Goal: Information Seeking & Learning: Learn about a topic

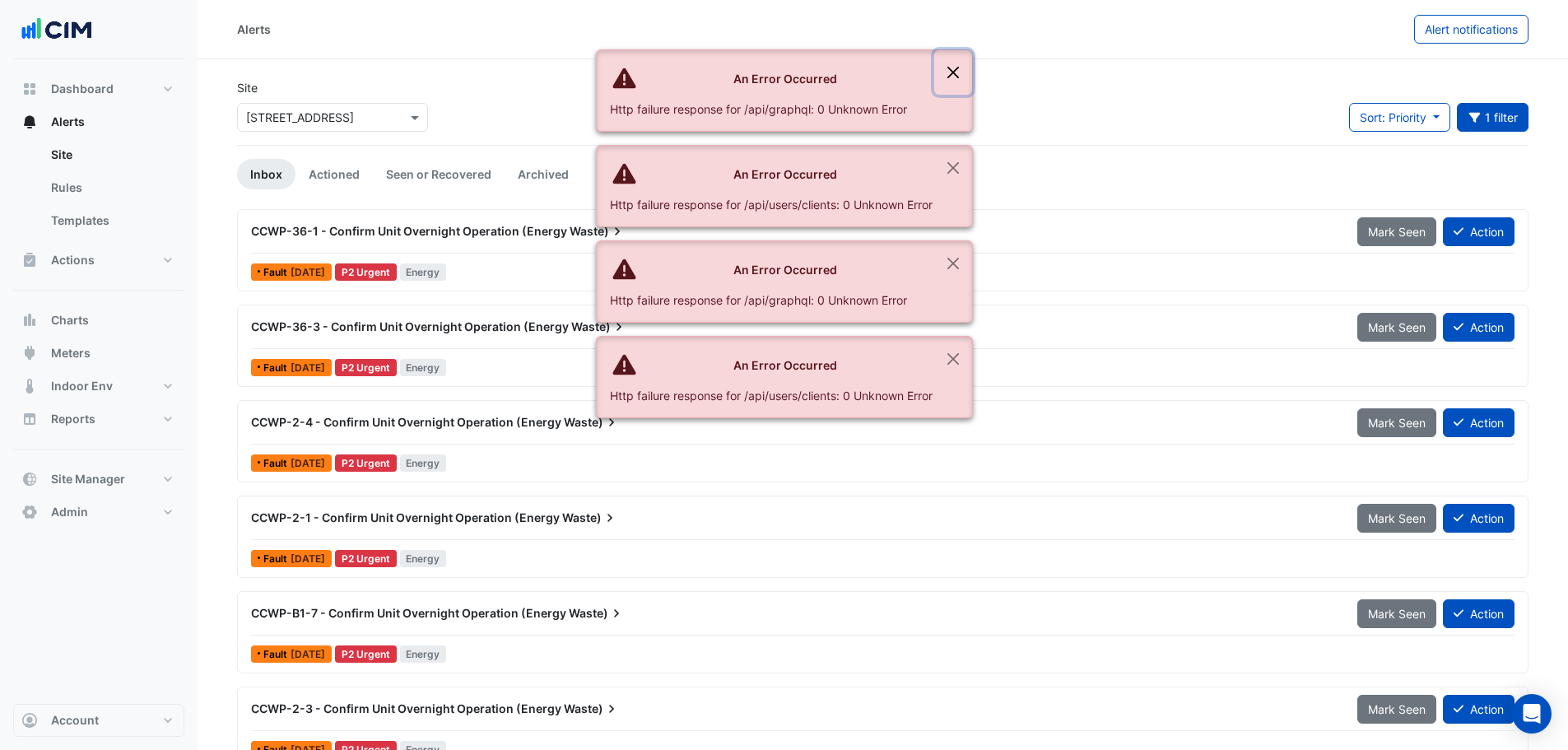
click at [950, 75] on button "Close" at bounding box center [953, 72] width 38 height 45
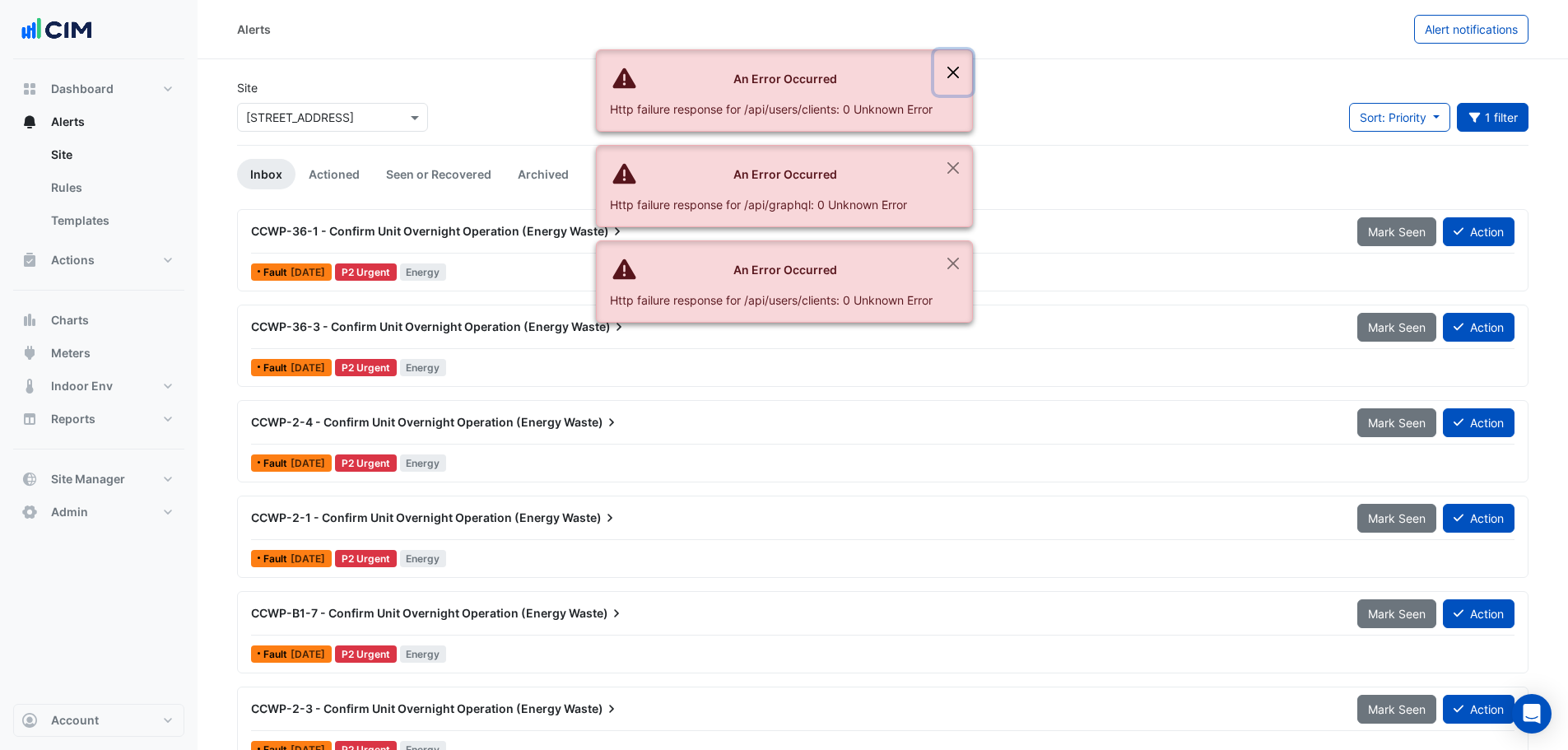
click at [950, 79] on button "Close" at bounding box center [953, 72] width 38 height 45
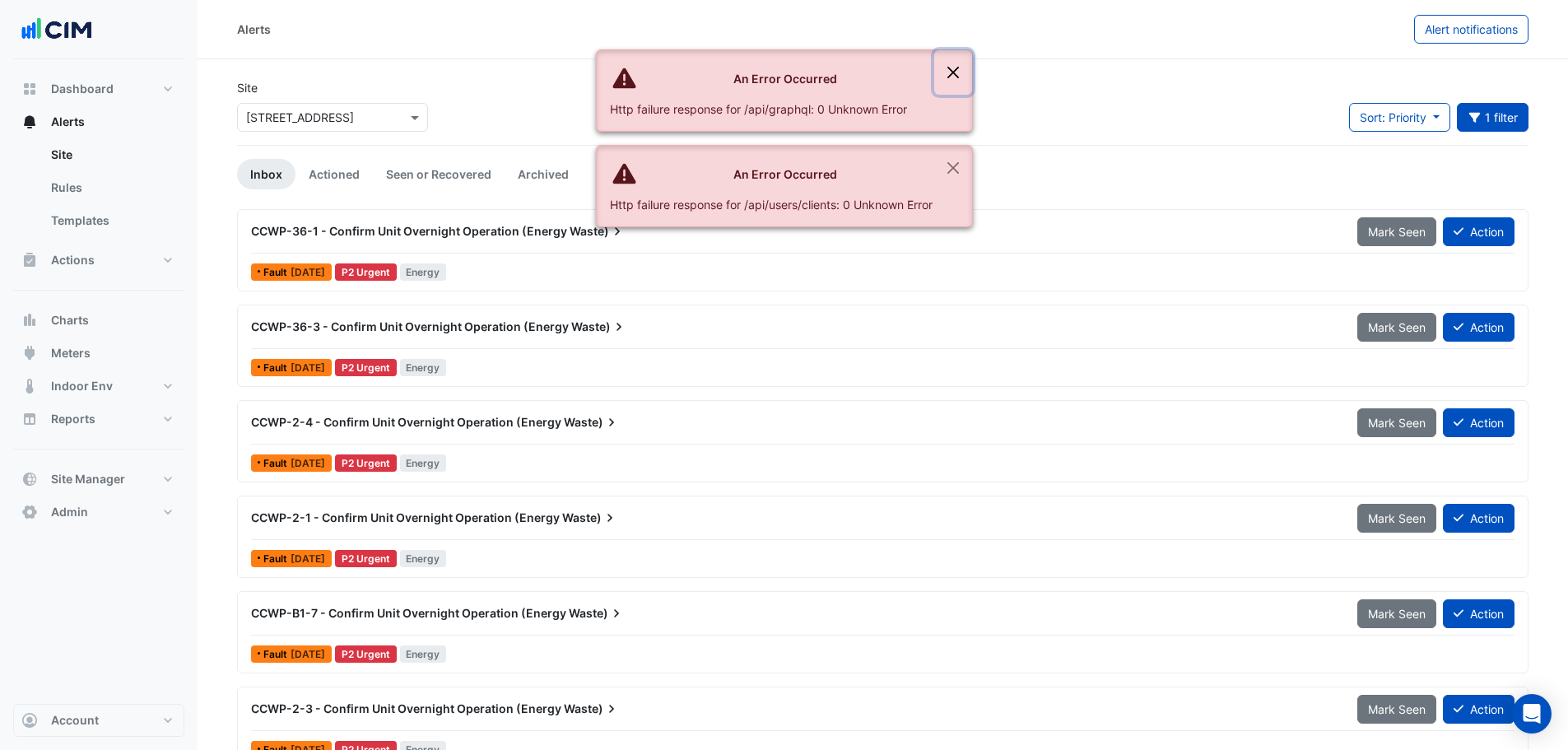
click at [950, 79] on button "Close" at bounding box center [953, 72] width 38 height 45
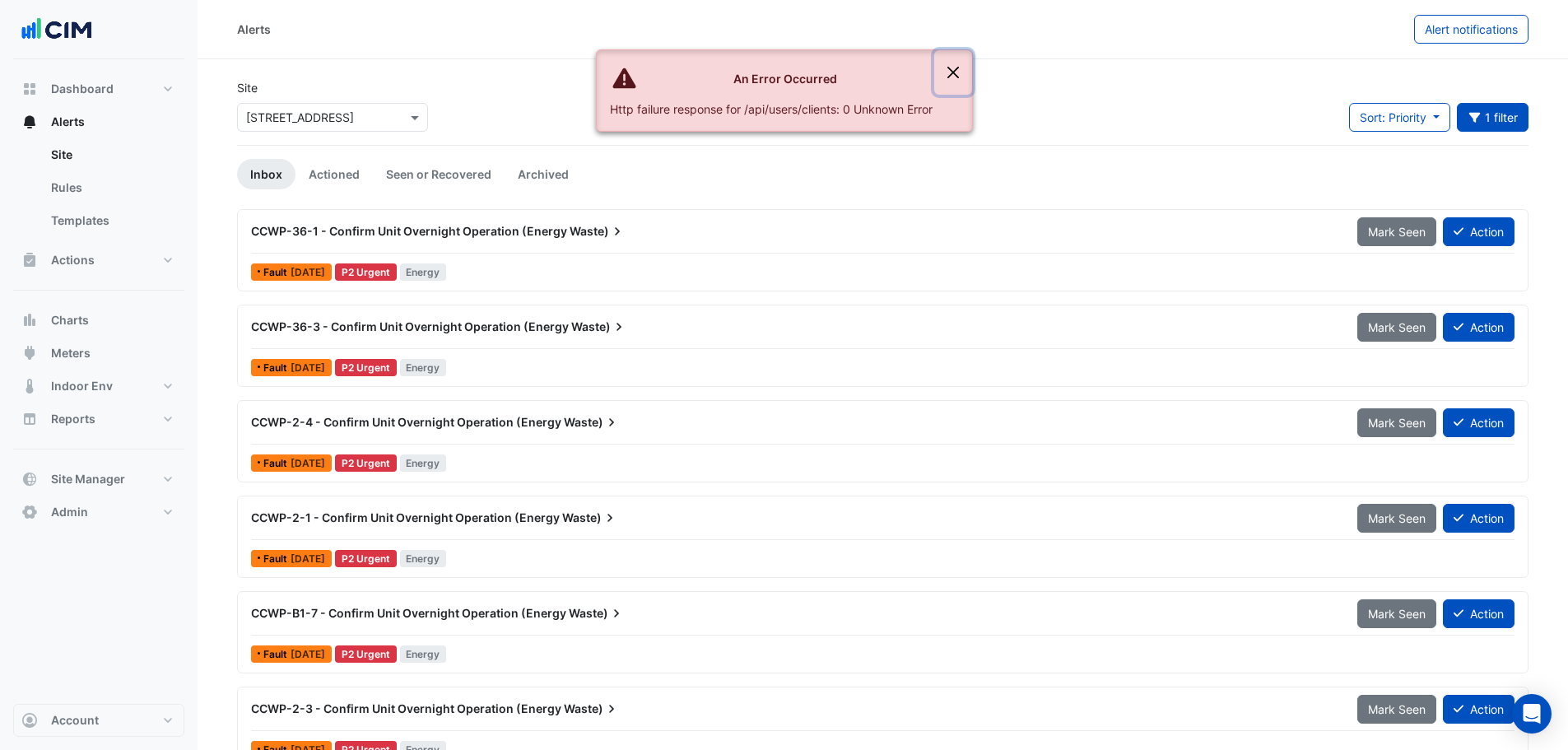
click at [951, 82] on button "Close" at bounding box center [953, 72] width 38 height 45
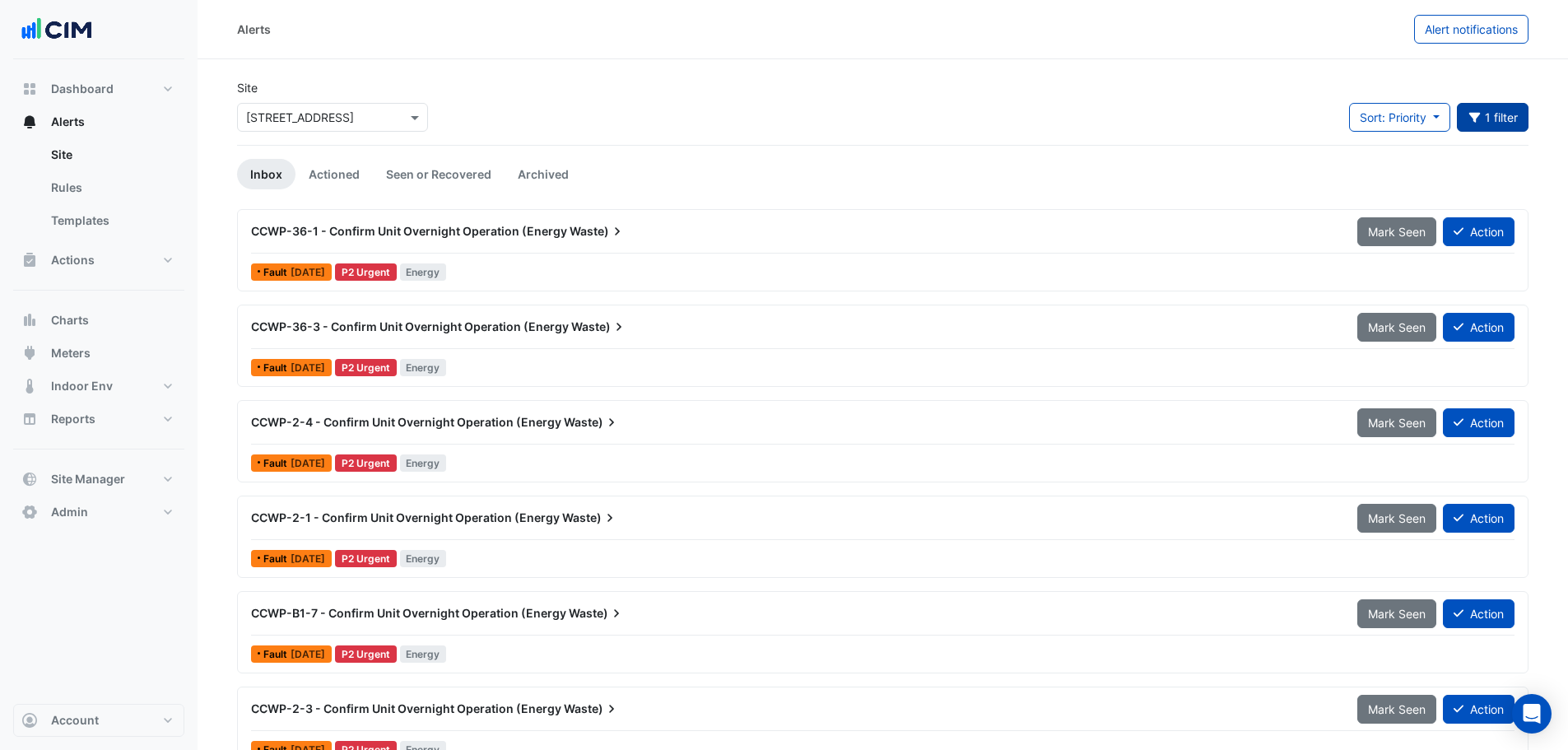
click at [1501, 111] on button "1 filter" at bounding box center [1493, 117] width 72 height 29
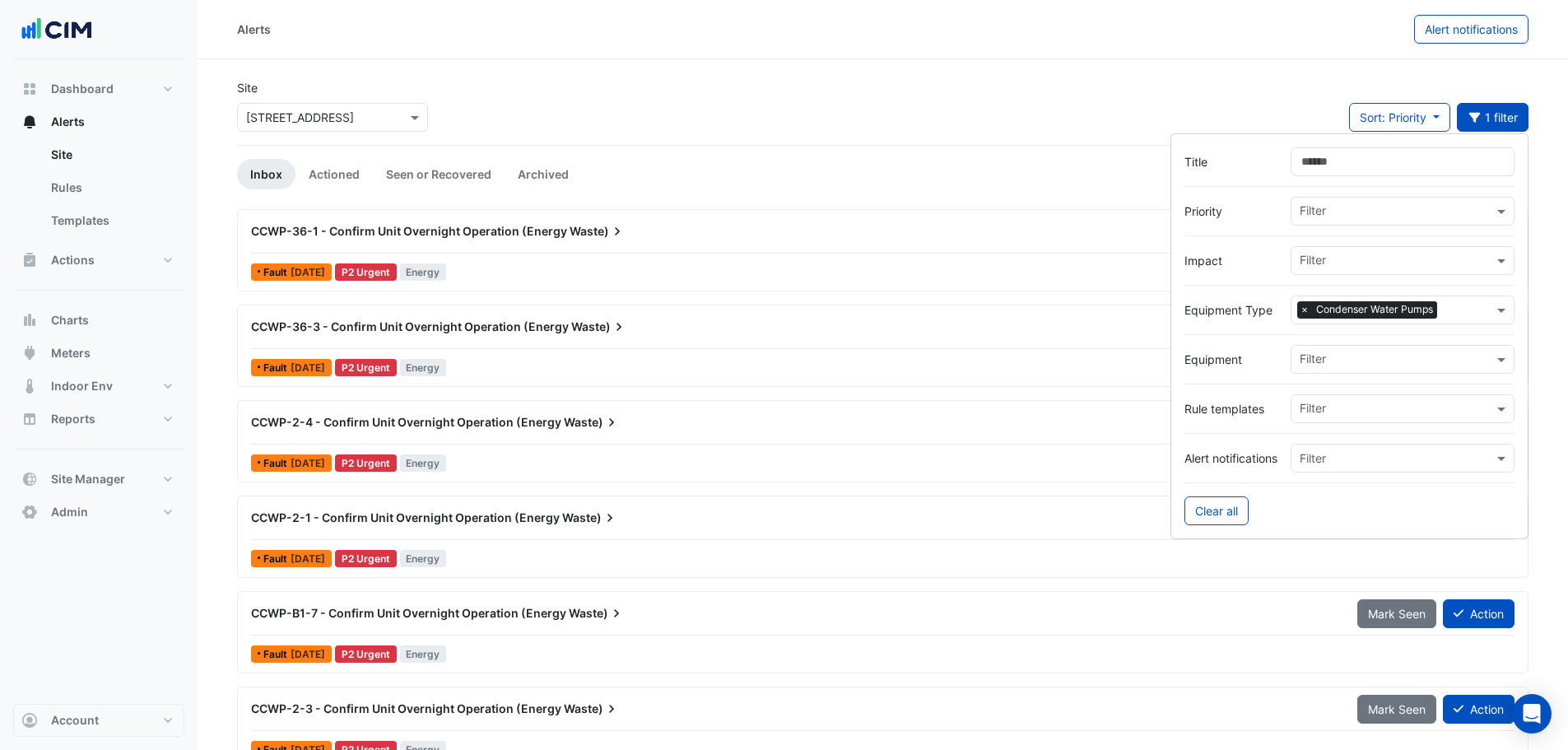
click at [1207, 93] on div "Site Select a Site × 242 Exhibition Street Sort: Priority Priority Updated 1 fi…" at bounding box center [882, 111] width 1311 height 66
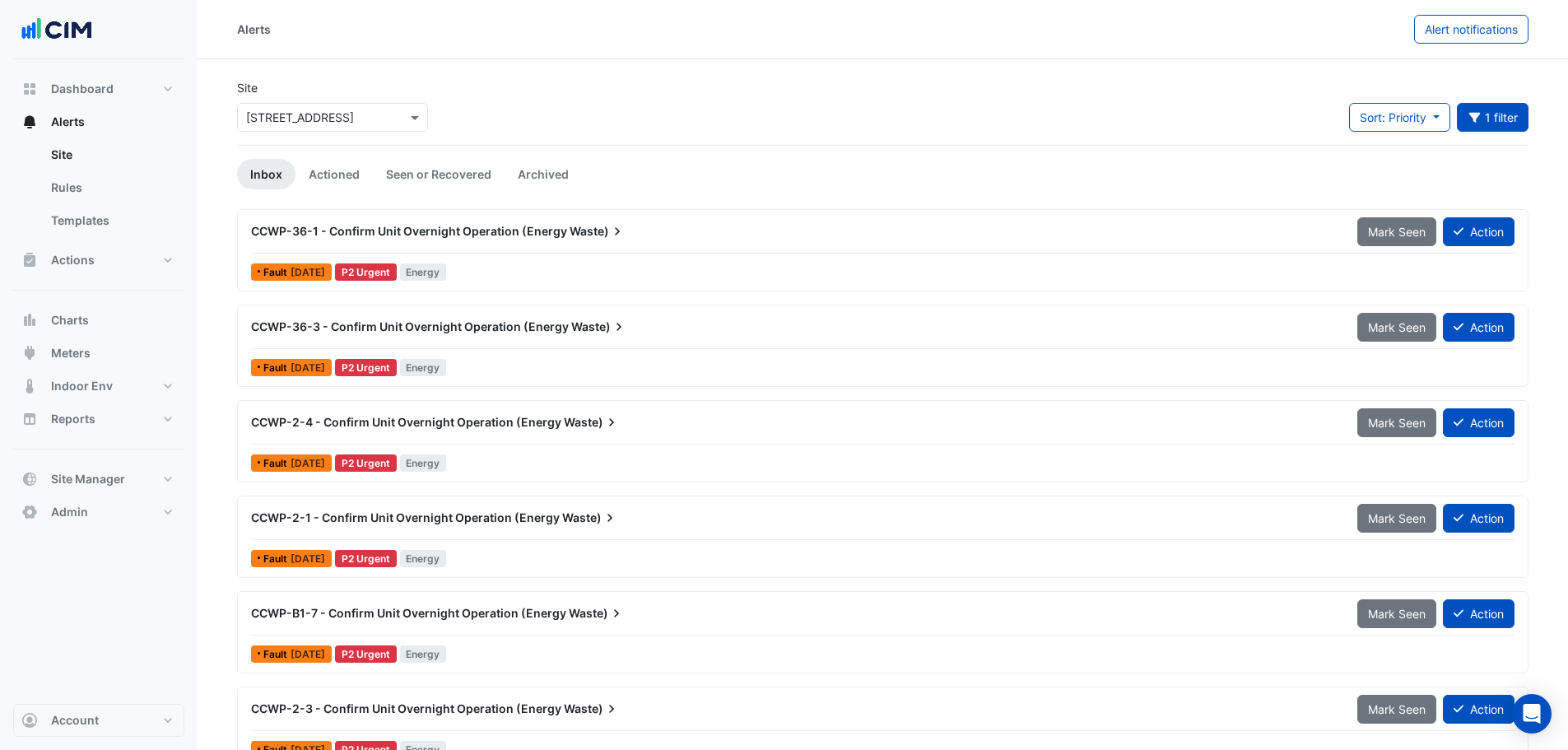
scroll to position [223, 0]
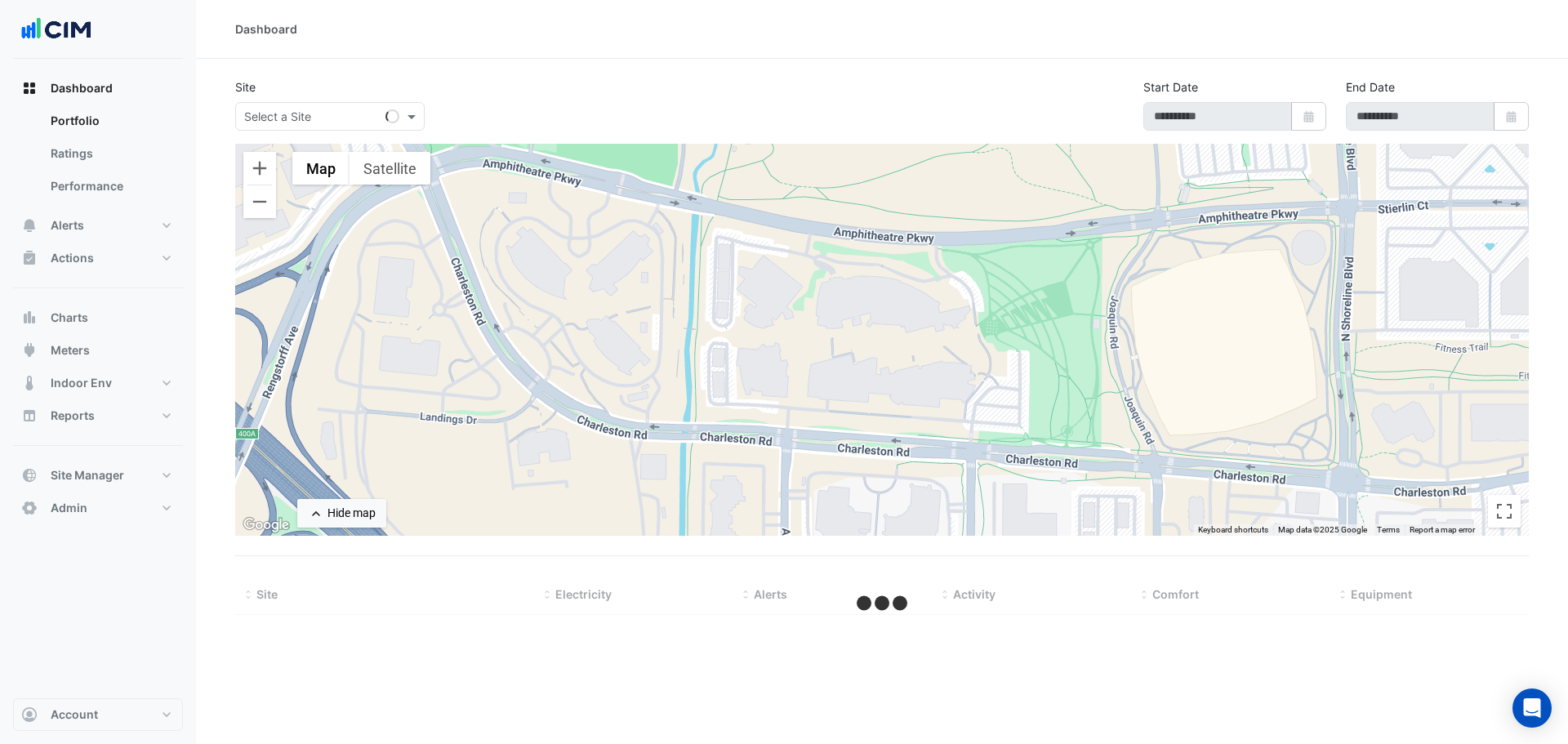
select select "***"
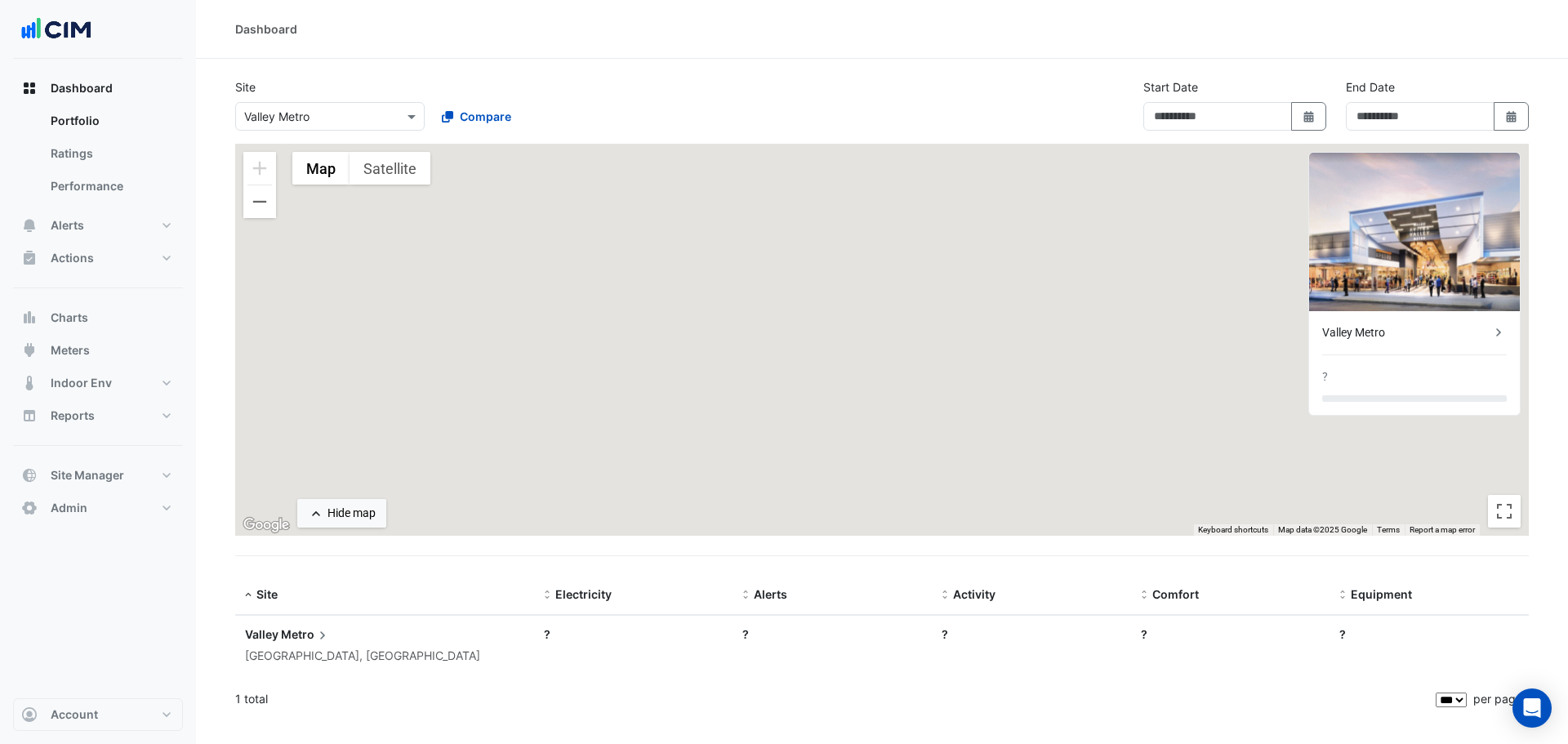
type input "**********"
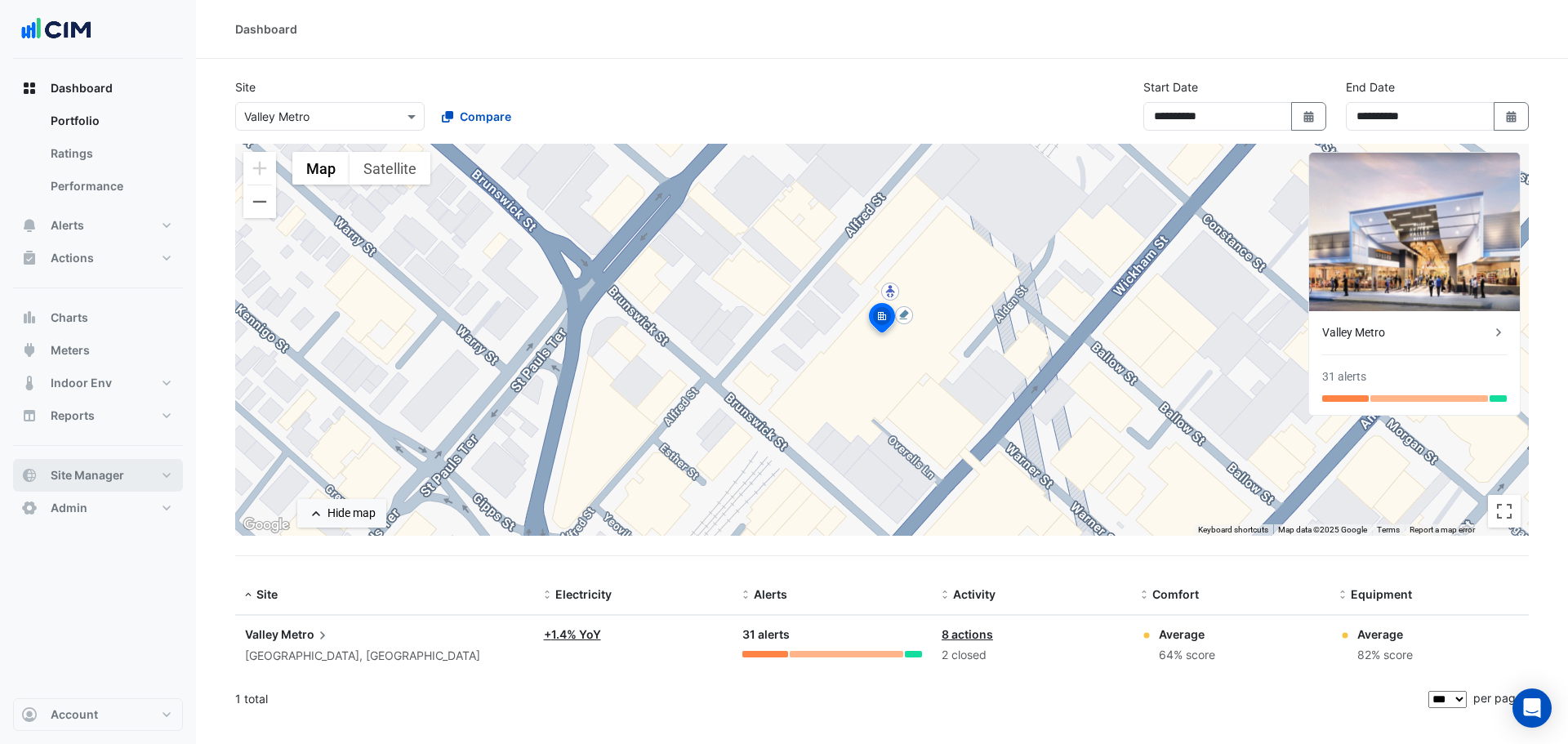
drag, startPoint x: 109, startPoint y: 478, endPoint x: 195, endPoint y: 432, distance: 97.5
click at [111, 477] on span "Site Manager" at bounding box center [88, 475] width 74 height 16
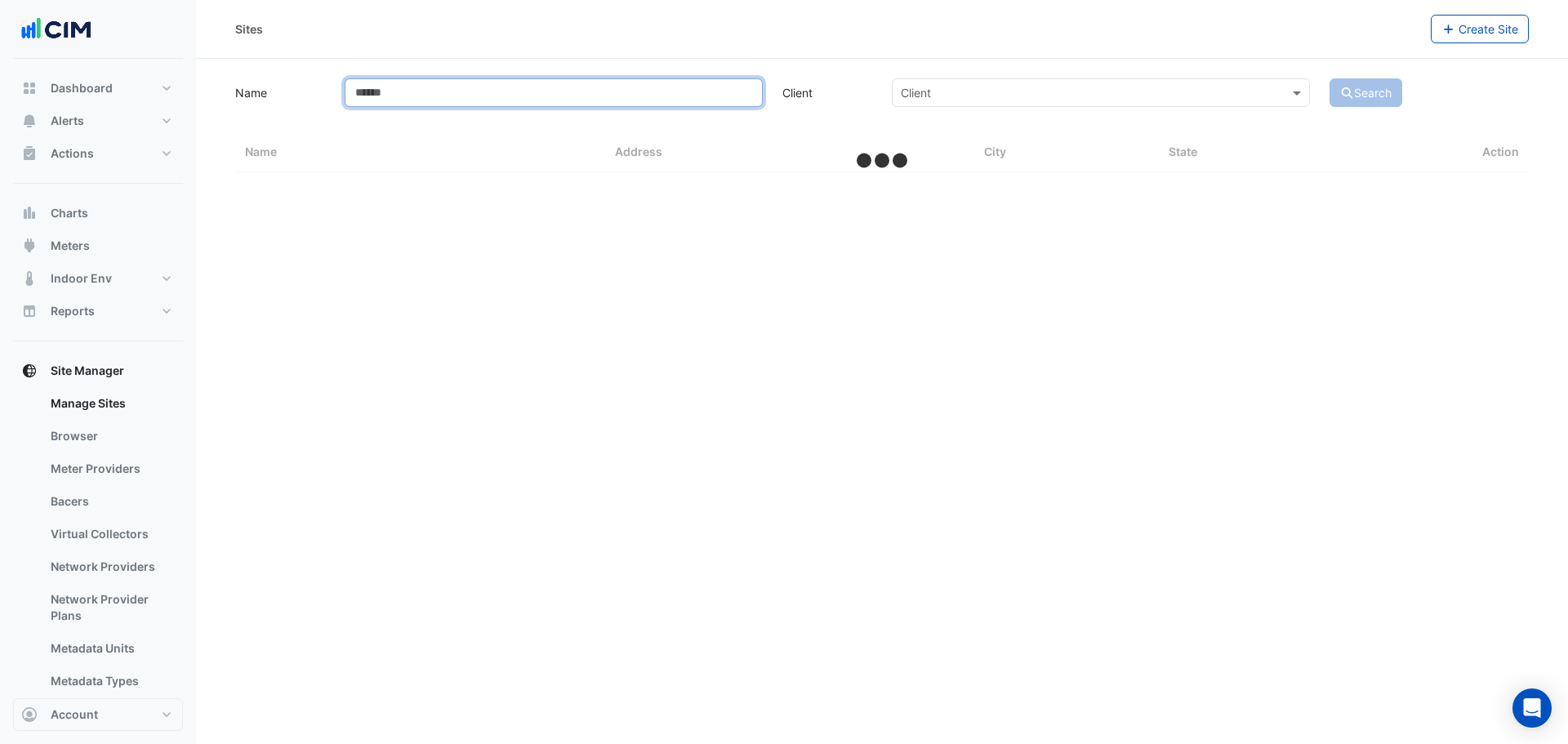
drag, startPoint x: 501, startPoint y: 82, endPoint x: 503, endPoint y: 95, distance: 13.2
click at [501, 83] on input "Name" at bounding box center [554, 93] width 418 height 28
type input "**********"
click at [1329, 78] on button "Search" at bounding box center [1366, 93] width 74 height 28
select select "***"
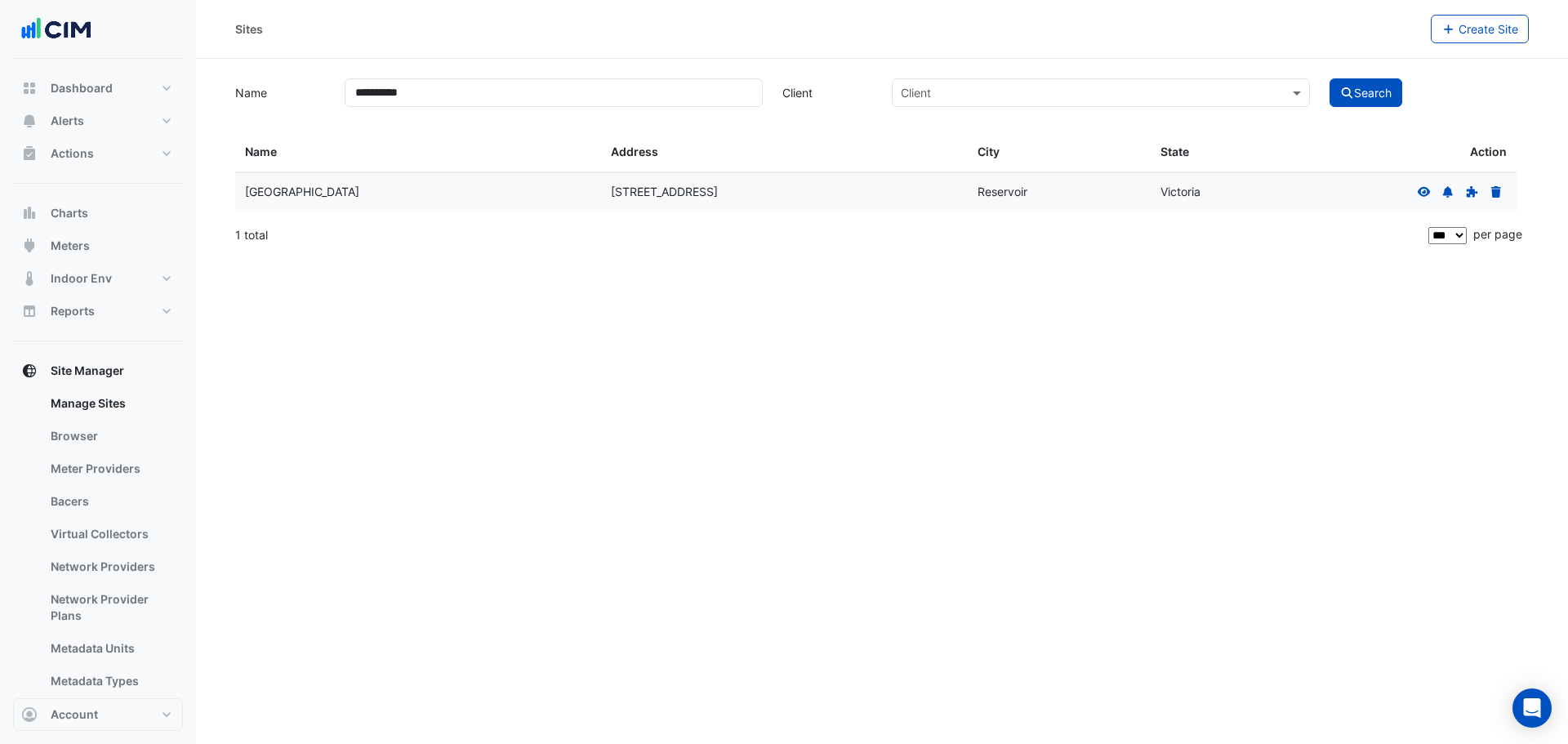
click at [1423, 193] on icon at bounding box center [1424, 191] width 13 height 9
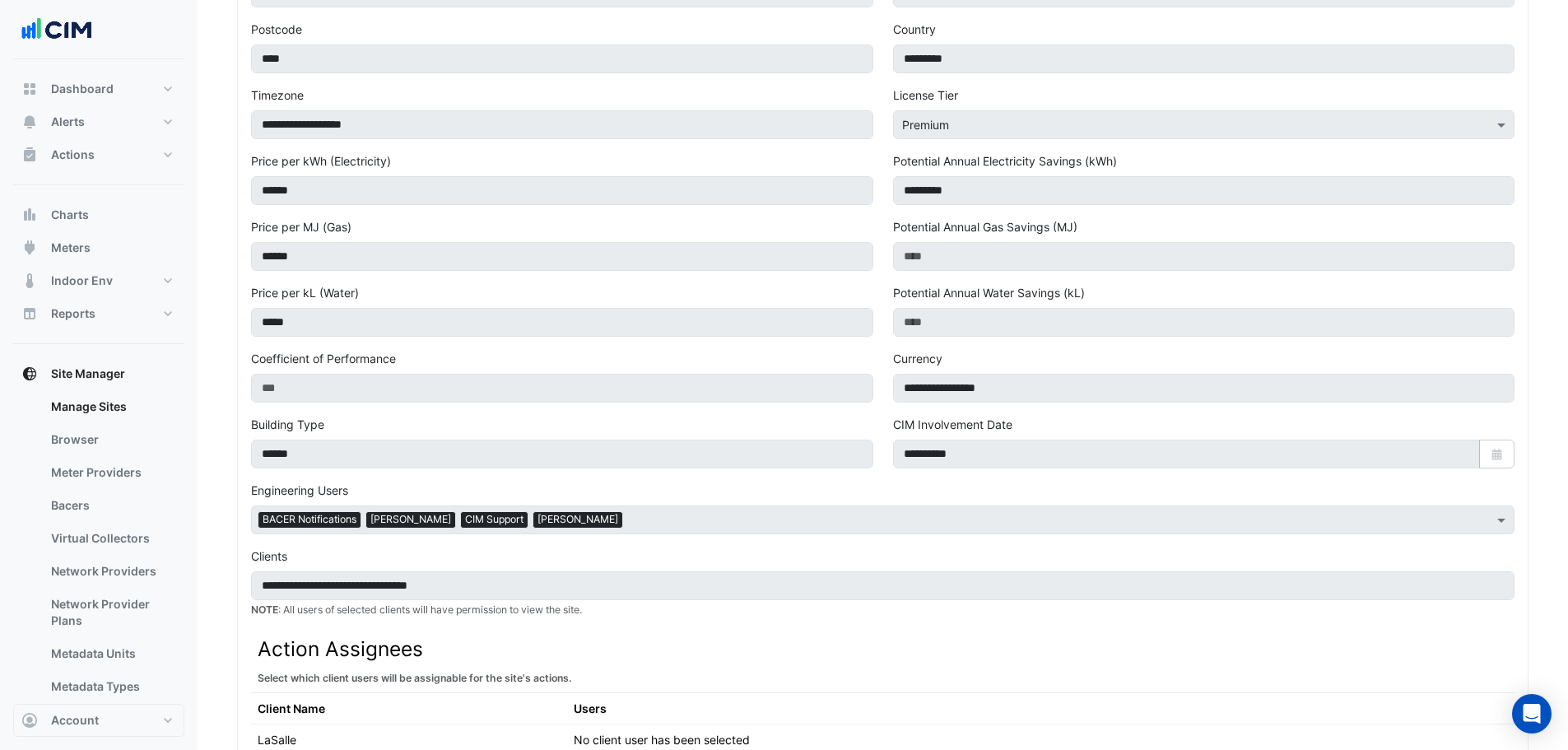
scroll to position [82, 0]
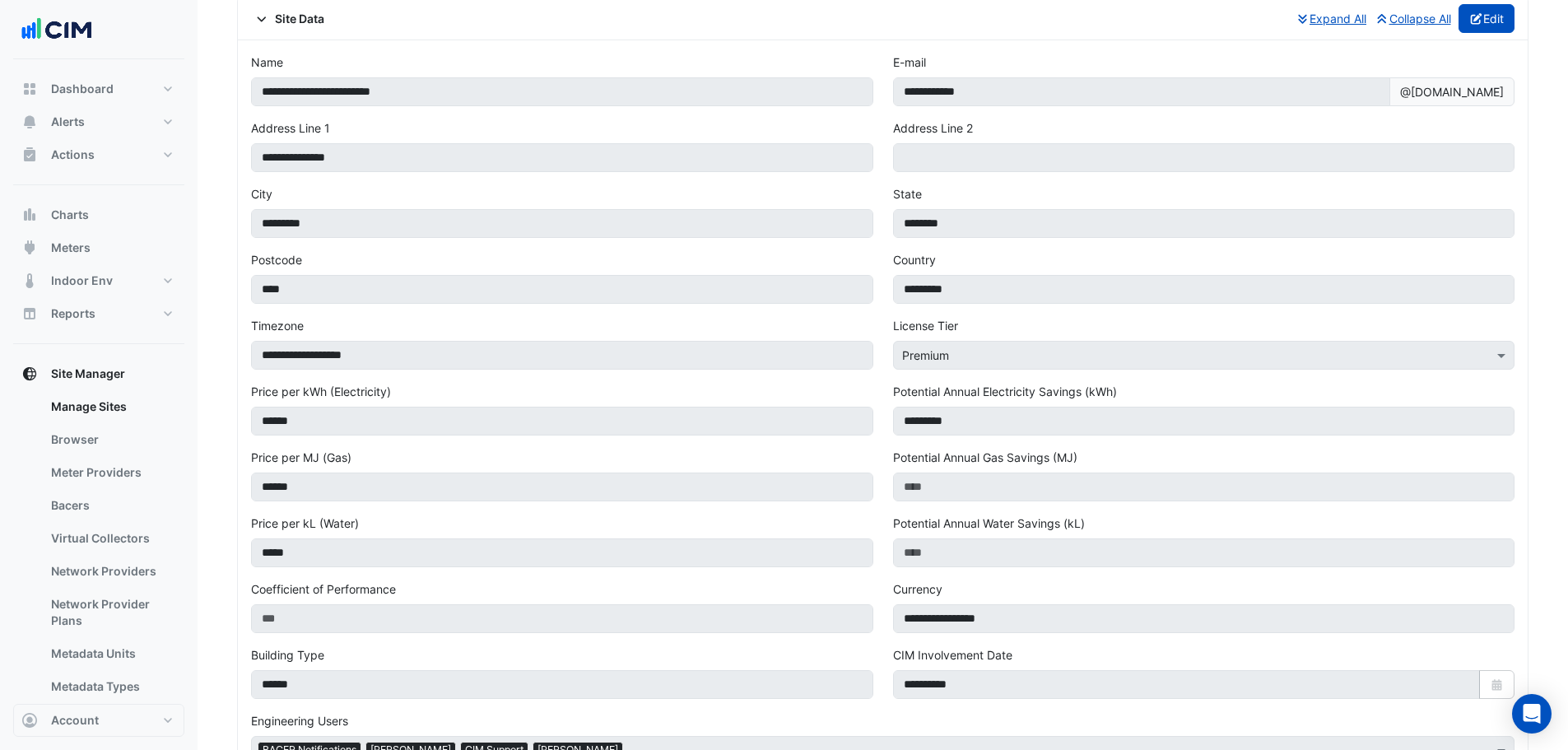
click at [1483, 34] on div "Site Data Expand All Collapse All Edit" at bounding box center [883, 18] width 1290 height 43
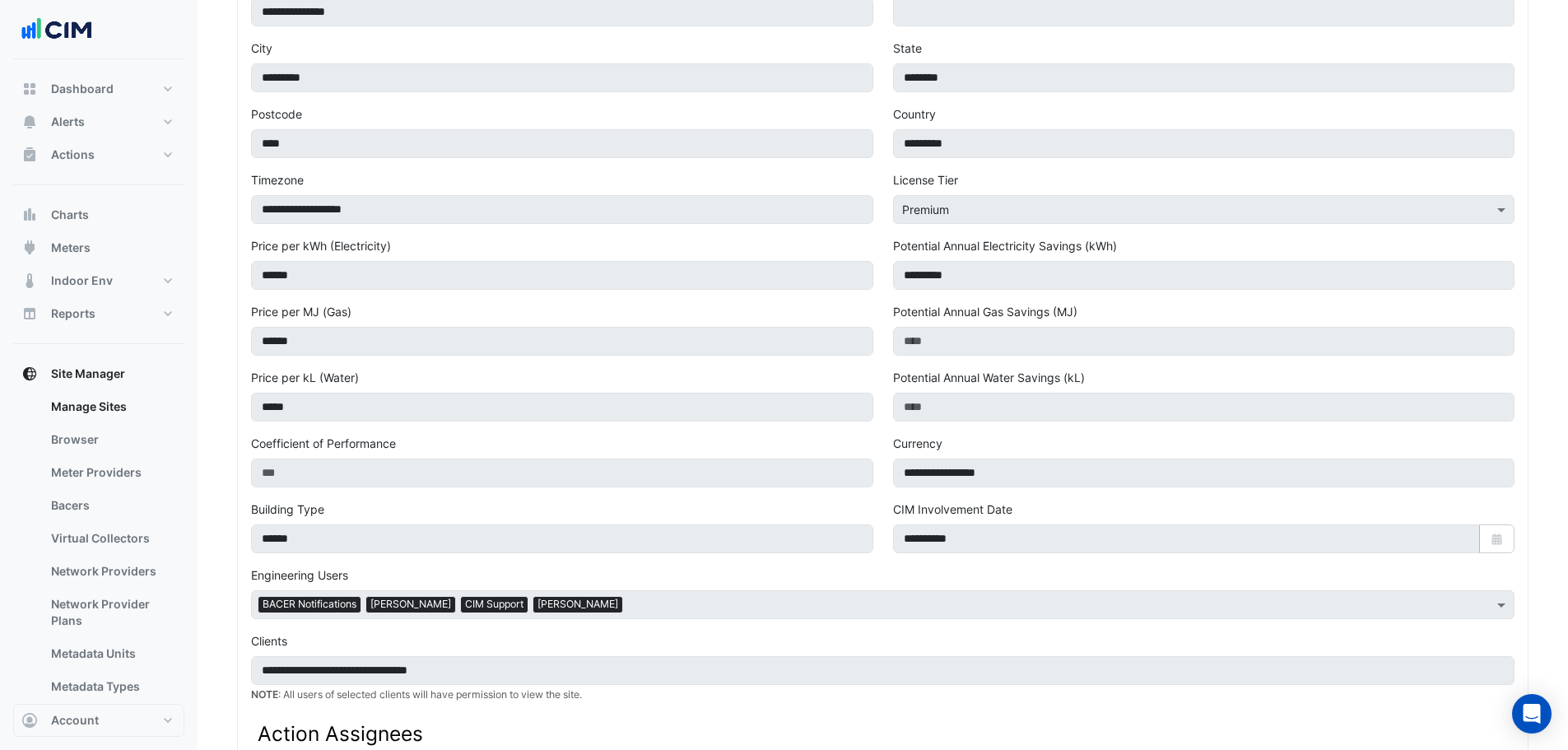
scroll to position [412, 0]
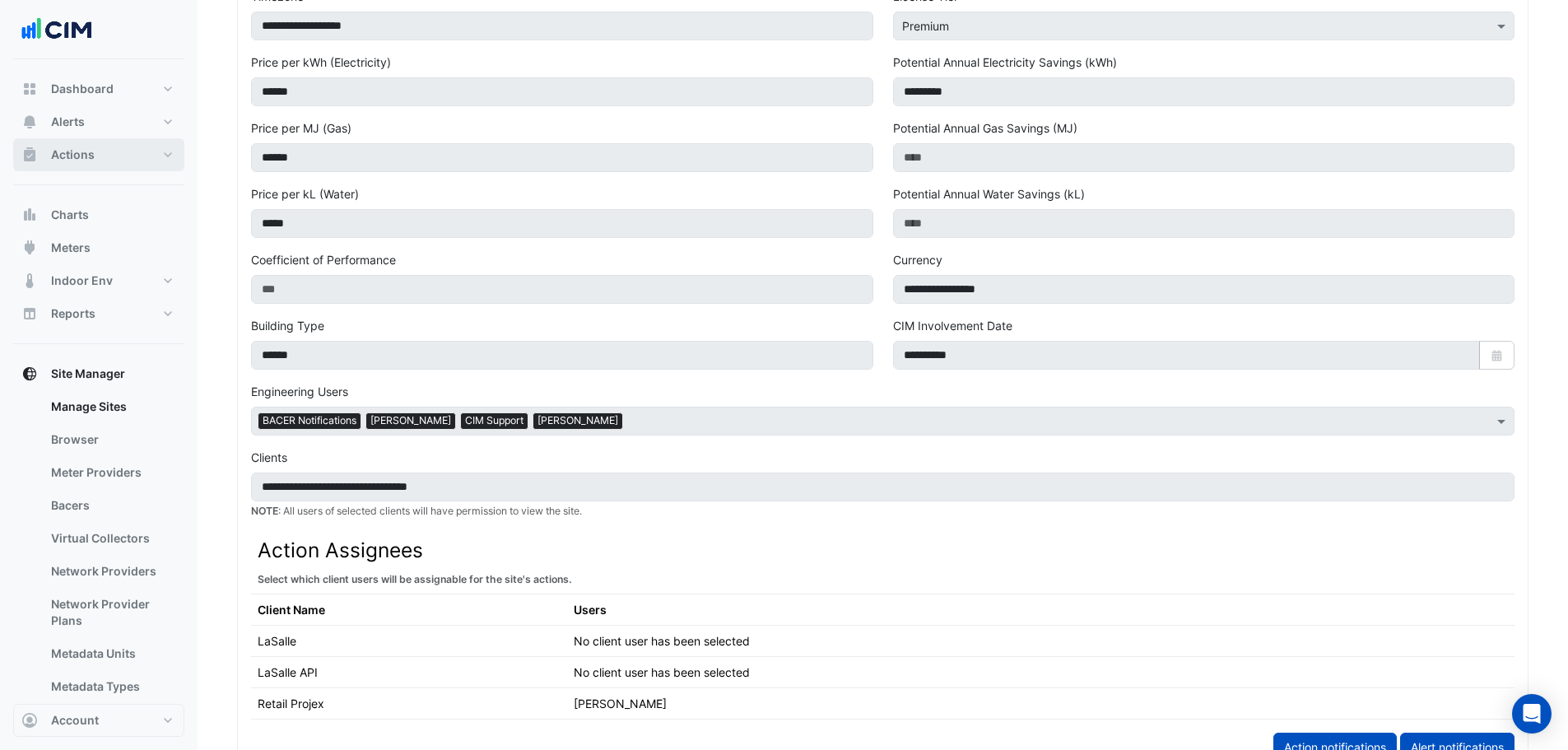
click at [82, 160] on span "Actions" at bounding box center [73, 154] width 44 height 16
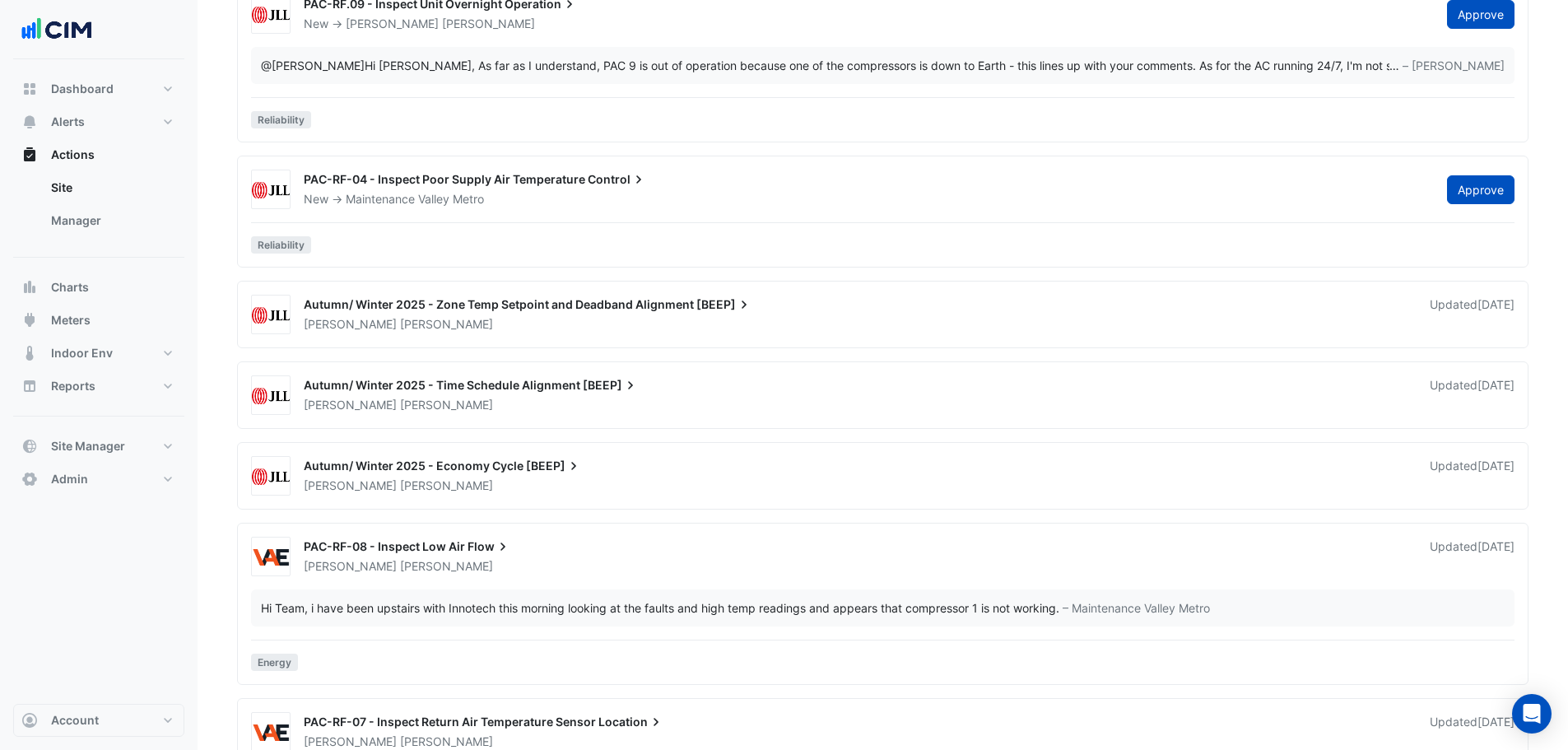
scroll to position [412, 0]
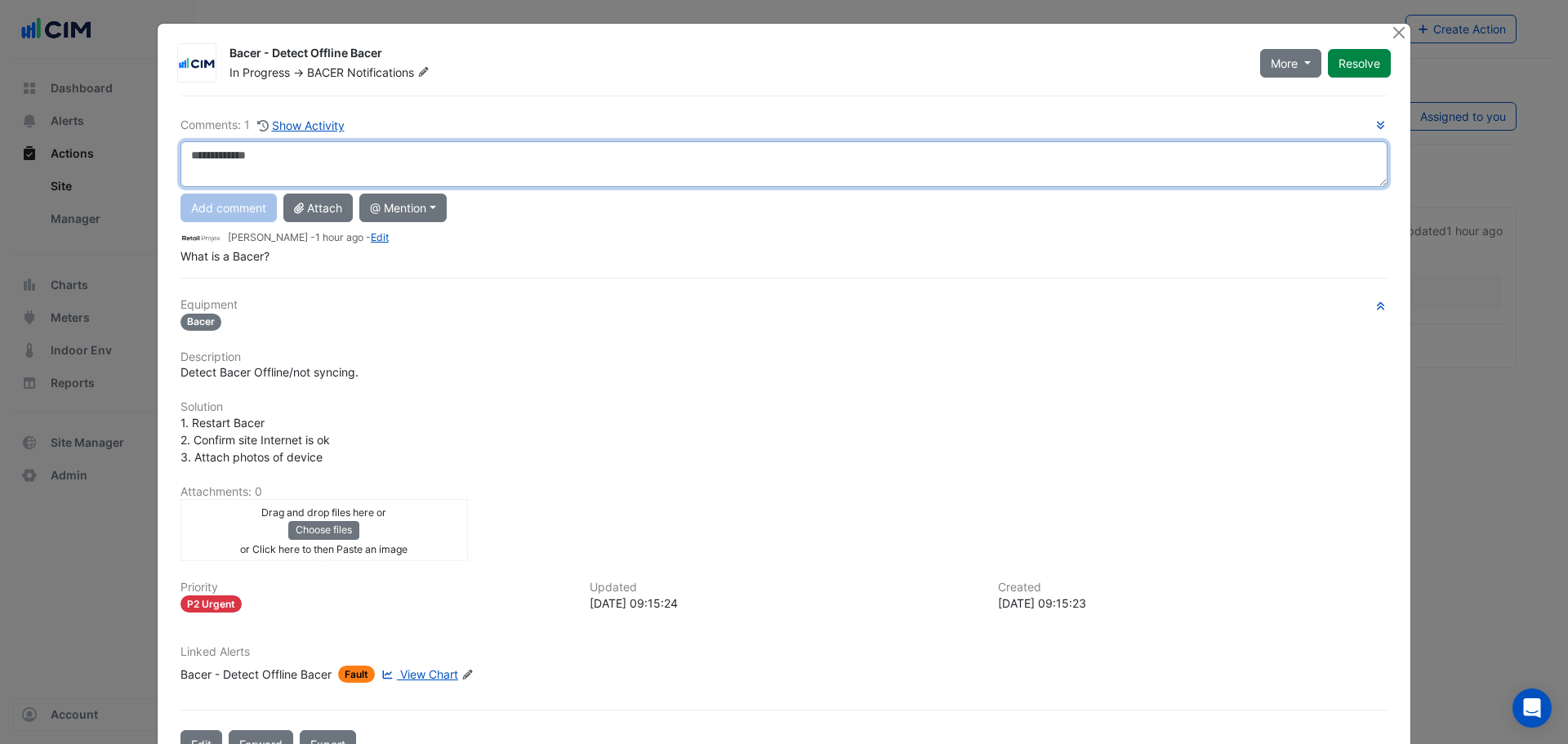
click at [395, 165] on textarea at bounding box center [784, 164] width 1207 height 45
click at [284, 220] on div "**********" at bounding box center [784, 190] width 1207 height 148
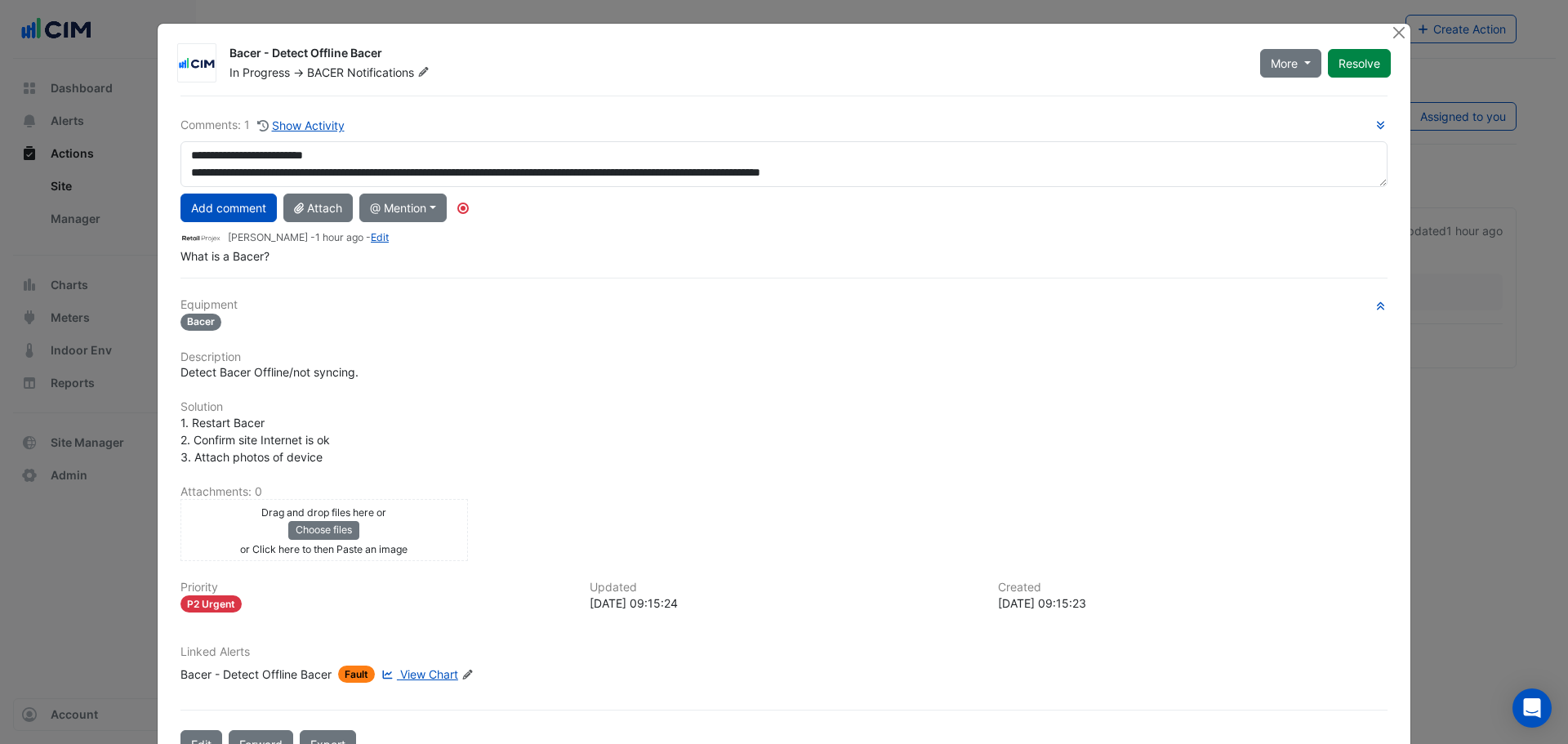
click at [422, 67] on icon at bounding box center [422, 72] width 12 height 9
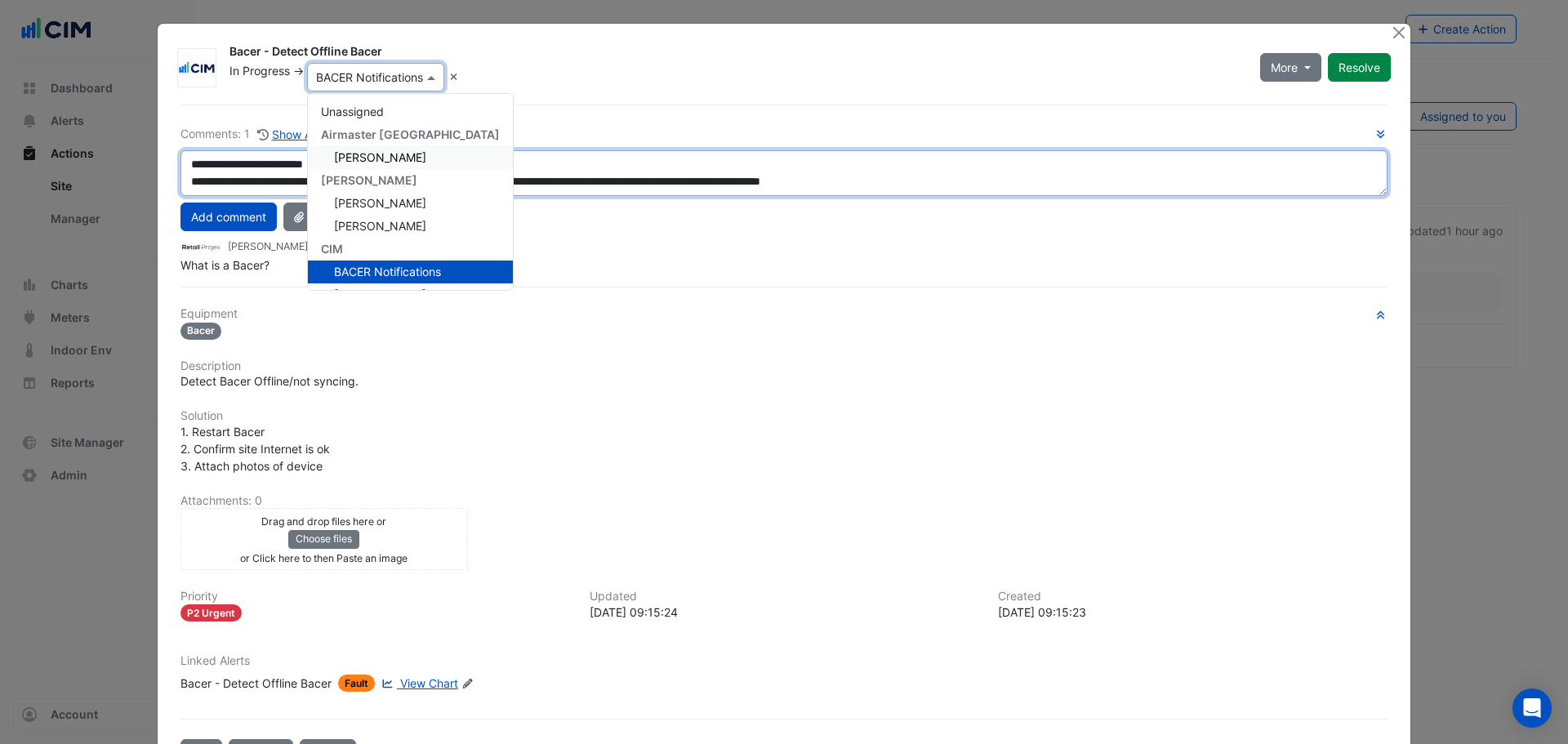
click at [956, 186] on textarea "**********" at bounding box center [784, 173] width 1207 height 45
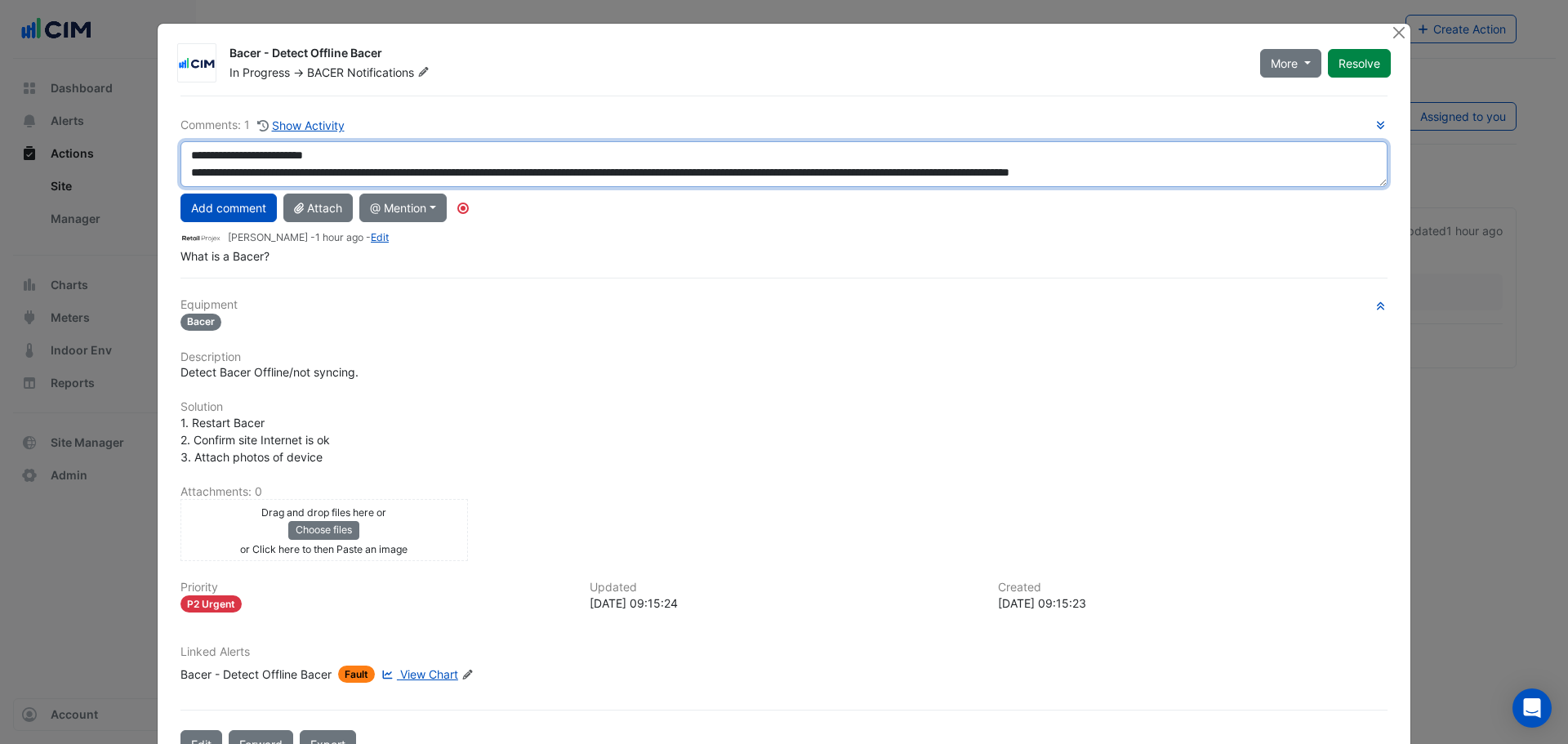
click at [470, 174] on textarea "**********" at bounding box center [784, 164] width 1207 height 45
click at [1027, 170] on textarea "**********" at bounding box center [784, 164] width 1207 height 45
click at [1361, 177] on textarea "**********" at bounding box center [784, 164] width 1207 height 45
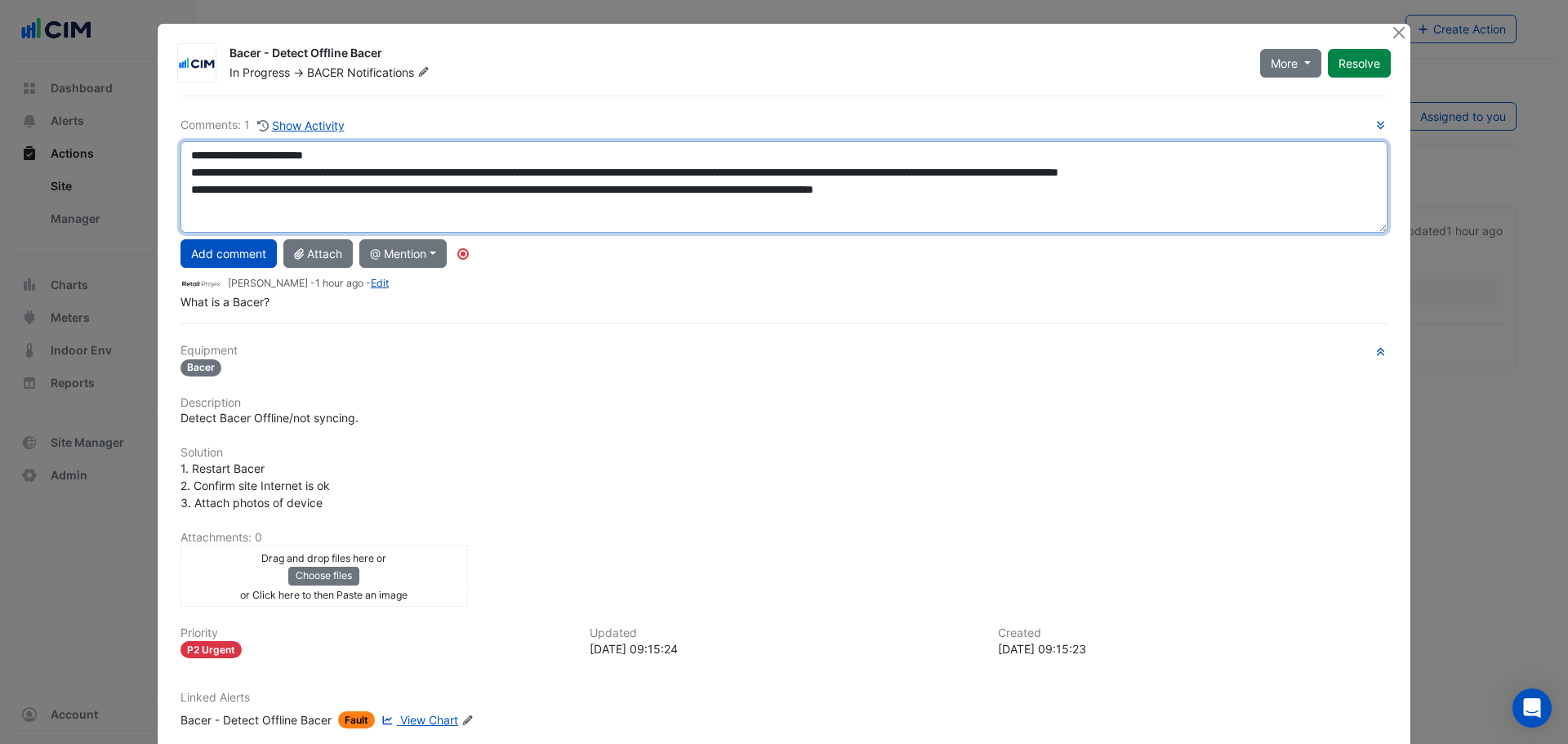
drag, startPoint x: 1378, startPoint y: 184, endPoint x: 1378, endPoint y: 231, distance: 47.0
click at [1378, 231] on textarea "**********" at bounding box center [784, 186] width 1207 height 92
click at [717, 191] on textarea "**********" at bounding box center [784, 186] width 1207 height 92
click at [716, 195] on textarea "**********" at bounding box center [784, 186] width 1207 height 92
click at [1144, 197] on textarea "**********" at bounding box center [784, 186] width 1207 height 92
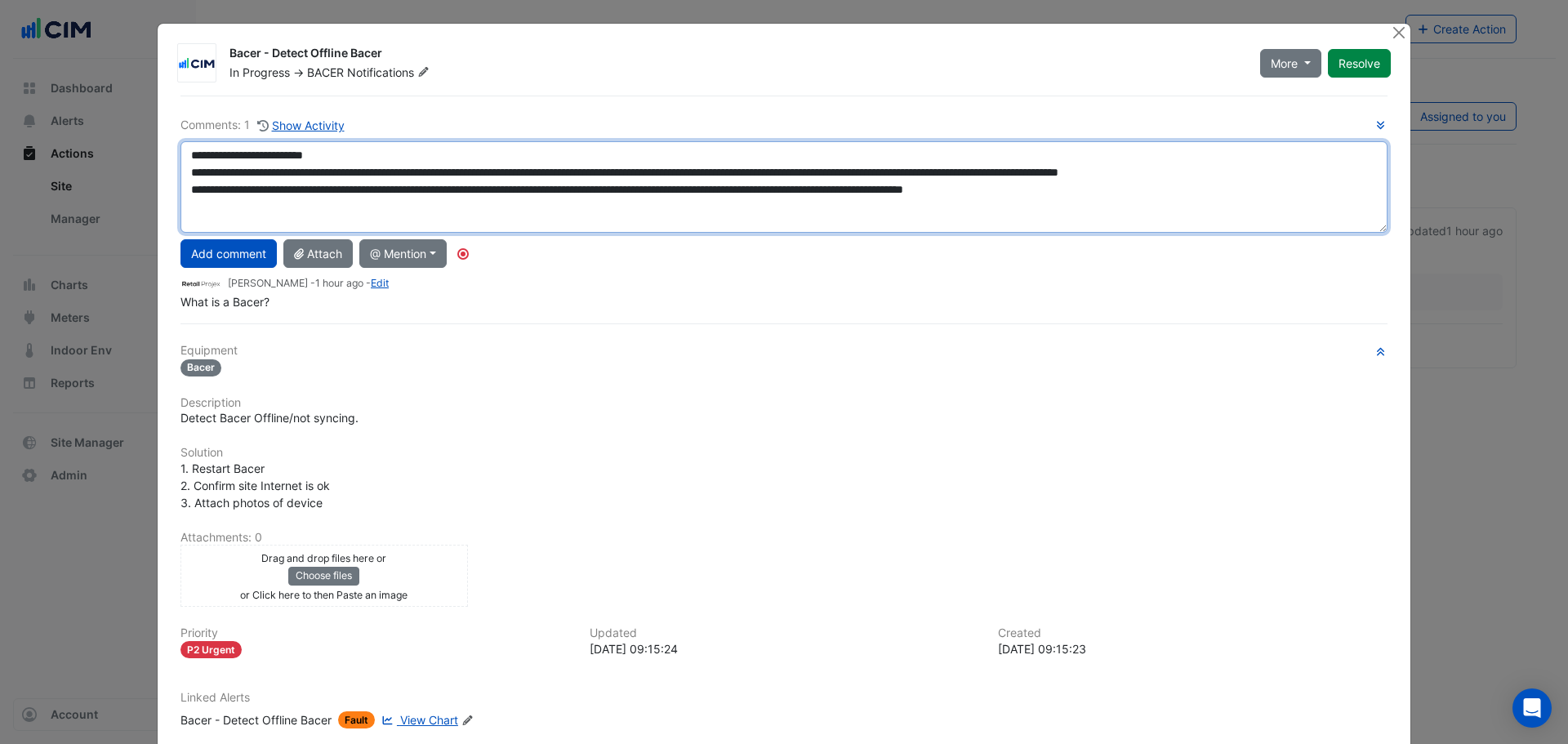
type textarea "**********"
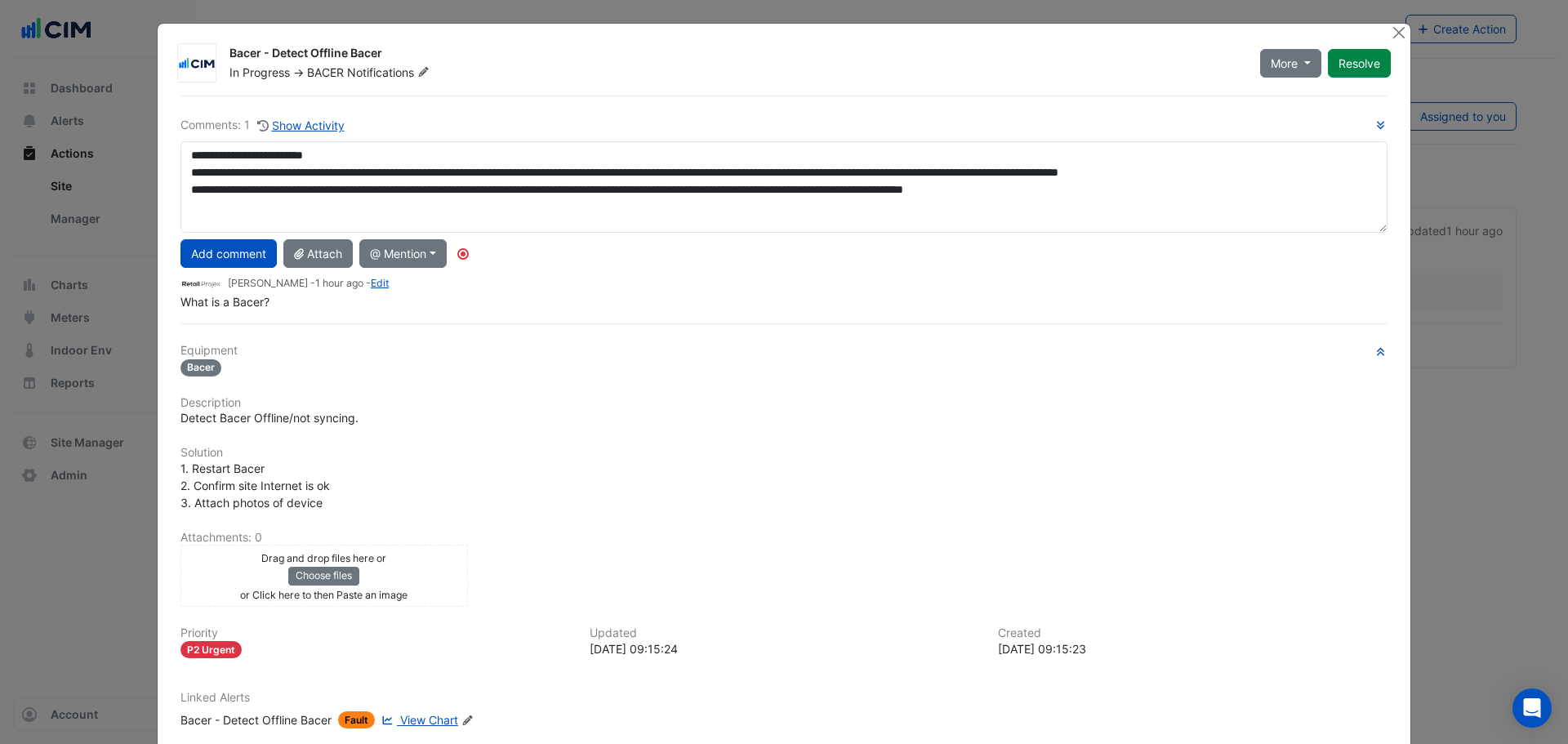
click at [809, 234] on div "**********" at bounding box center [784, 214] width 1207 height 195
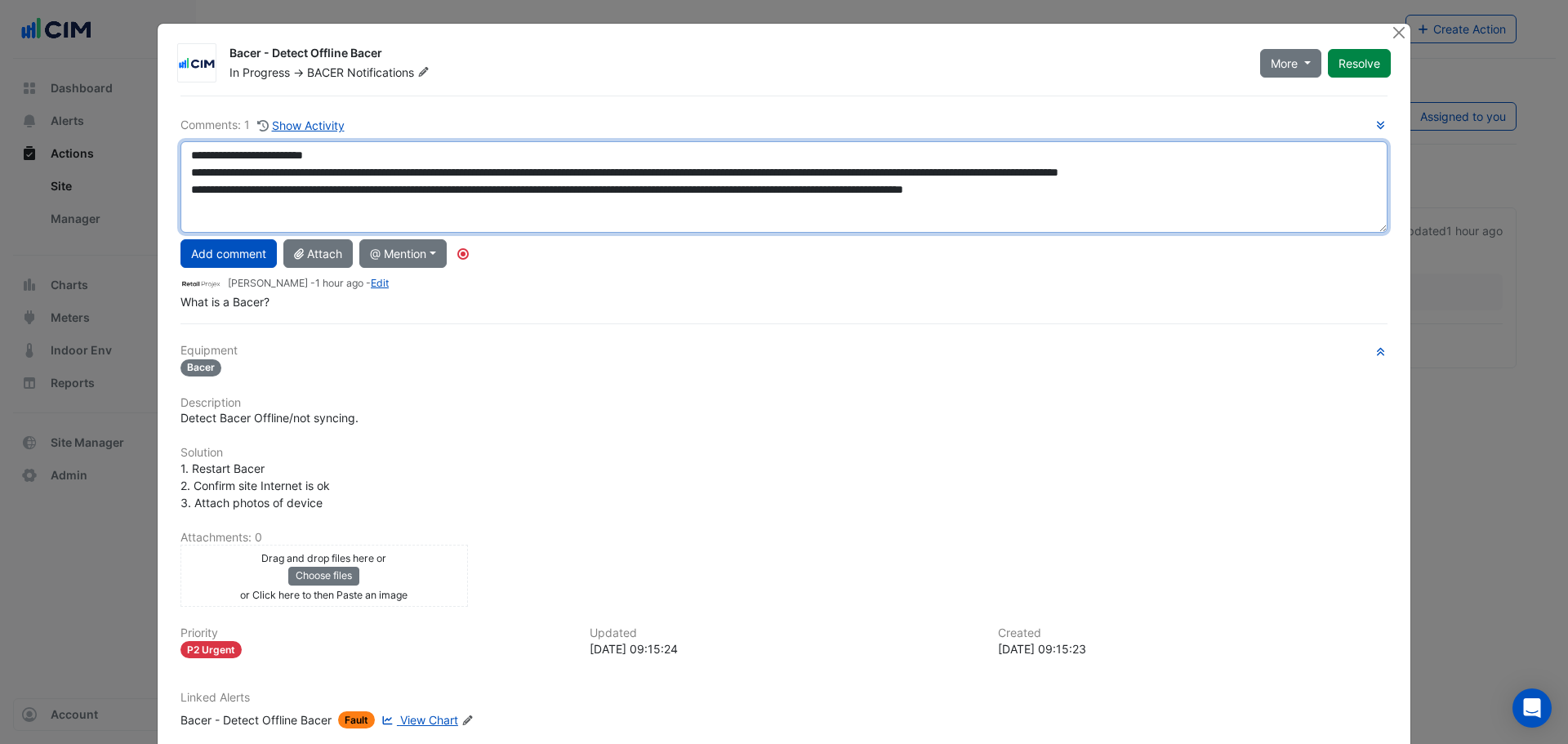
click at [773, 208] on textarea "**********" at bounding box center [784, 186] width 1207 height 92
click at [258, 215] on textarea "**********" at bounding box center [784, 186] width 1207 height 92
click at [1352, 177] on textarea "**********" at bounding box center [784, 186] width 1207 height 92
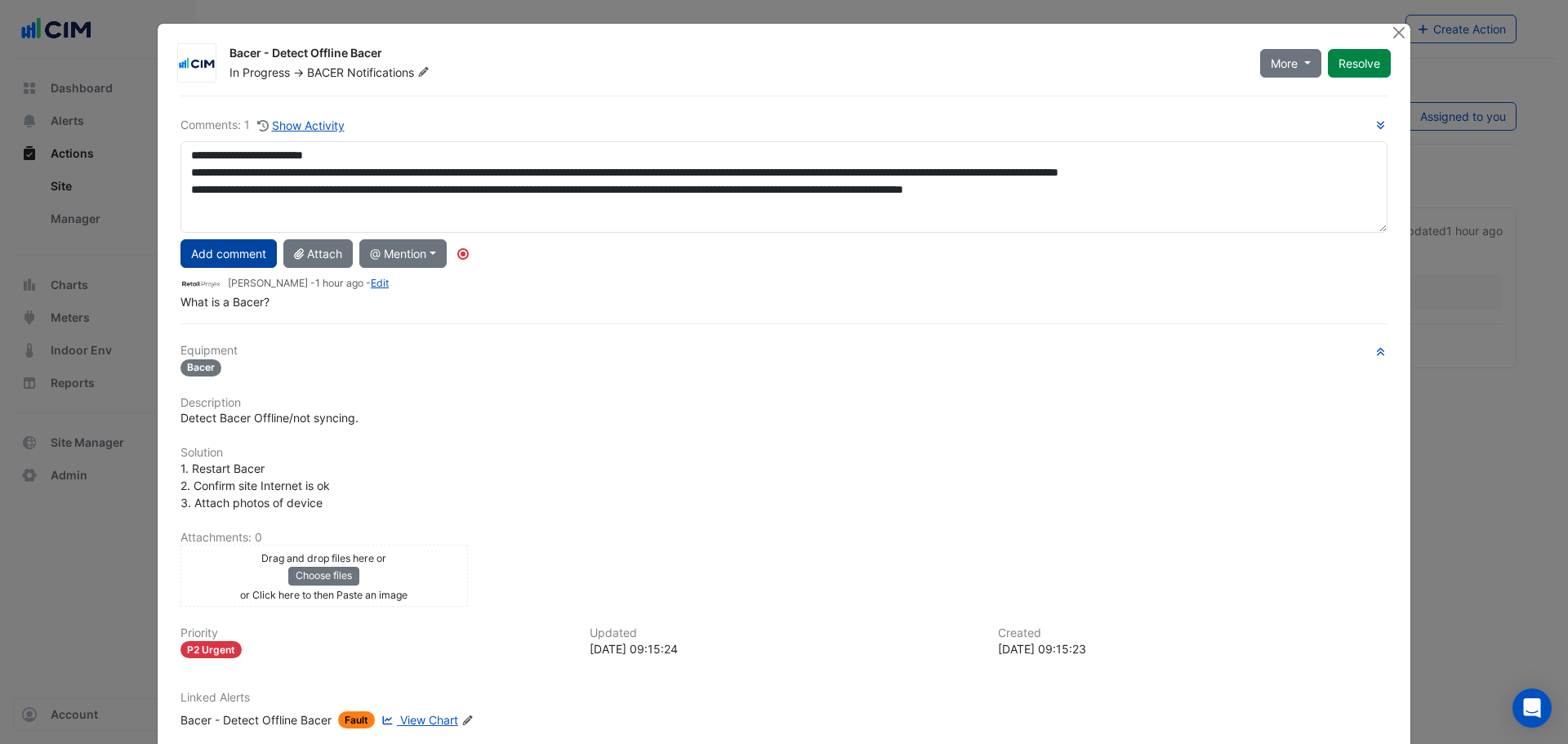
click at [209, 260] on button "Add comment" at bounding box center [229, 253] width 96 height 28
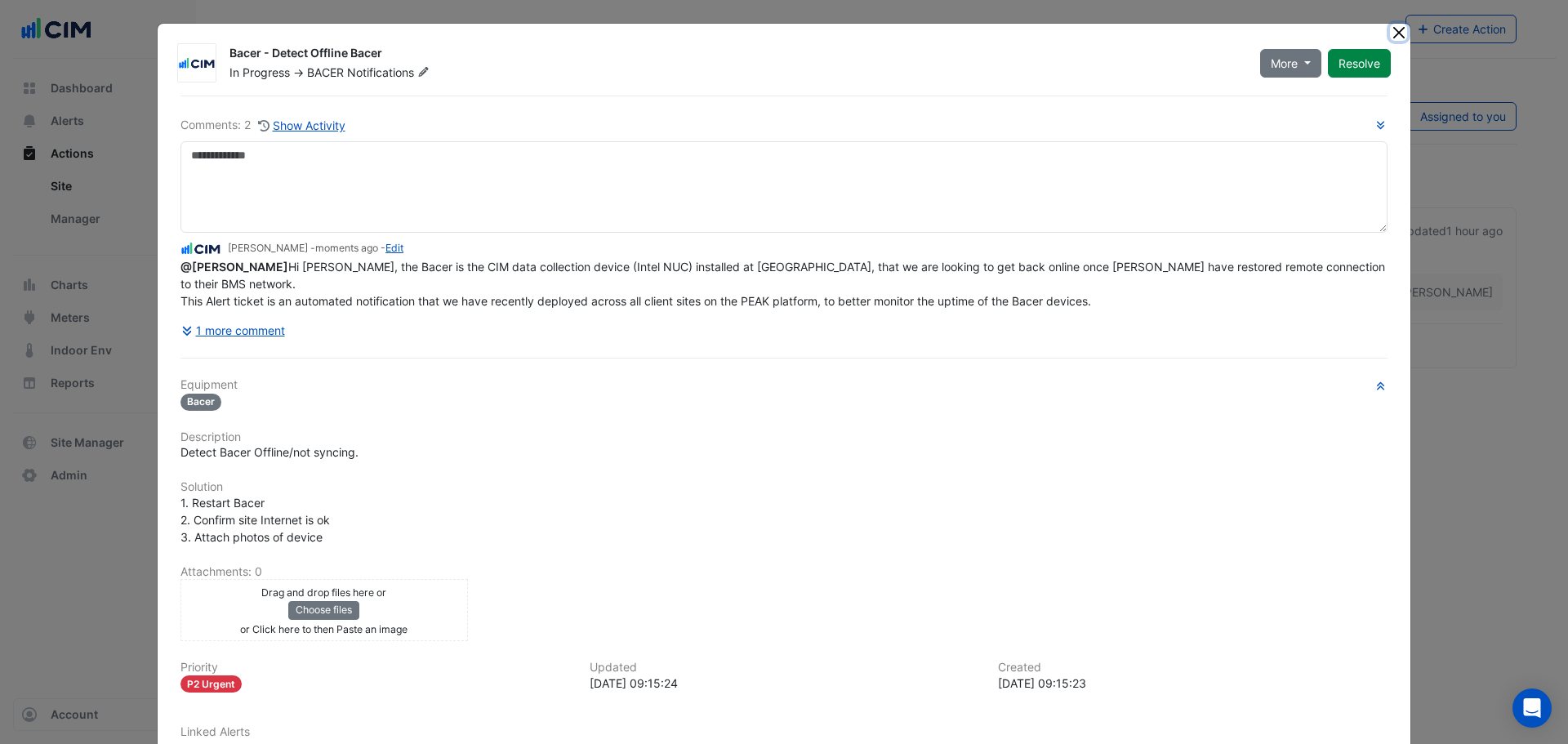
click at [1400, 34] on button "Close" at bounding box center [1398, 32] width 17 height 17
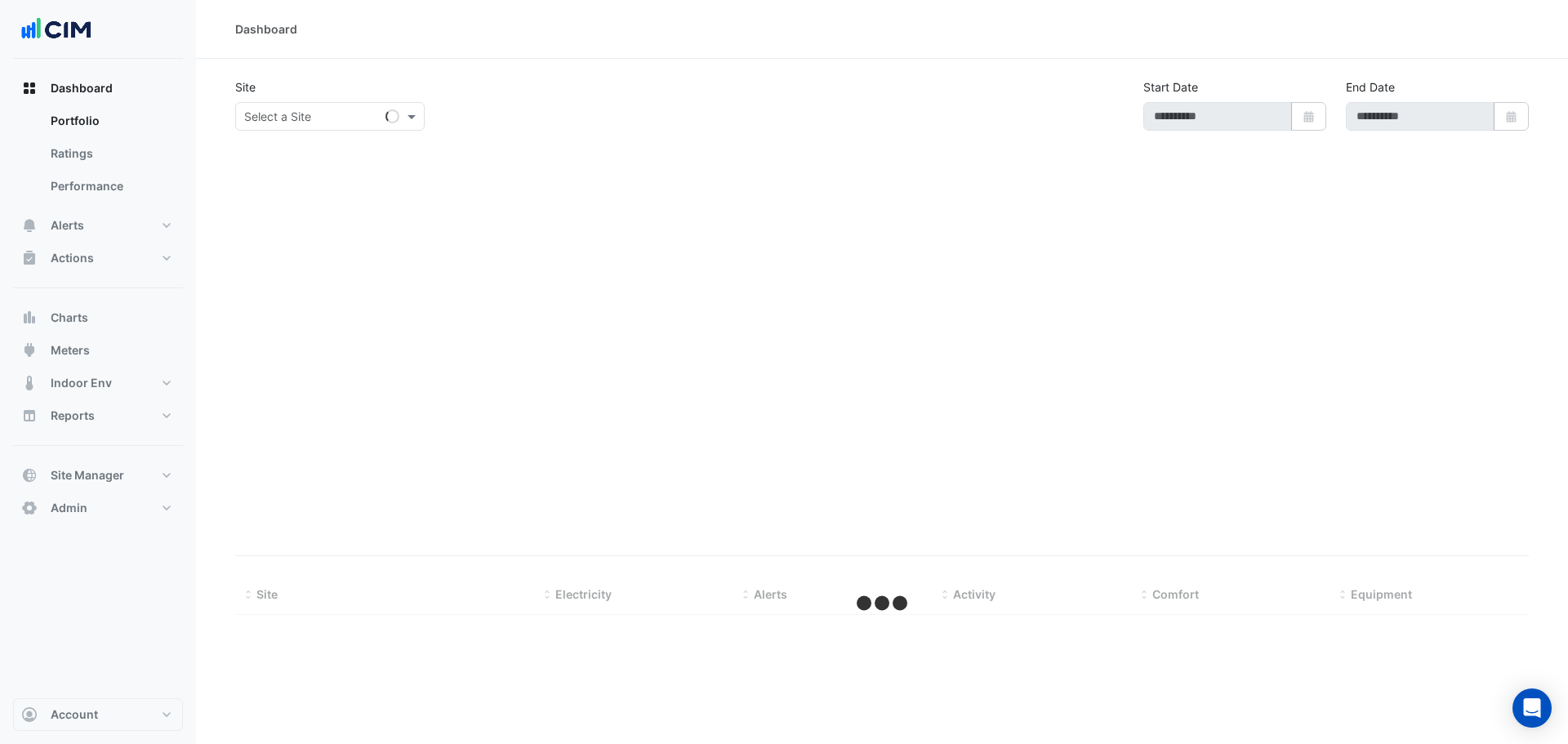
type input "**********"
select select "***"
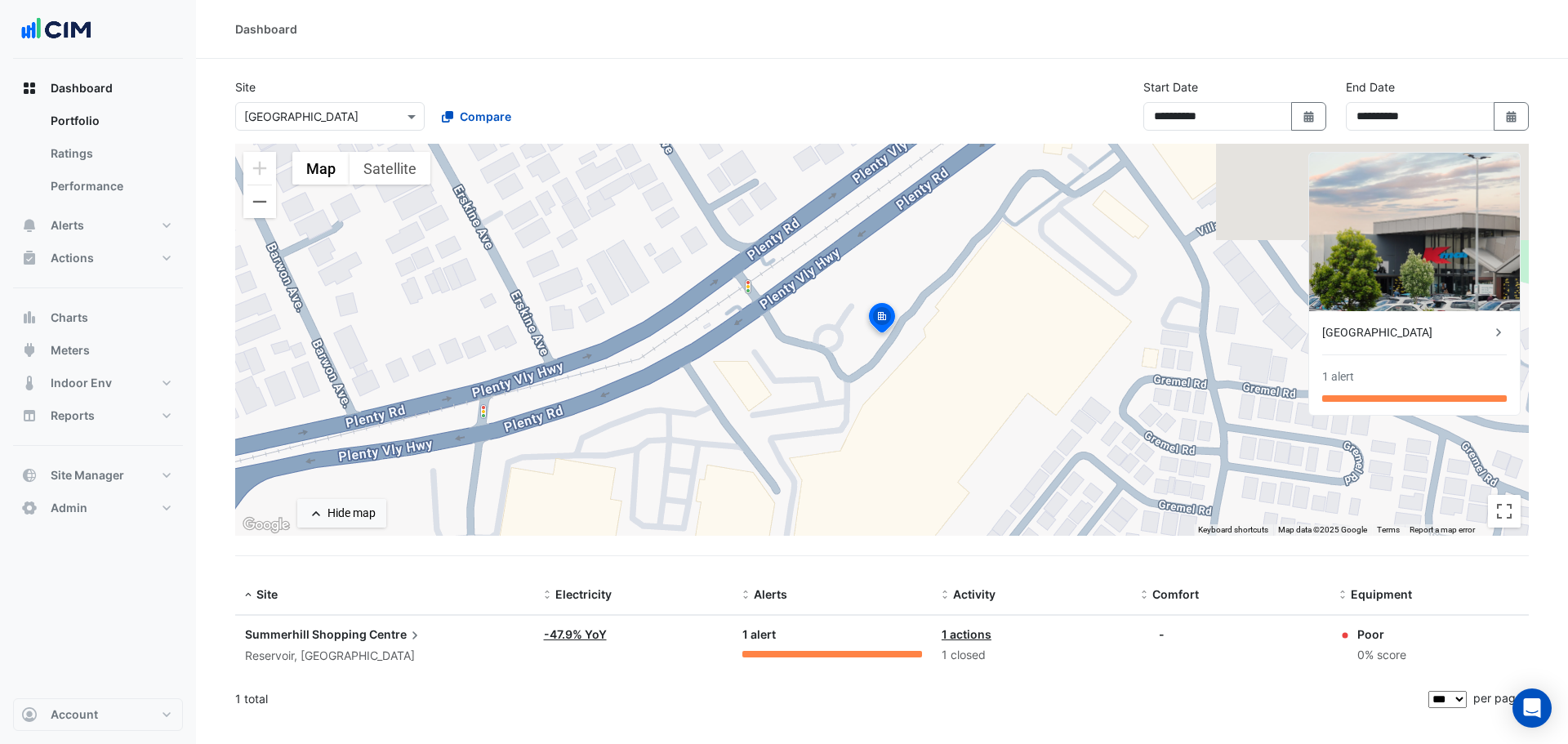
click at [81, 206] on ul "Portfolio Ratings Performance" at bounding box center [98, 157] width 170 height 105
click at [95, 225] on button "Alerts" at bounding box center [98, 225] width 170 height 33
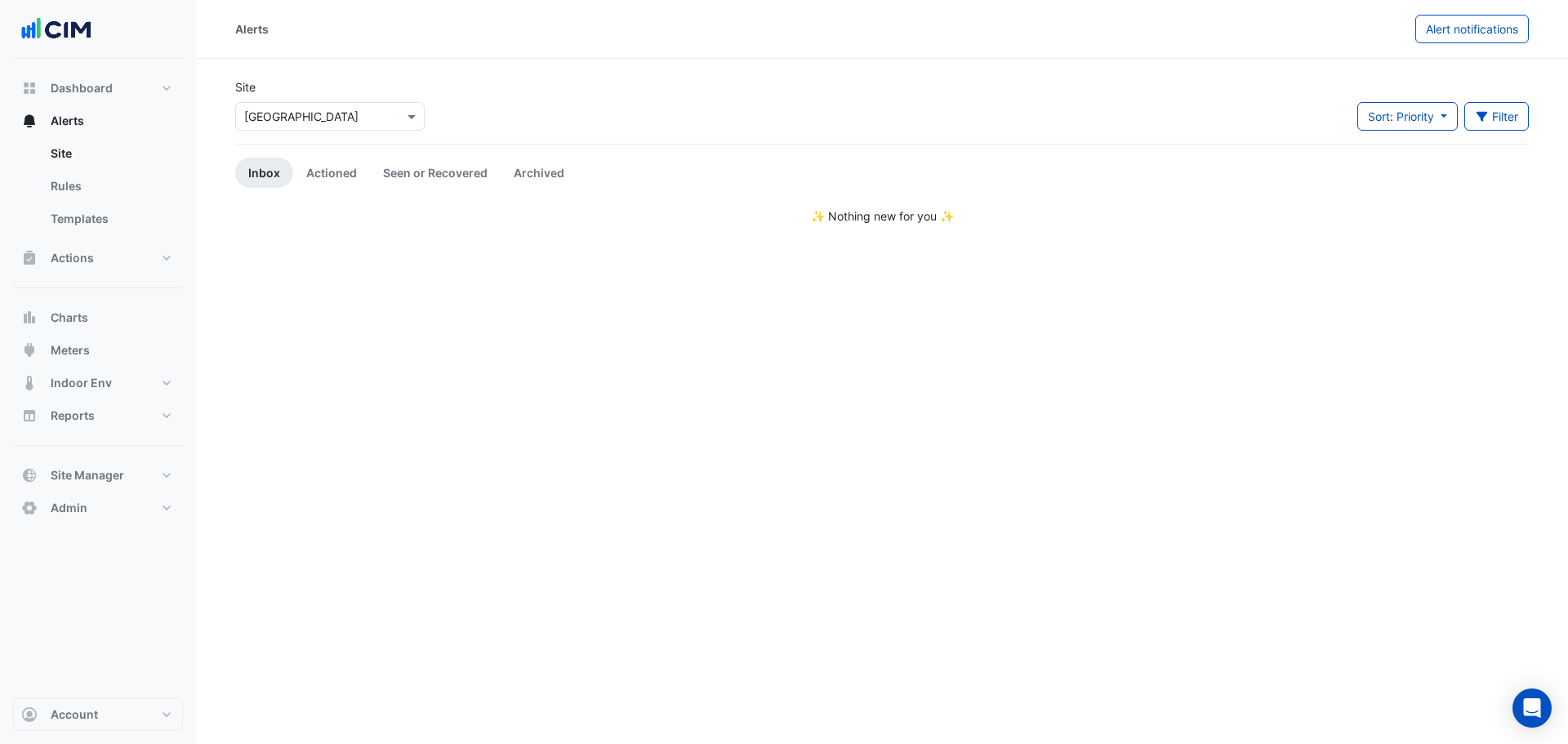
click at [283, 129] on div "Select a Site × Summerhill Shopping Centre" at bounding box center [330, 116] width 189 height 28
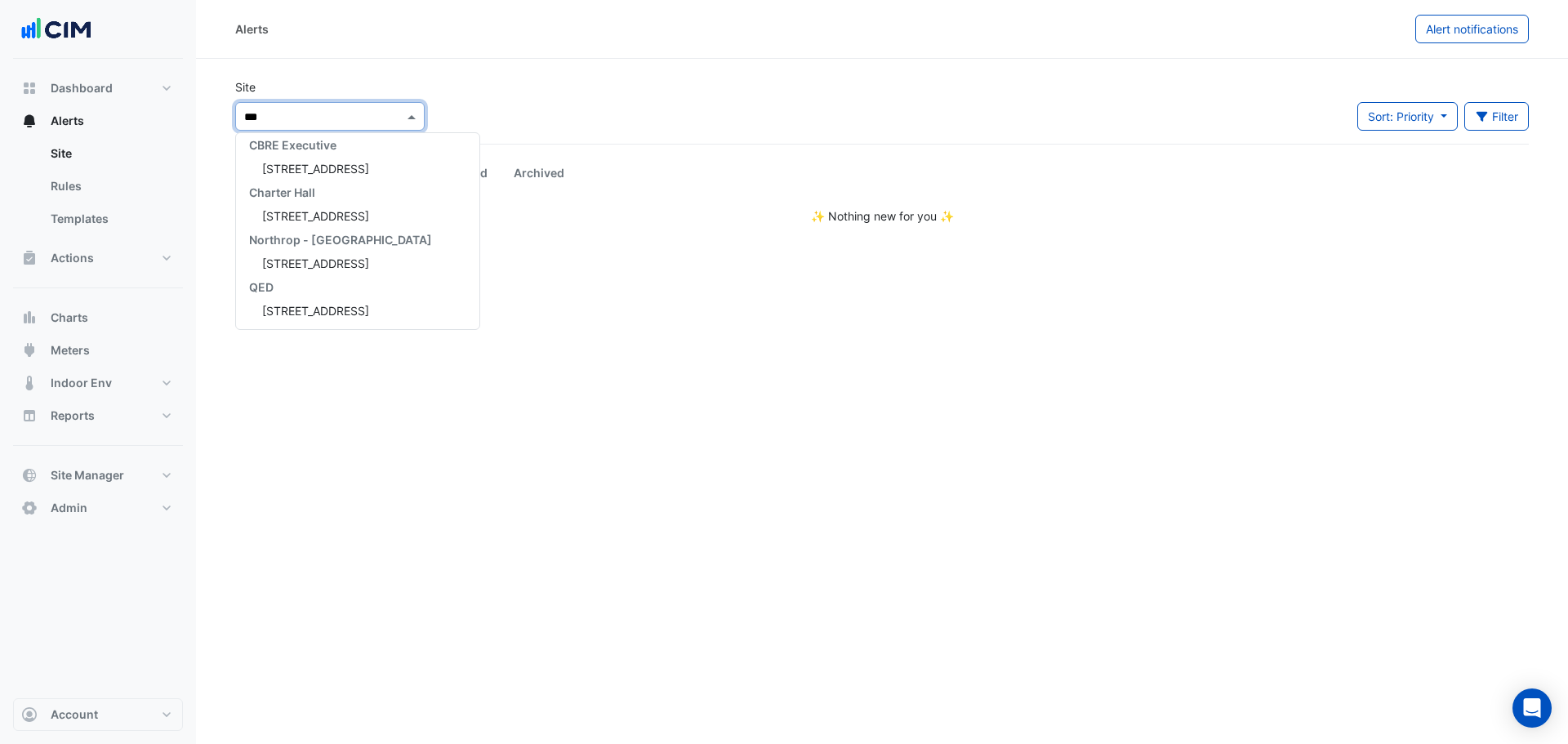
scroll to position [101, 0]
type input "**********"
click at [302, 165] on span "[STREET_ADDRESS]" at bounding box center [315, 168] width 107 height 14
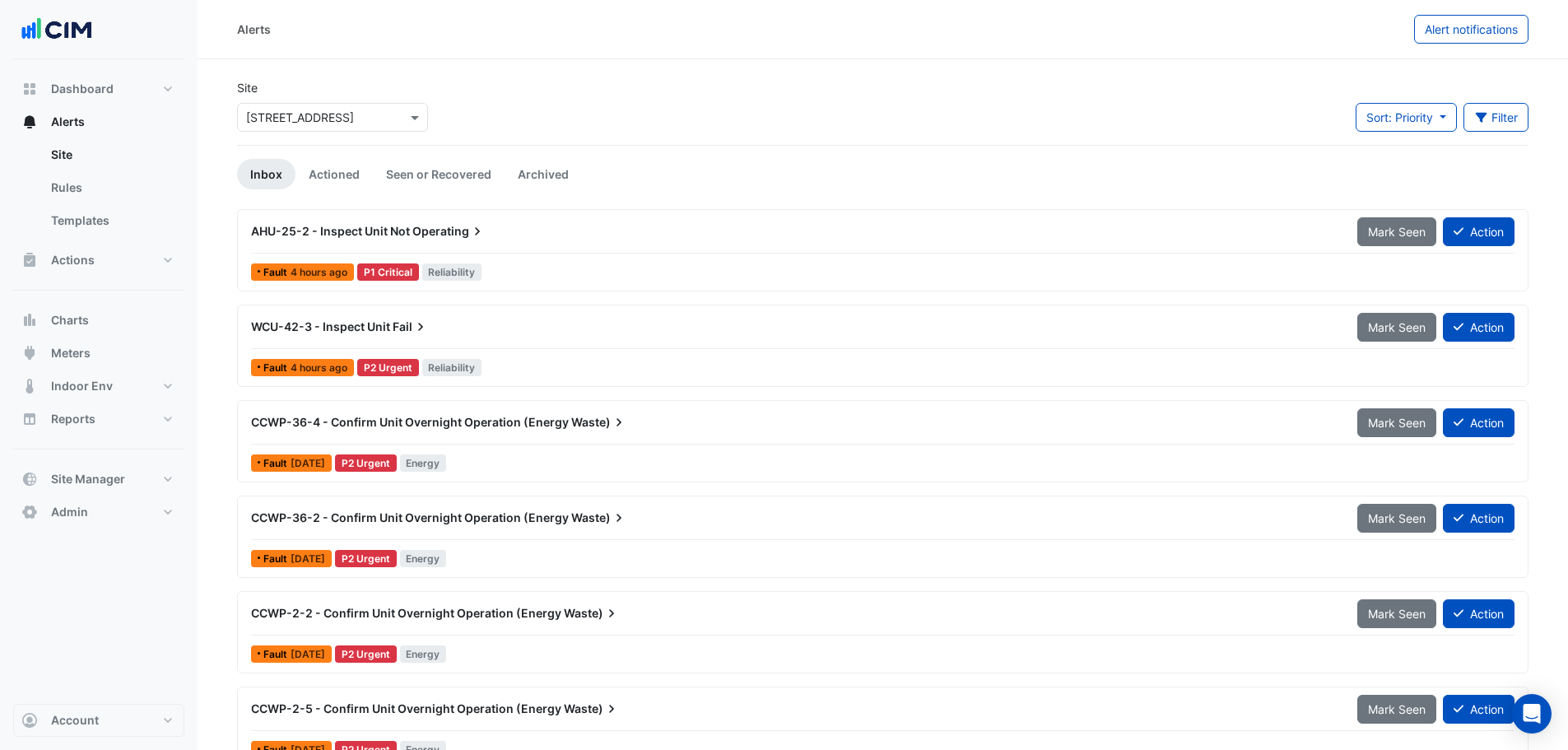
click at [1522, 102] on div "Site Select a Site × 242 Exhibition Street Sort: Priority Priority Updated Filt…" at bounding box center [882, 111] width 1311 height 66
click at [1523, 112] on button "Filter" at bounding box center [1496, 117] width 66 height 29
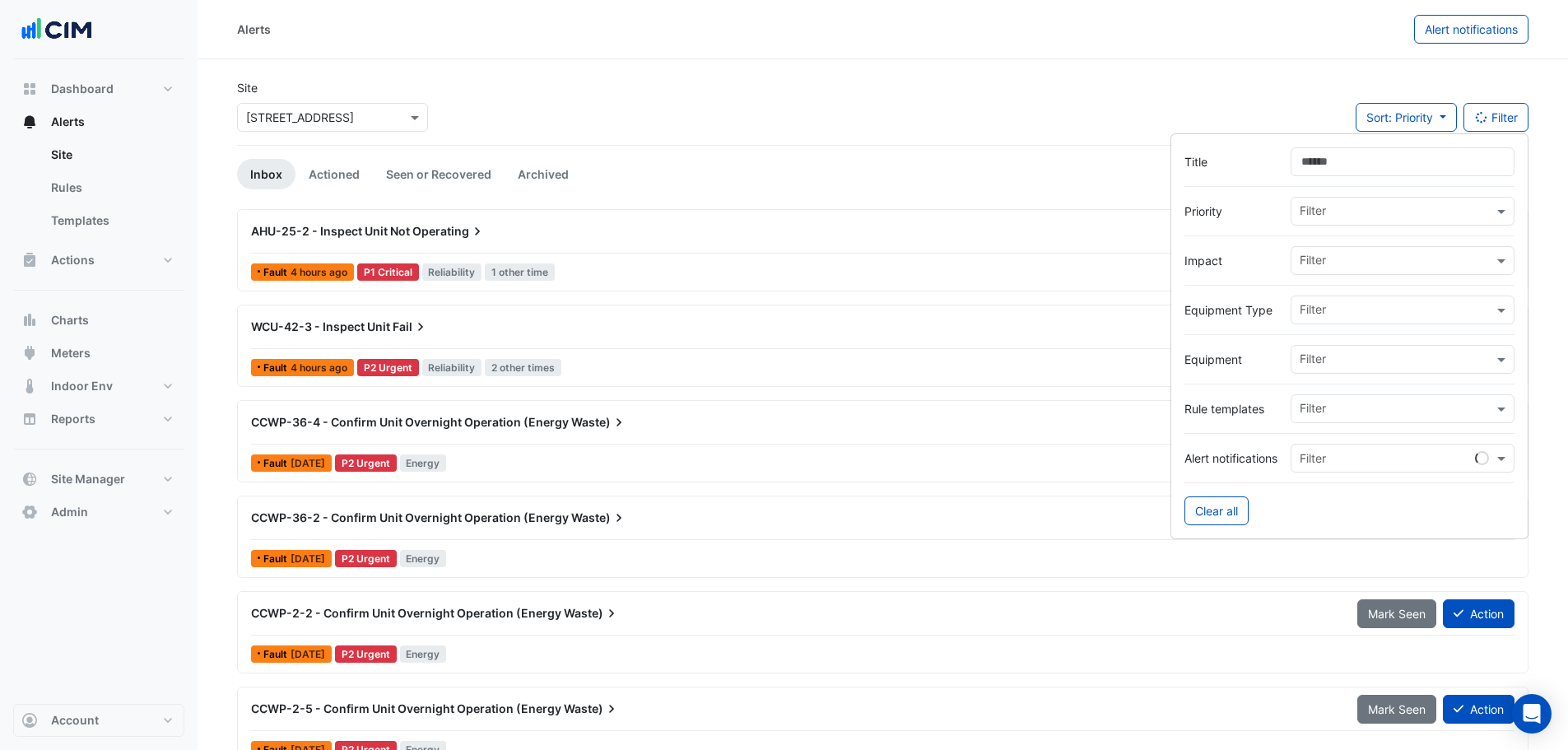
click at [1334, 320] on div at bounding box center [1395, 312] width 196 height 21
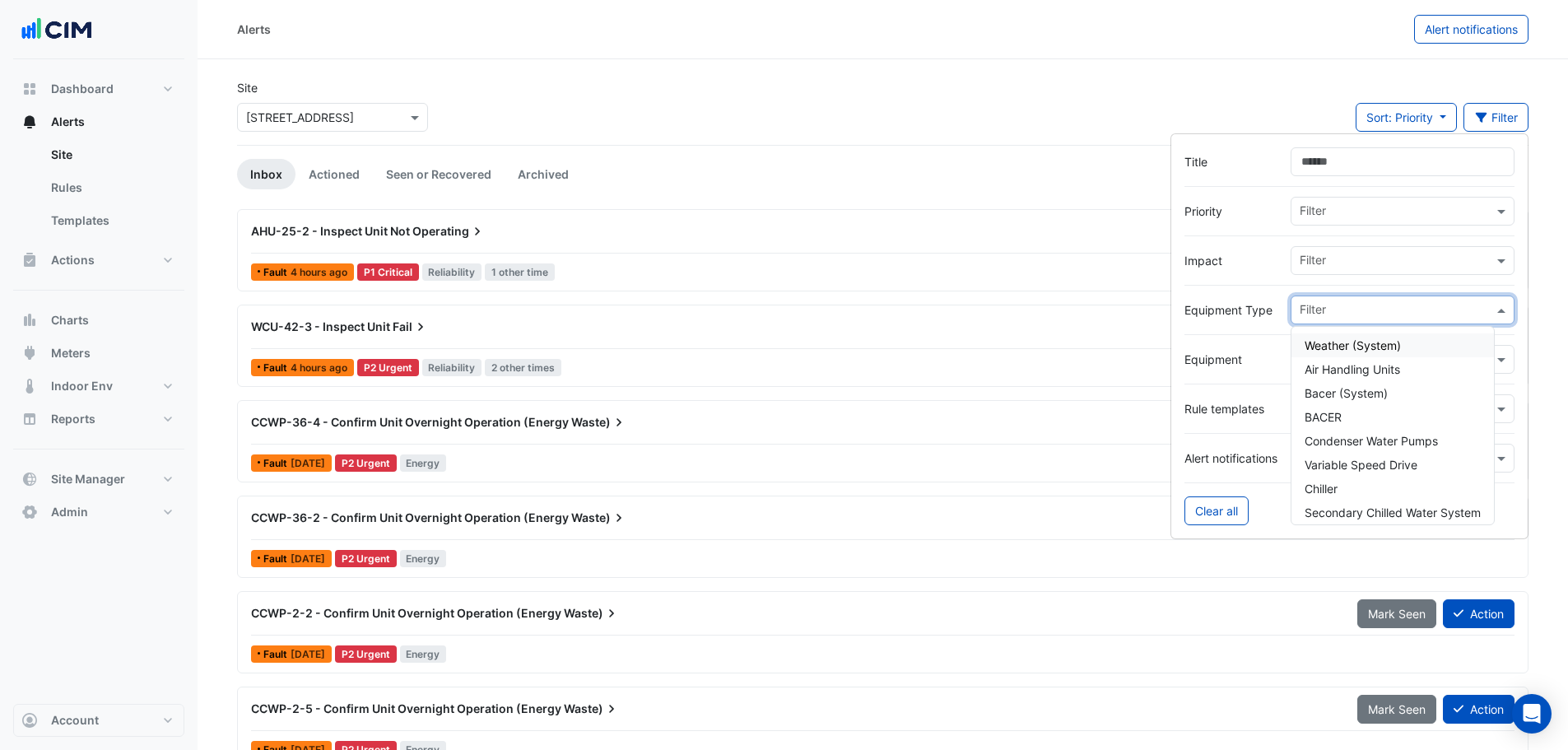
click at [1225, 316] on label "Equipment Type" at bounding box center [1231, 310] width 93 height 17
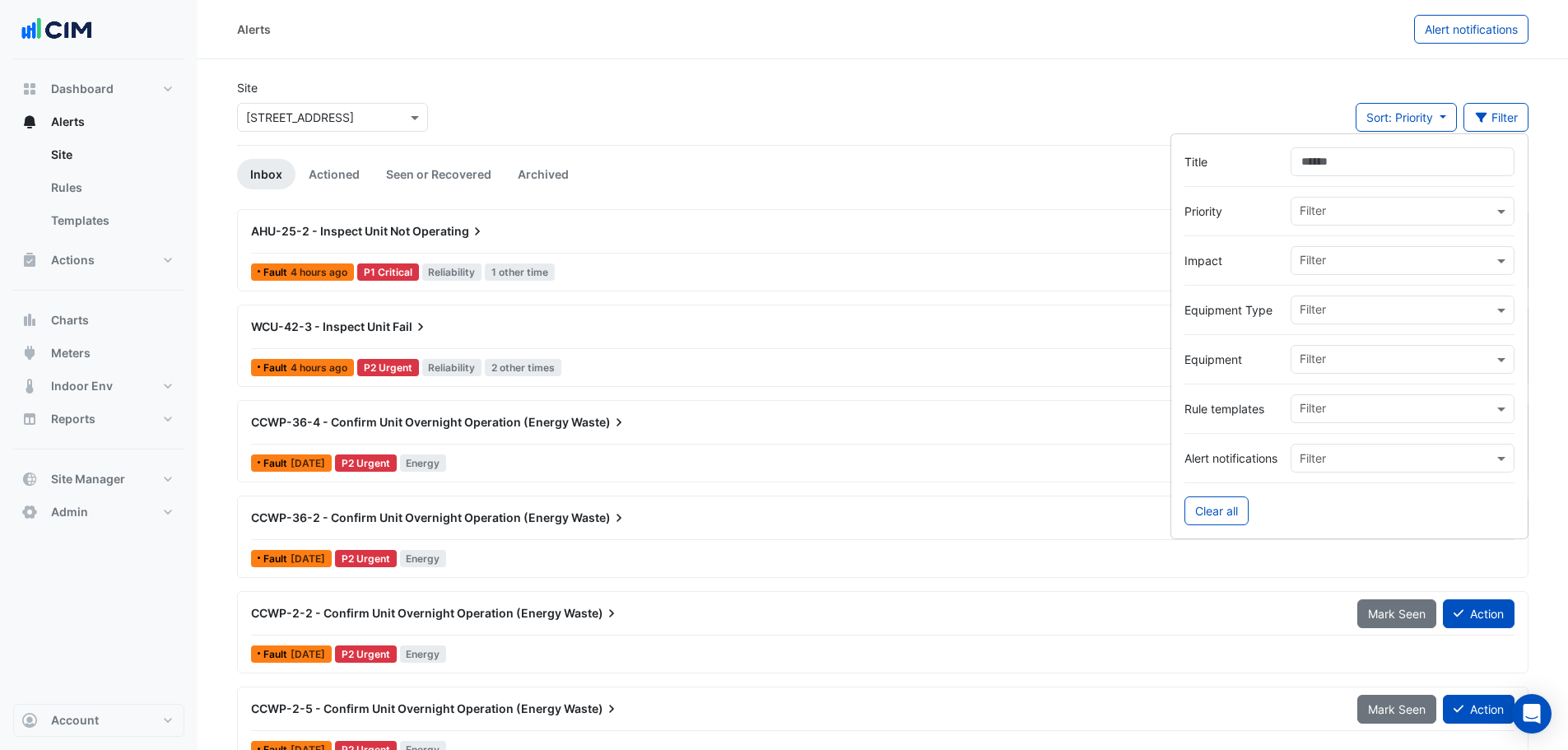
click at [1320, 359] on input "text" at bounding box center [1396, 361] width 193 height 17
click at [1323, 398] on span "AHU-14-1" at bounding box center [1330, 395] width 52 height 14
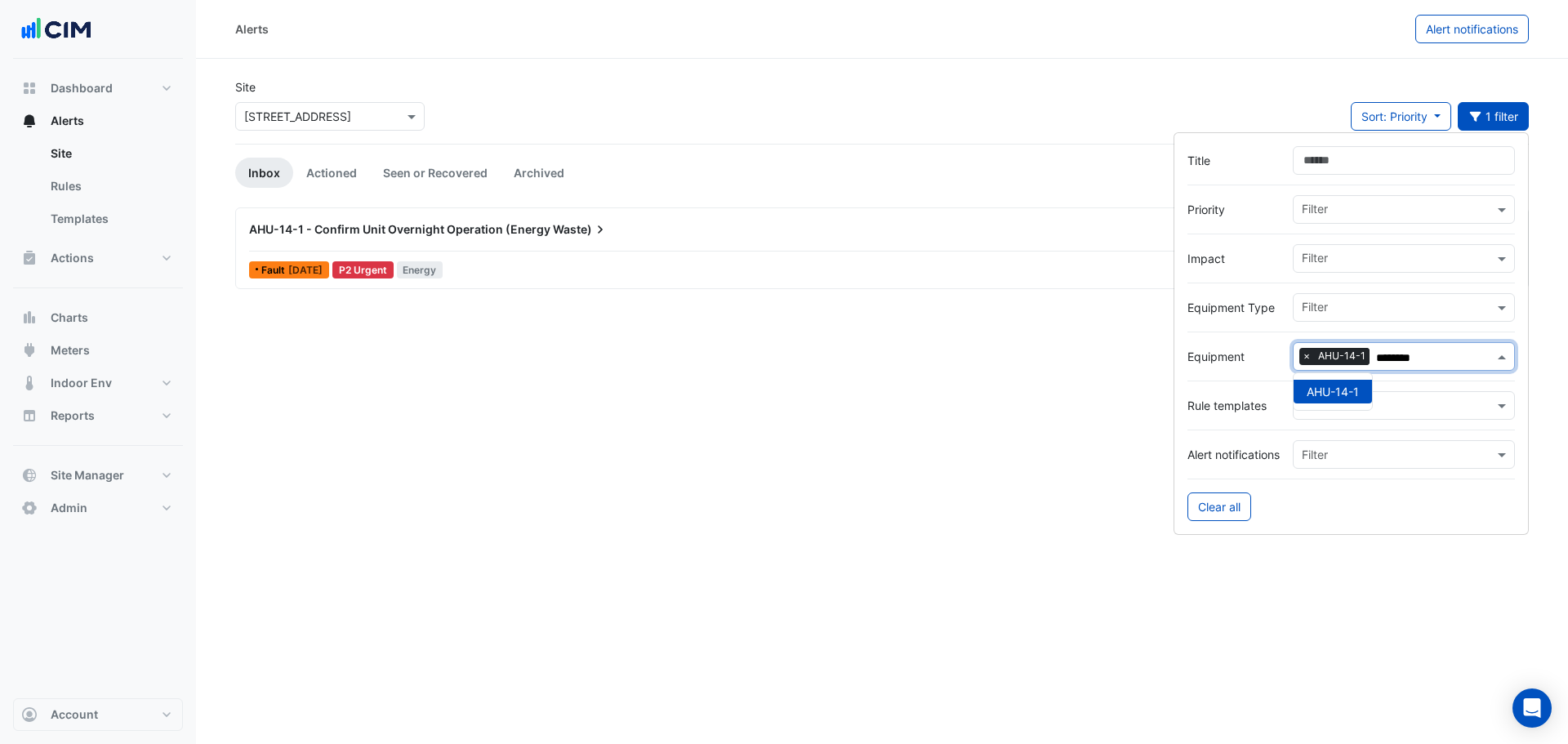
type input "********"
click at [1266, 352] on label "Equipment" at bounding box center [1233, 356] width 93 height 17
click at [655, 234] on div "AHU-14-1 - Confirm Unit Overnight Operation (Energy Waste)" at bounding box center [793, 229] width 1090 height 16
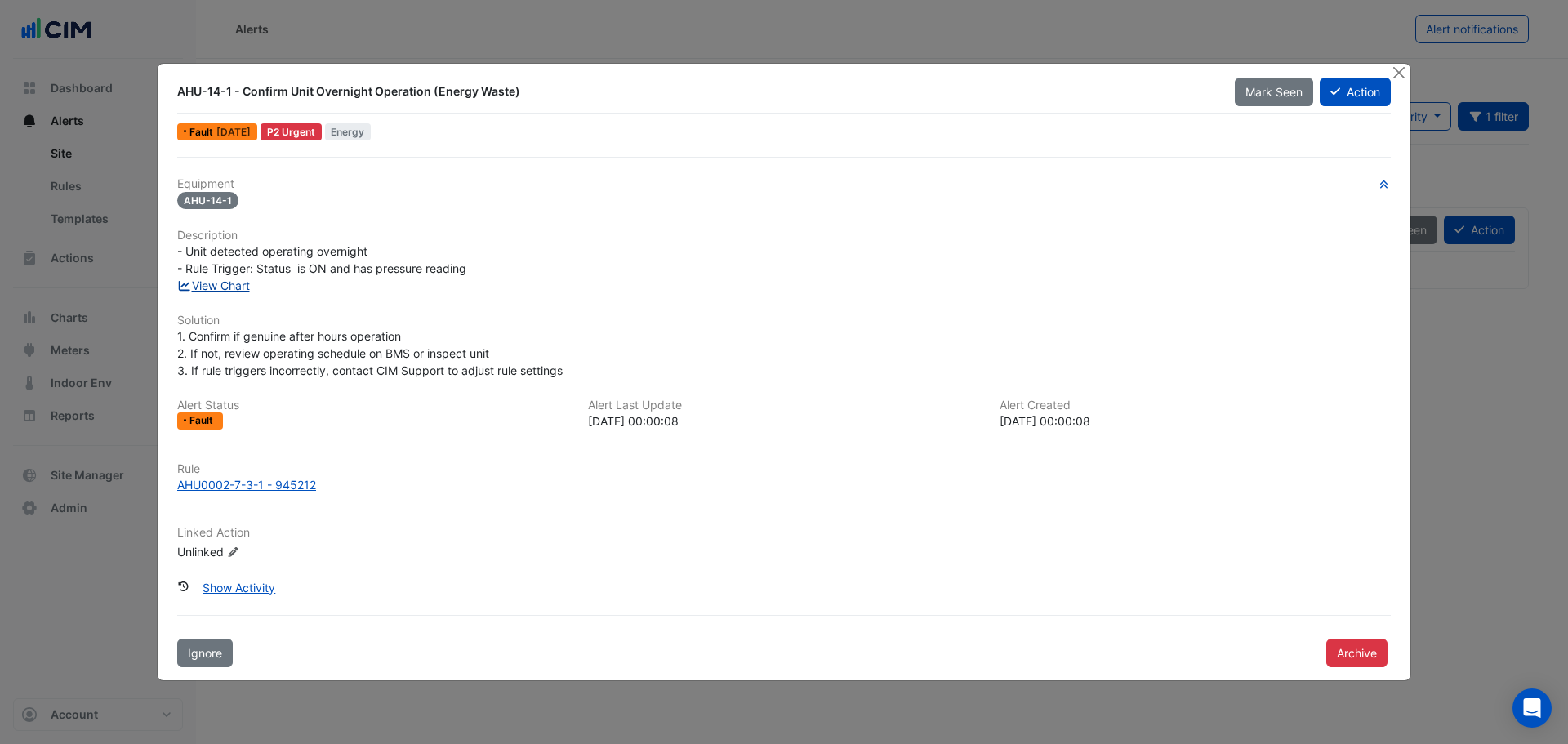
click at [228, 287] on link "View Chart" at bounding box center [213, 285] width 73 height 14
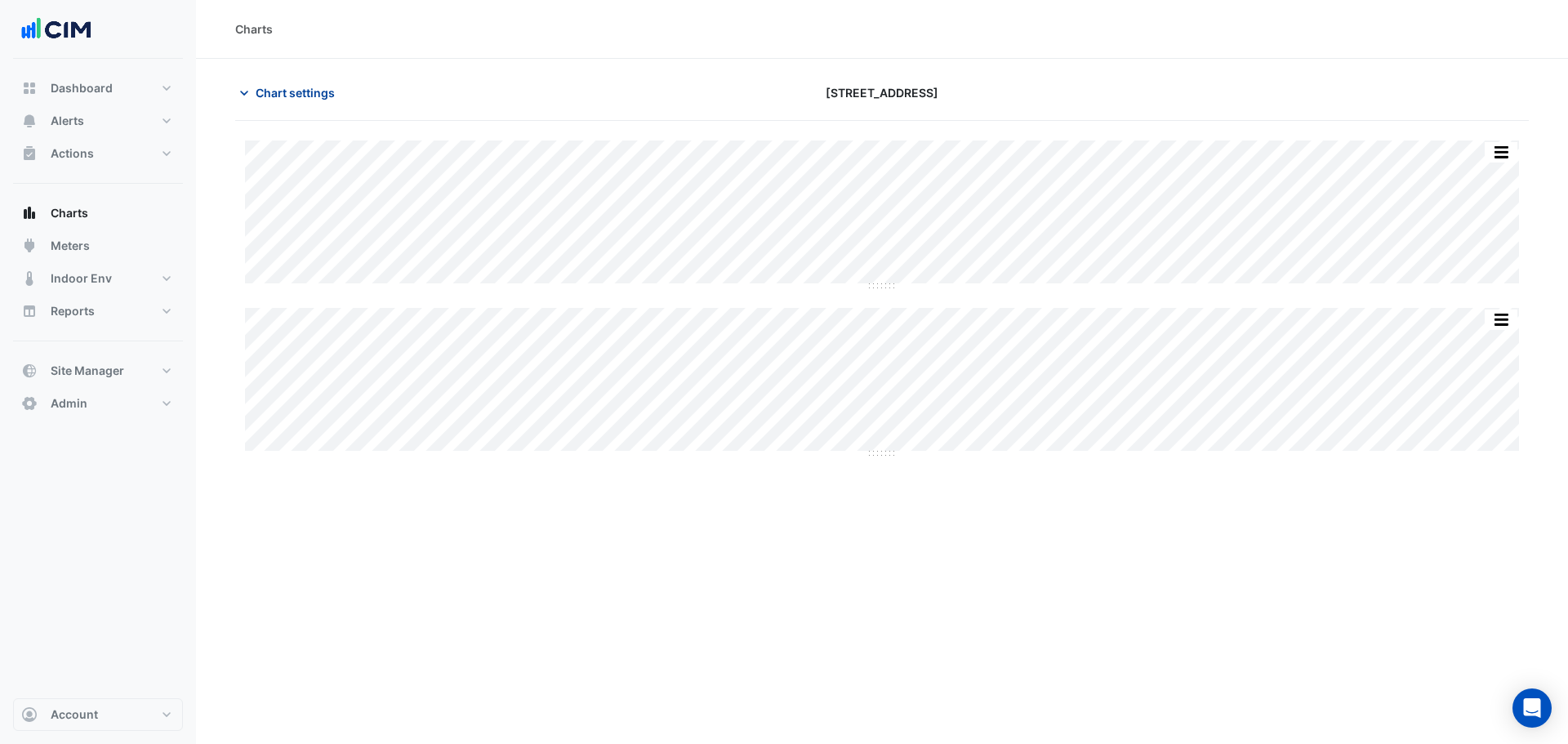
click at [294, 92] on span "Chart settings" at bounding box center [295, 93] width 79 height 17
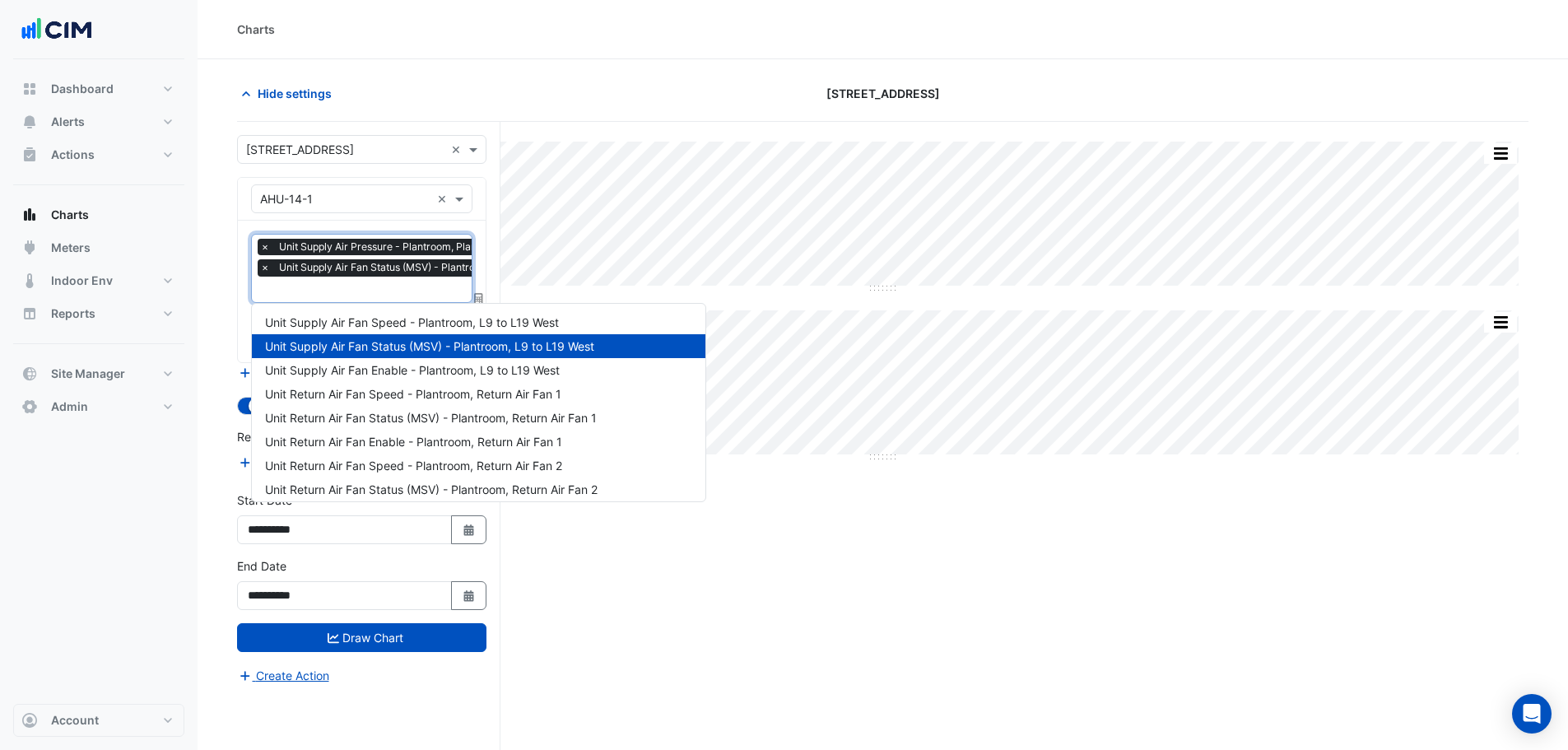
click at [334, 292] on input "text" at bounding box center [415, 291] width 312 height 17
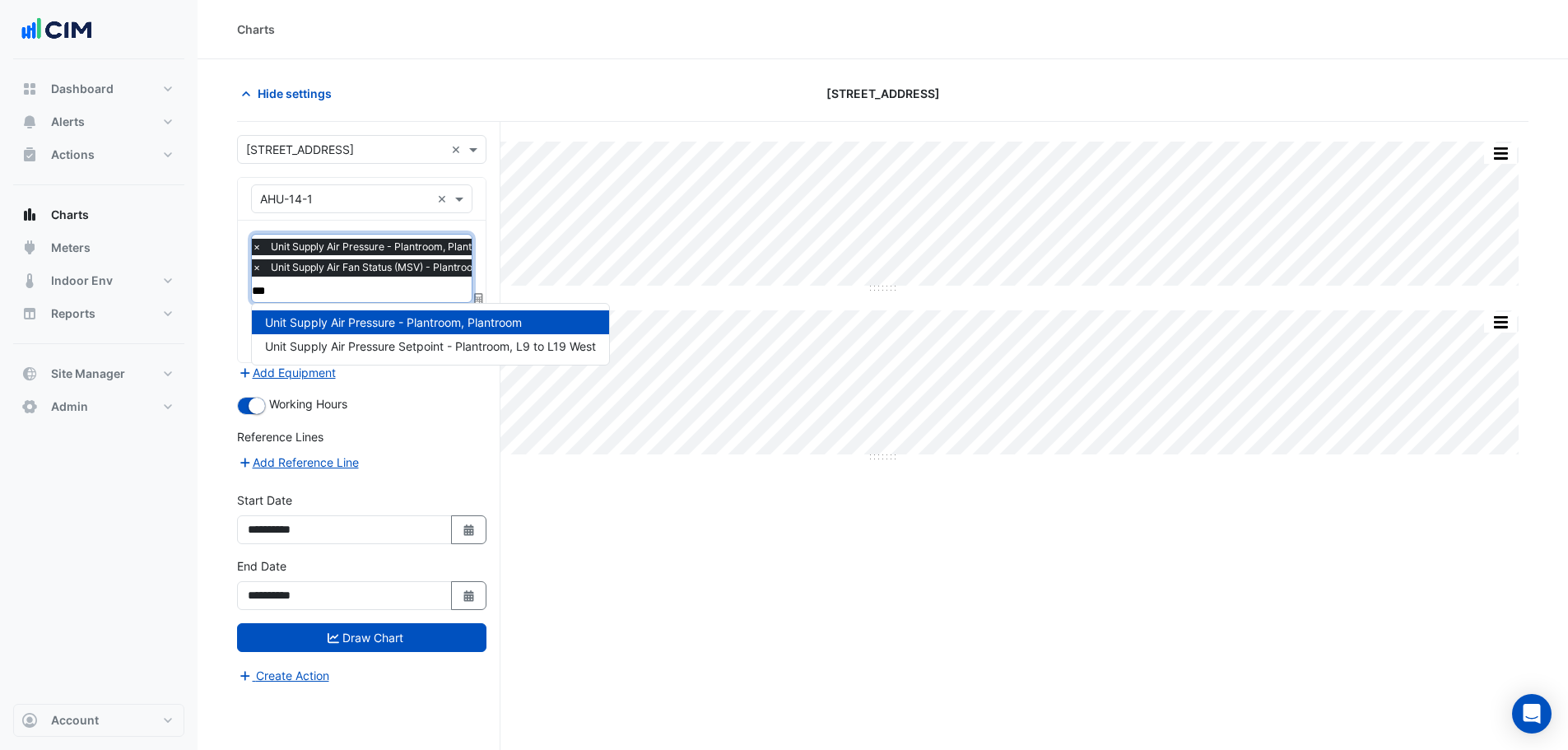
type input "****"
click at [393, 339] on span "Unit Supply Air Pressure Setpoint - Plantroom, L9 to L19 West" at bounding box center [430, 346] width 331 height 14
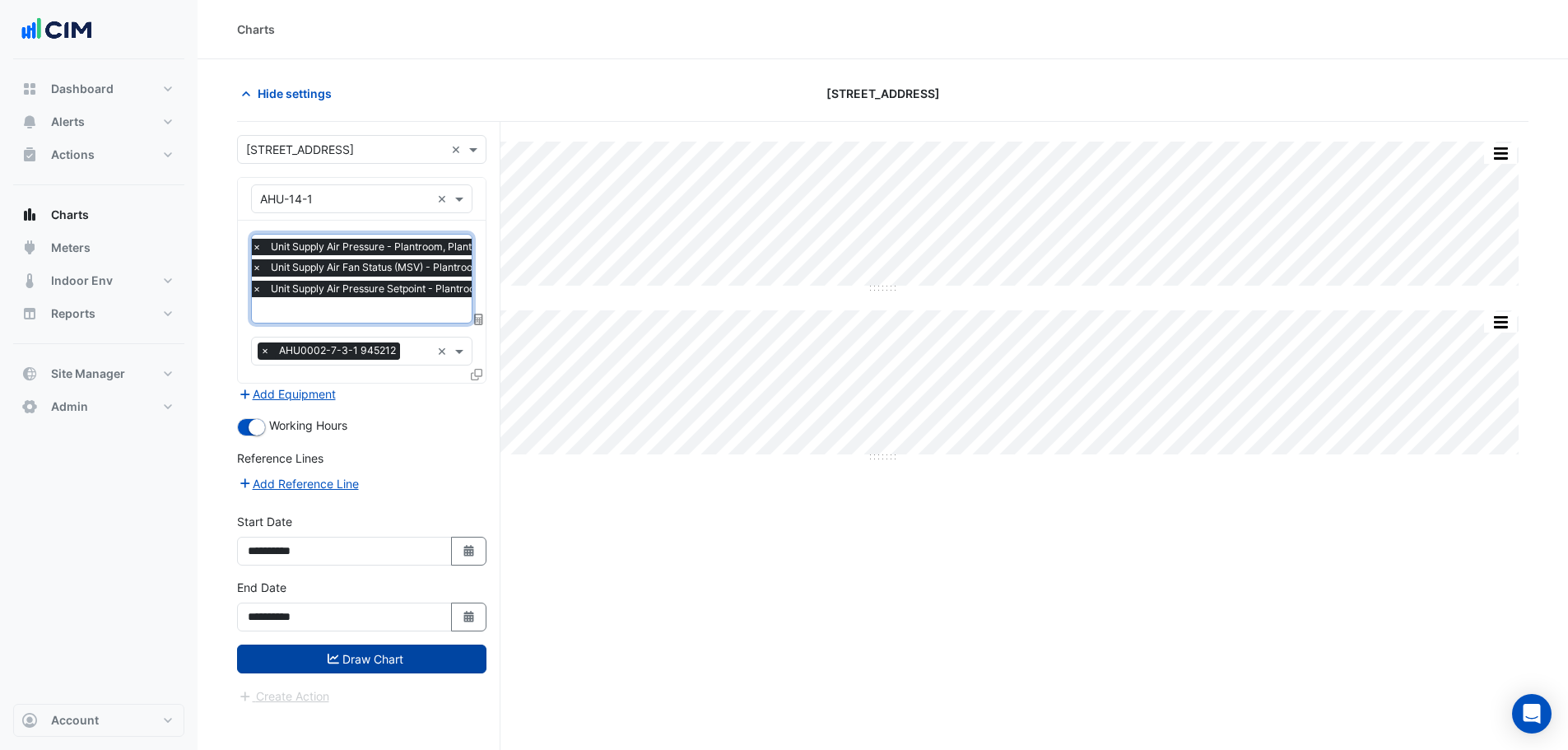
click at [410, 662] on button "Draw Chart" at bounding box center [362, 659] width 250 height 29
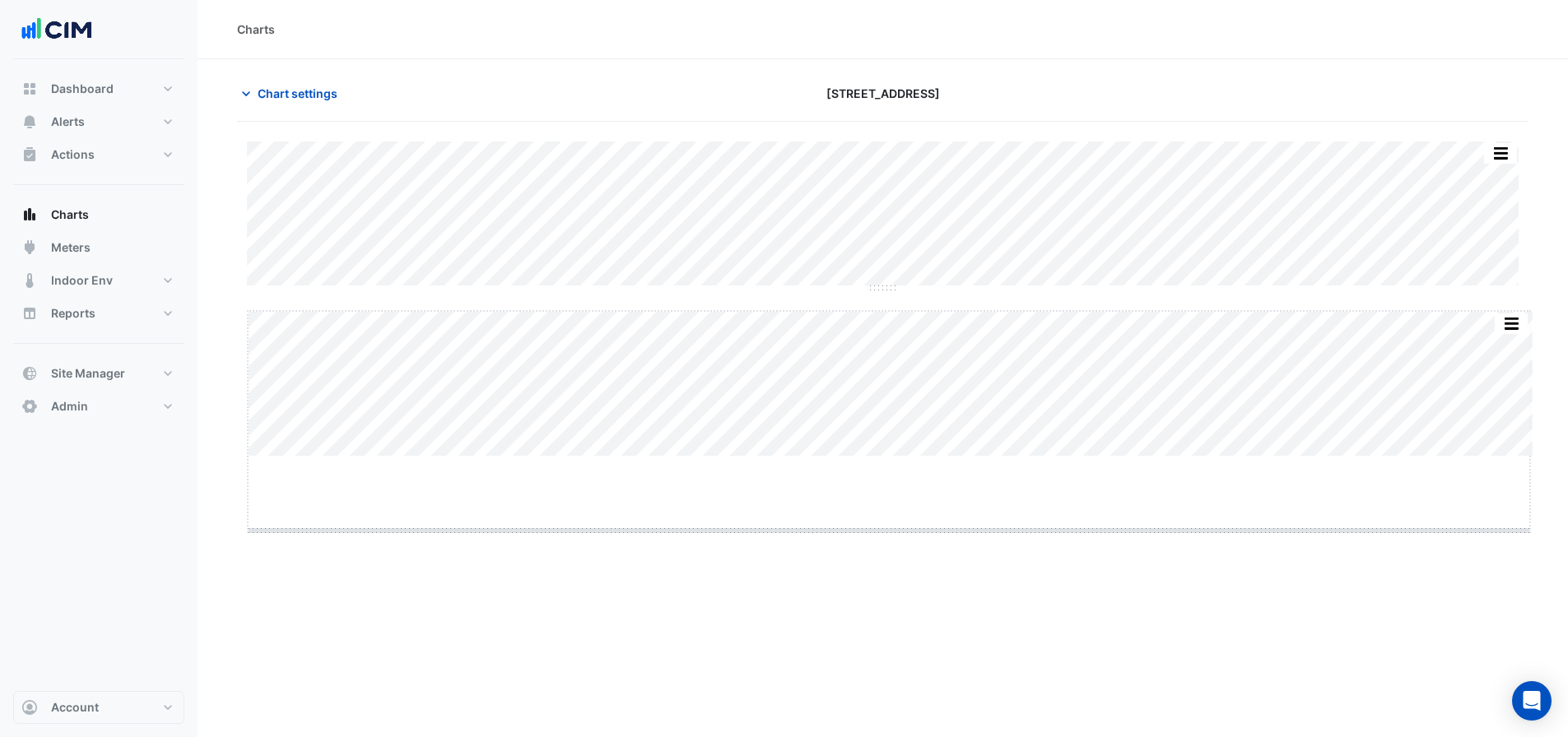
drag, startPoint x: 888, startPoint y: 456, endPoint x: 917, endPoint y: 530, distance: 79.5
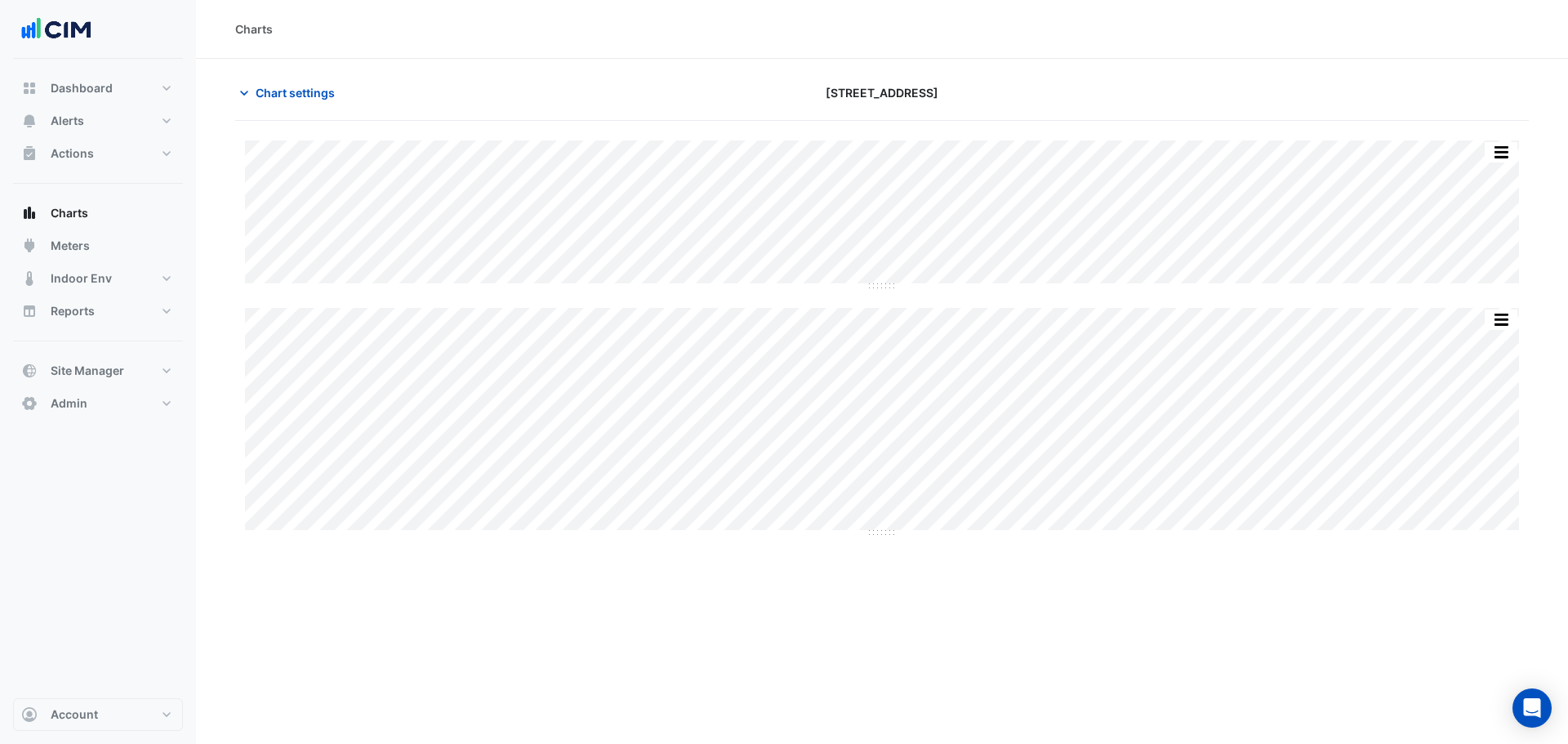
click at [304, 109] on div "Chart settings 242 Exhibition Street" at bounding box center [882, 99] width 1293 height 43
click at [309, 95] on span "Chart settings" at bounding box center [295, 93] width 79 height 17
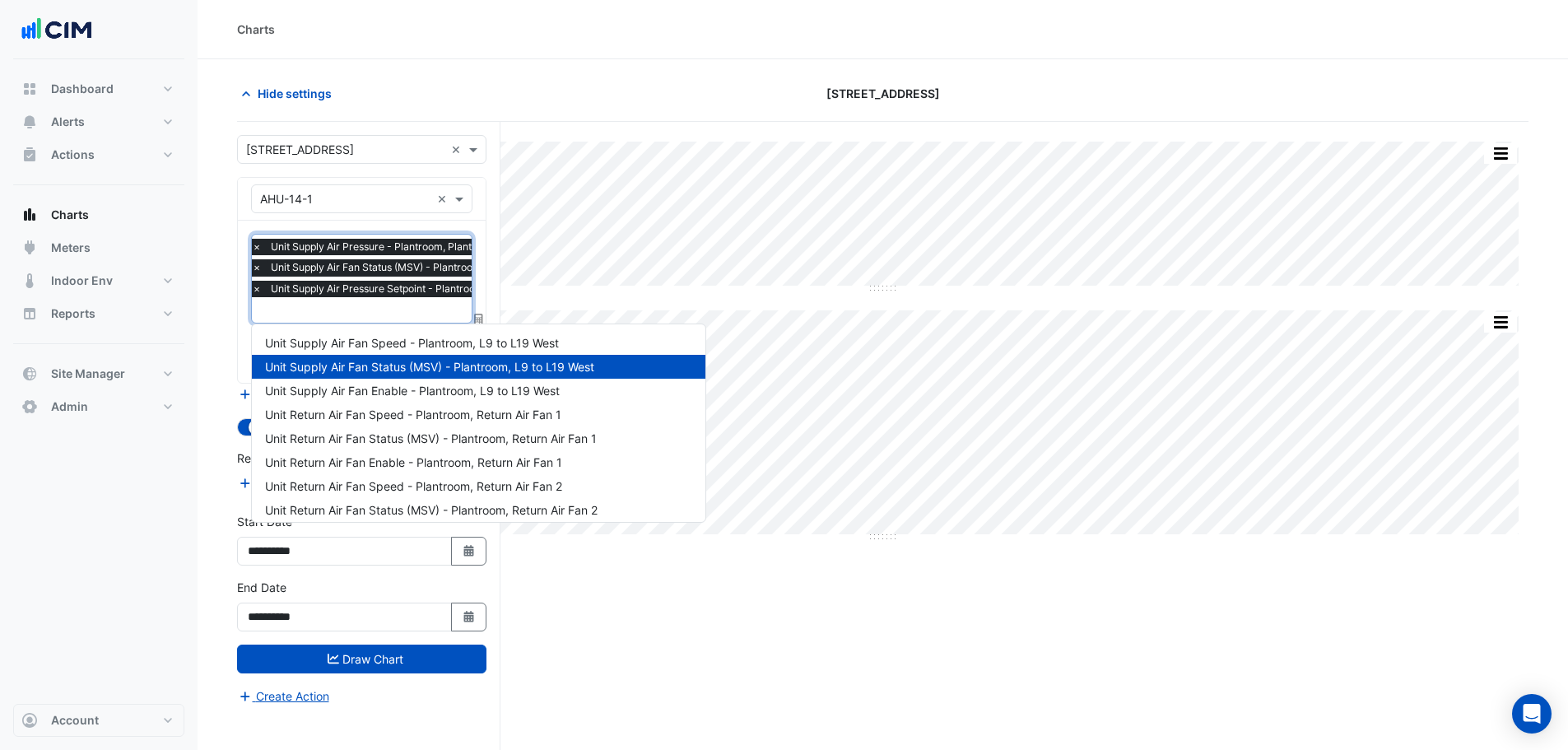
click at [358, 313] on input "text" at bounding box center [408, 312] width 313 height 17
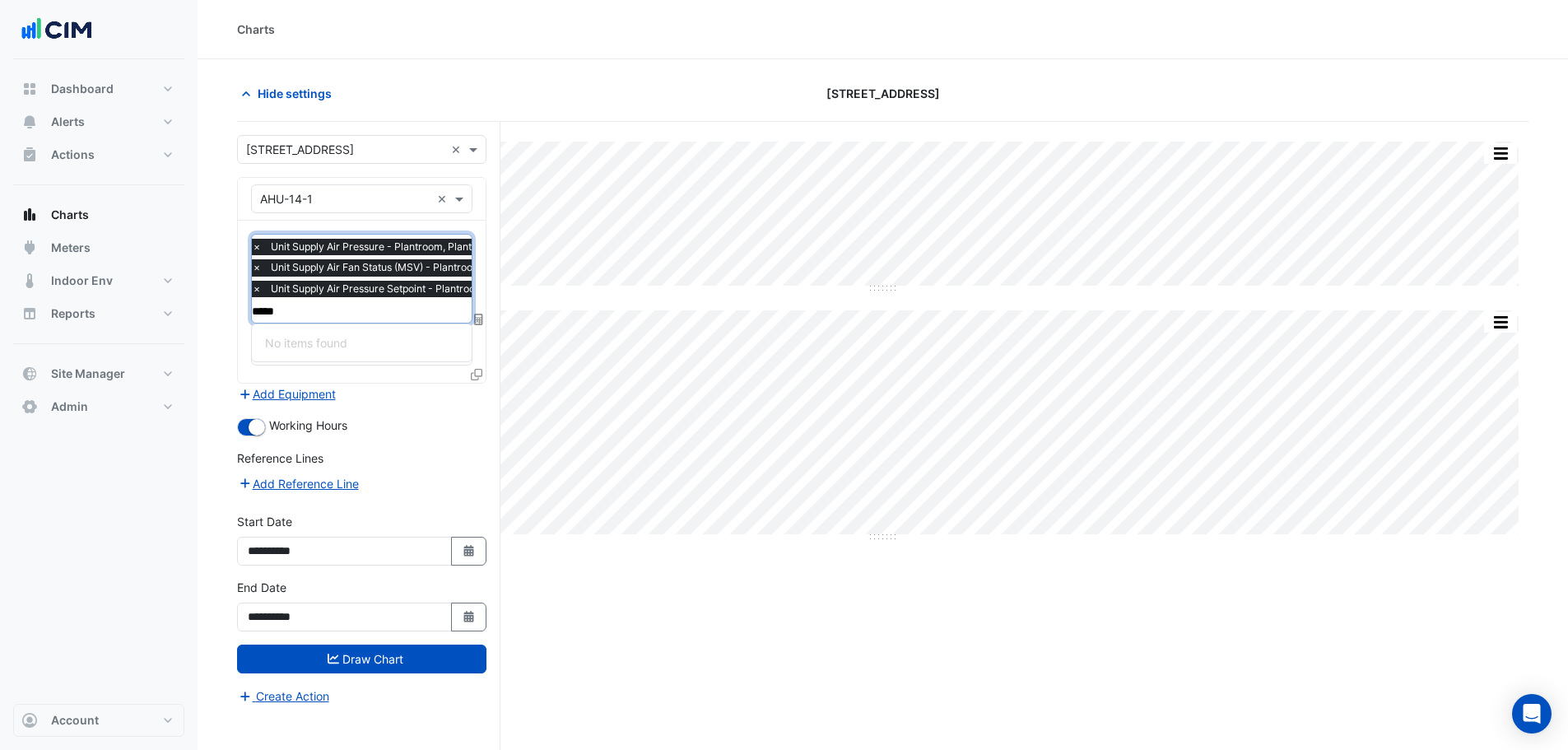
type input "*****"
click at [220, 311] on section "Hide settings 242 Exhibition Street Split All Split None Print Save as JPEG Sav…" at bounding box center [882, 436] width 1370 height 753
click at [474, 377] on icon at bounding box center [476, 375] width 11 height 11
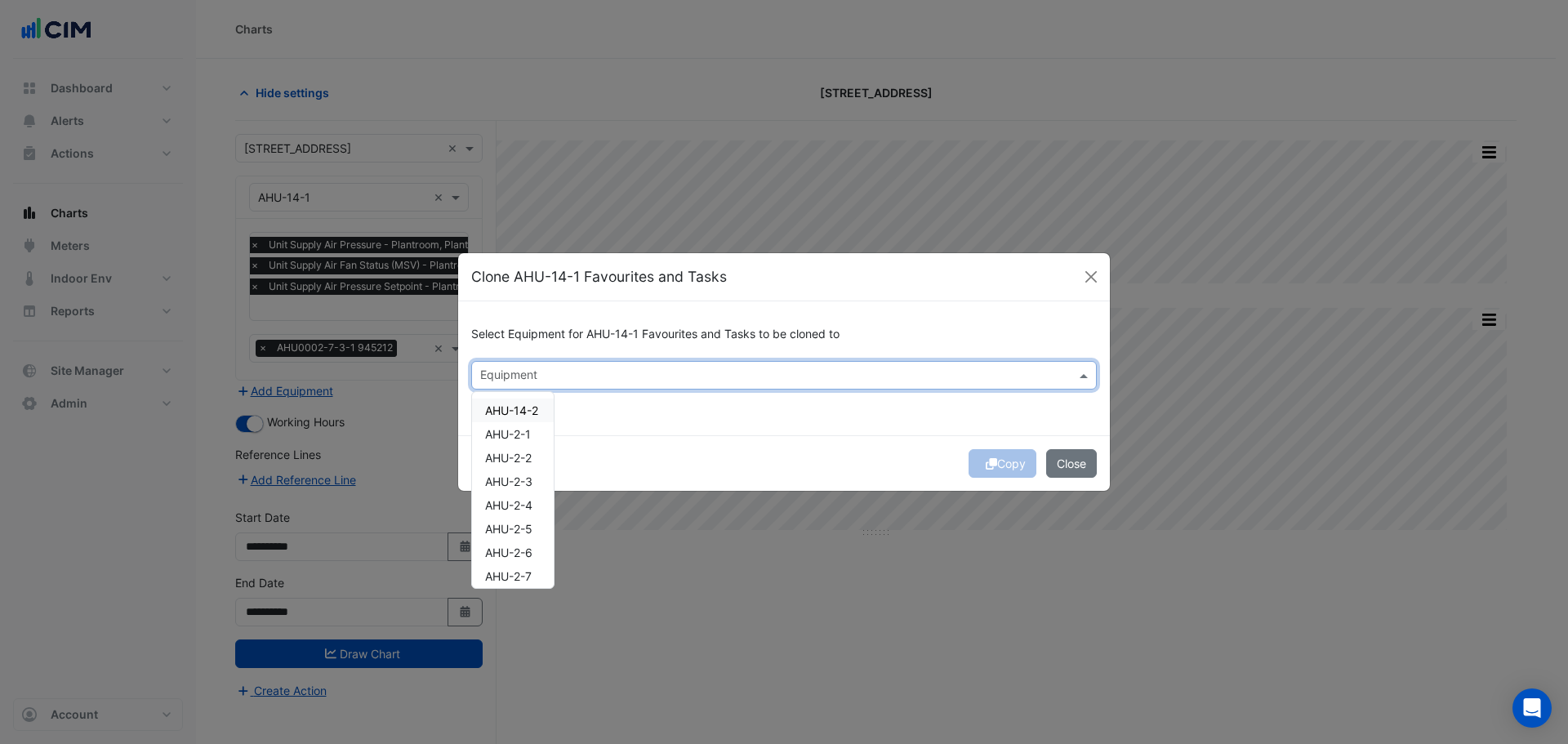
click at [535, 374] on input "text" at bounding box center [774, 377] width 589 height 17
click at [538, 417] on span "AHU-14-2" at bounding box center [511, 410] width 53 height 14
click at [1005, 466] on button "Copy" at bounding box center [1002, 463] width 68 height 28
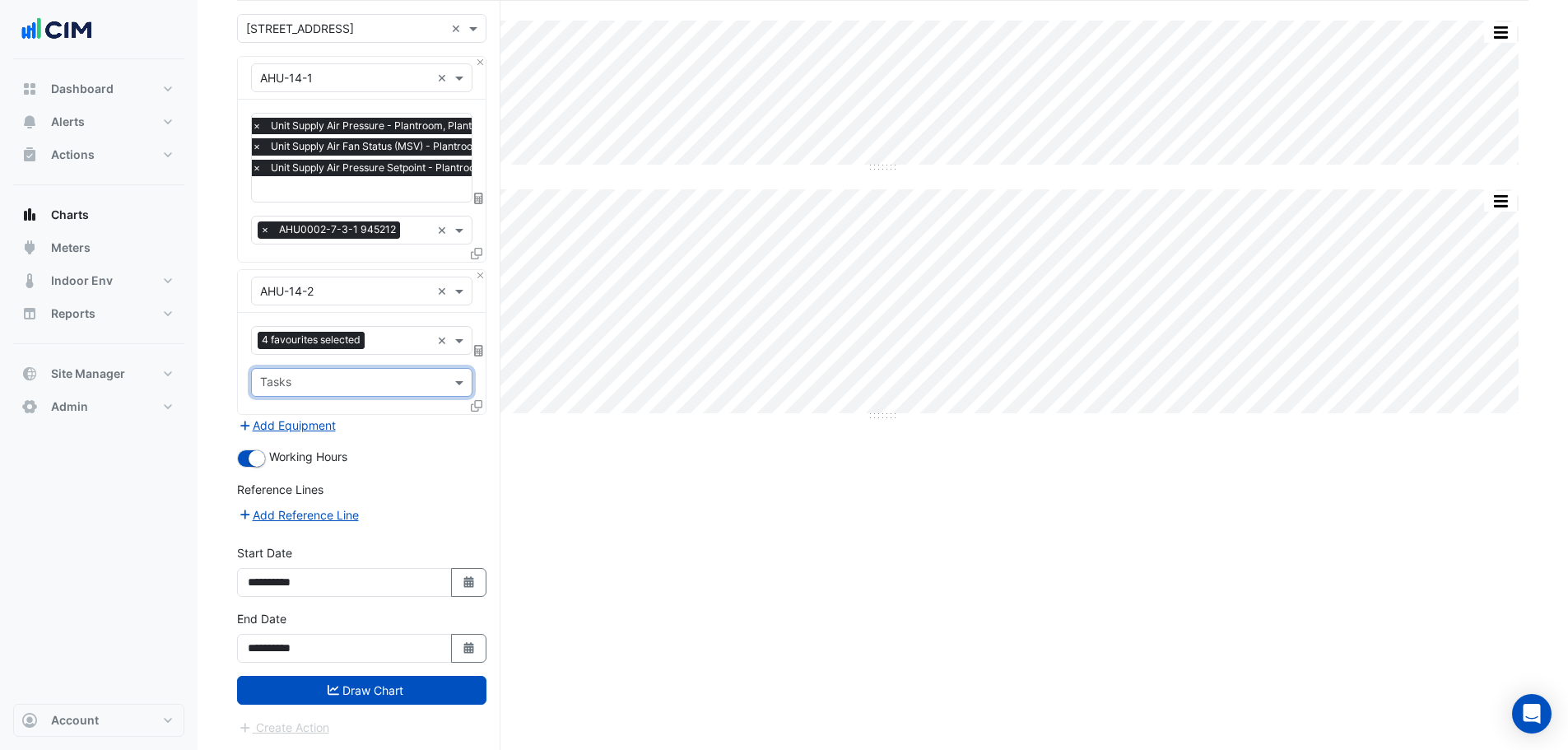
scroll to position [119, 0]
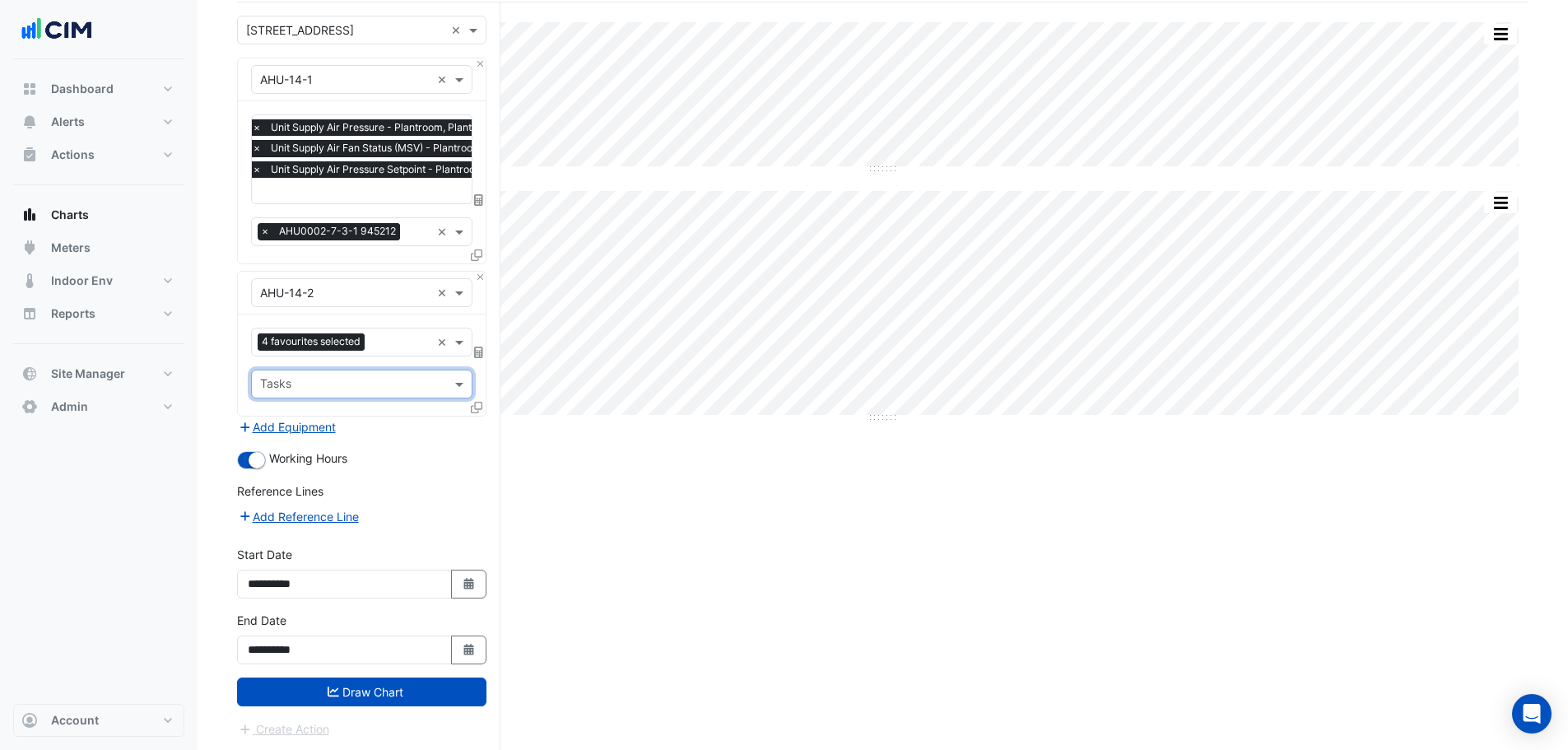
click at [443, 239] on div "Tasks × AHU0002-7-3-1 945212 ×" at bounding box center [361, 232] width 221 height 29
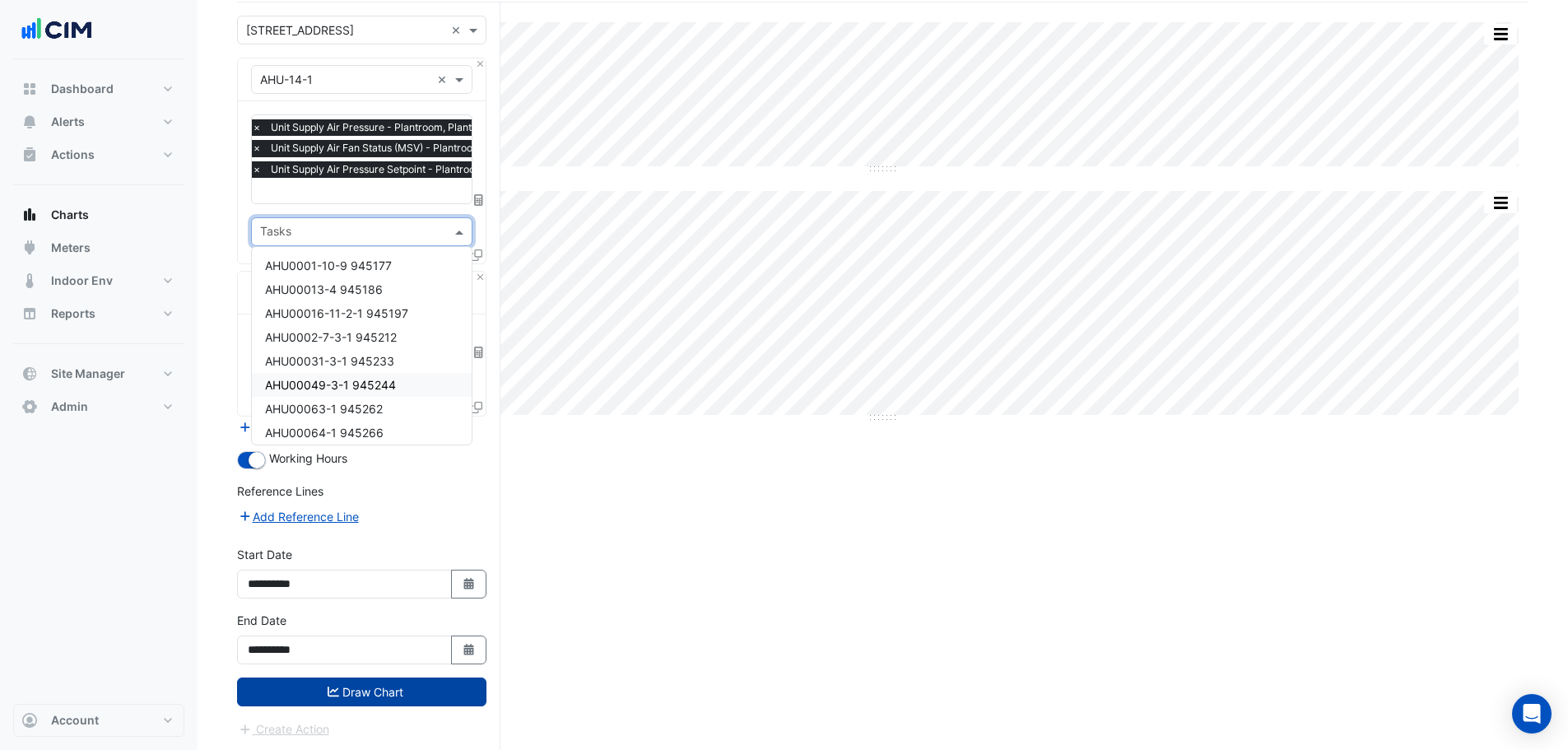
click at [396, 693] on button "Draw Chart" at bounding box center [362, 692] width 250 height 29
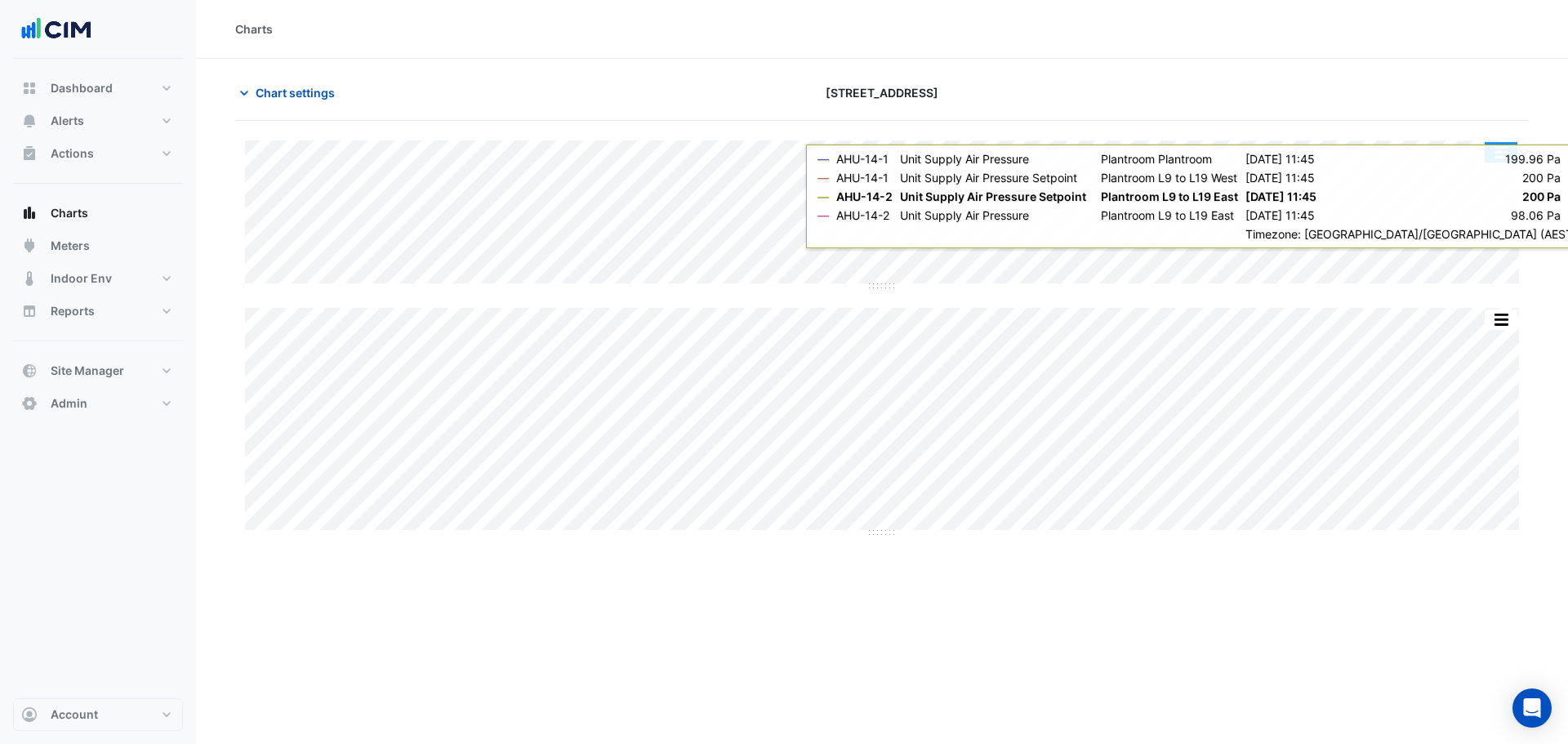
click at [1512, 157] on button "button" at bounding box center [1500, 152] width 33 height 21
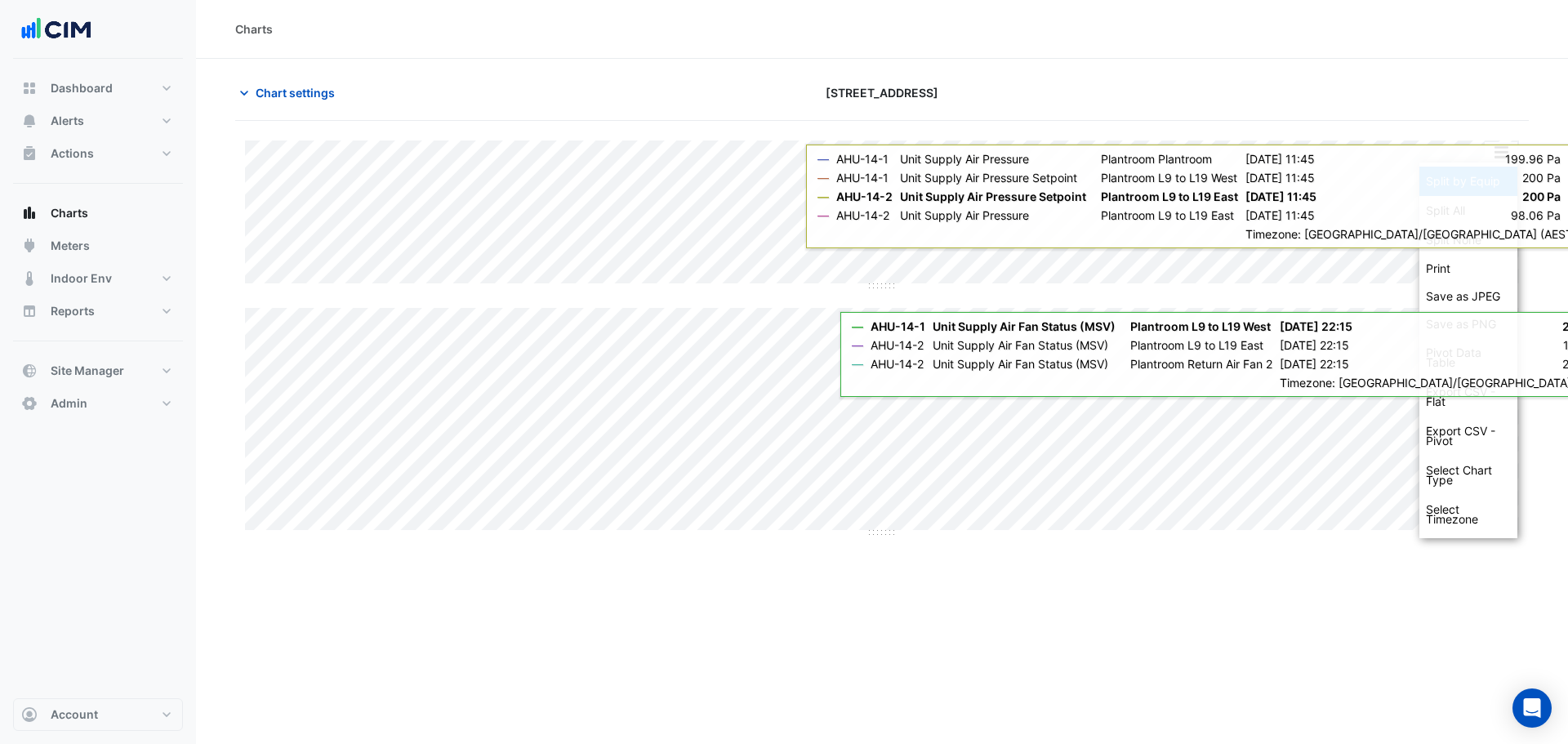
click at [1504, 178] on div "Split by Equip" at bounding box center [1468, 181] width 98 height 29
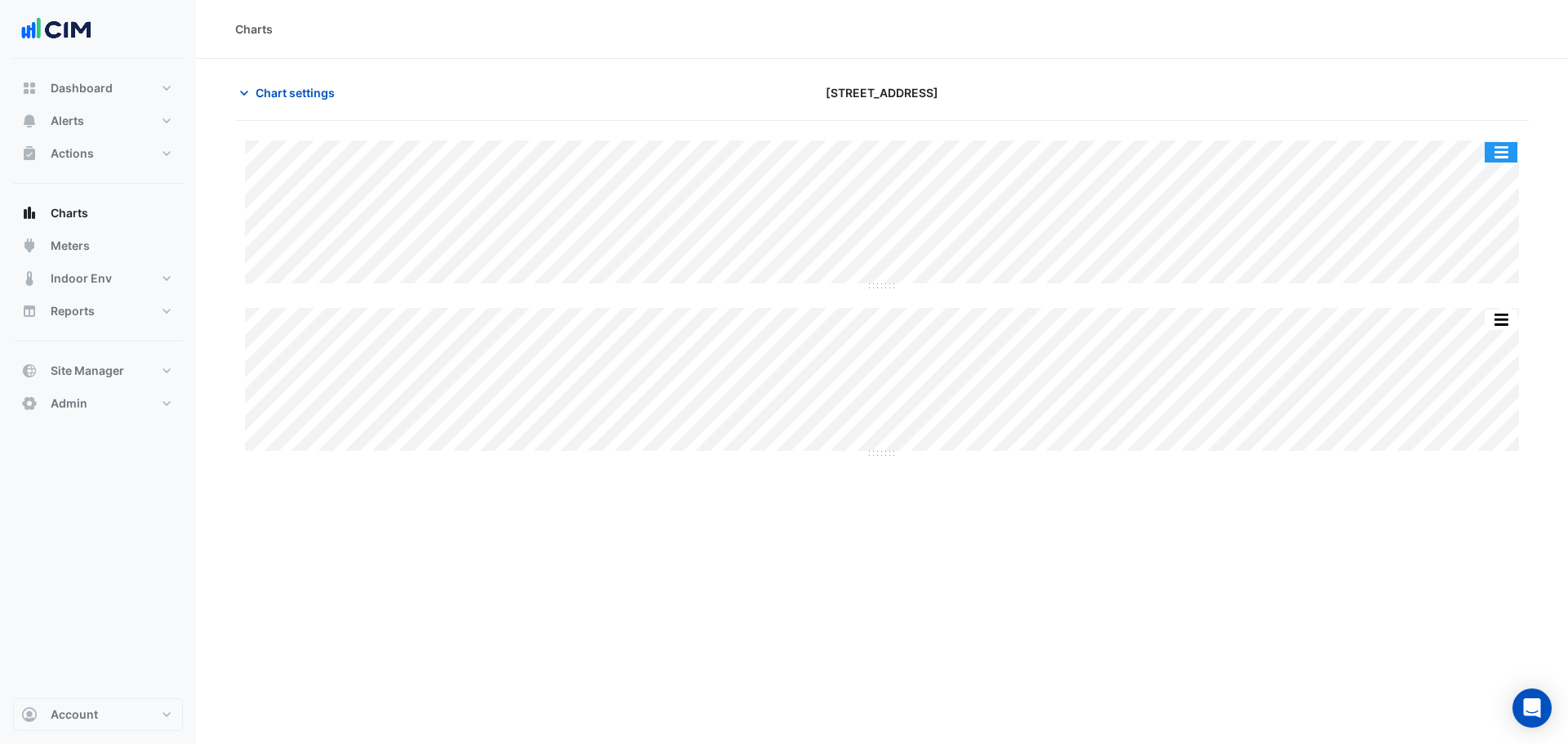
click at [1501, 153] on button "button" at bounding box center [1500, 152] width 33 height 21
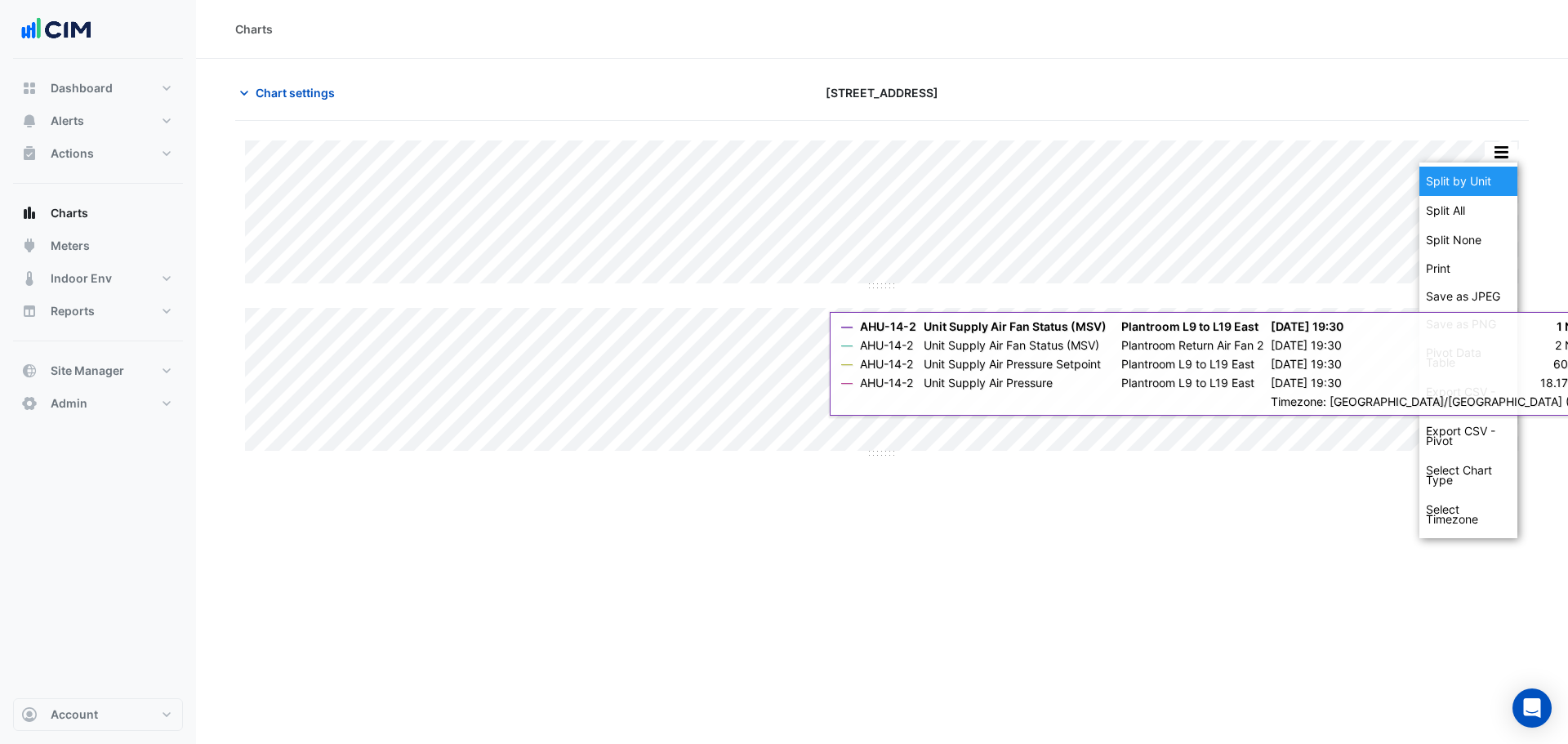
click at [1494, 186] on div "Split by Unit" at bounding box center [1468, 181] width 98 height 29
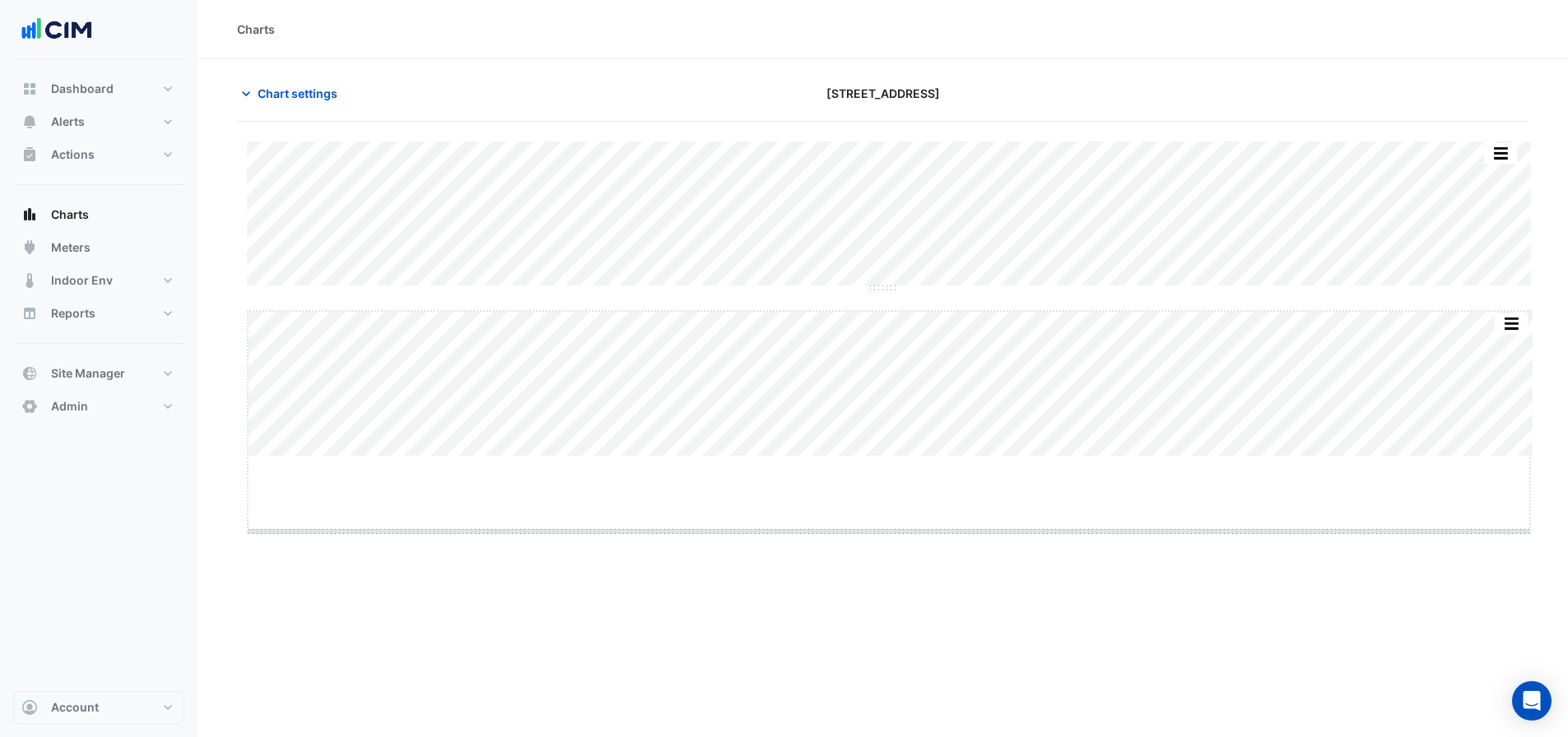
drag, startPoint x: 885, startPoint y: 458, endPoint x: 885, endPoint y: 619, distance: 161.0
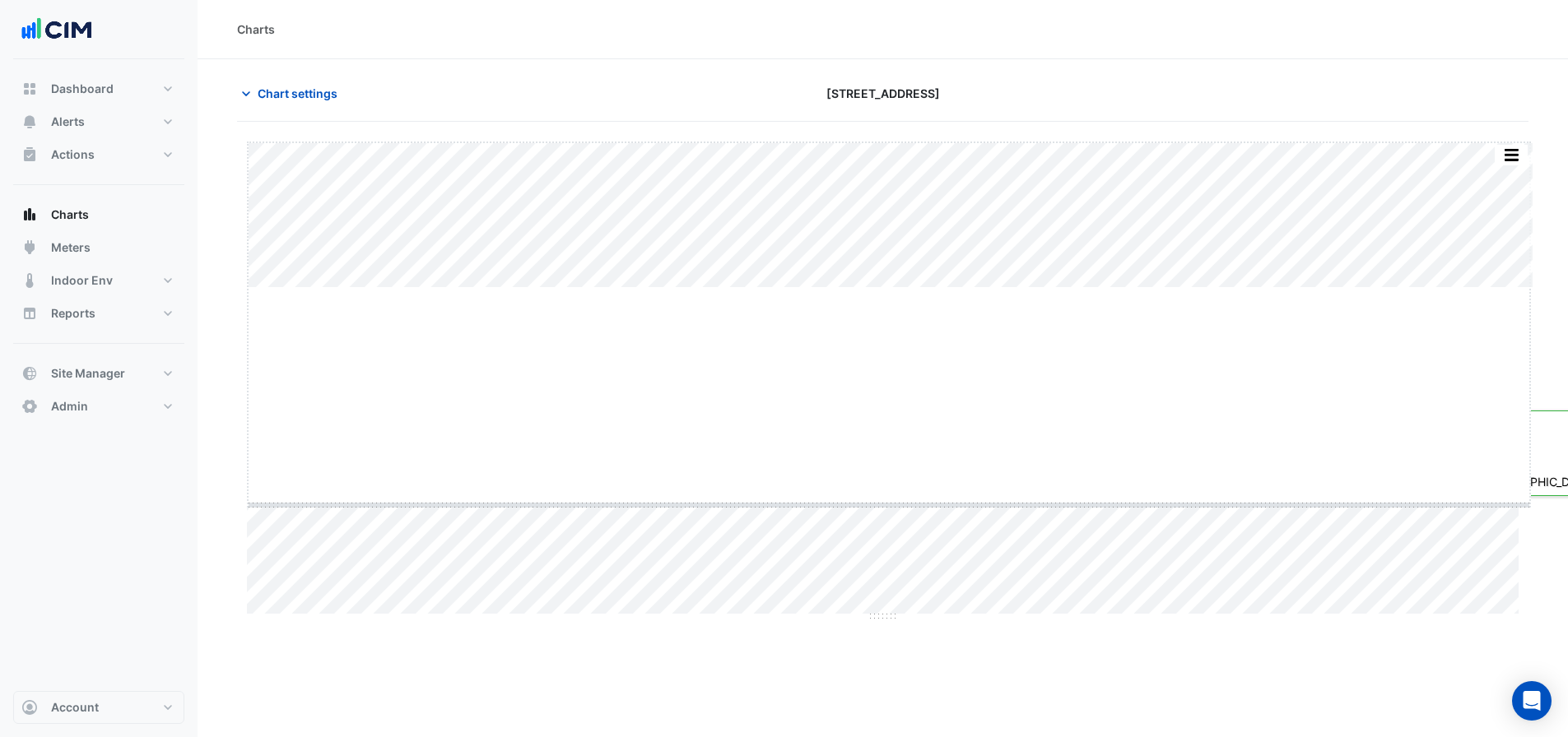
drag, startPoint x: 887, startPoint y: 287, endPoint x: 835, endPoint y: 539, distance: 257.3
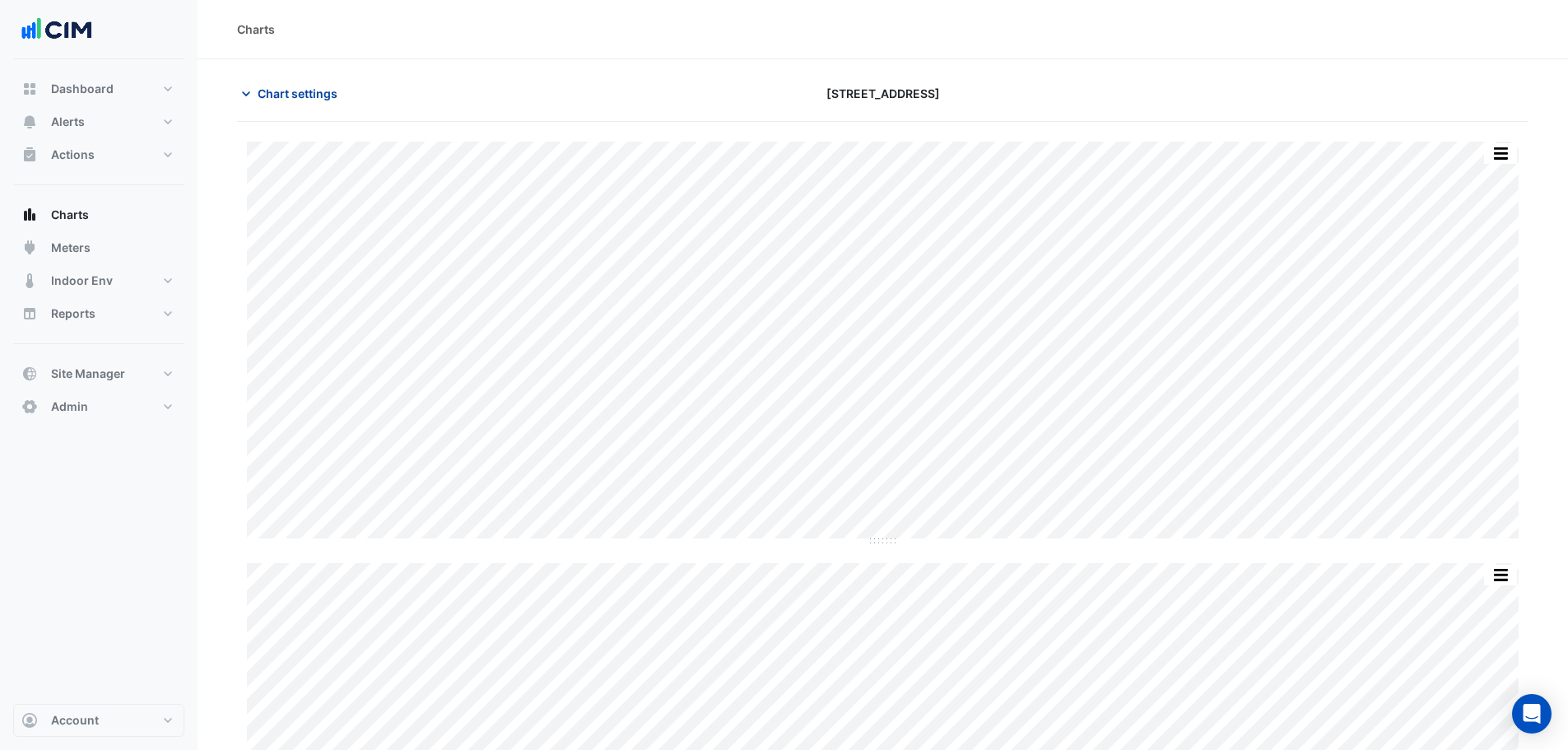
click at [310, 101] on span "Chart settings" at bounding box center [297, 93] width 80 height 17
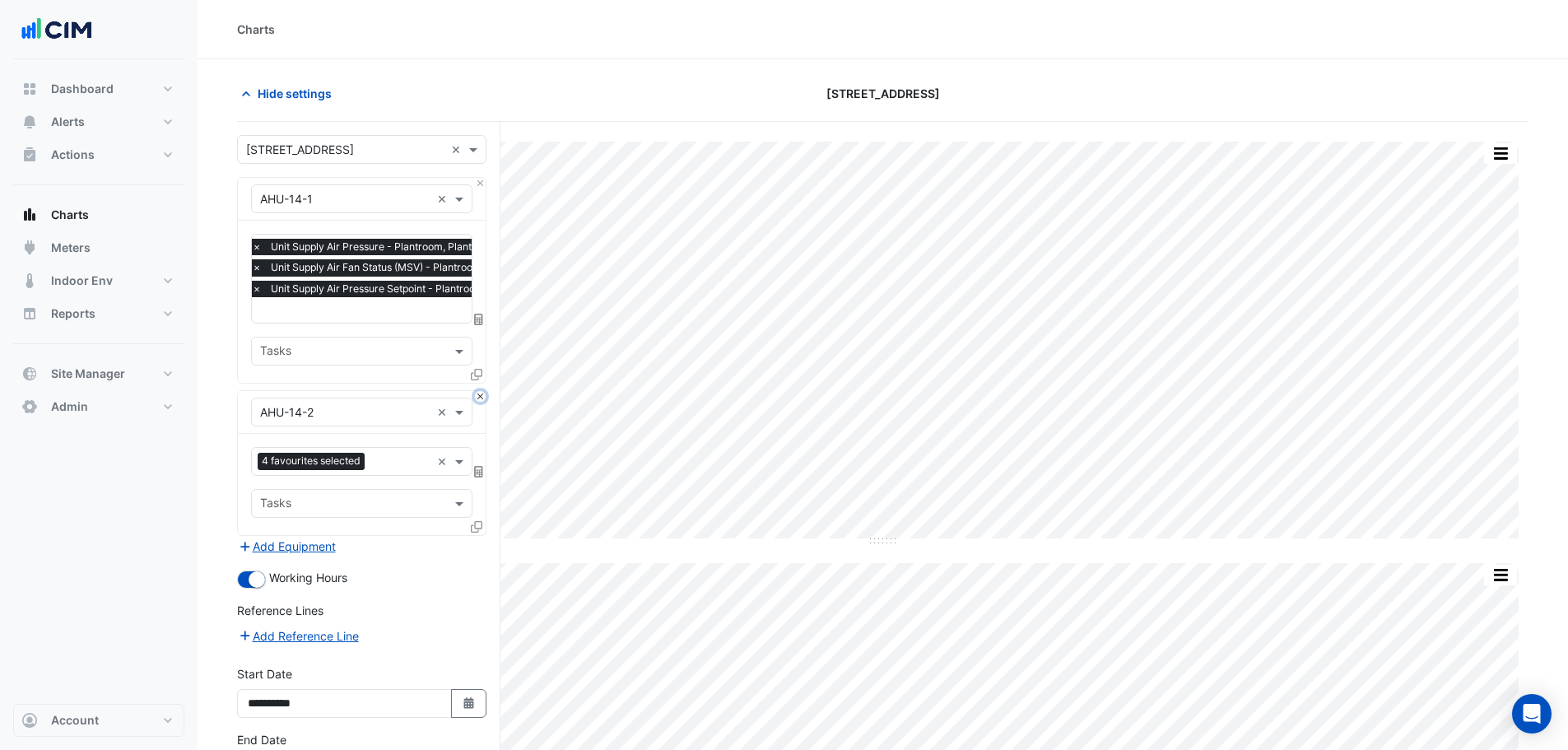
click at [480, 395] on button "Close" at bounding box center [479, 395] width 10 height 10
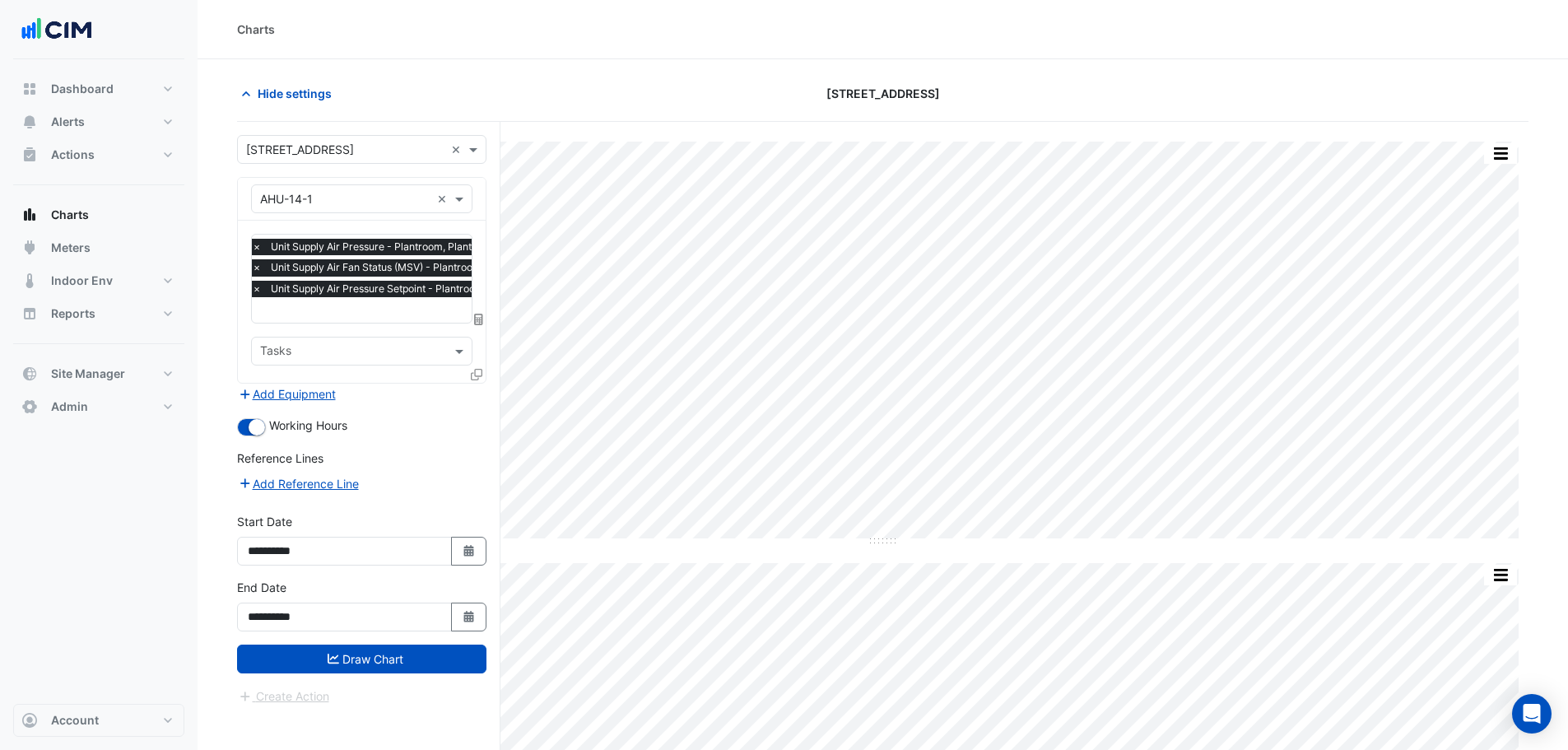
click at [401, 304] on input "text" at bounding box center [408, 312] width 313 height 17
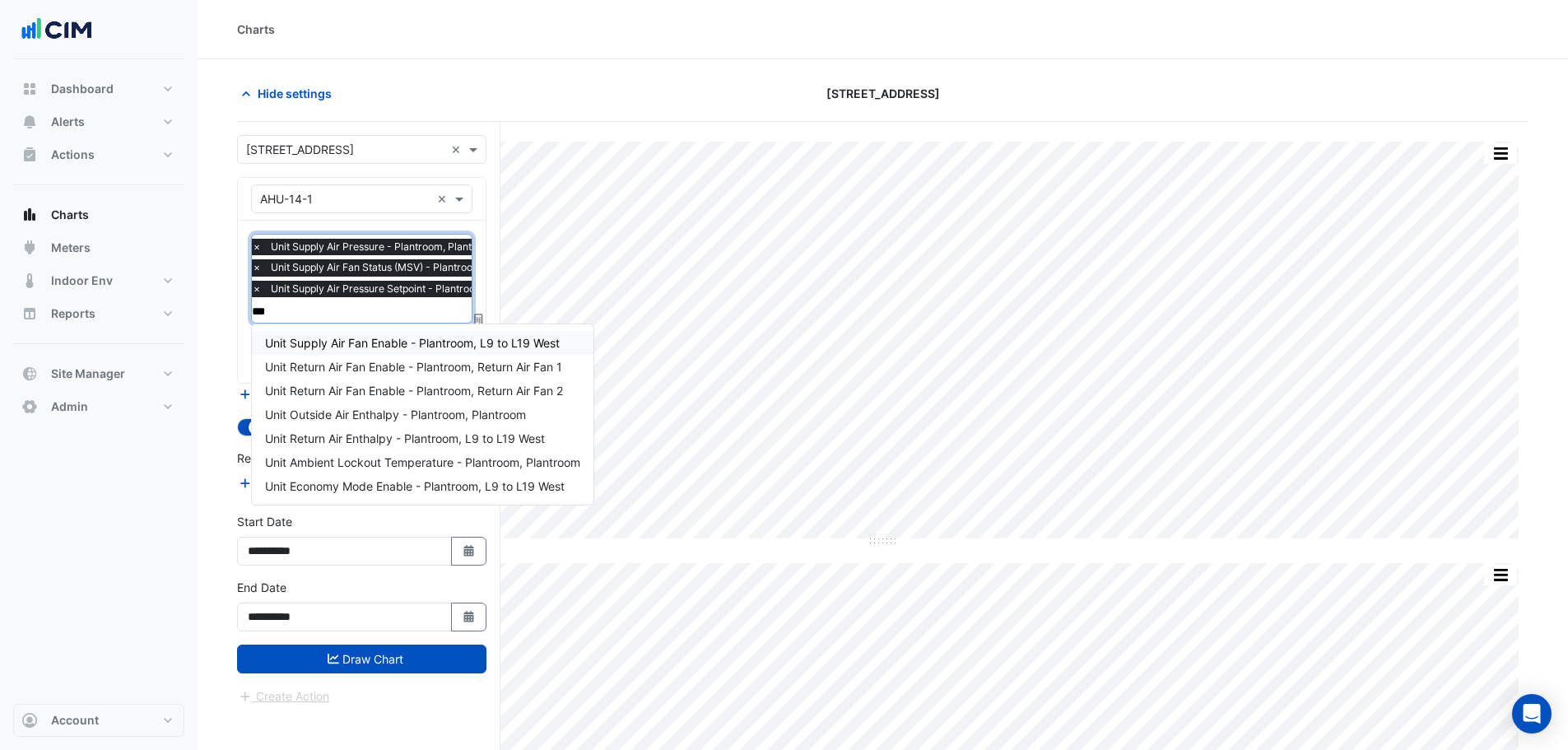
type input "****"
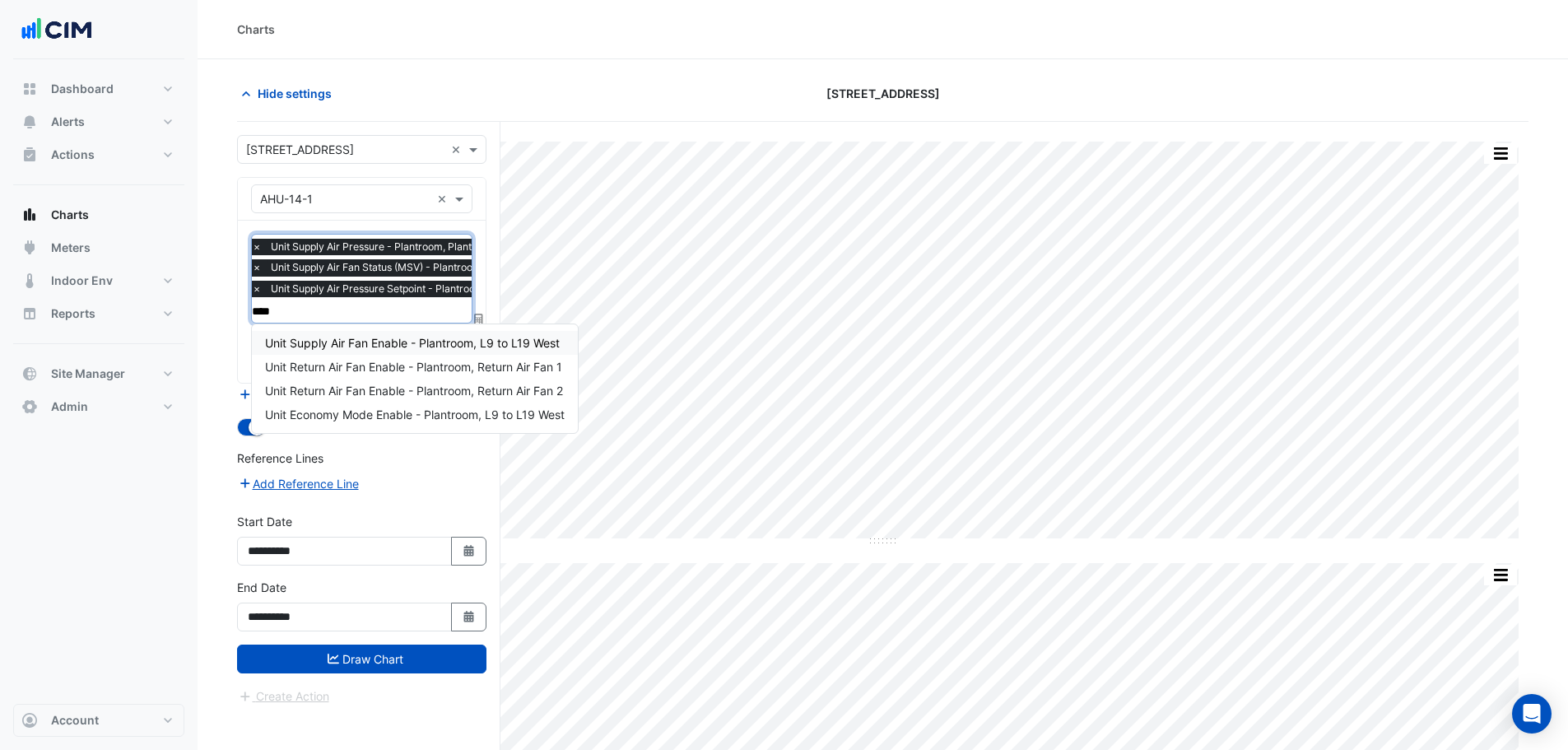
click at [427, 348] on span "Unit Supply Air Fan Enable - Plantroom, L9 to L19 West" at bounding box center [412, 342] width 294 height 14
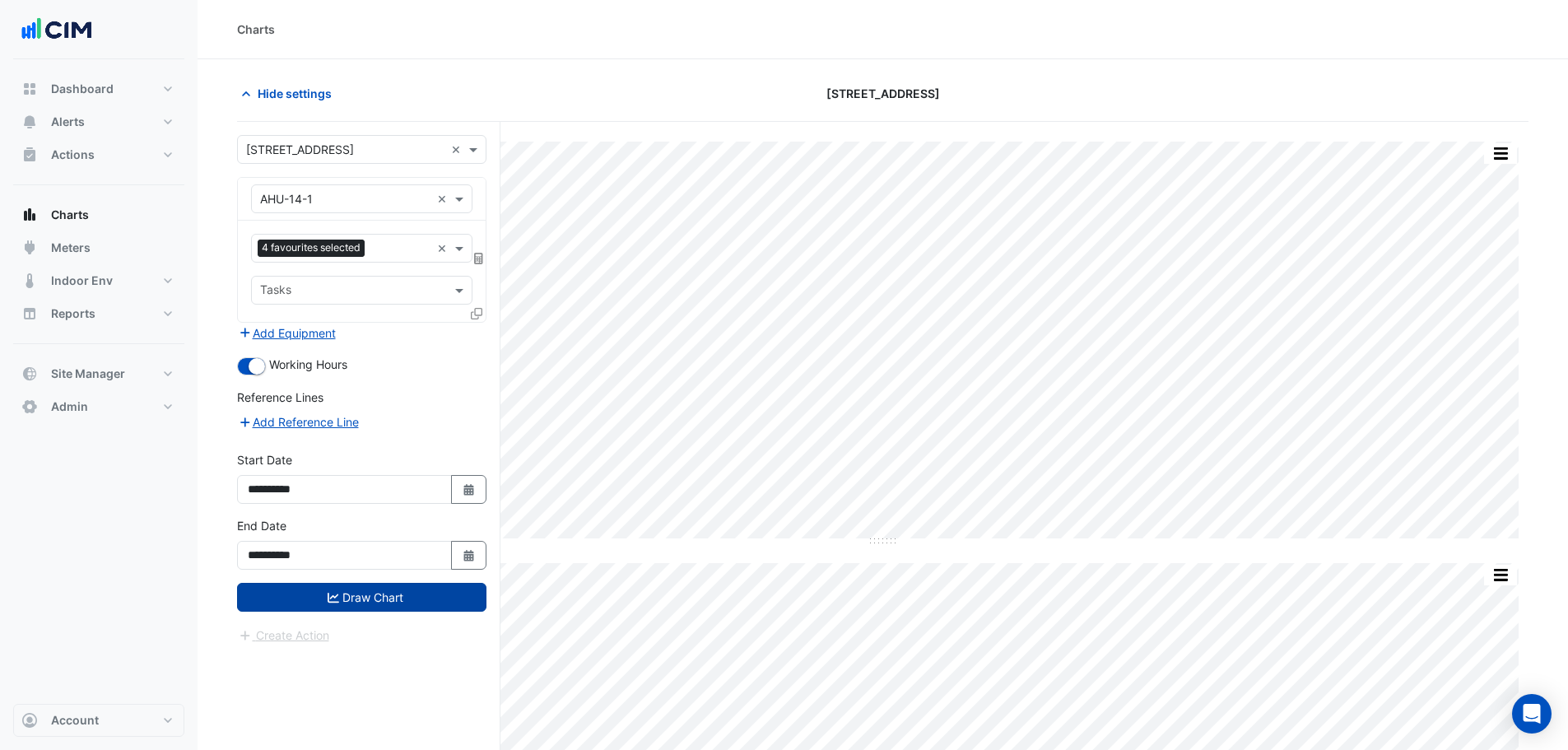
click at [359, 599] on button "Draw Chart" at bounding box center [362, 598] width 250 height 29
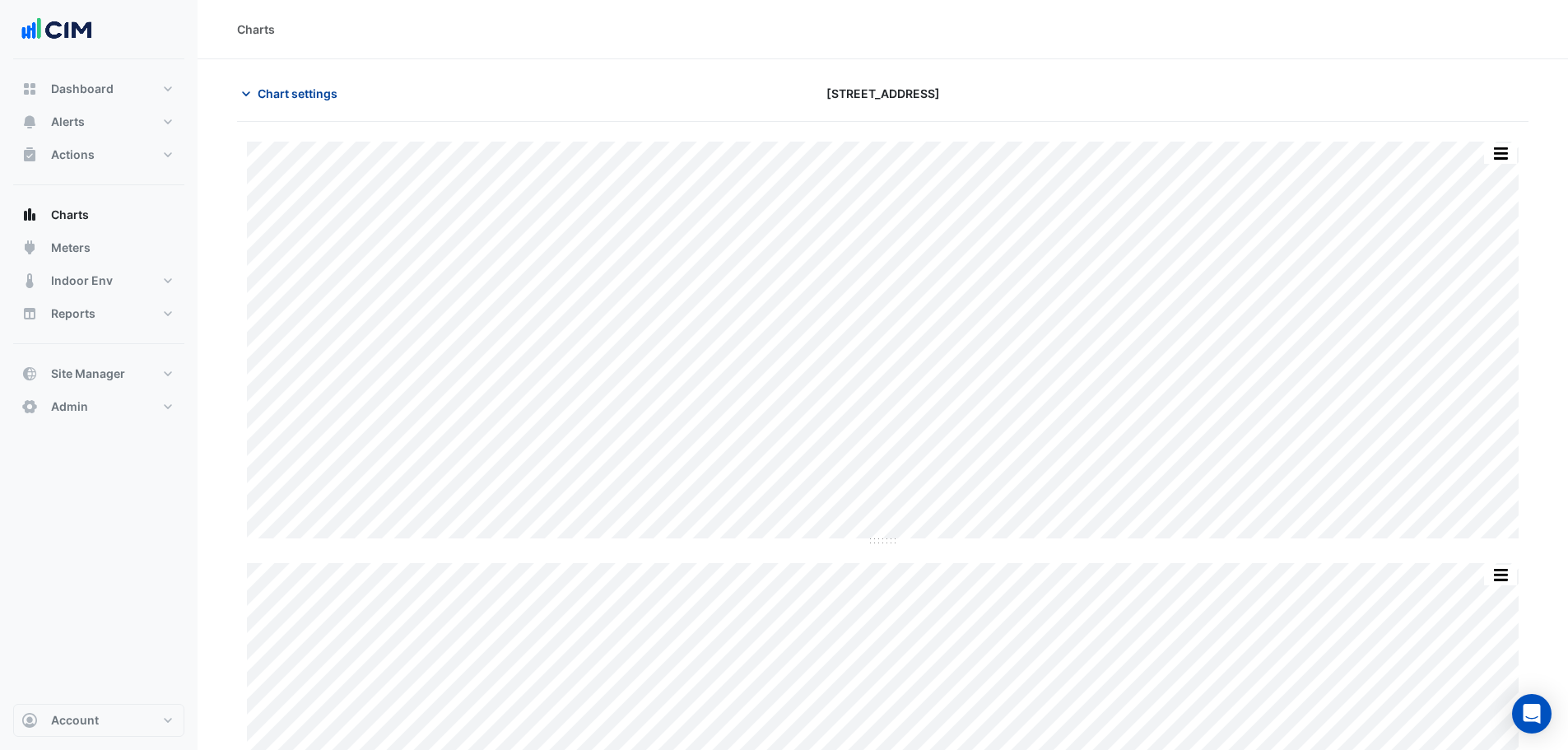
click at [275, 85] on span "Chart settings" at bounding box center [297, 93] width 80 height 17
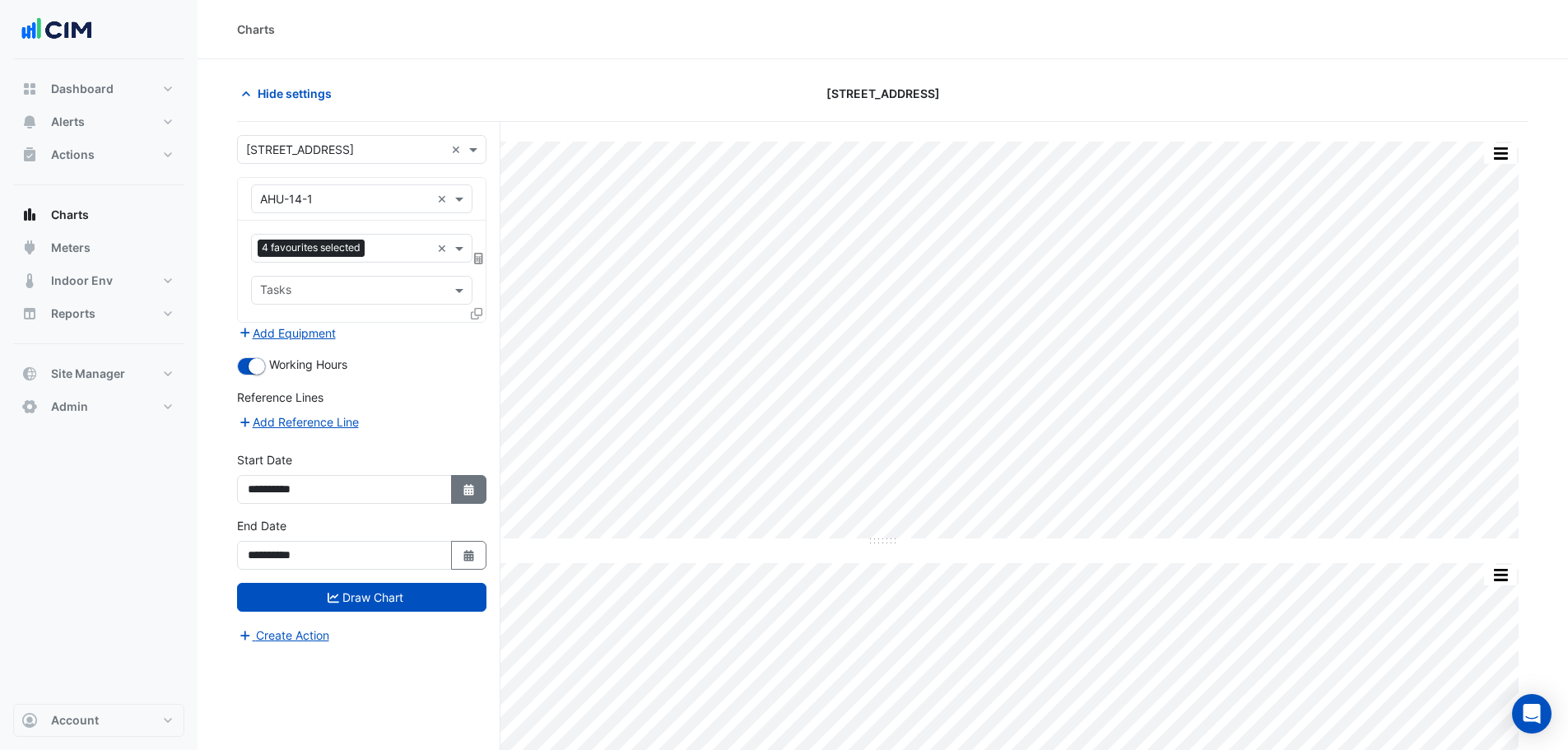
click at [464, 489] on icon "Select Date" at bounding box center [470, 490] width 15 height 11
select select "*"
select select "****"
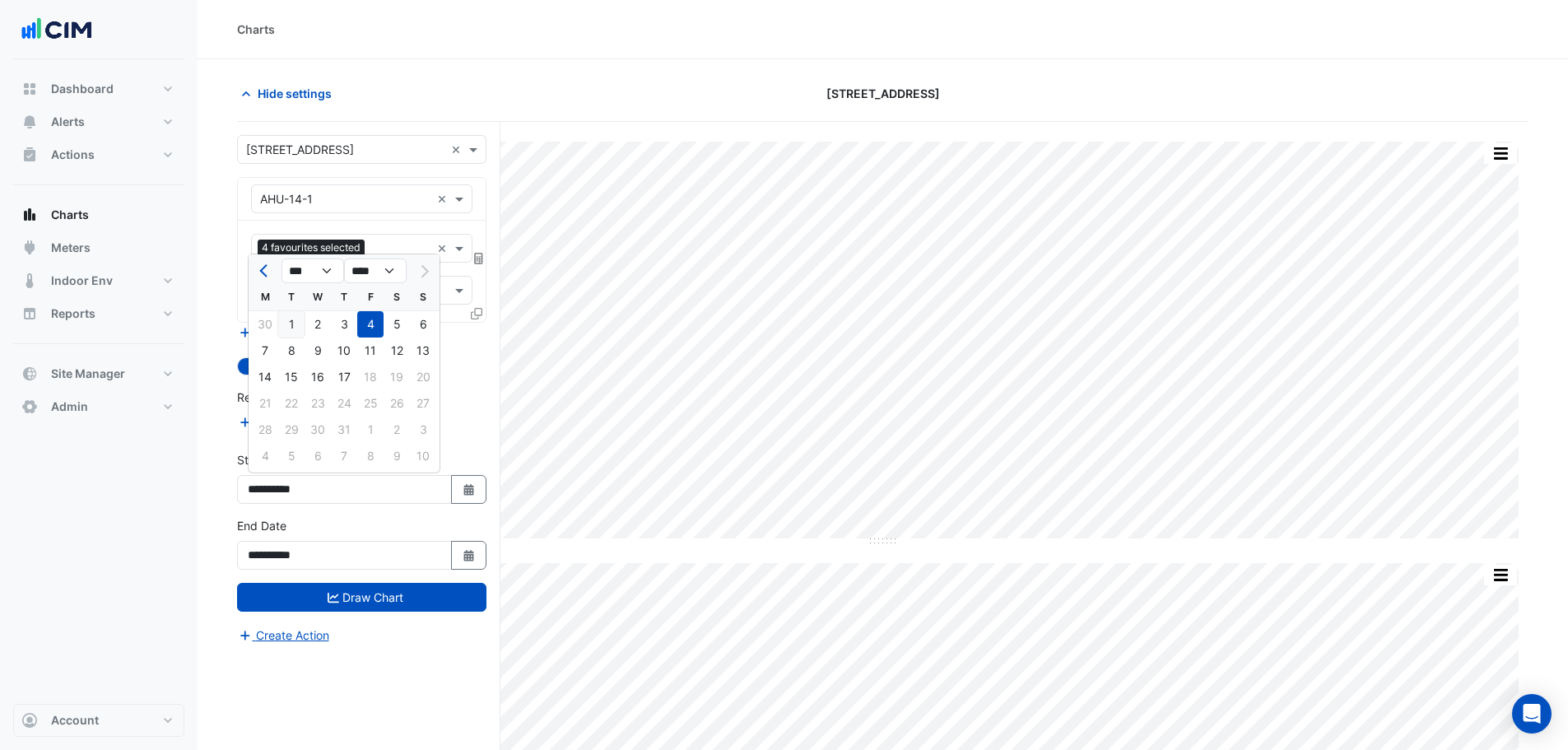
click at [287, 312] on div "1" at bounding box center [291, 325] width 27 height 27
type input "**********"
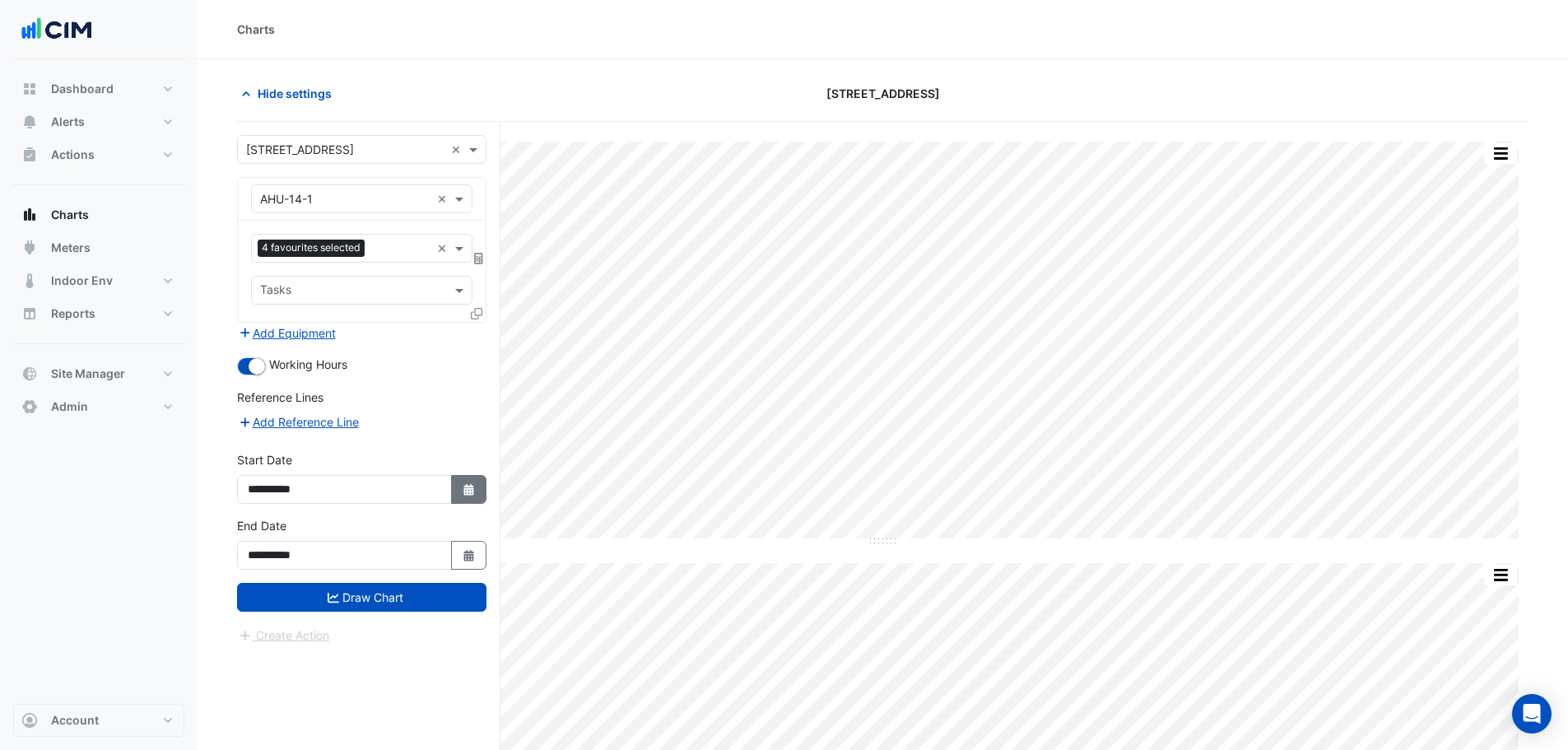
click at [454, 485] on button "Select Date" at bounding box center [469, 489] width 36 height 29
select select "*"
select select "****"
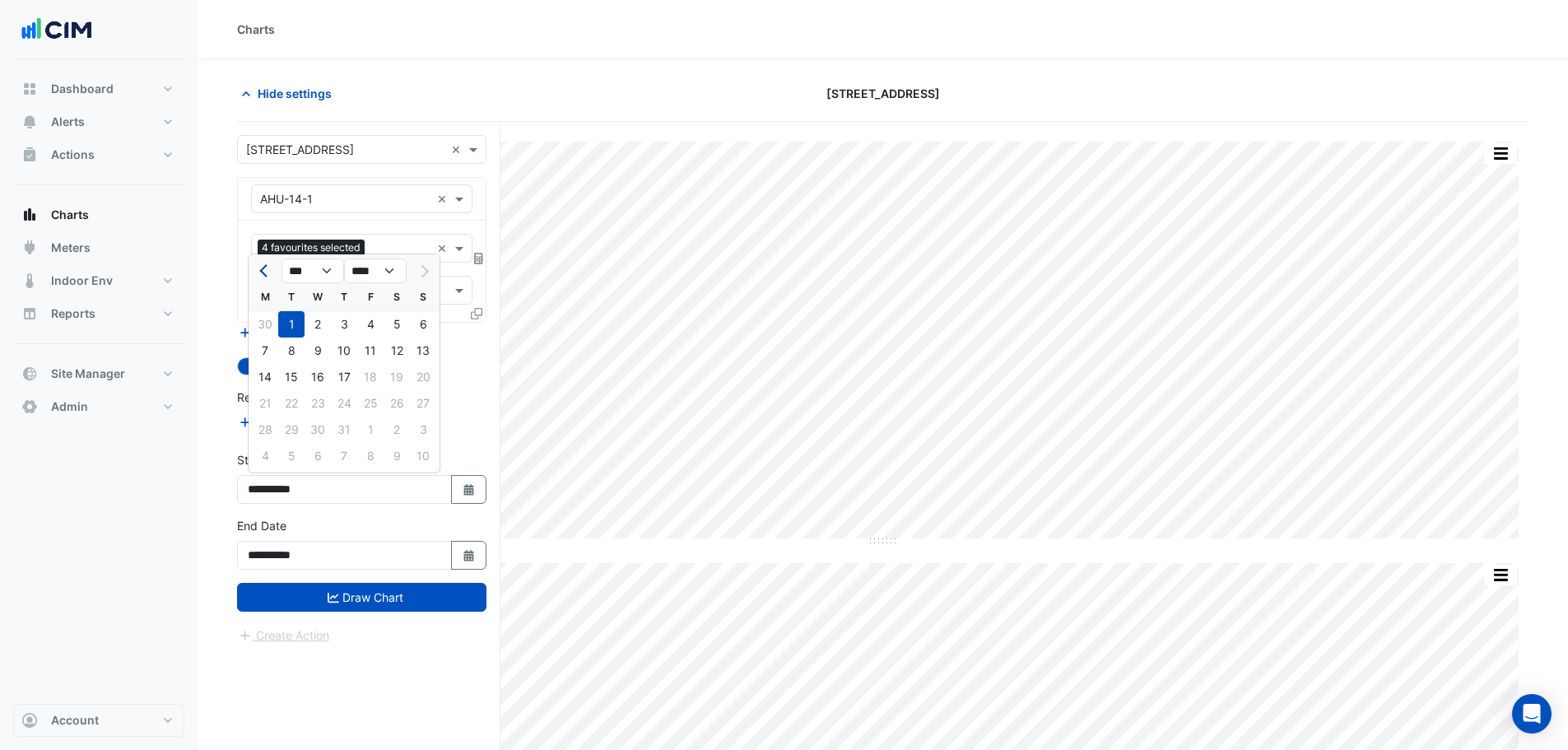
click at [268, 274] on span "Previous month" at bounding box center [265, 271] width 12 height 12
select select "*"
click at [308, 321] on div "2" at bounding box center [318, 325] width 27 height 27
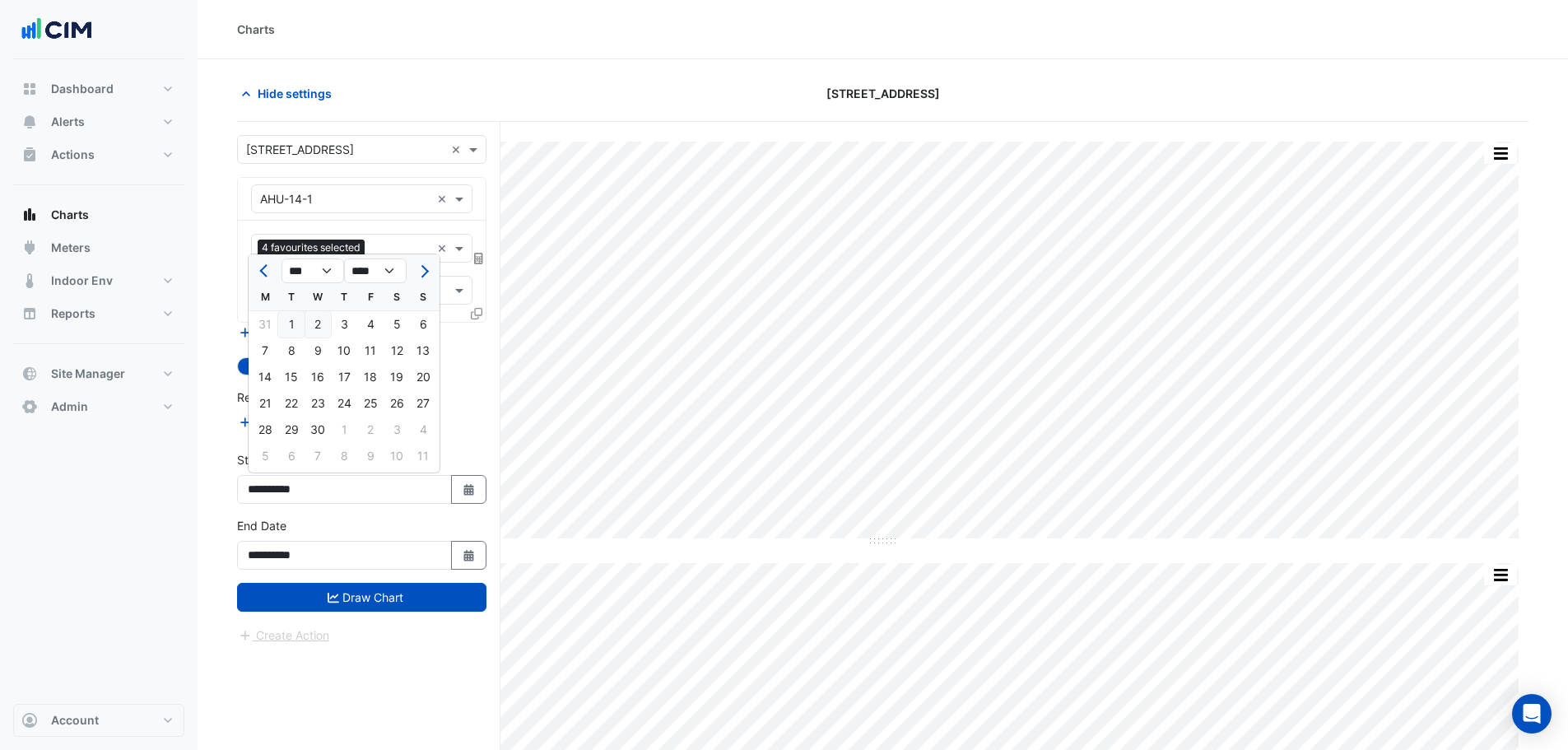
type input "**********"
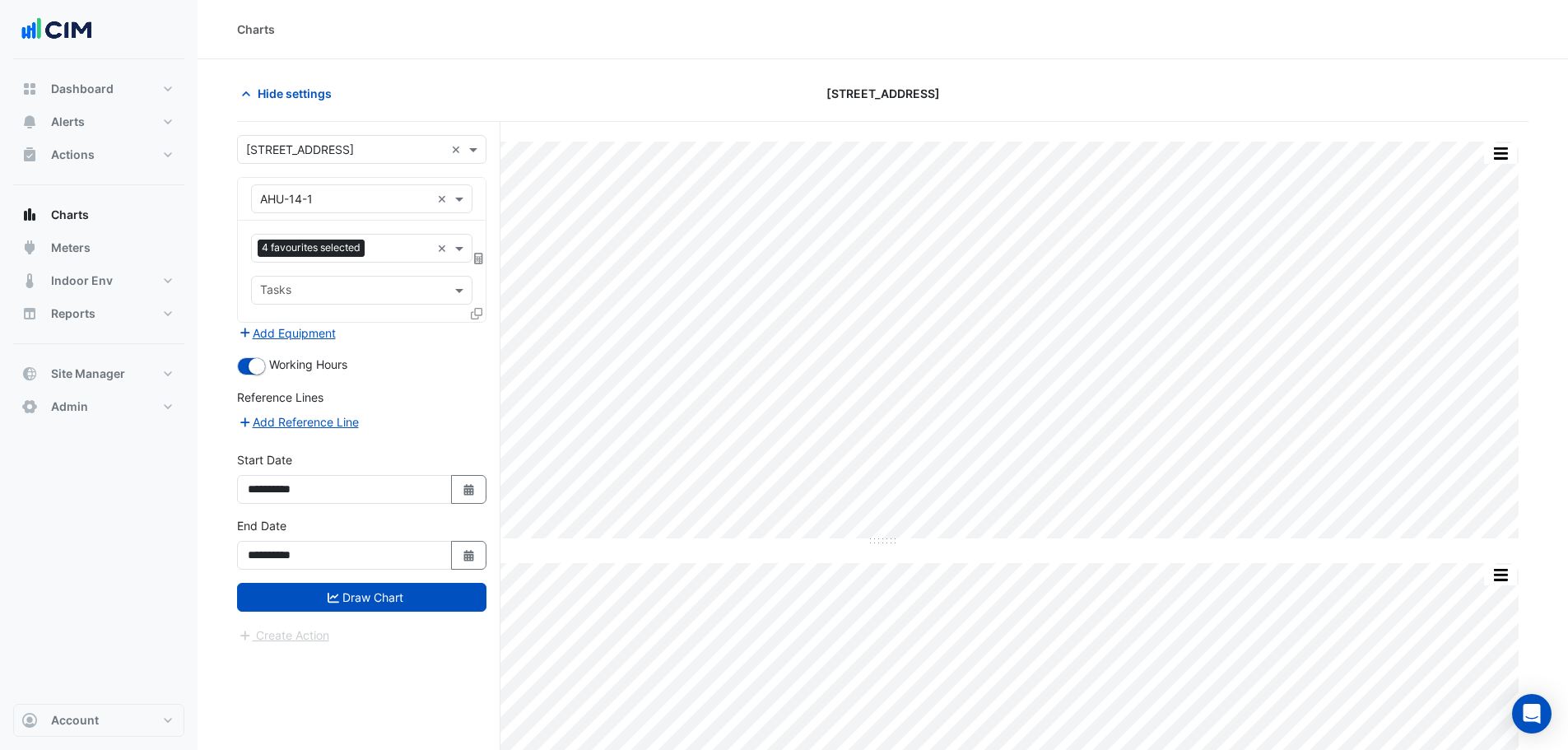
click at [335, 578] on div "**********" at bounding box center [361, 549] width 269 height 66
click at [338, 588] on button "Draw Chart" at bounding box center [362, 598] width 250 height 29
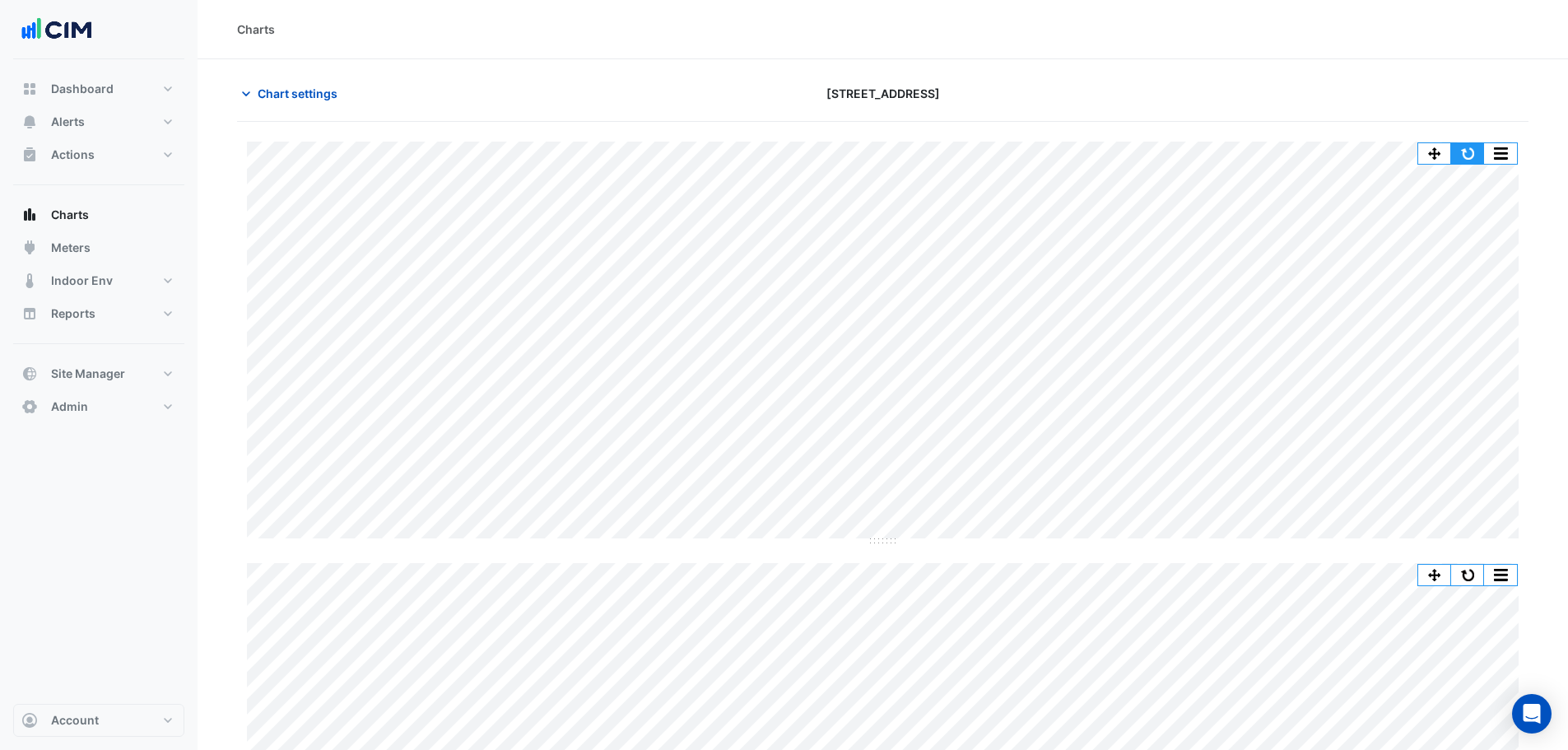
click at [1468, 153] on button "button" at bounding box center [1467, 153] width 33 height 21
click at [313, 84] on button "Chart settings" at bounding box center [292, 93] width 111 height 29
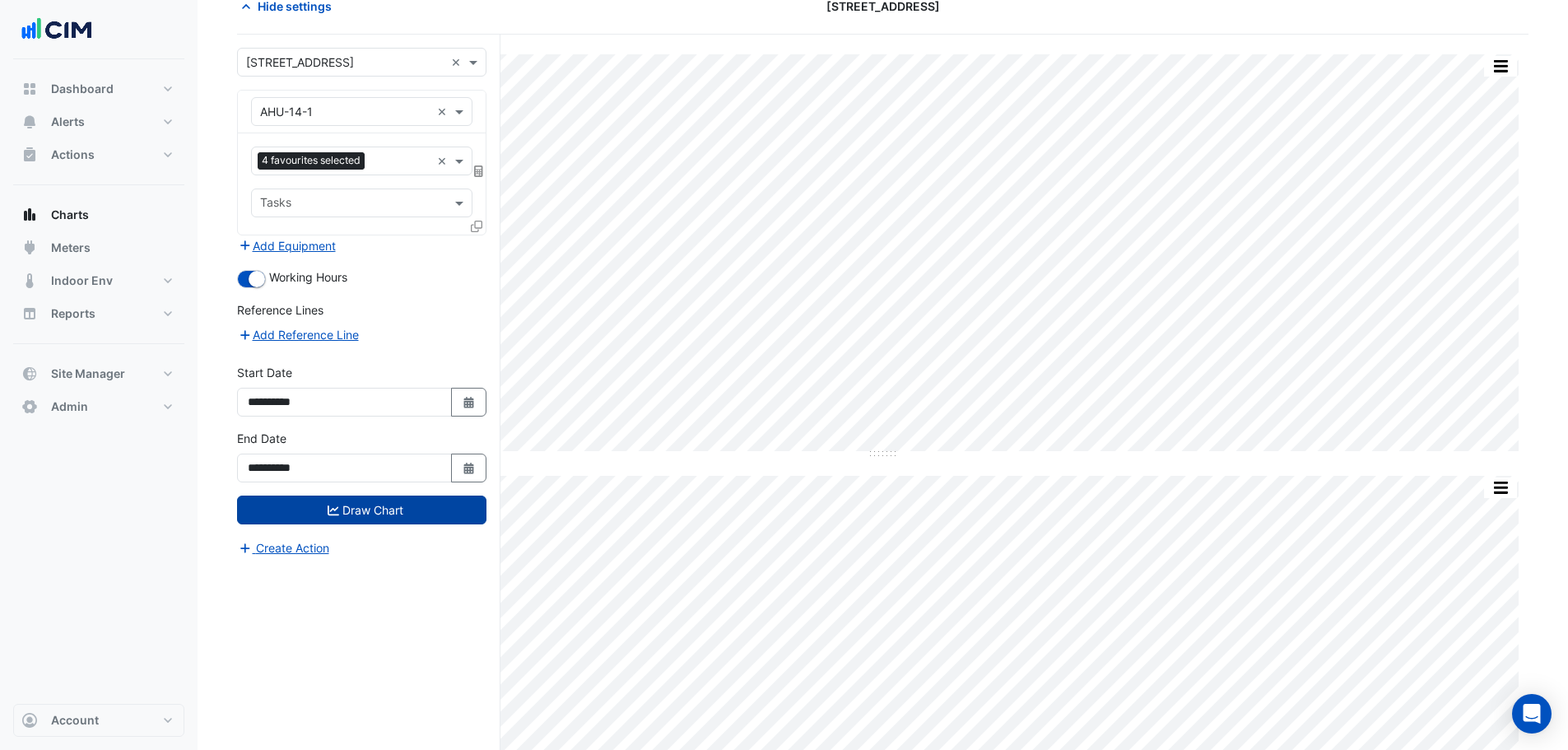
scroll to position [212, 0]
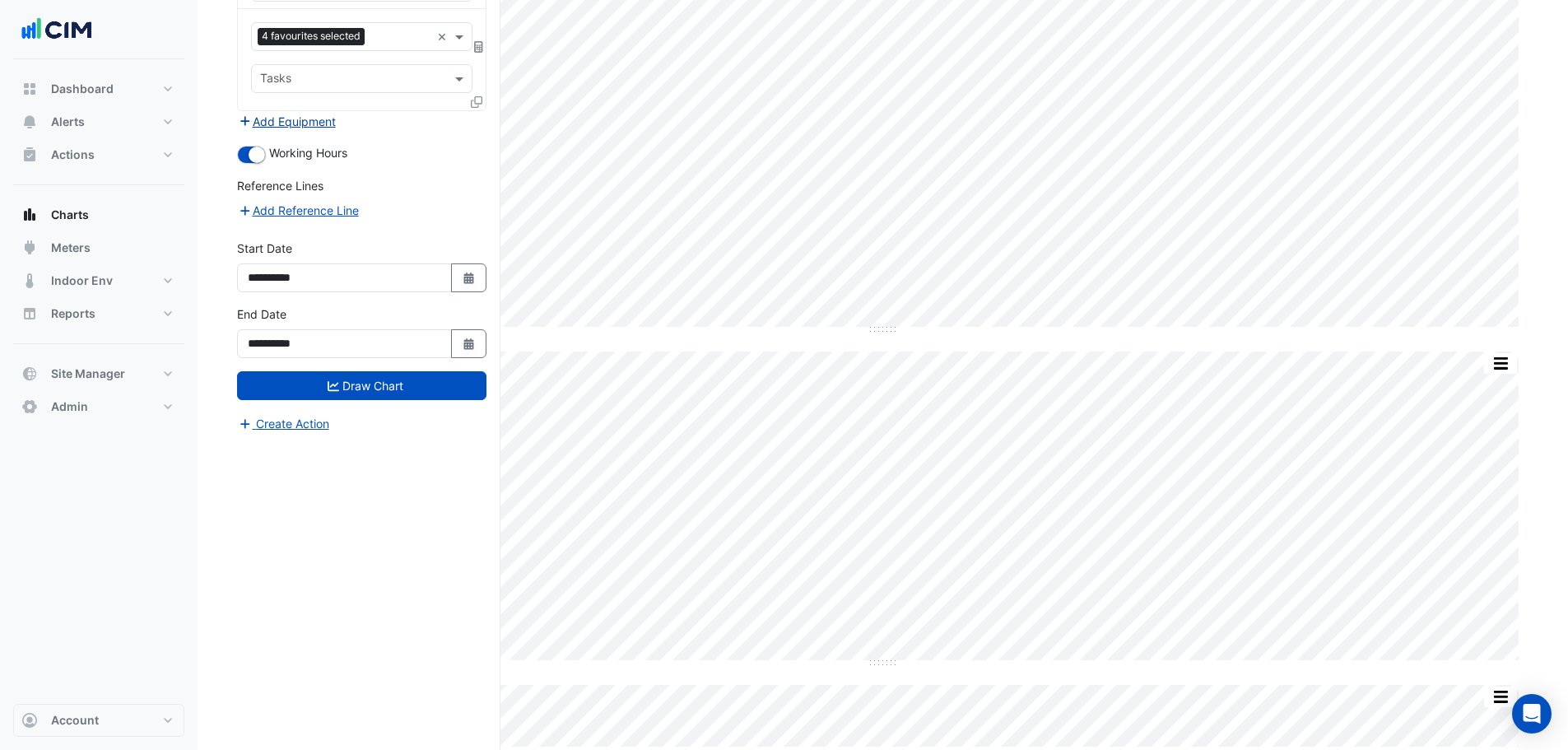
drag, startPoint x: 336, startPoint y: 135, endPoint x: 327, endPoint y: 124, distance: 14.2
click at [332, 128] on form "**********" at bounding box center [362, 178] width 250 height 510
click at [327, 124] on button "Add Equipment" at bounding box center [287, 121] width 100 height 19
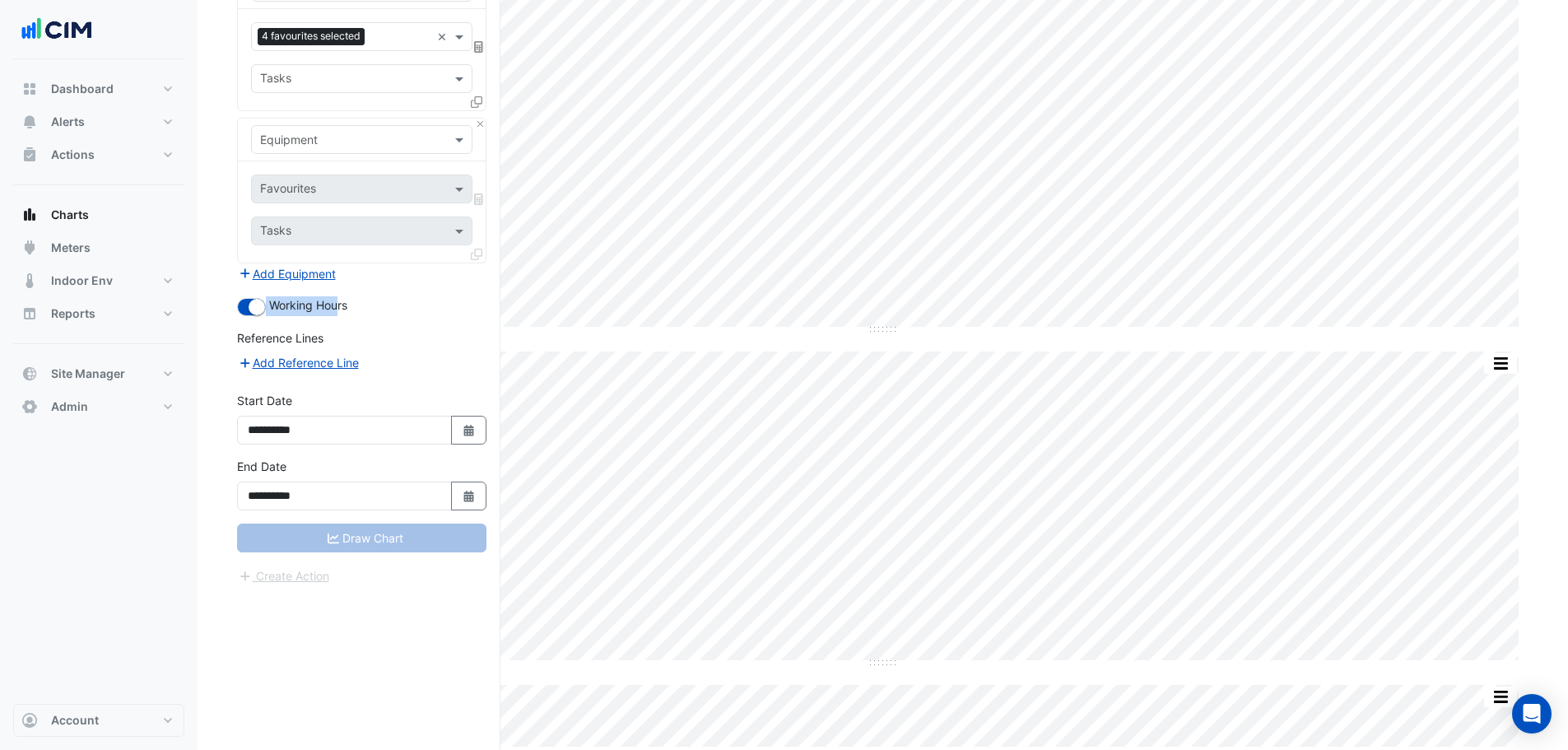
click at [353, 141] on input "text" at bounding box center [345, 140] width 171 height 17
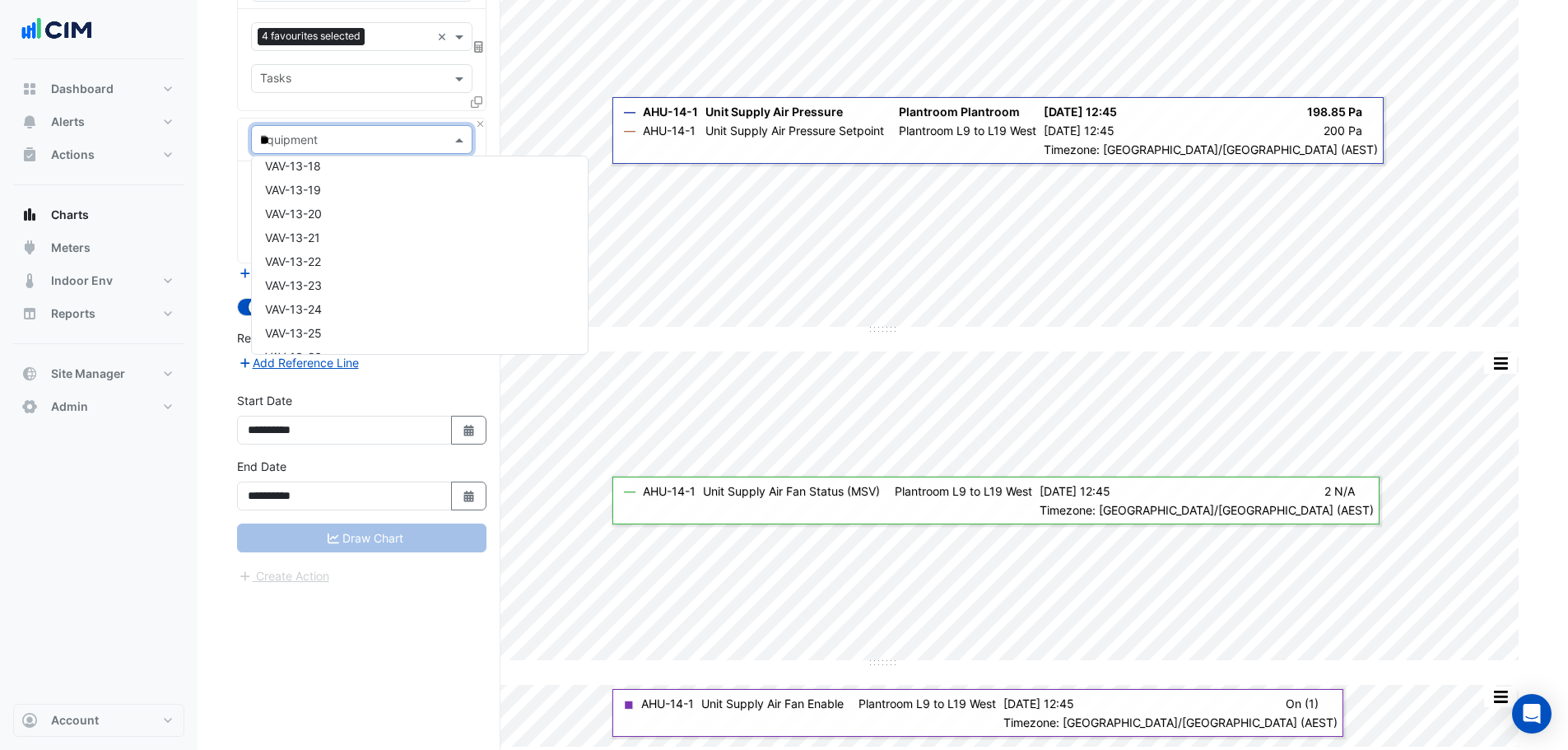
scroll to position [3375, 0]
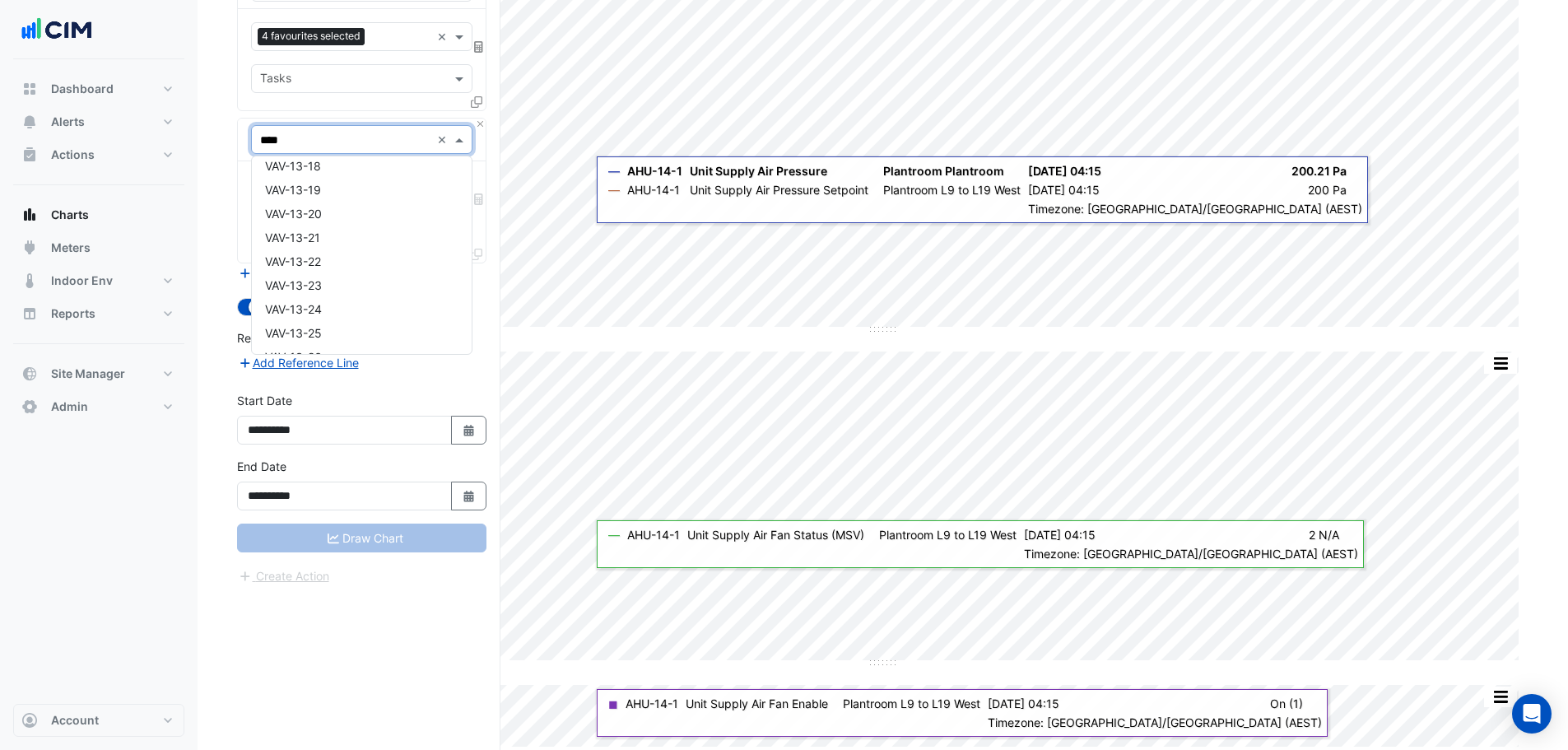
type input "*****"
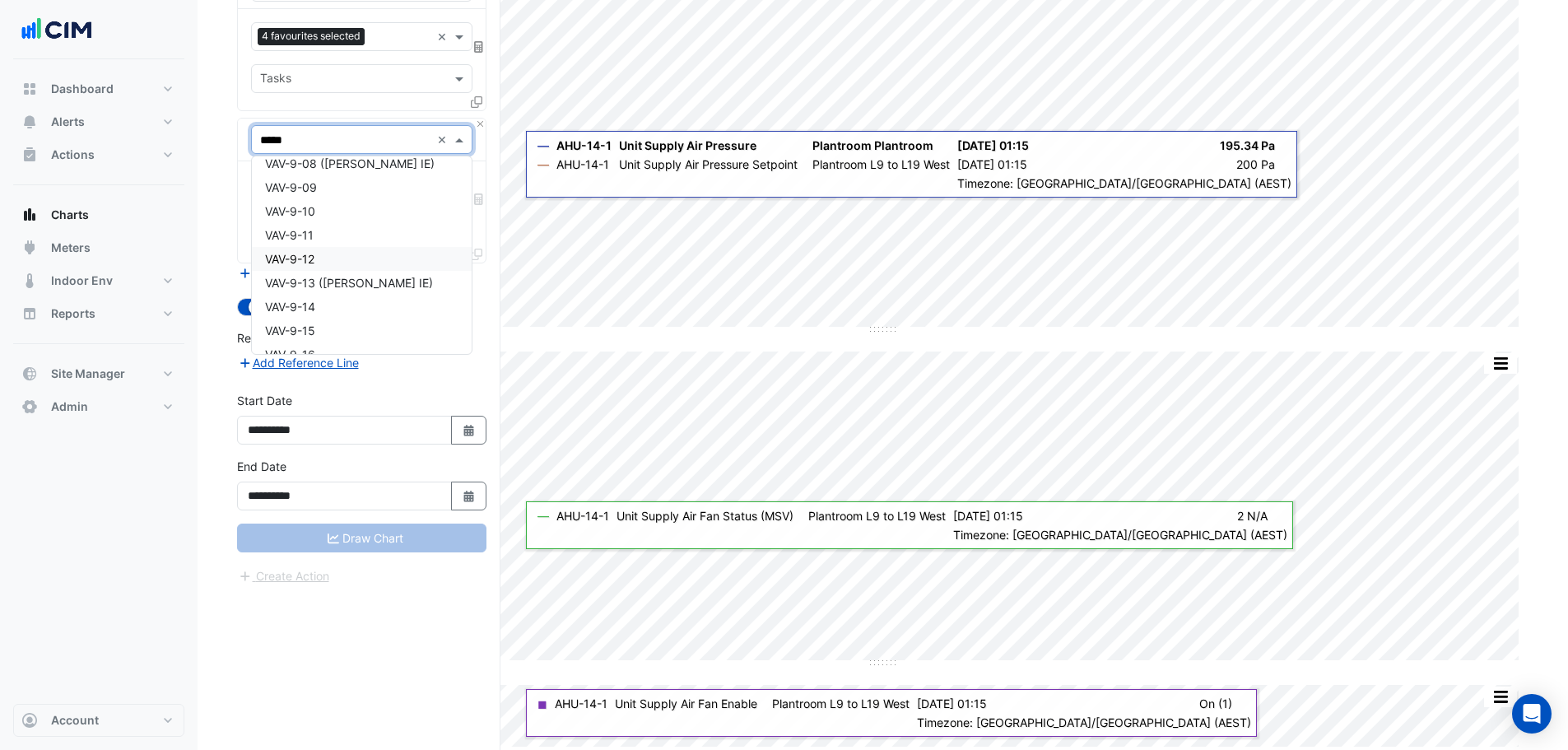
scroll to position [0, 0]
click at [371, 222] on div "VAV-9-03" at bounding box center [361, 222] width 220 height 24
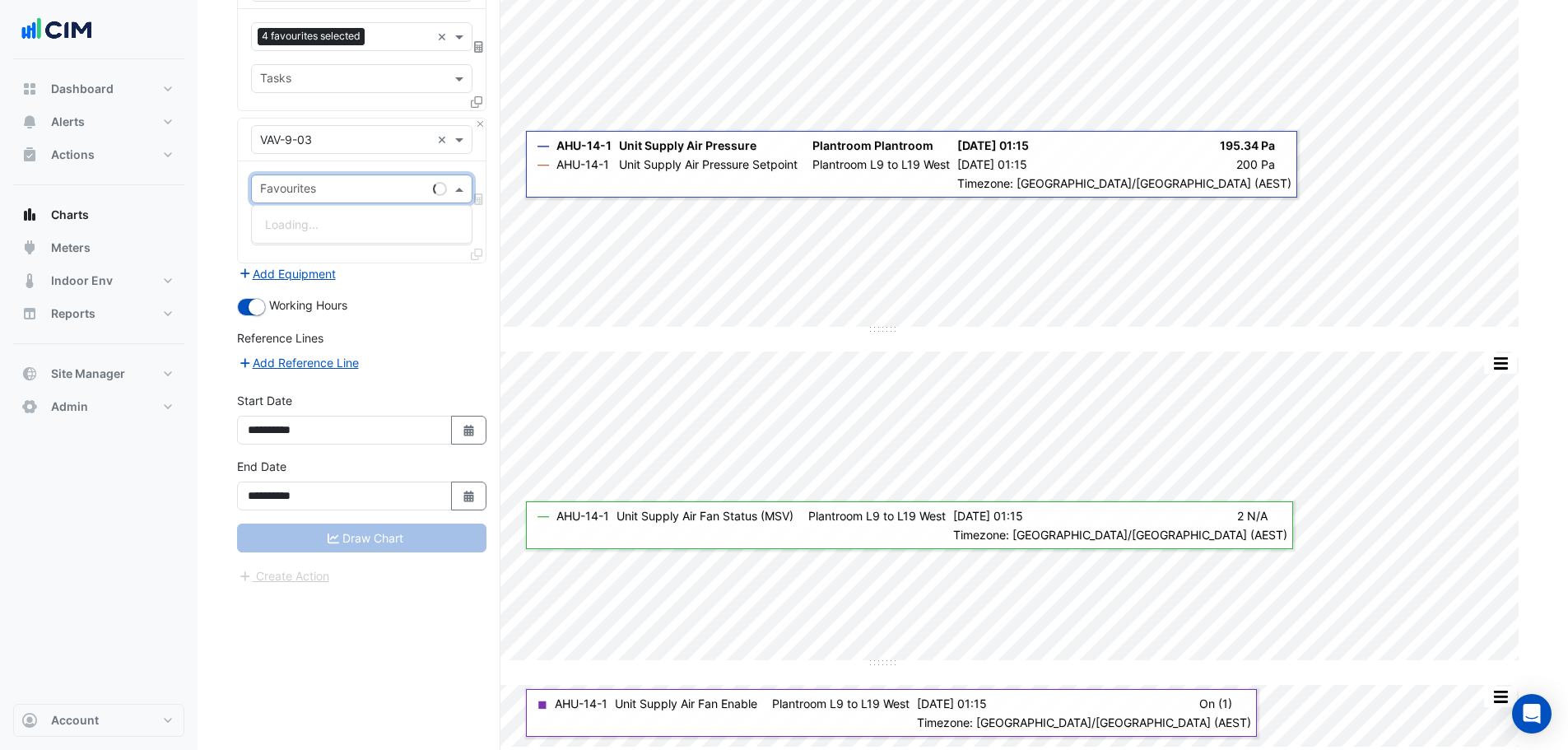
click at [355, 196] on input "text" at bounding box center [343, 191] width 166 height 17
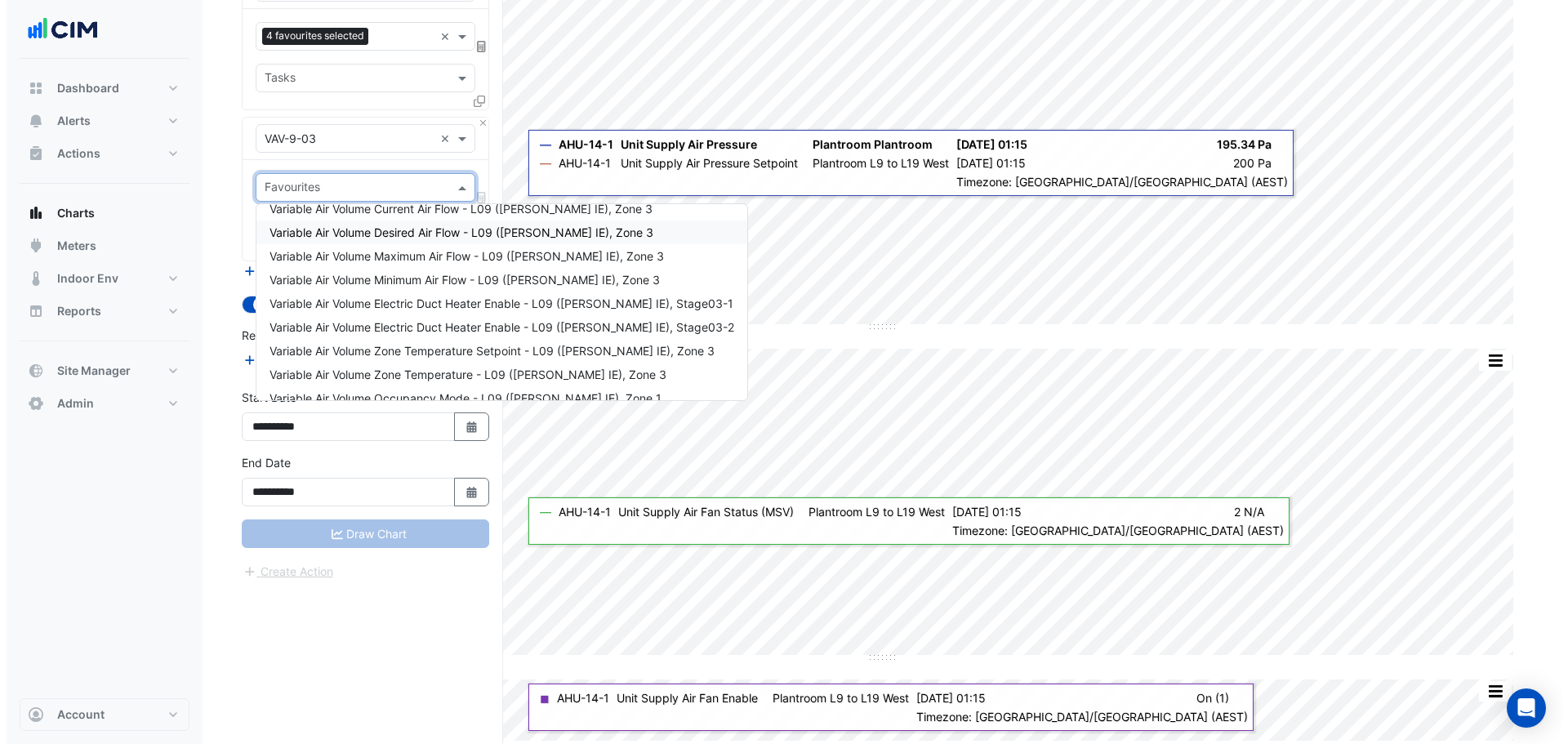
scroll to position [54, 0]
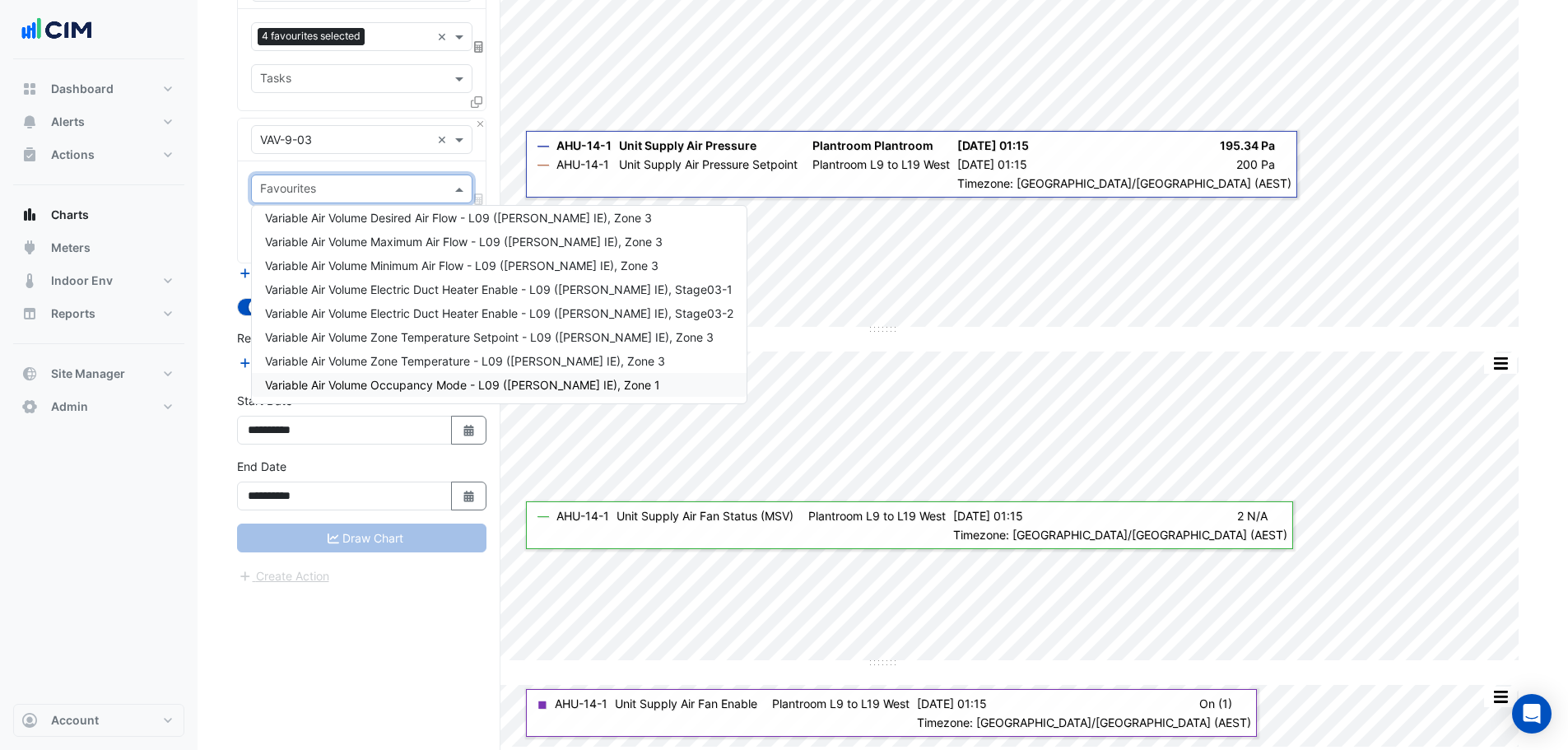
click at [420, 384] on span "Variable Air Volume Occupancy Mode - L09 (NABERS IE), Zone 1" at bounding box center [462, 384] width 395 height 14
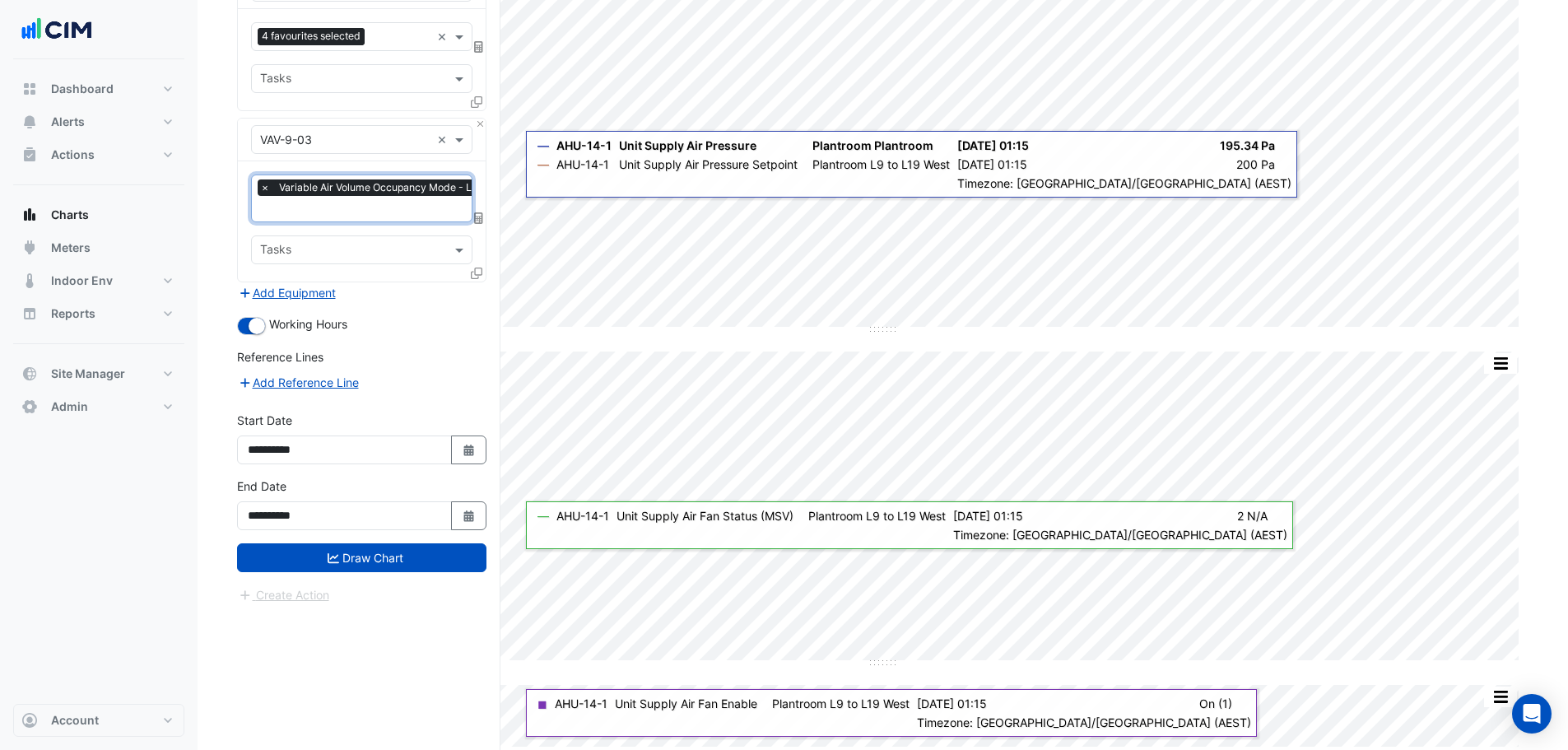
click at [480, 274] on icon at bounding box center [476, 274] width 11 height 11
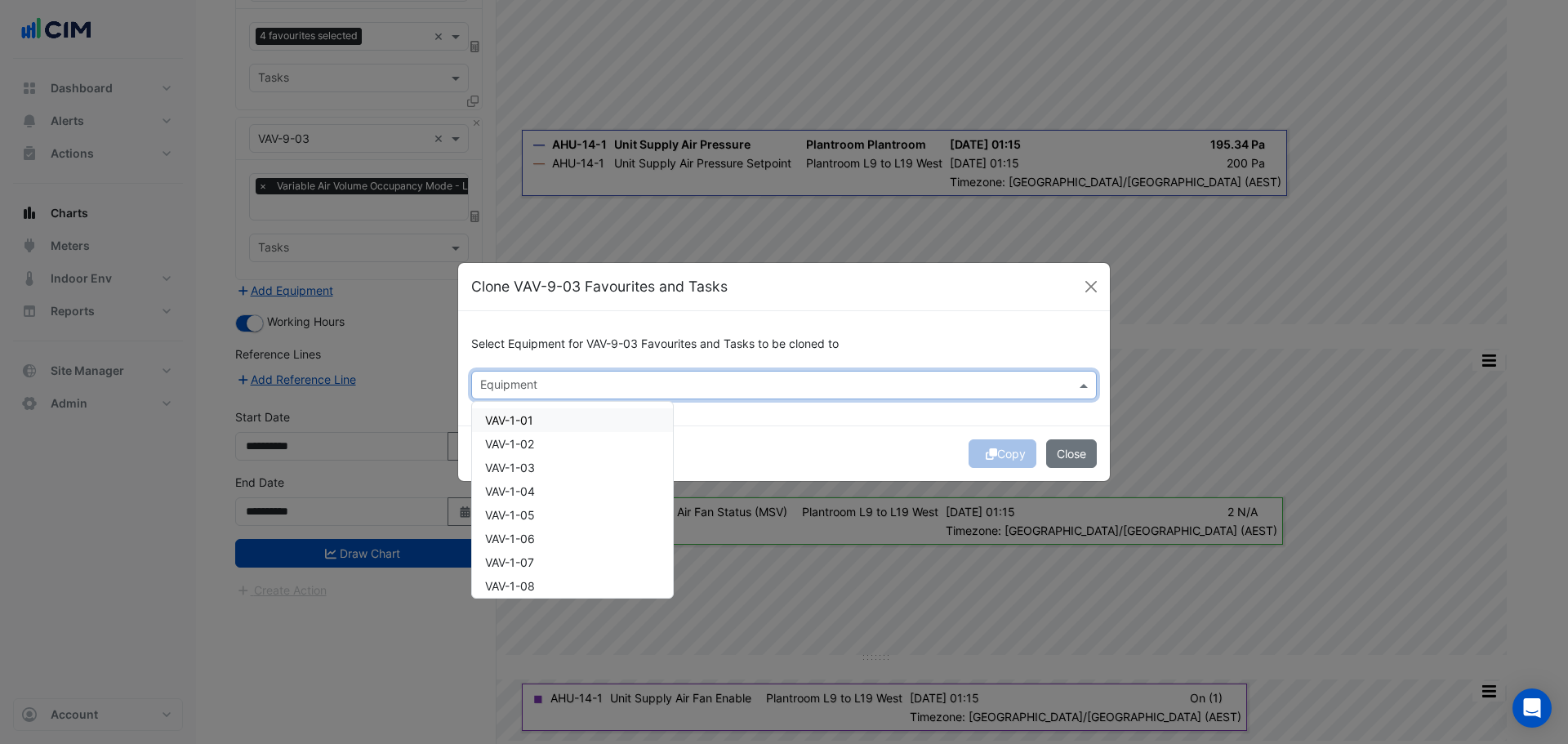
click at [590, 392] on input "text" at bounding box center [774, 387] width 589 height 17
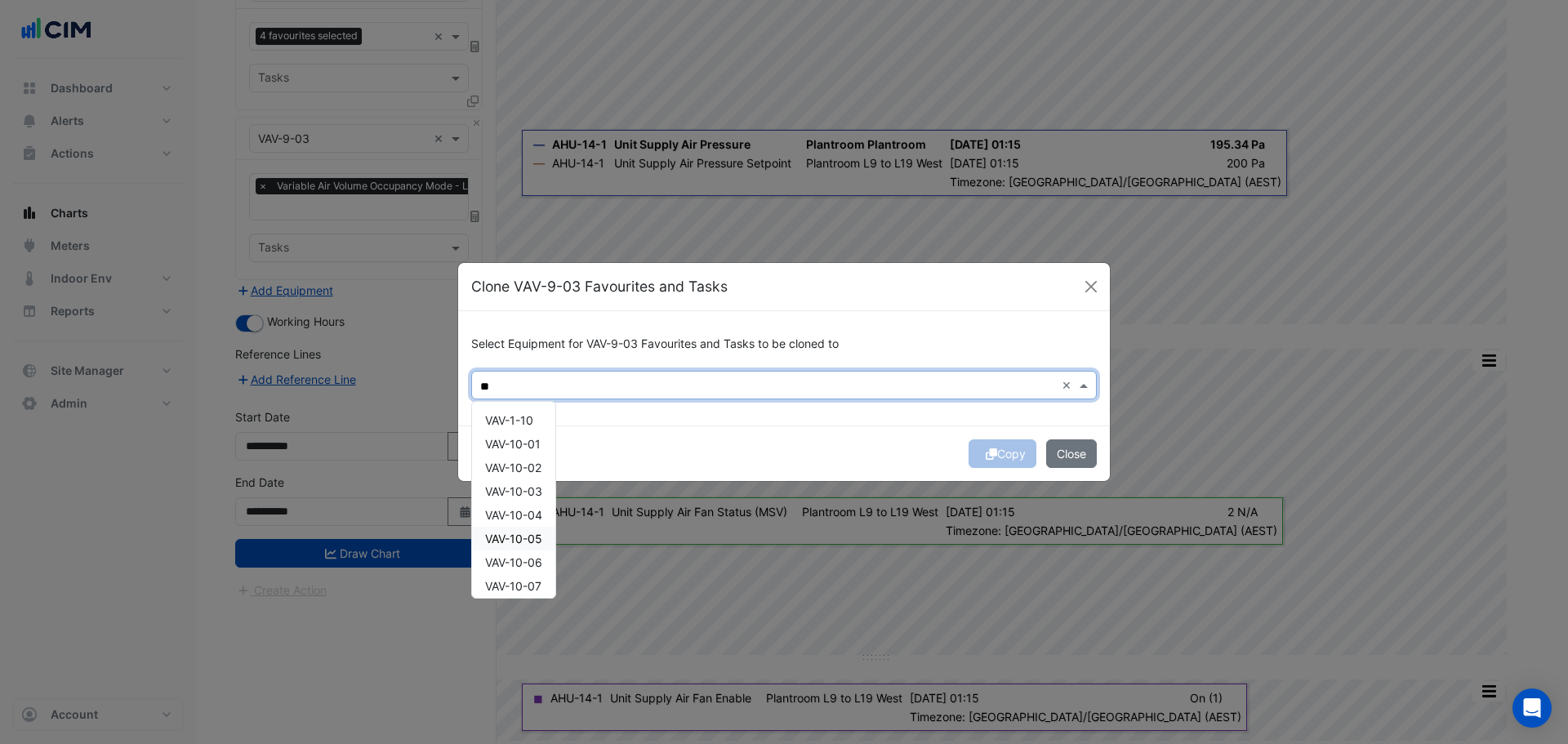
click at [534, 537] on span "VAV-10-05" at bounding box center [513, 538] width 57 height 14
click at [533, 453] on span "VAV-11-04" at bounding box center [512, 457] width 56 height 14
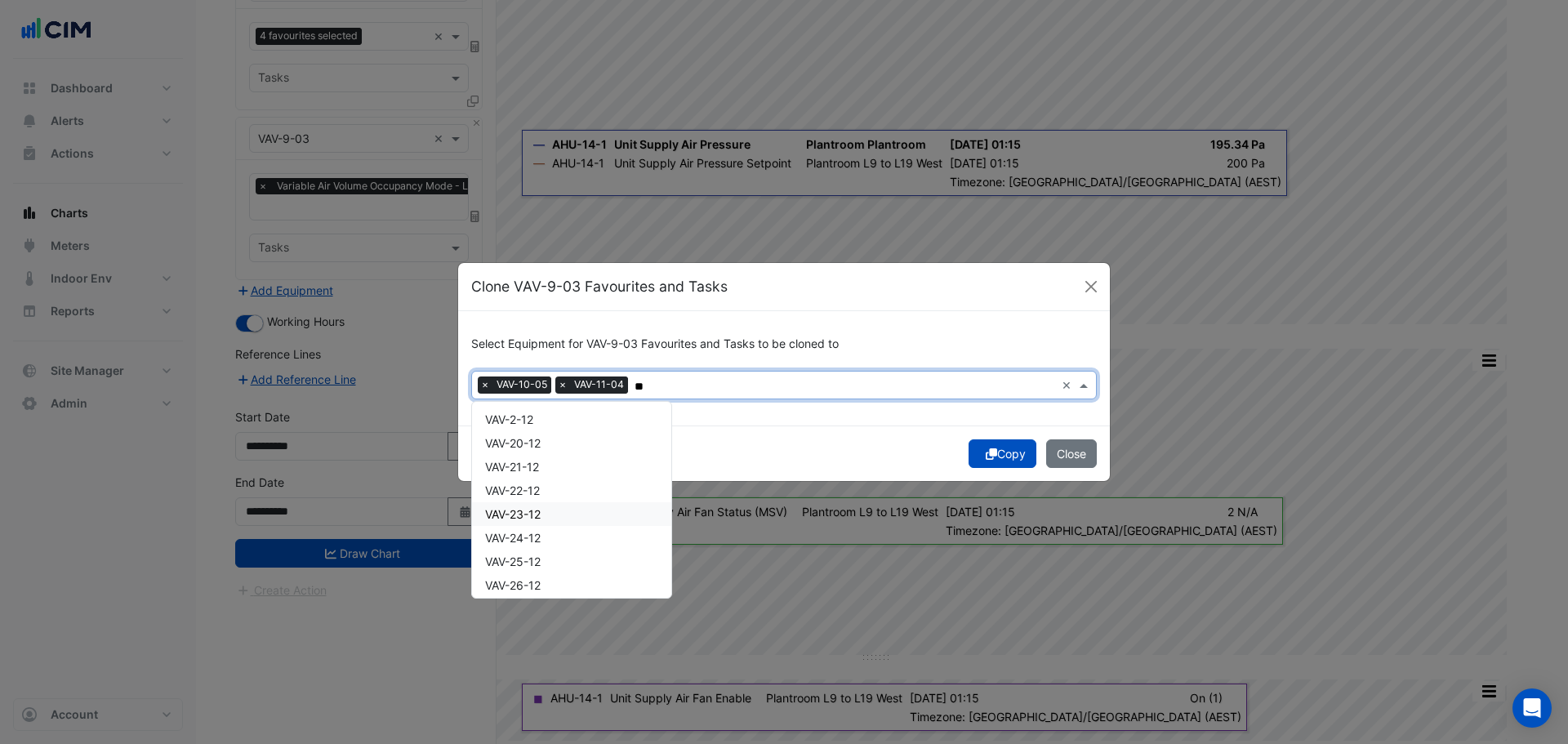
scroll to position [493, 0]
click at [547, 426] on div "VAV-12-19" at bounding box center [571, 424] width 199 height 24
click at [547, 522] on div "VAV-13-08" at bounding box center [571, 517] width 199 height 24
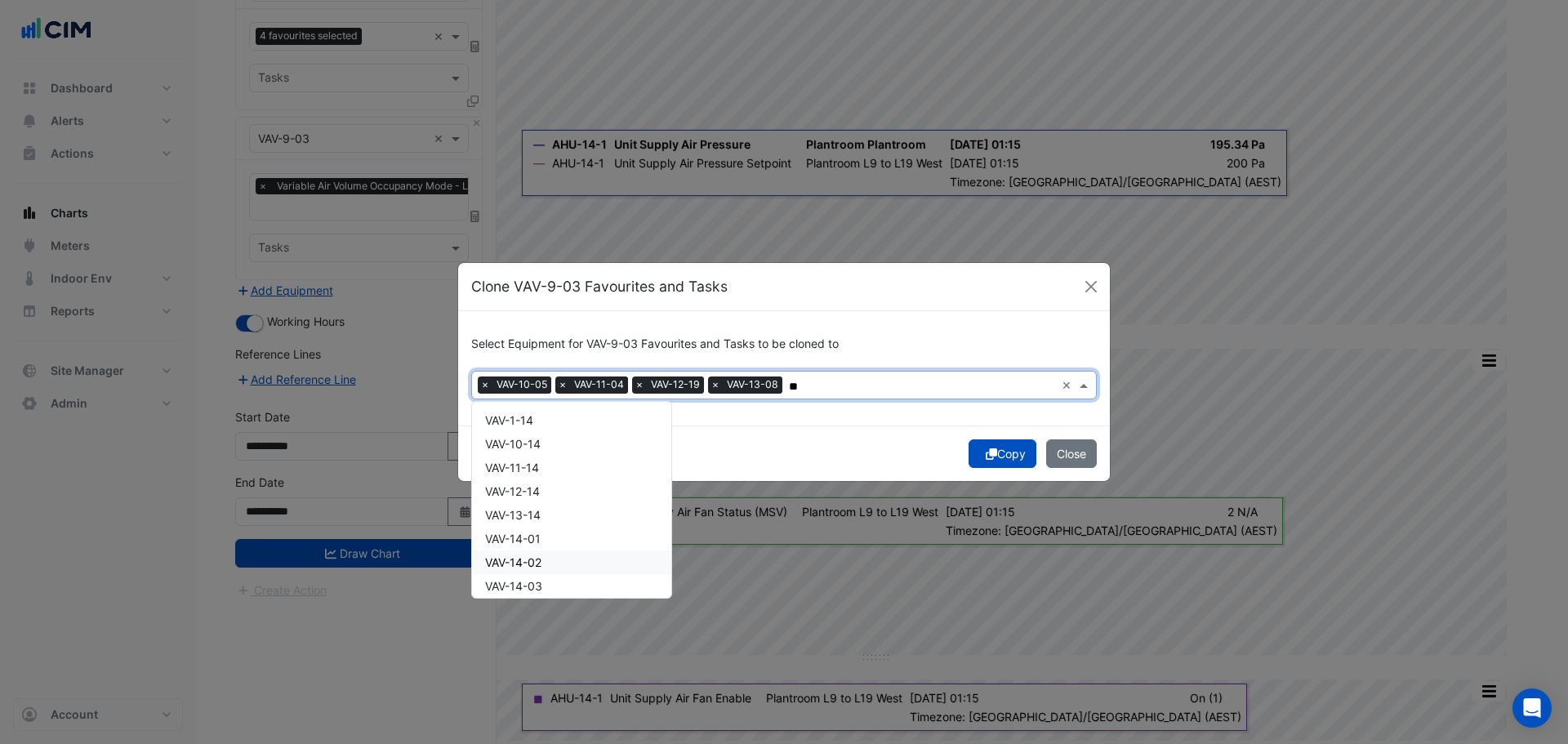
click at [555, 570] on div "VAV-14-02" at bounding box center [571, 562] width 199 height 24
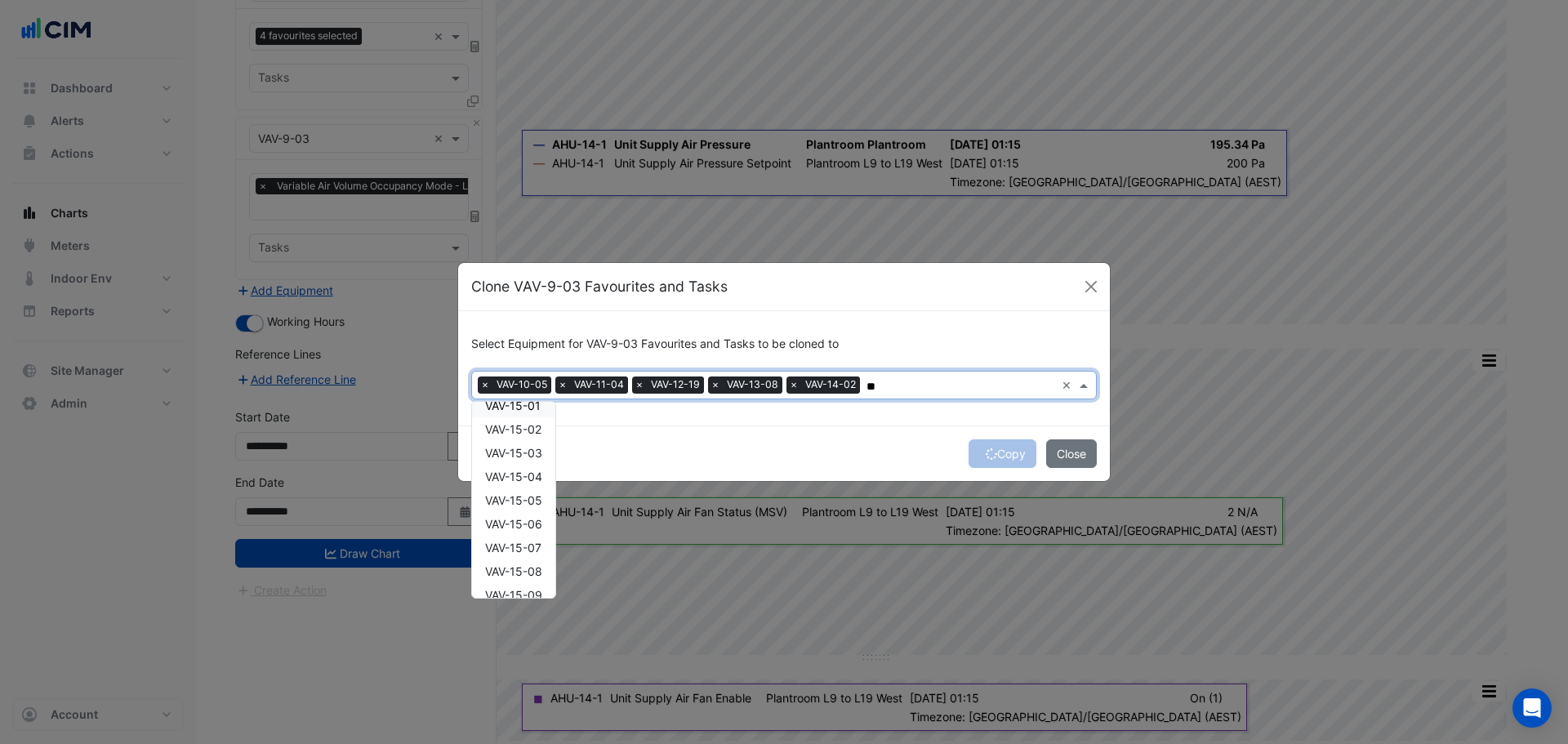
scroll to position [490, 0]
click at [527, 524] on span "VAV-15-20" at bounding box center [513, 522] width 57 height 14
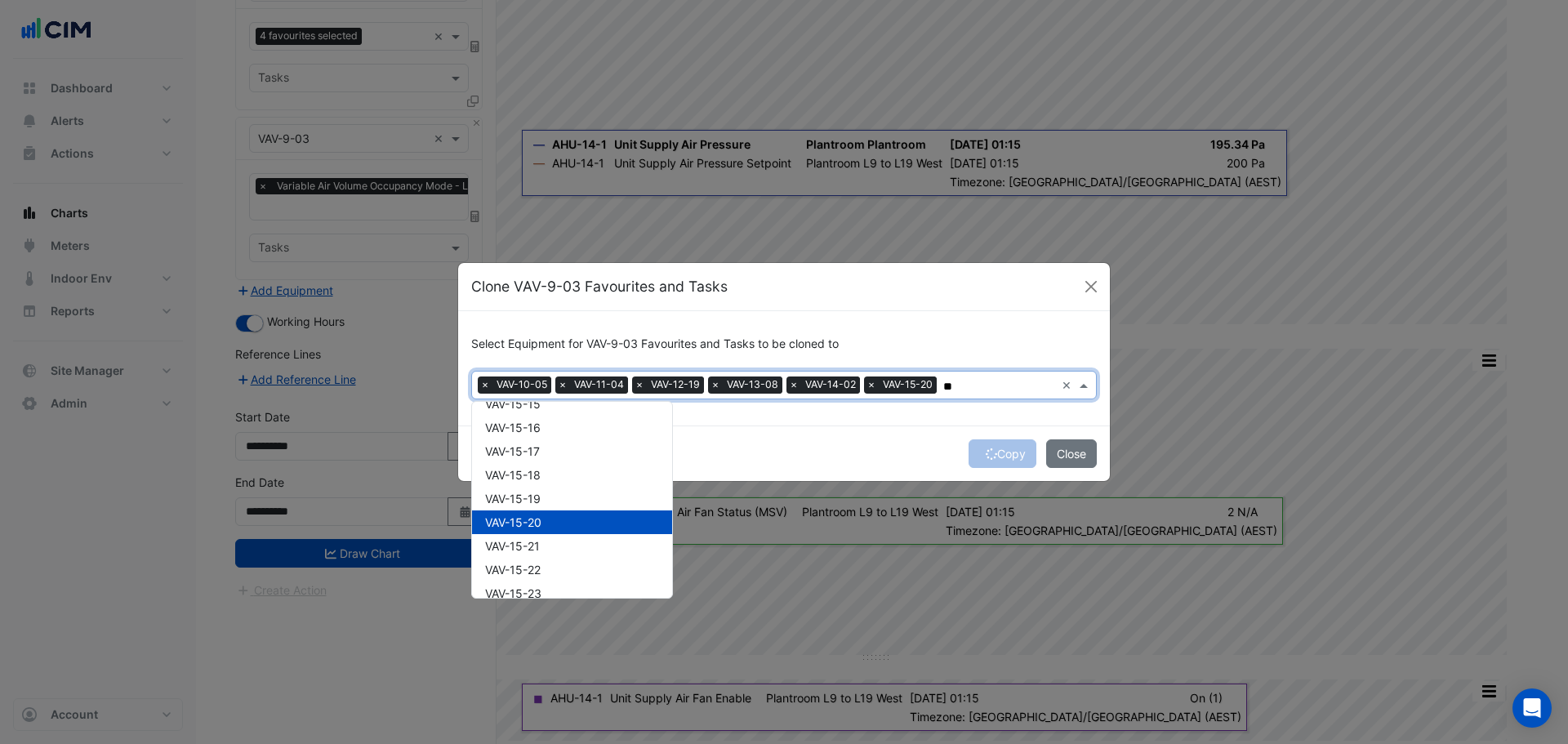
scroll to position [135, 0]
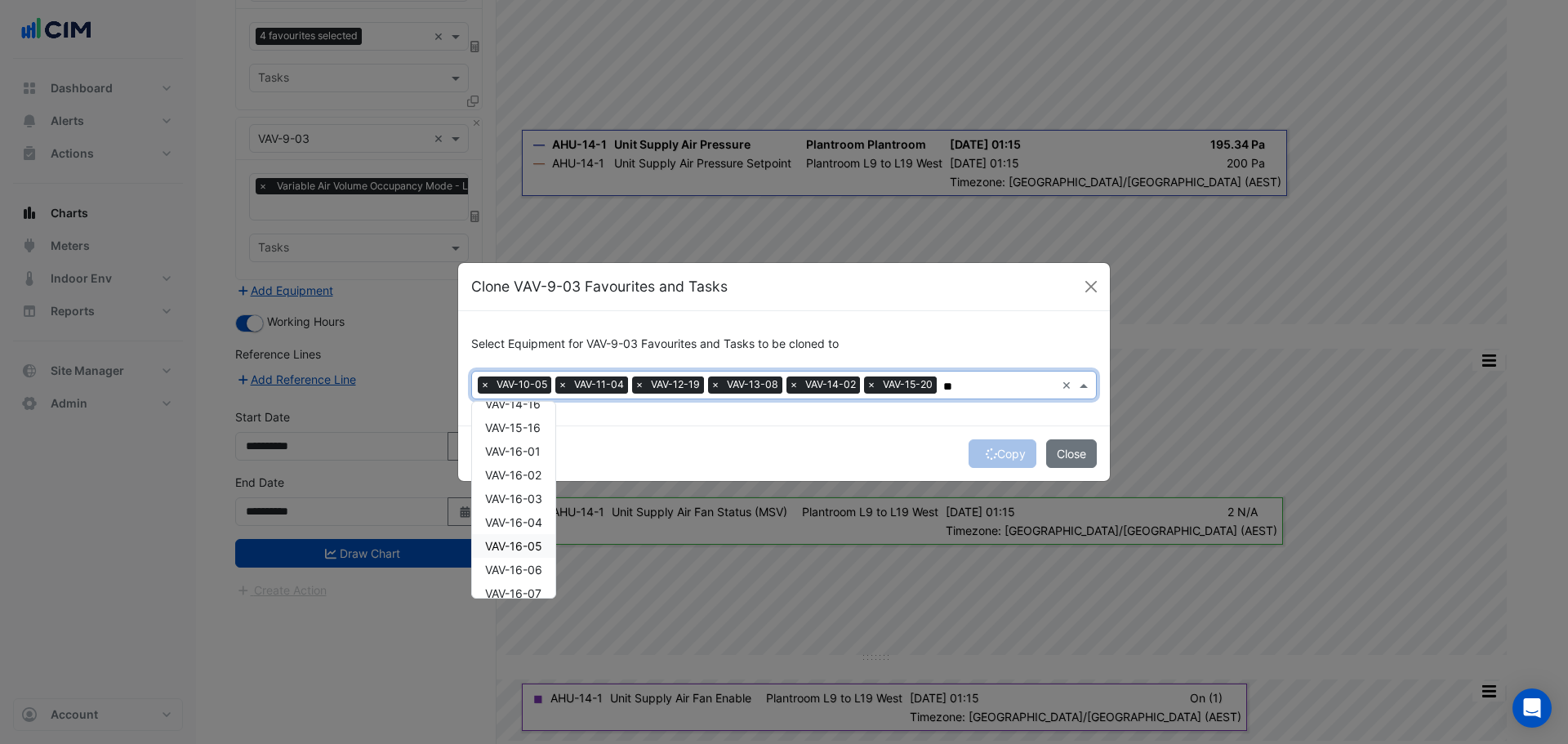
click at [531, 544] on span "VAV-16-05" at bounding box center [513, 545] width 57 height 14
click at [531, 570] on span "VAV-17-11" at bounding box center [511, 572] width 53 height 14
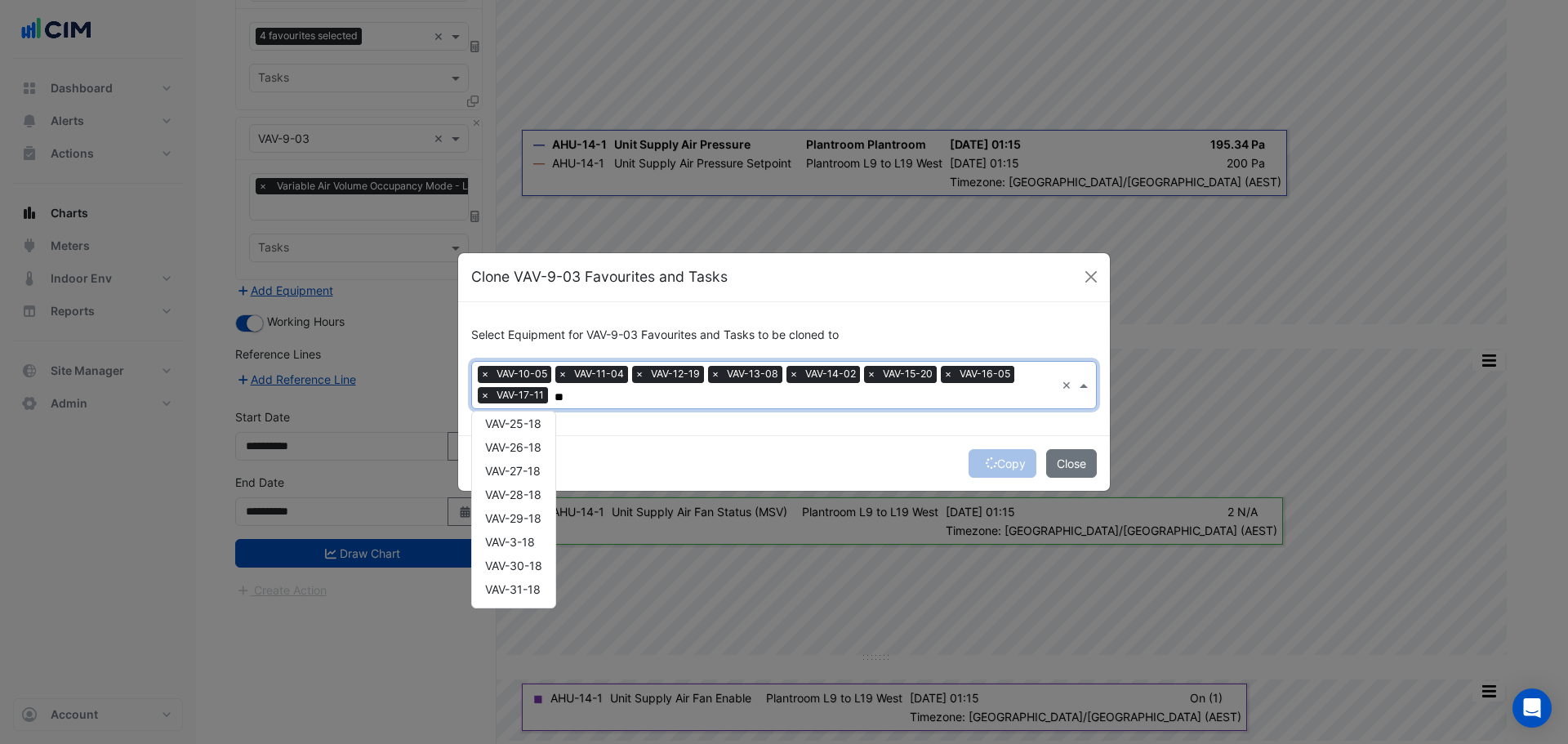
scroll to position [832, 0]
click at [532, 471] on span "VAV-18-29" at bounding box center [513, 474] width 57 height 14
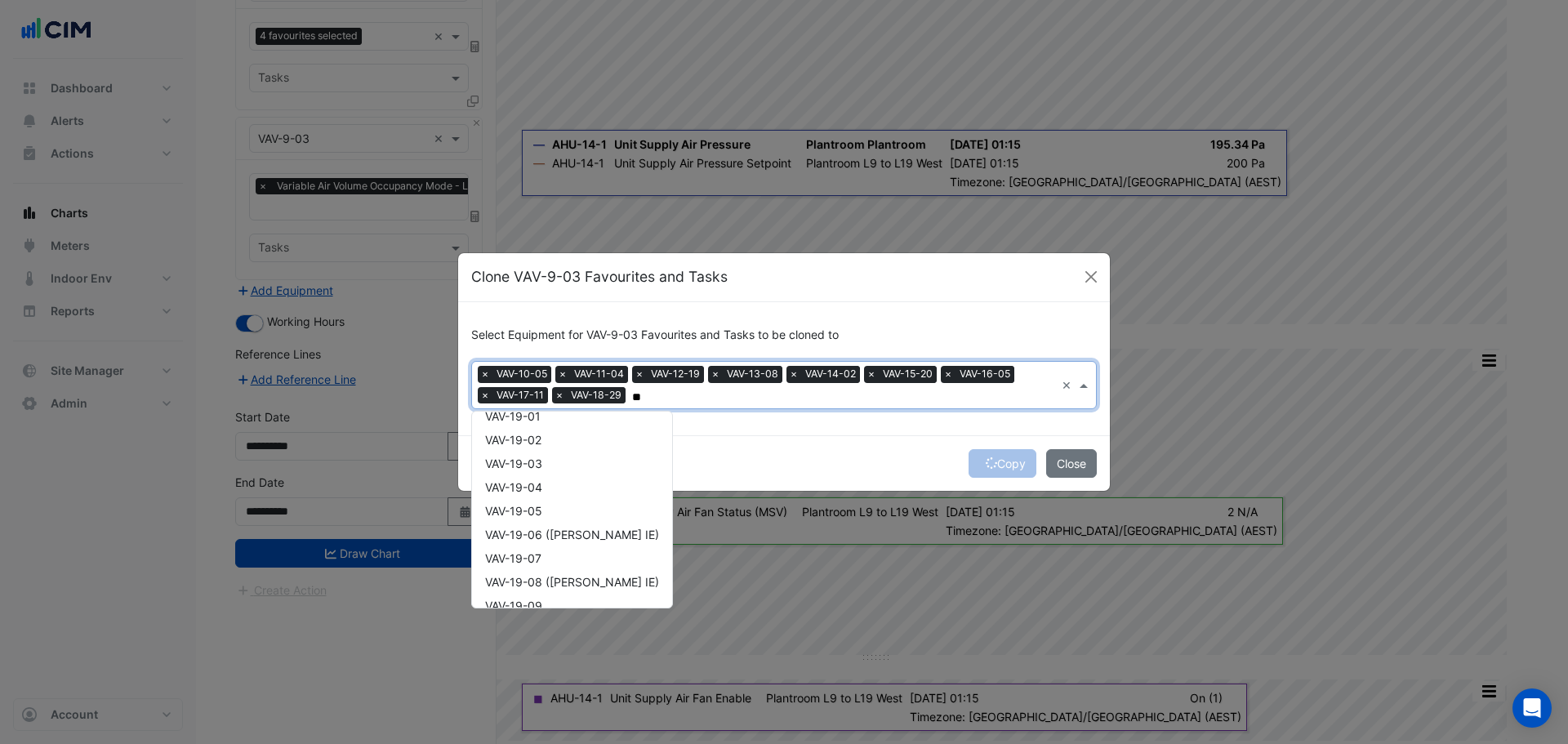
scroll to position [367, 0]
click at [539, 520] on div "VAV-19-11" at bounding box center [572, 512] width 200 height 24
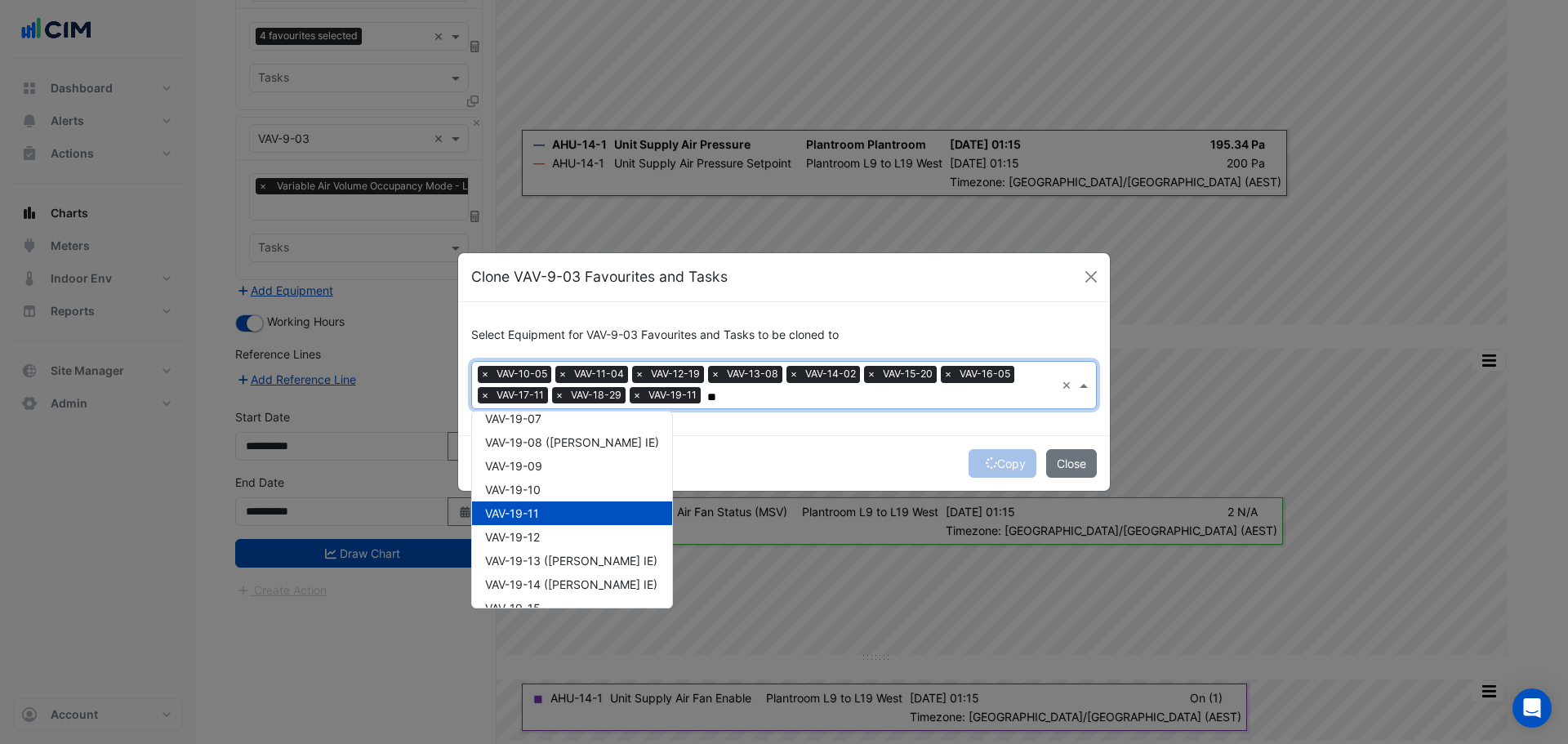
type input "*"
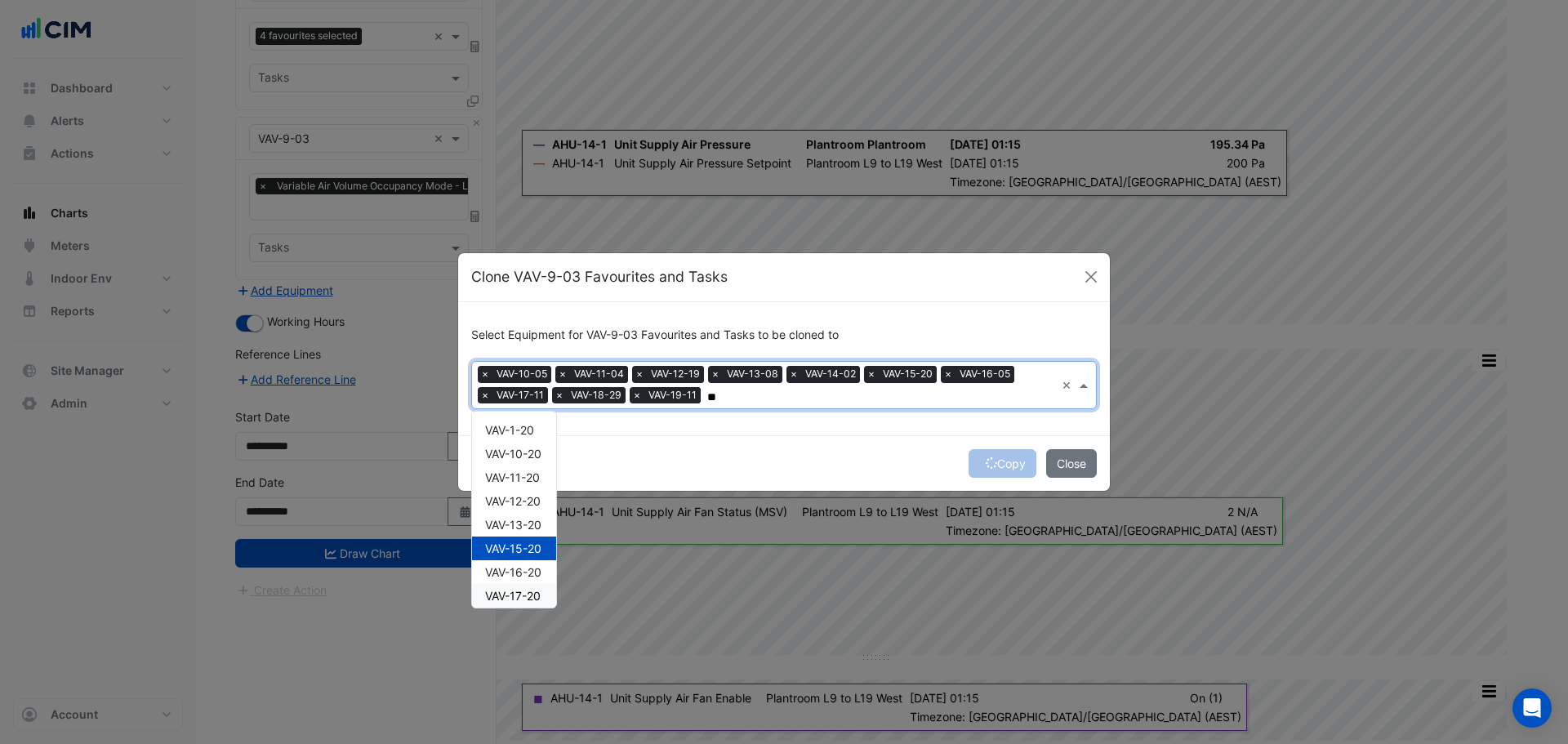
scroll to position [408, 0]
click at [523, 523] on span "VAV-20-11" at bounding box center [512, 519] width 55 height 14
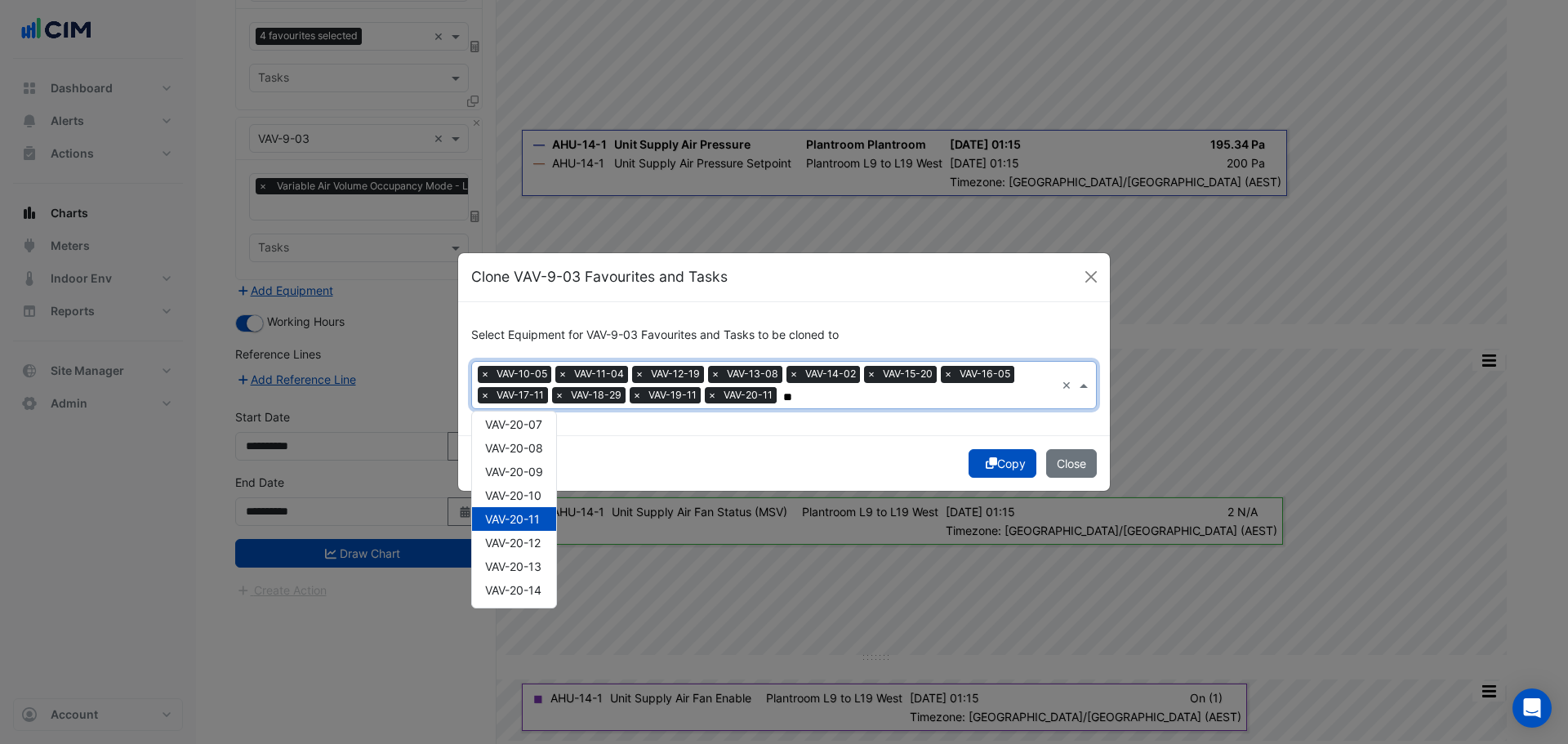
type input "**"
click at [761, 477] on div "Copy Close" at bounding box center [784, 462] width 651 height 56
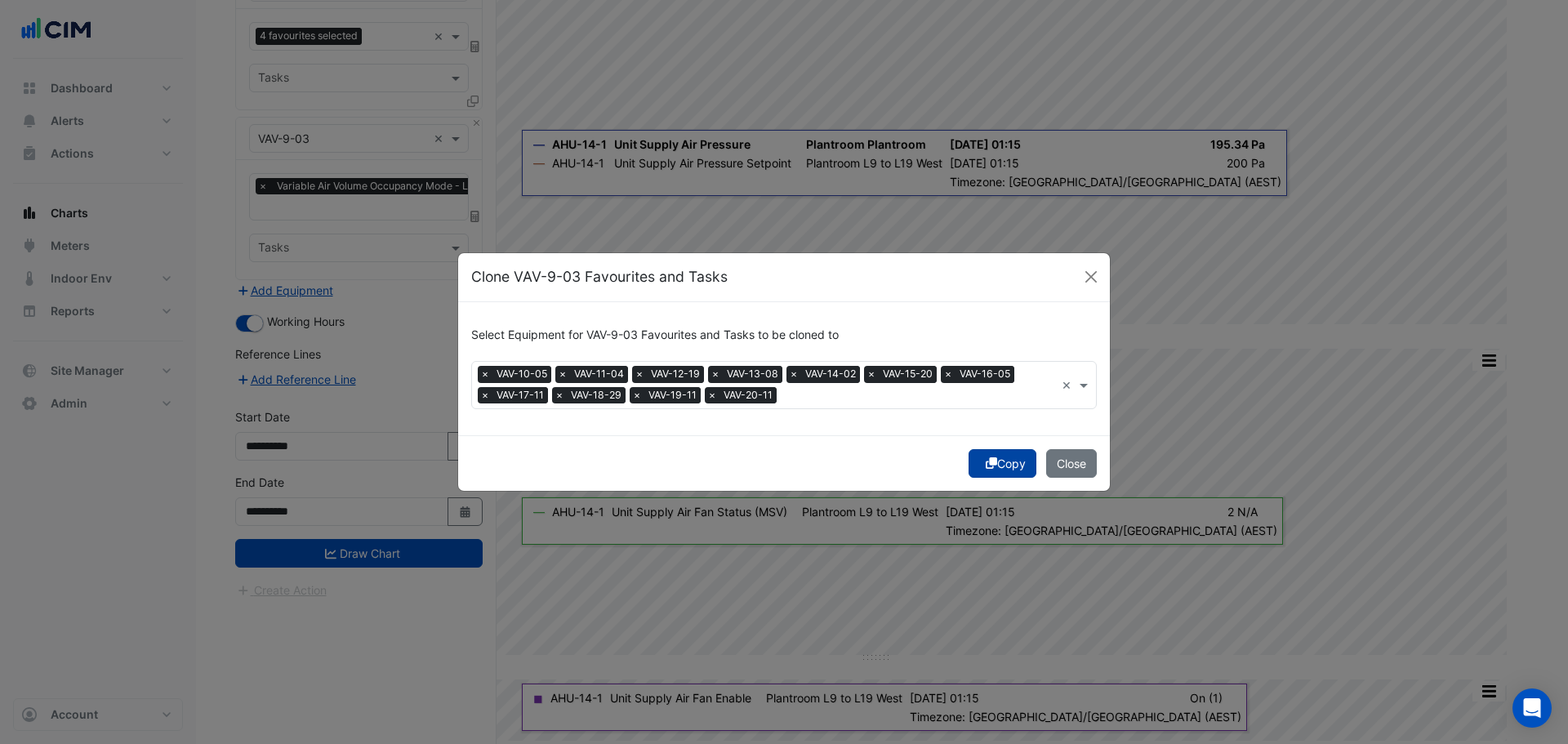
click at [998, 464] on button "Copy" at bounding box center [1002, 463] width 68 height 28
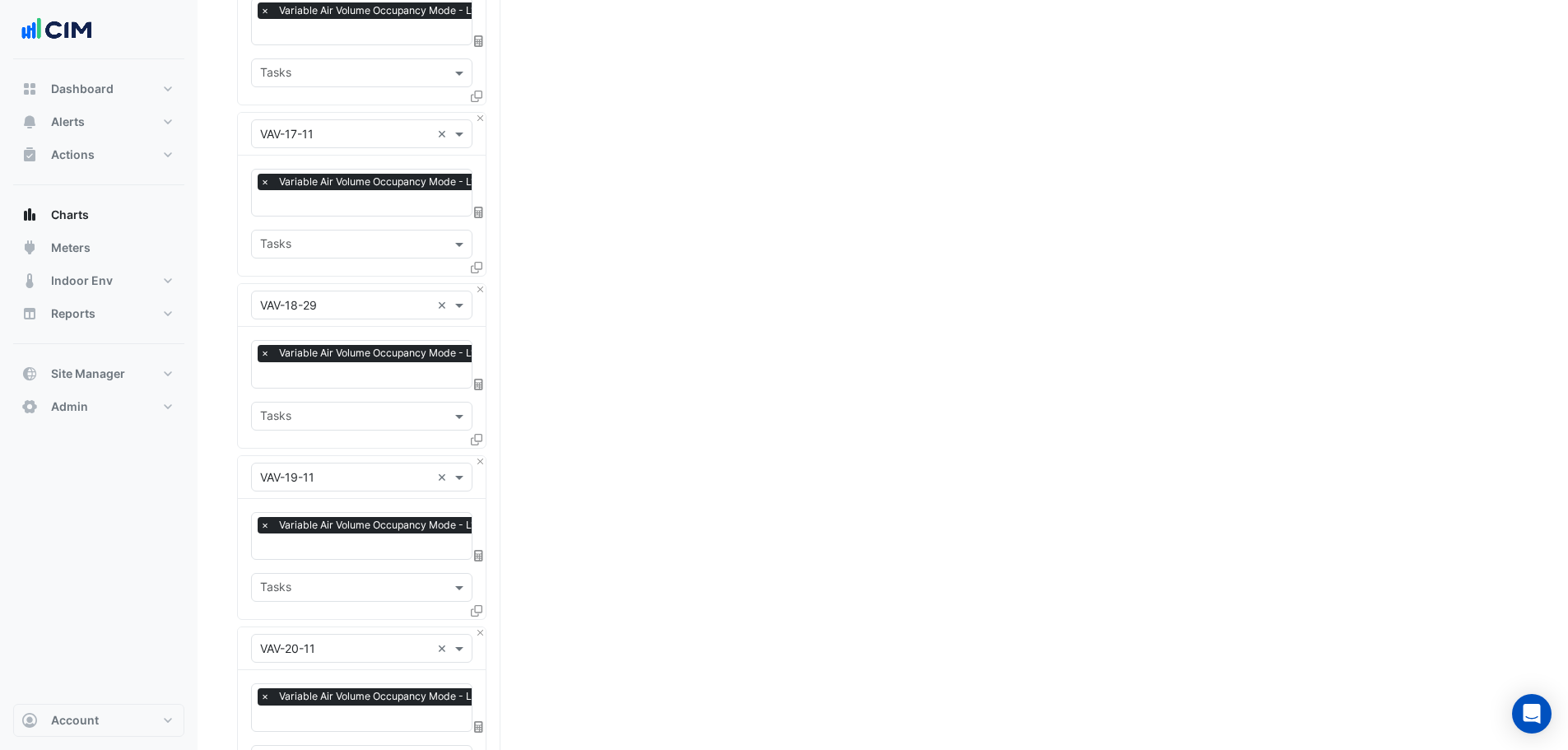
scroll to position [1947, 0]
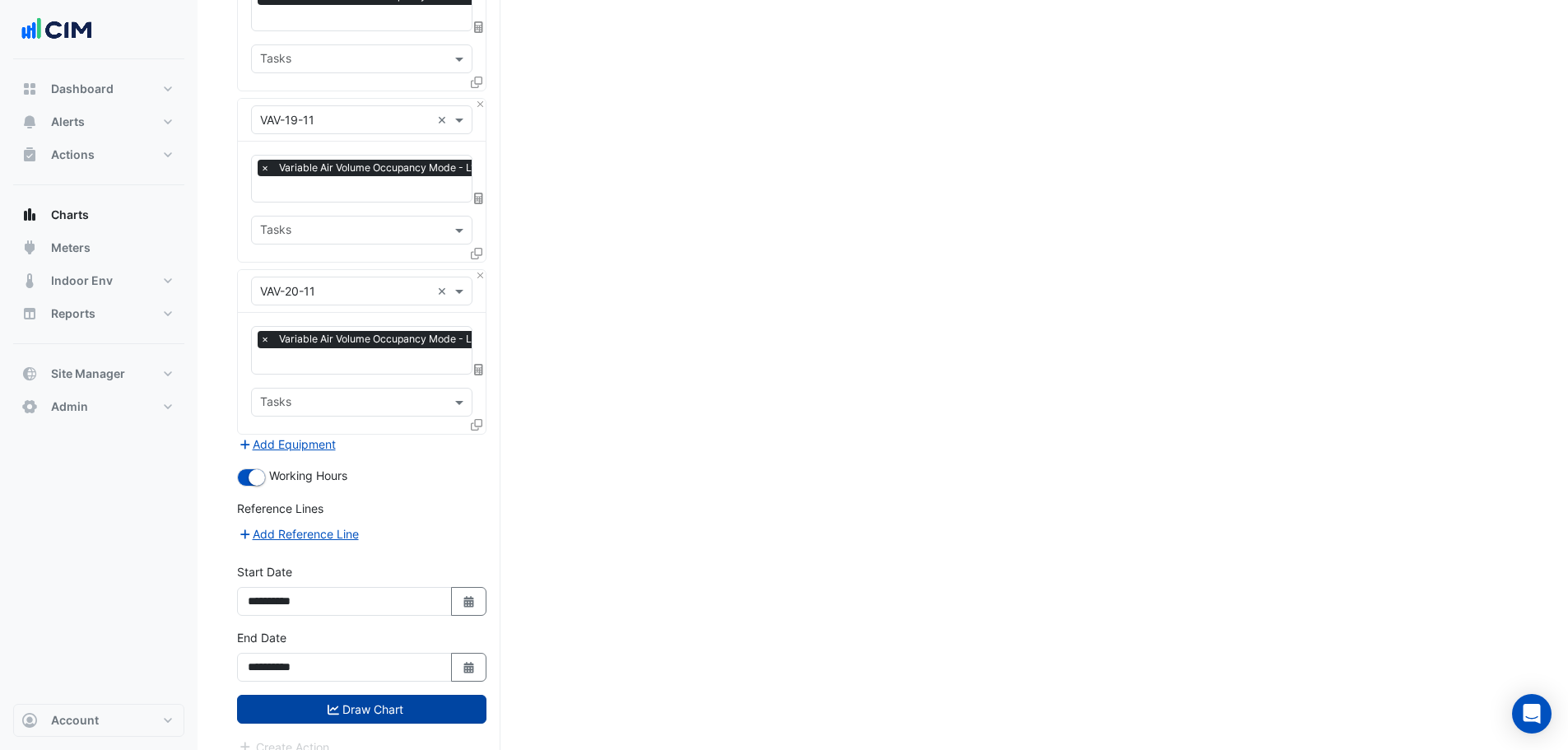
click at [339, 699] on button "Draw Chart" at bounding box center [362, 709] width 250 height 29
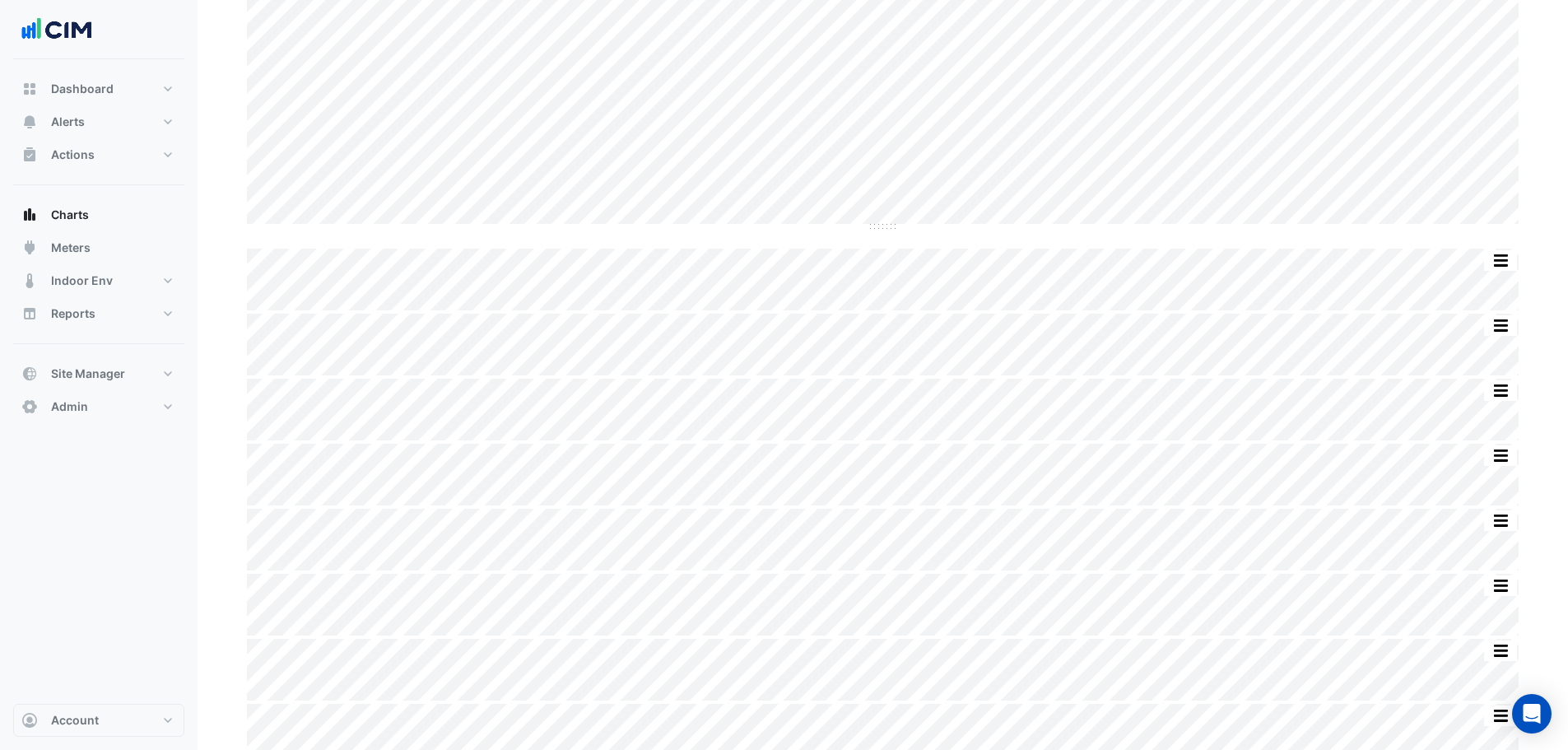
scroll to position [169, 0]
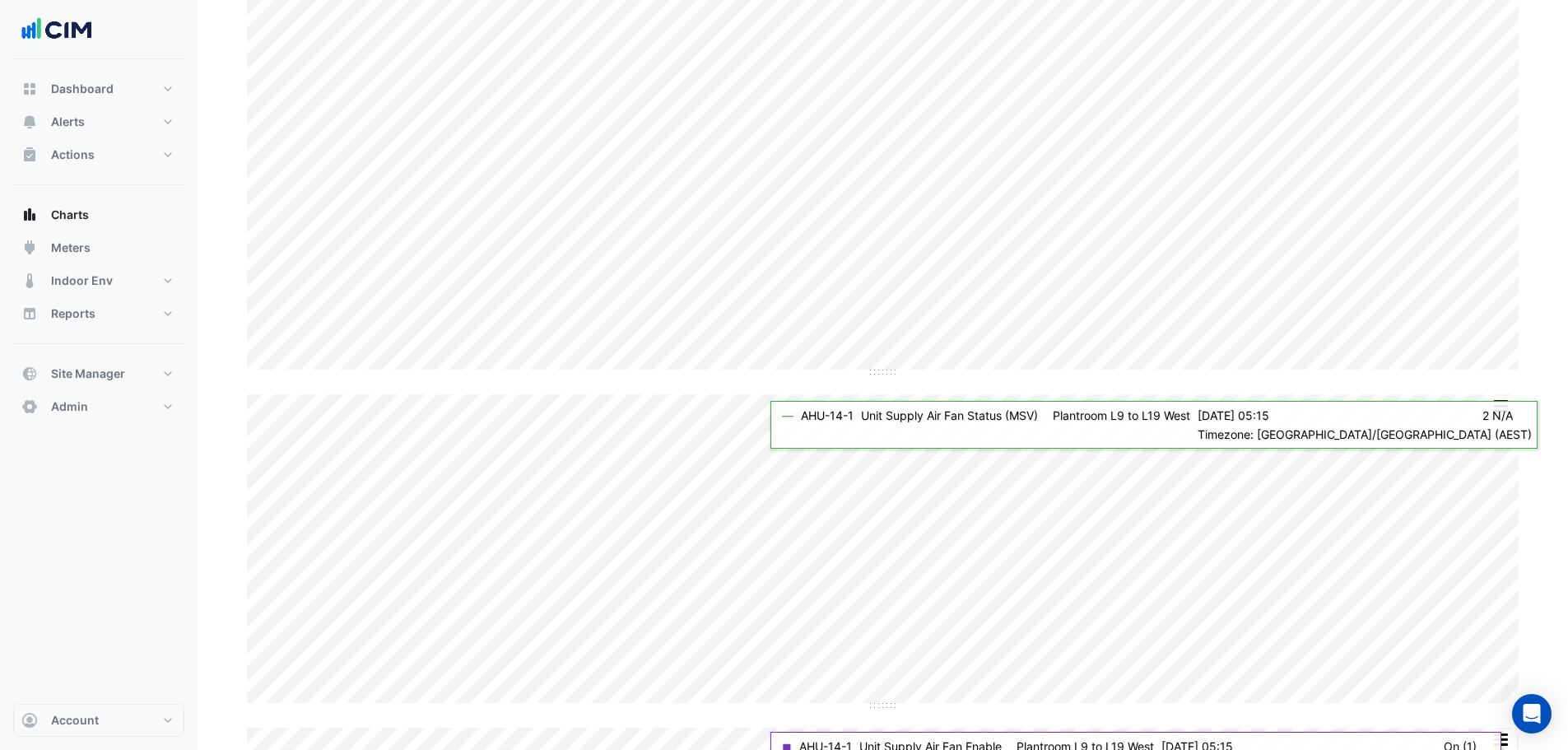
click at [225, 384] on section "Chart settings 242 Exhibition Street Split by Equip Split All Split None Print …" at bounding box center [882, 732] width 1370 height 1683
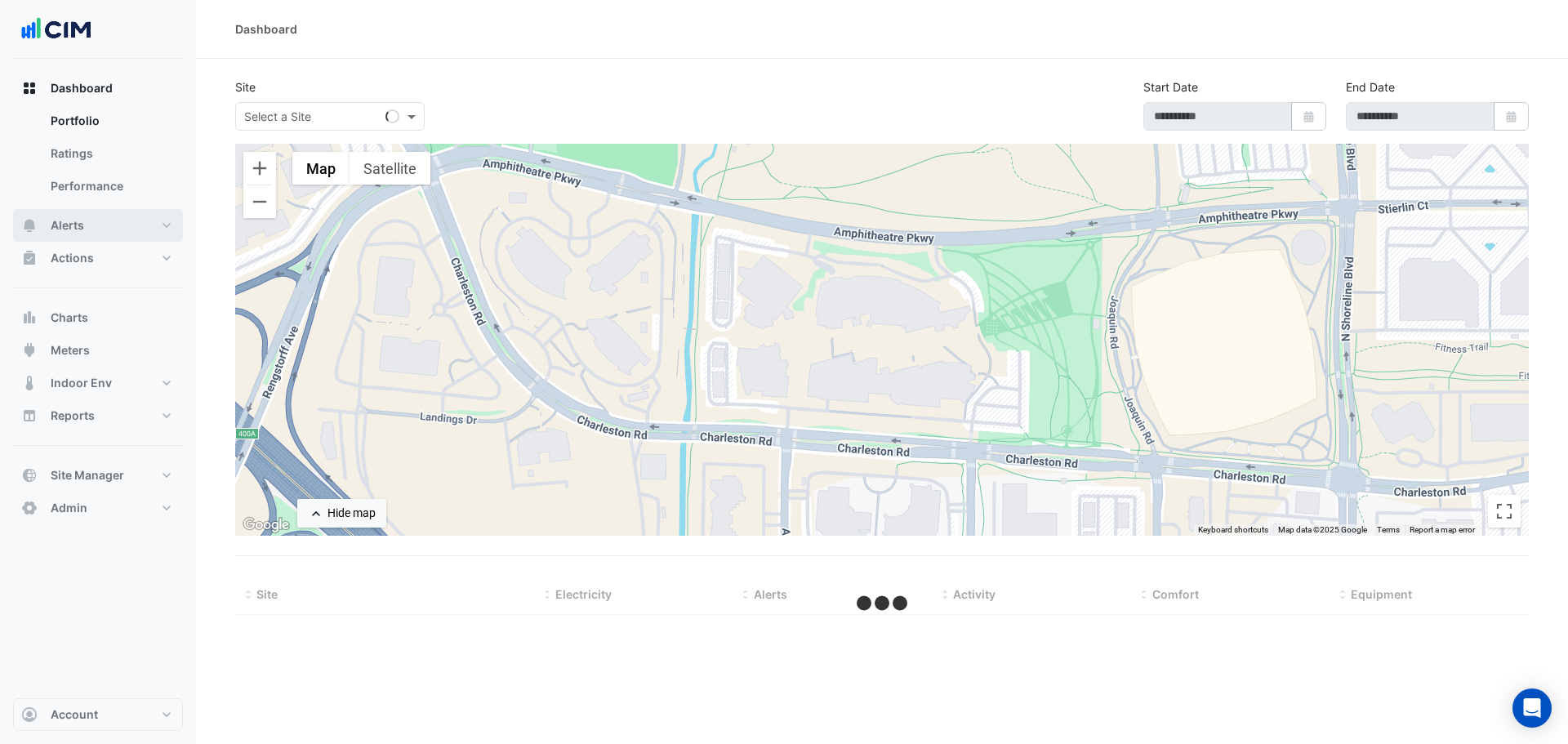
select select "***"
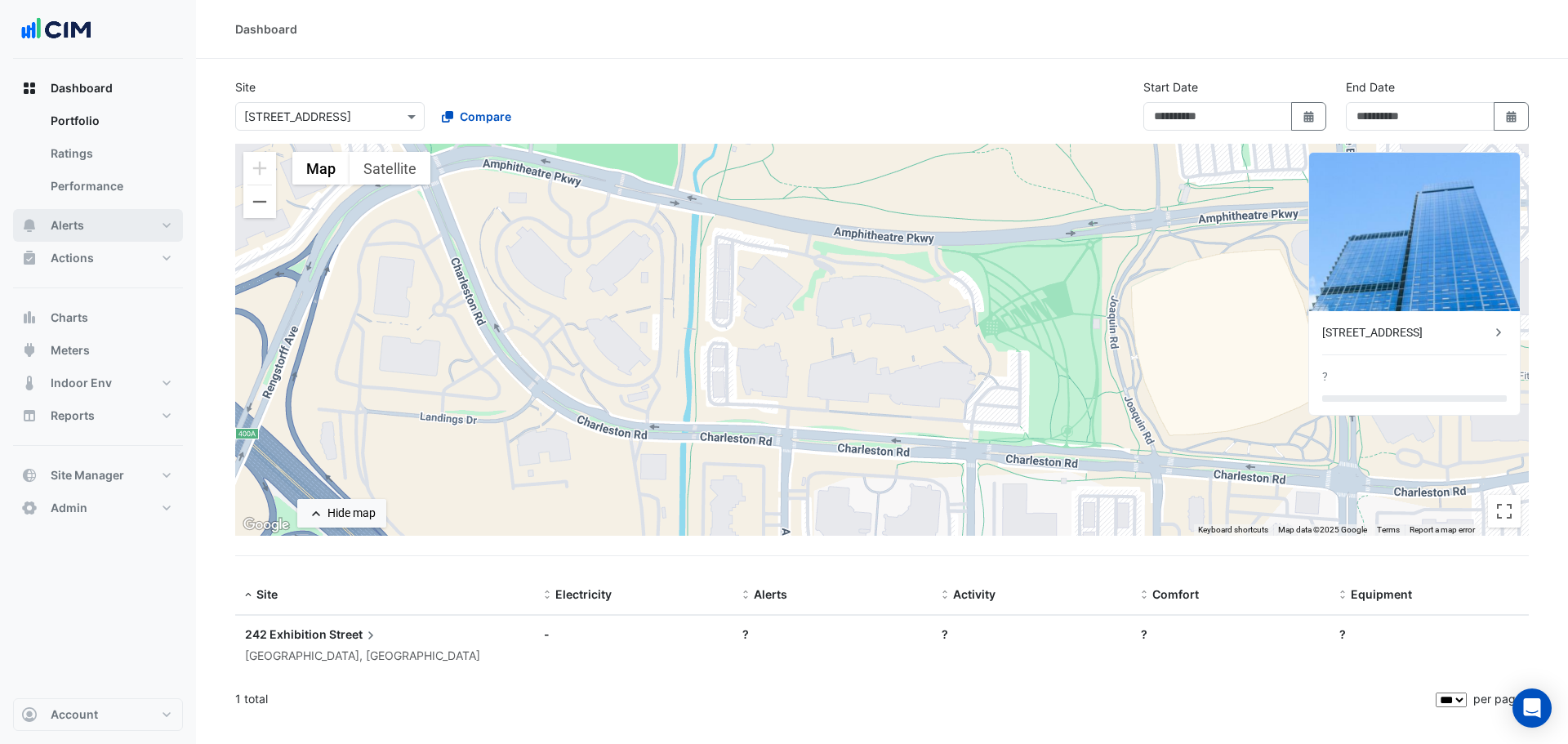
type input "**********"
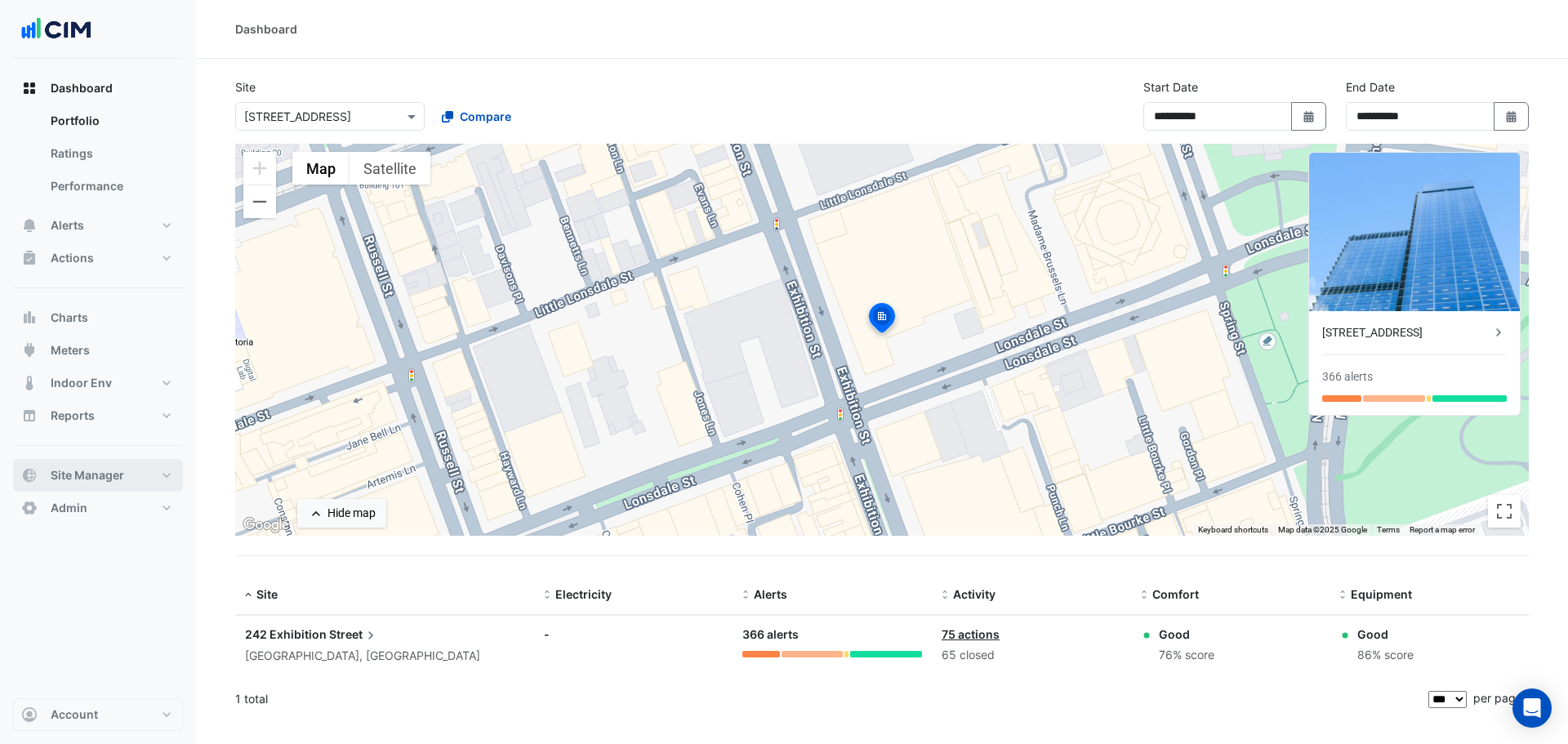
click at [110, 463] on button "Site Manager" at bounding box center [98, 475] width 170 height 33
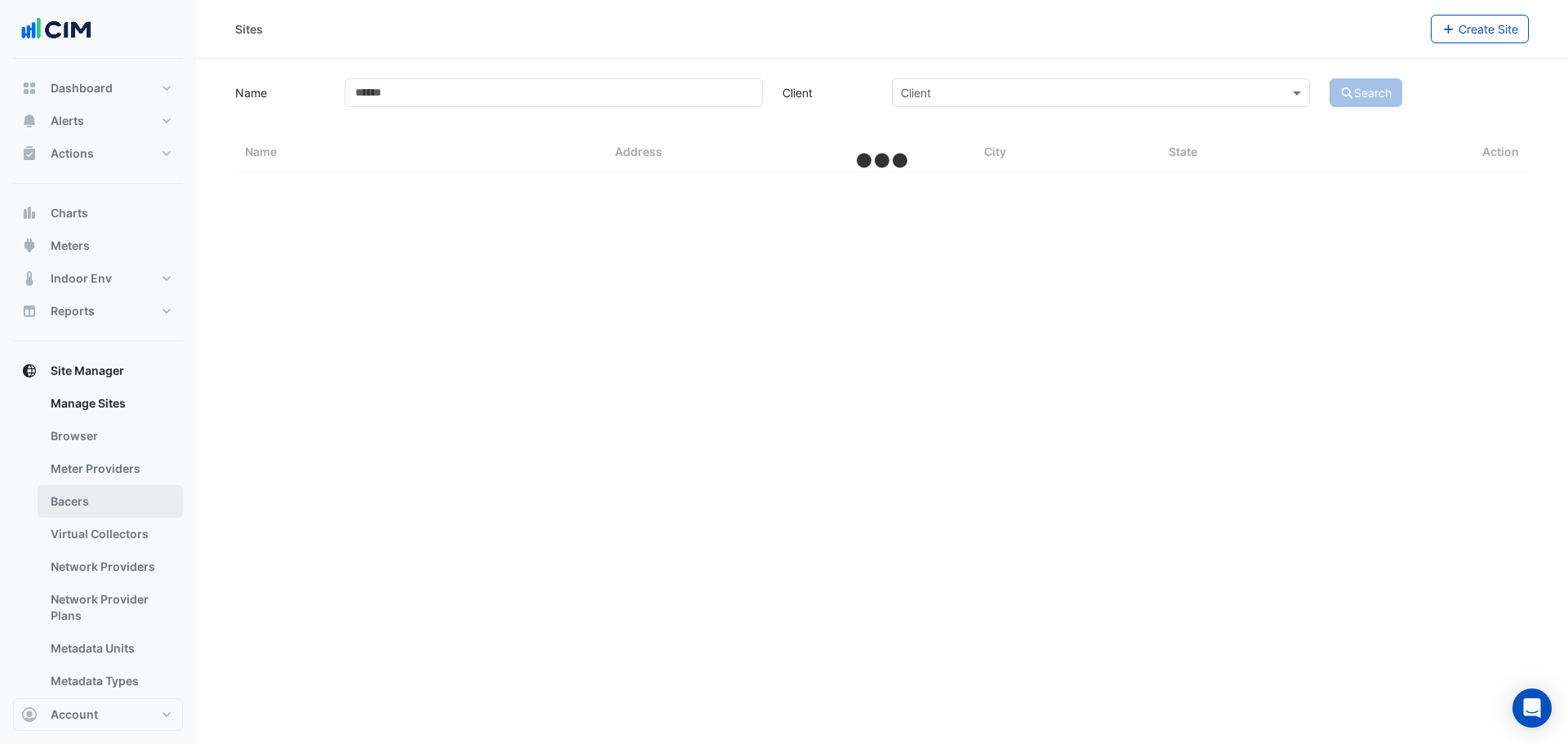
click at [88, 507] on link "Bacers" at bounding box center [111, 501] width 146 height 33
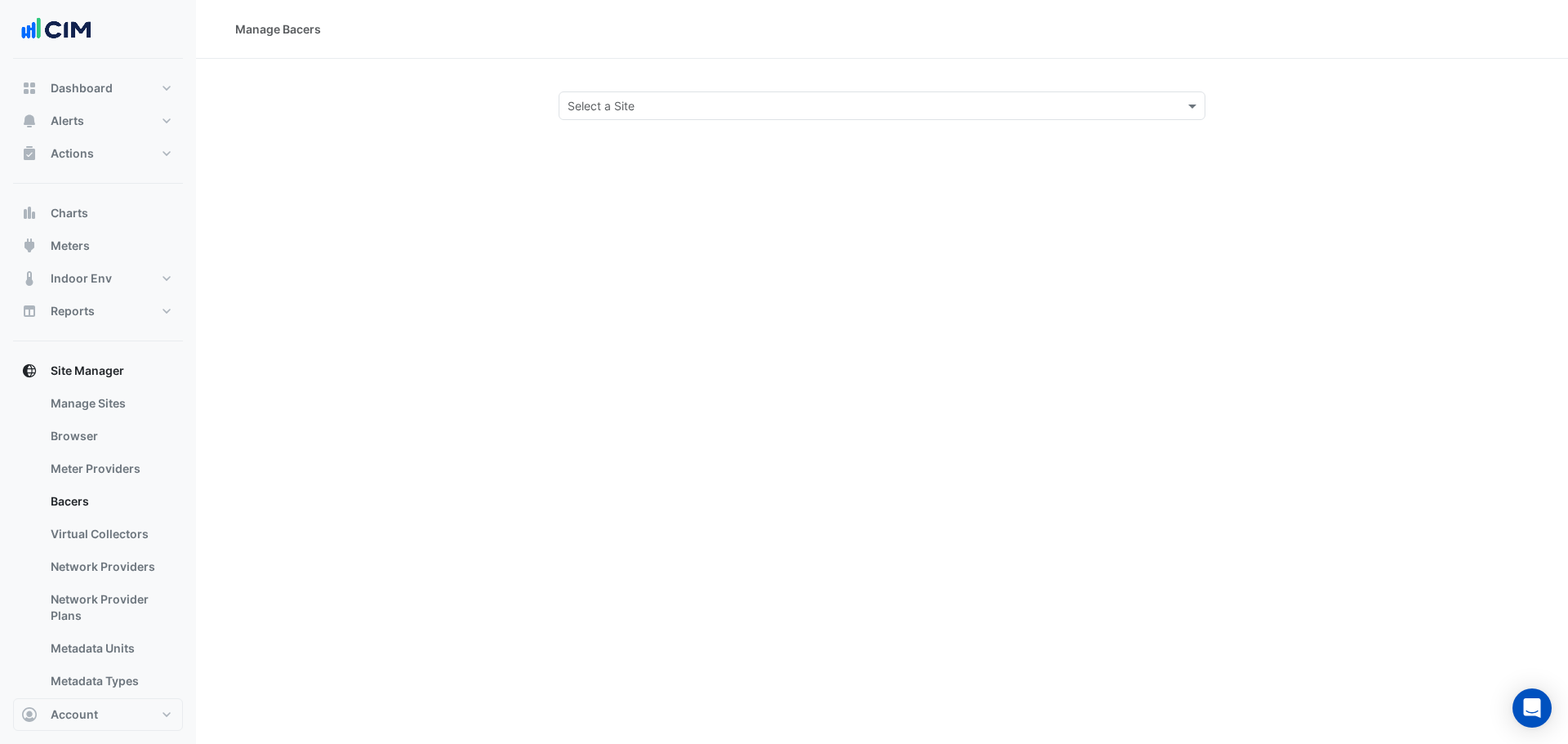
click at [669, 99] on input "text" at bounding box center [865, 107] width 596 height 17
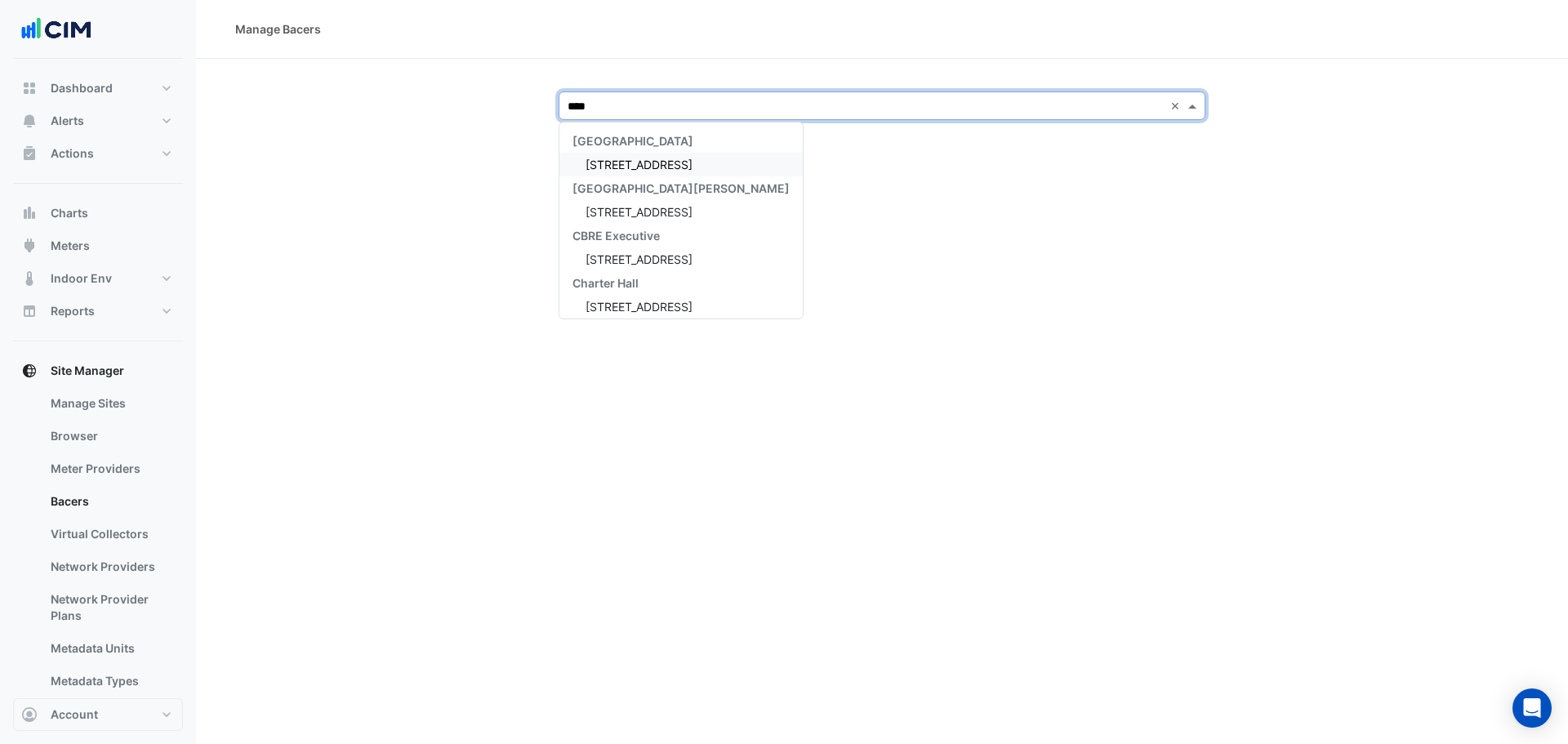
type input "*****"
click at [667, 151] on div "[GEOGRAPHIC_DATA]" at bounding box center [681, 140] width 243 height 24
click at [672, 164] on span "[STREET_ADDRESS]" at bounding box center [638, 164] width 107 height 14
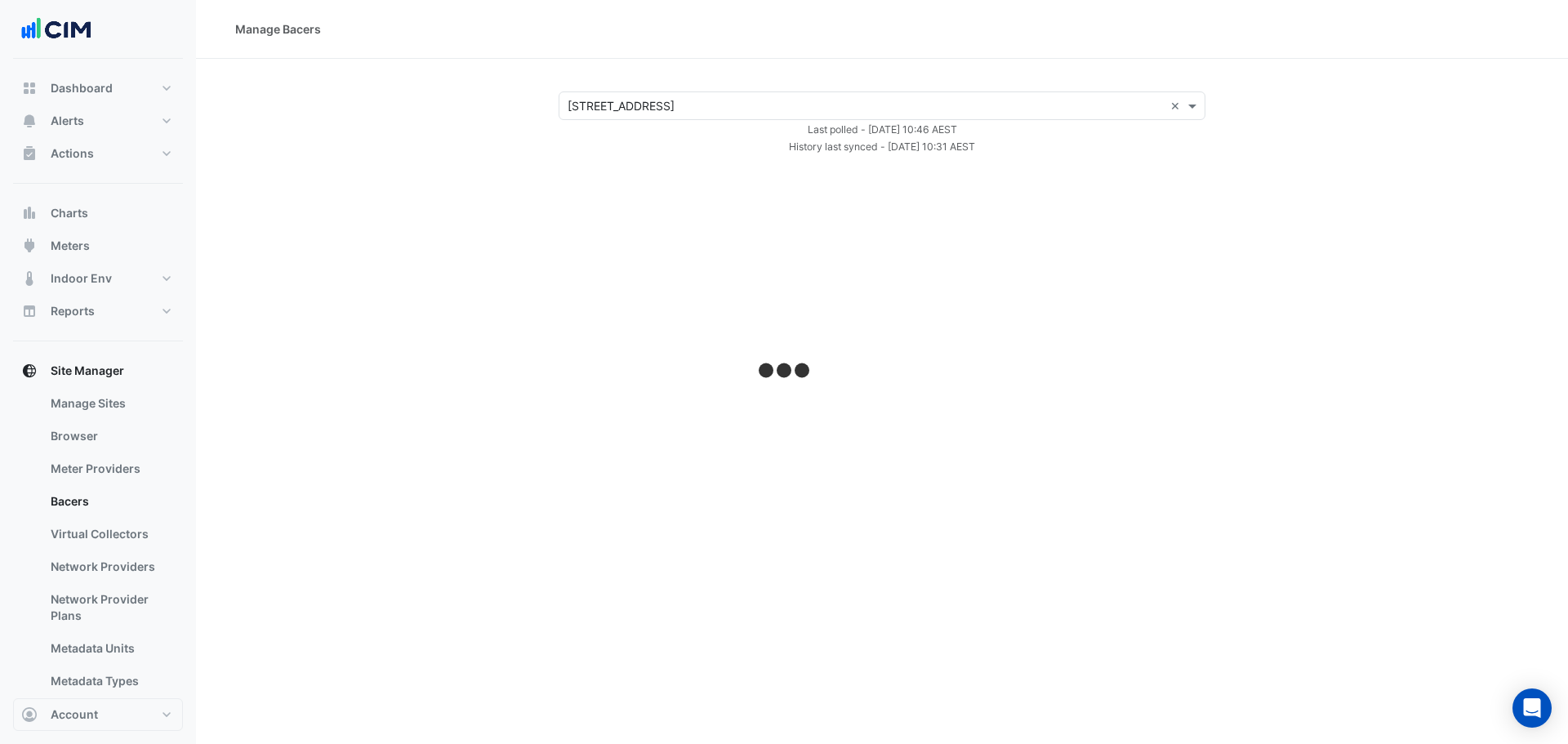
select select "***"
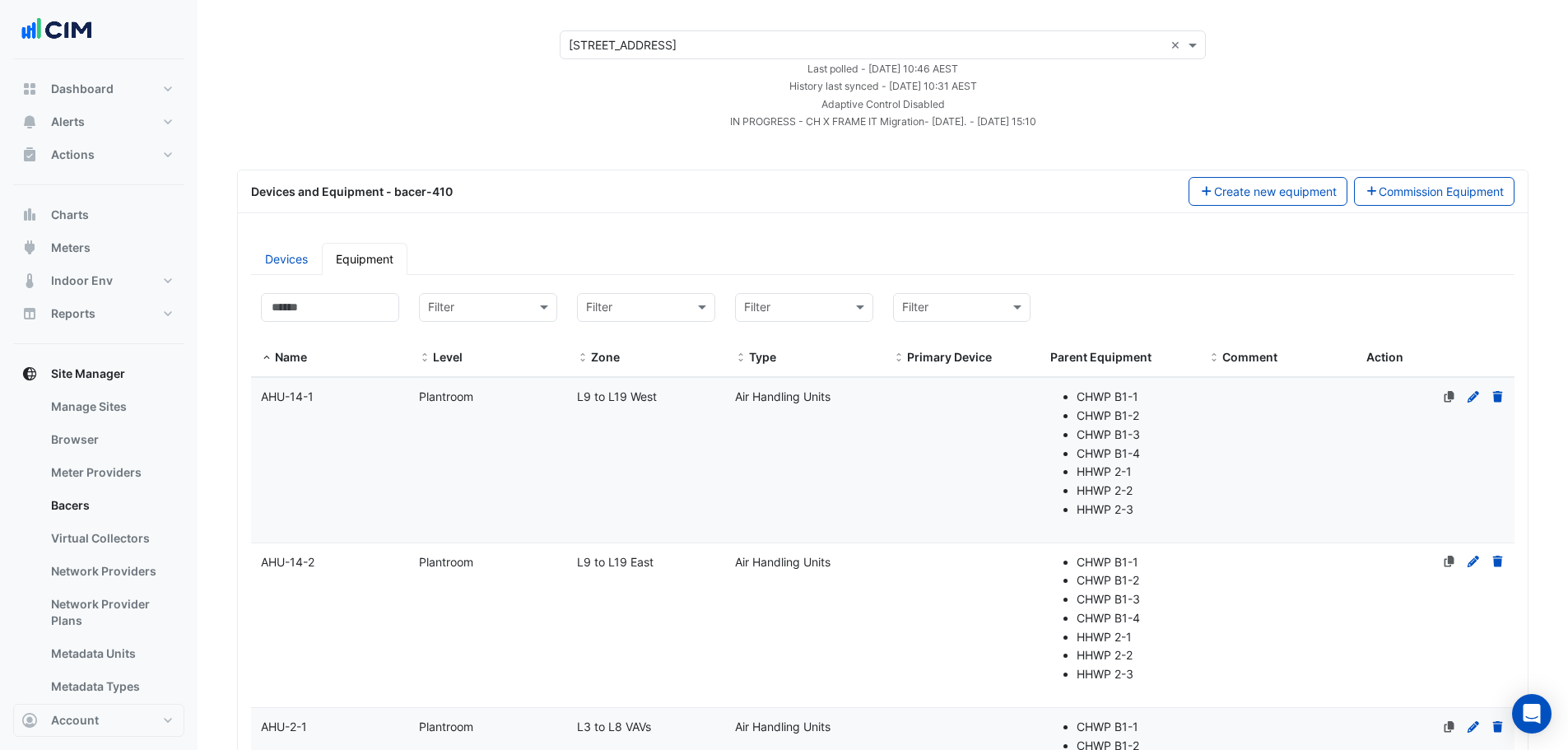
scroll to position [165, 0]
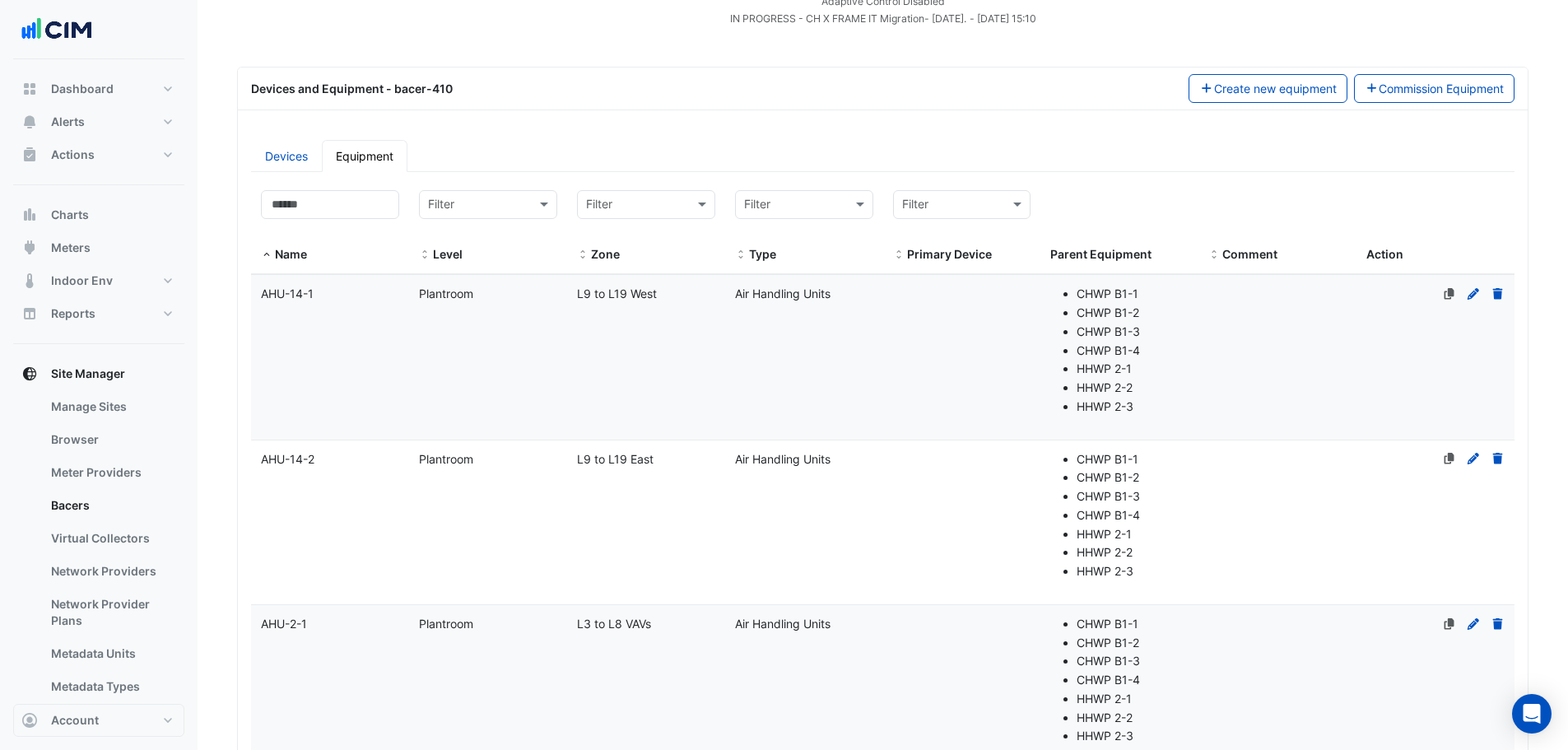
click at [352, 317] on datatable-body-cell "Name AHU-14-1" at bounding box center [330, 357] width 158 height 164
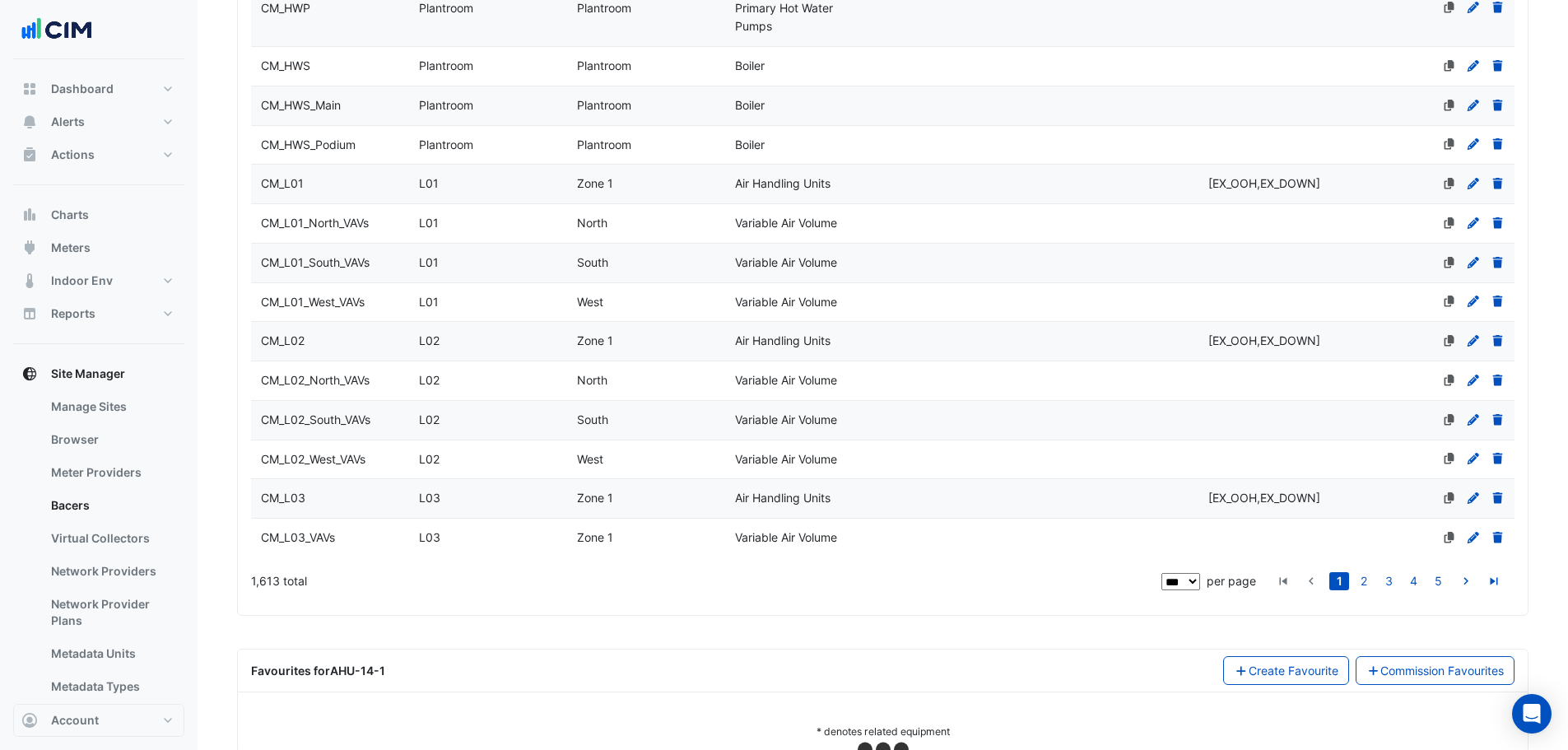
scroll to position [6321, 0]
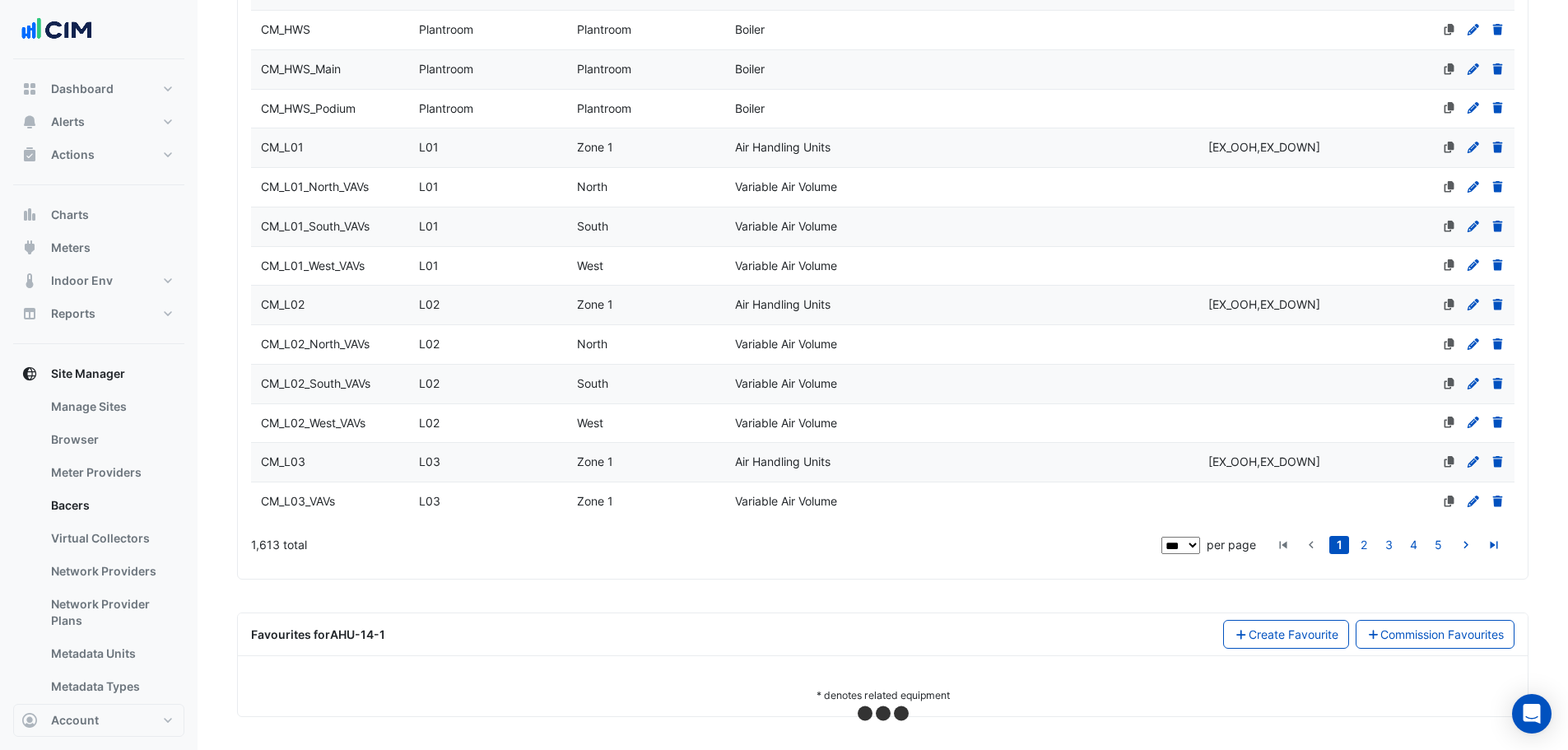
select select "***"
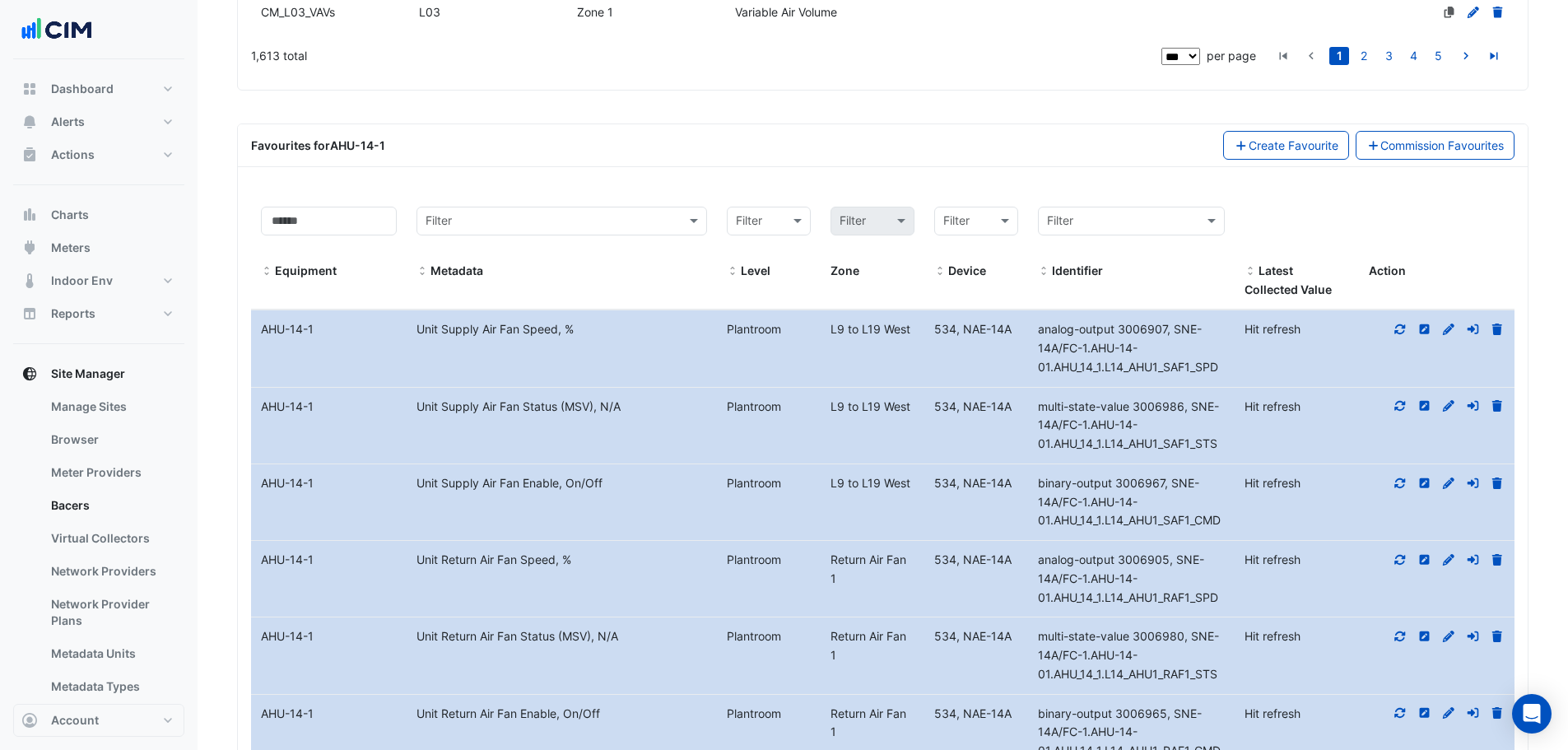
scroll to position [6816, 0]
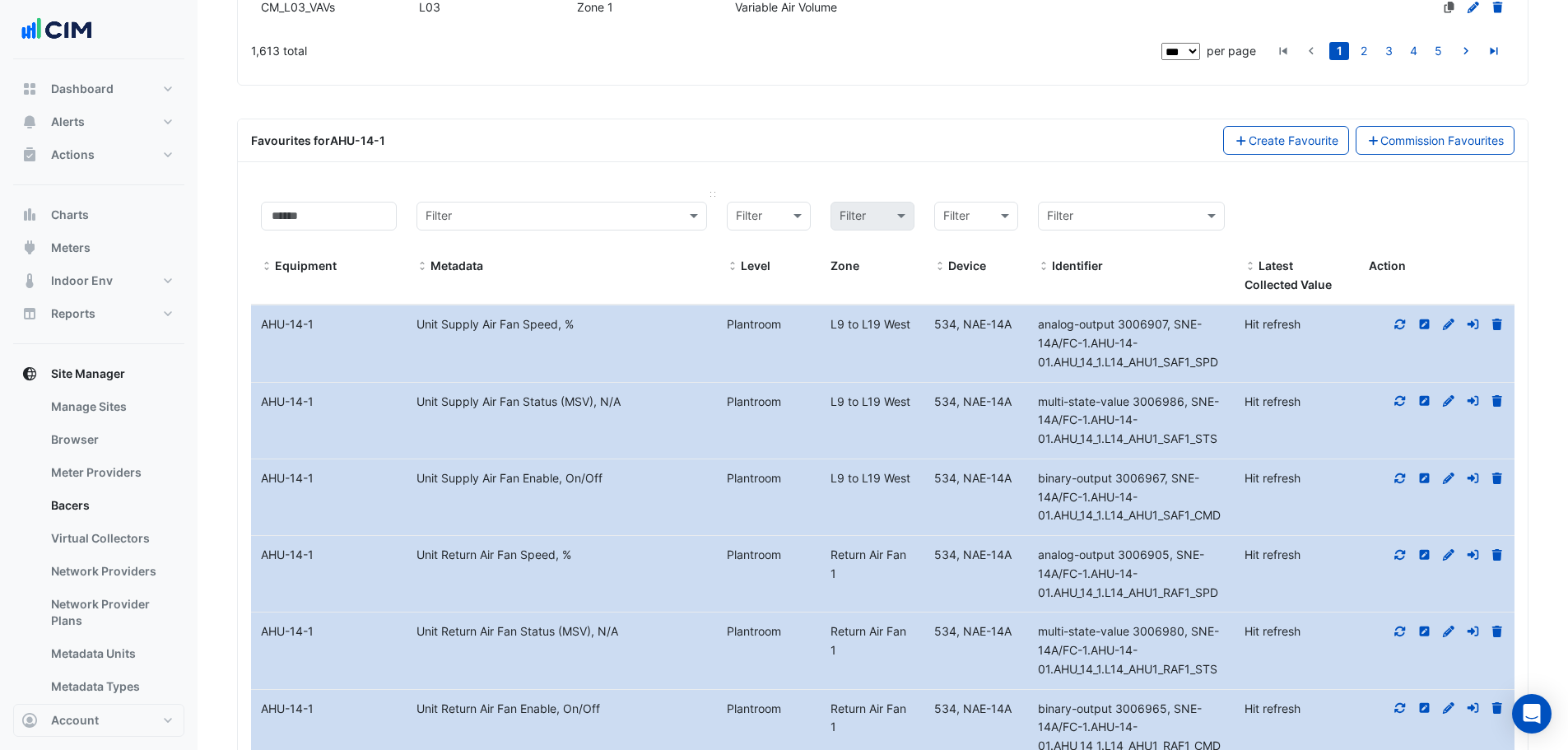
click at [487, 222] on input "text" at bounding box center [545, 217] width 239 height 19
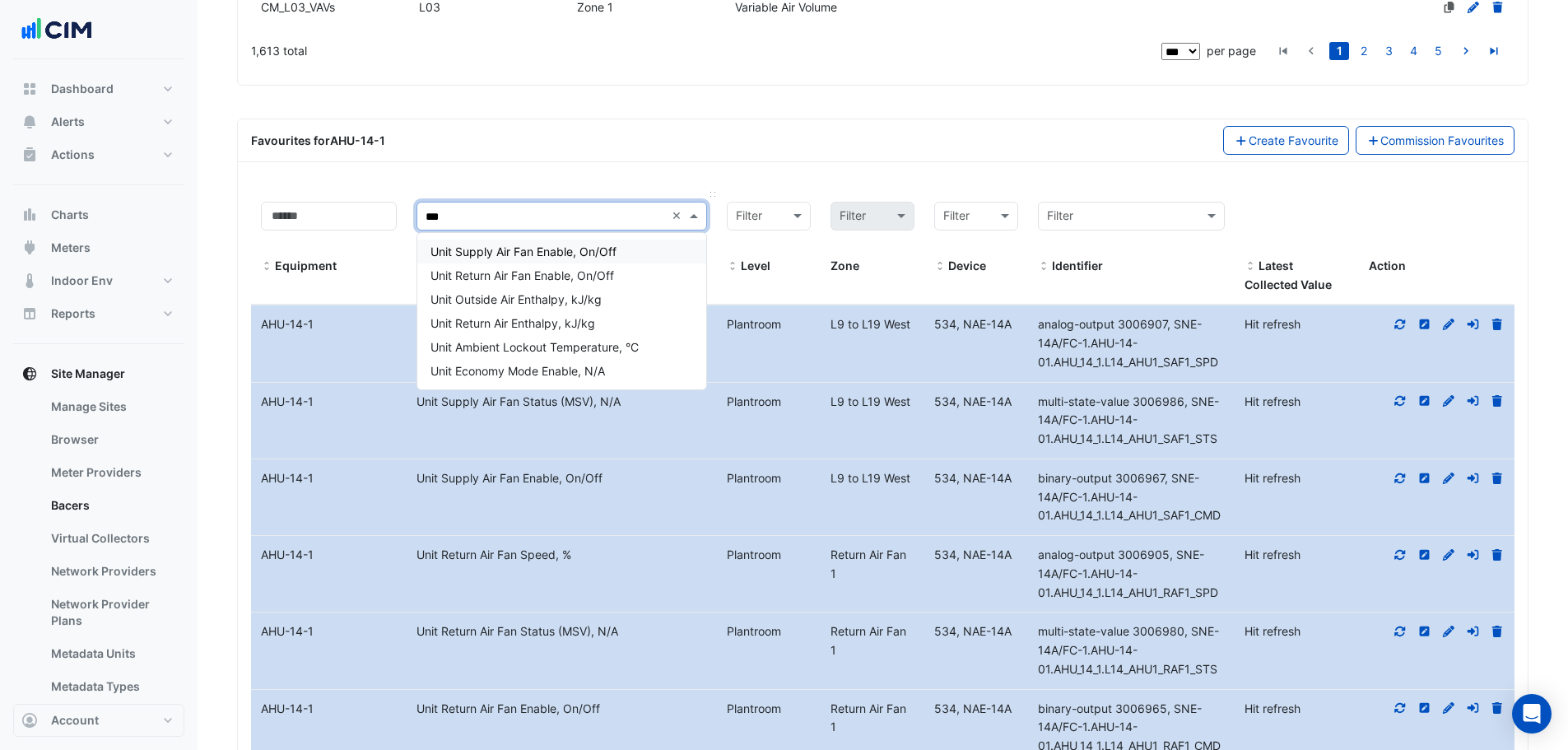
type input "****"
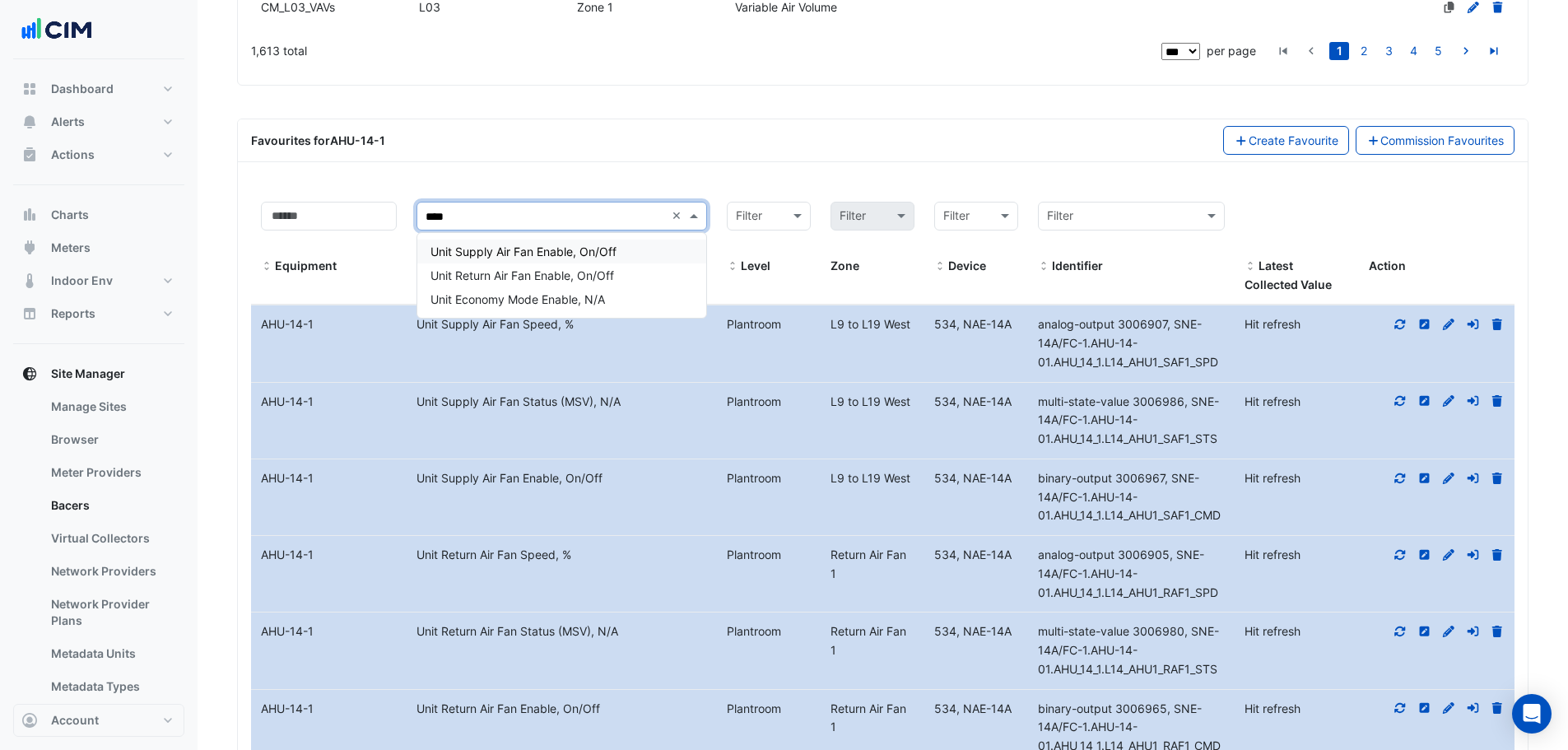
click at [497, 249] on span "Unit Supply Air Fan Enable, On/Off" at bounding box center [523, 252] width 186 height 14
type input "****"
click at [620, 252] on span "Unit Supply Air Fan Status (MSV), N/A" at bounding box center [533, 252] width 204 height 14
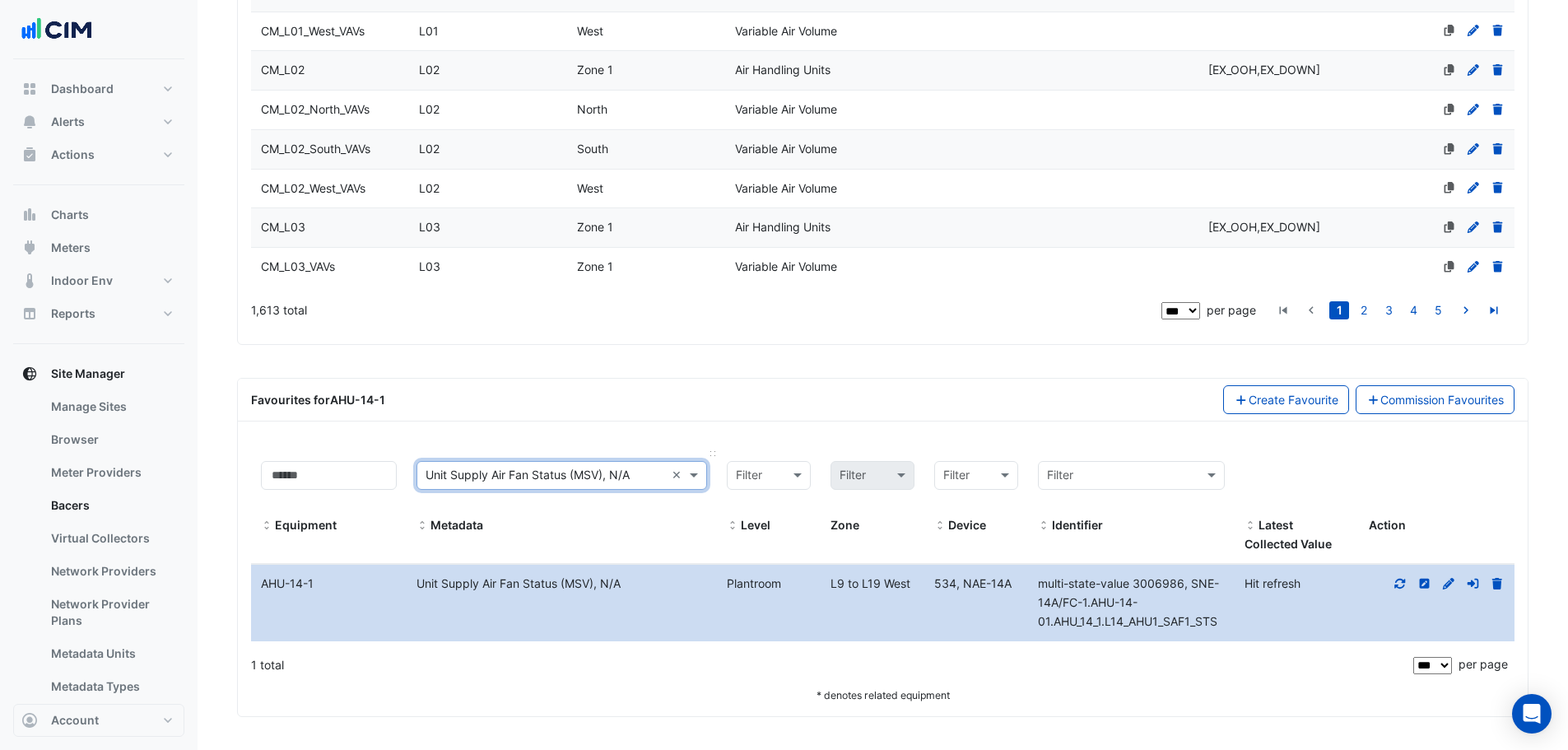
click at [1400, 583] on icon at bounding box center [1400, 583] width 15 height 11
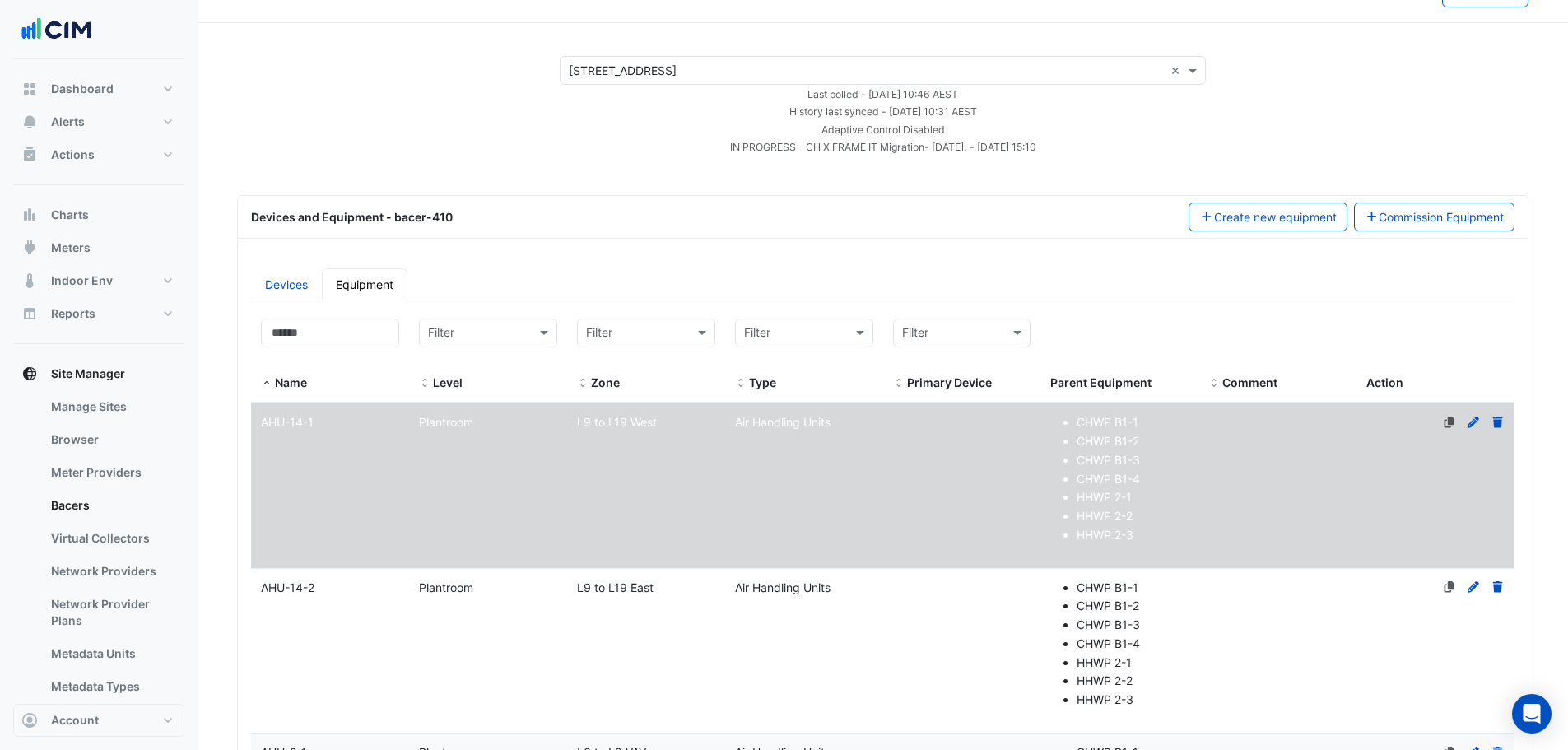
scroll to position [0, 0]
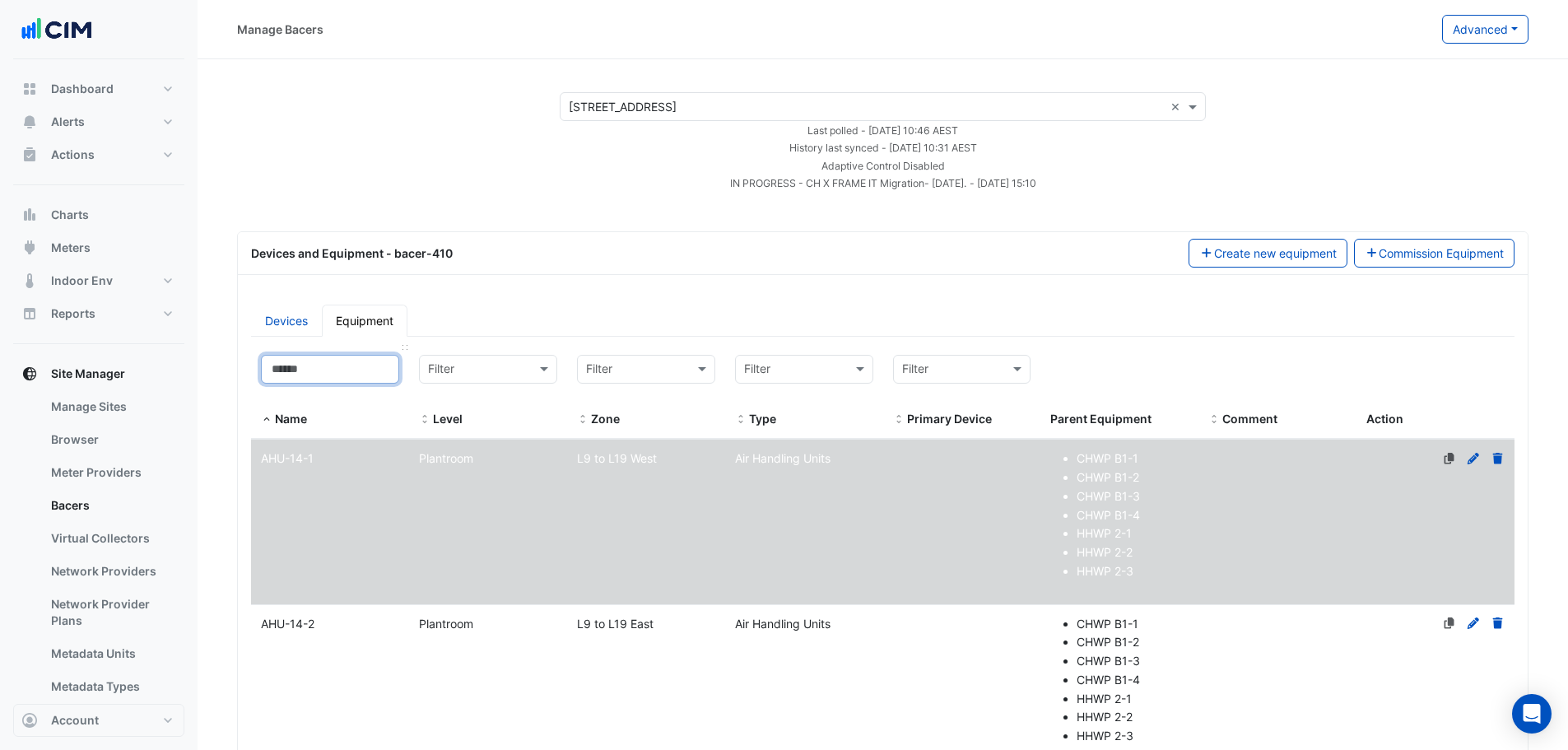
click at [332, 375] on input at bounding box center [330, 369] width 138 height 29
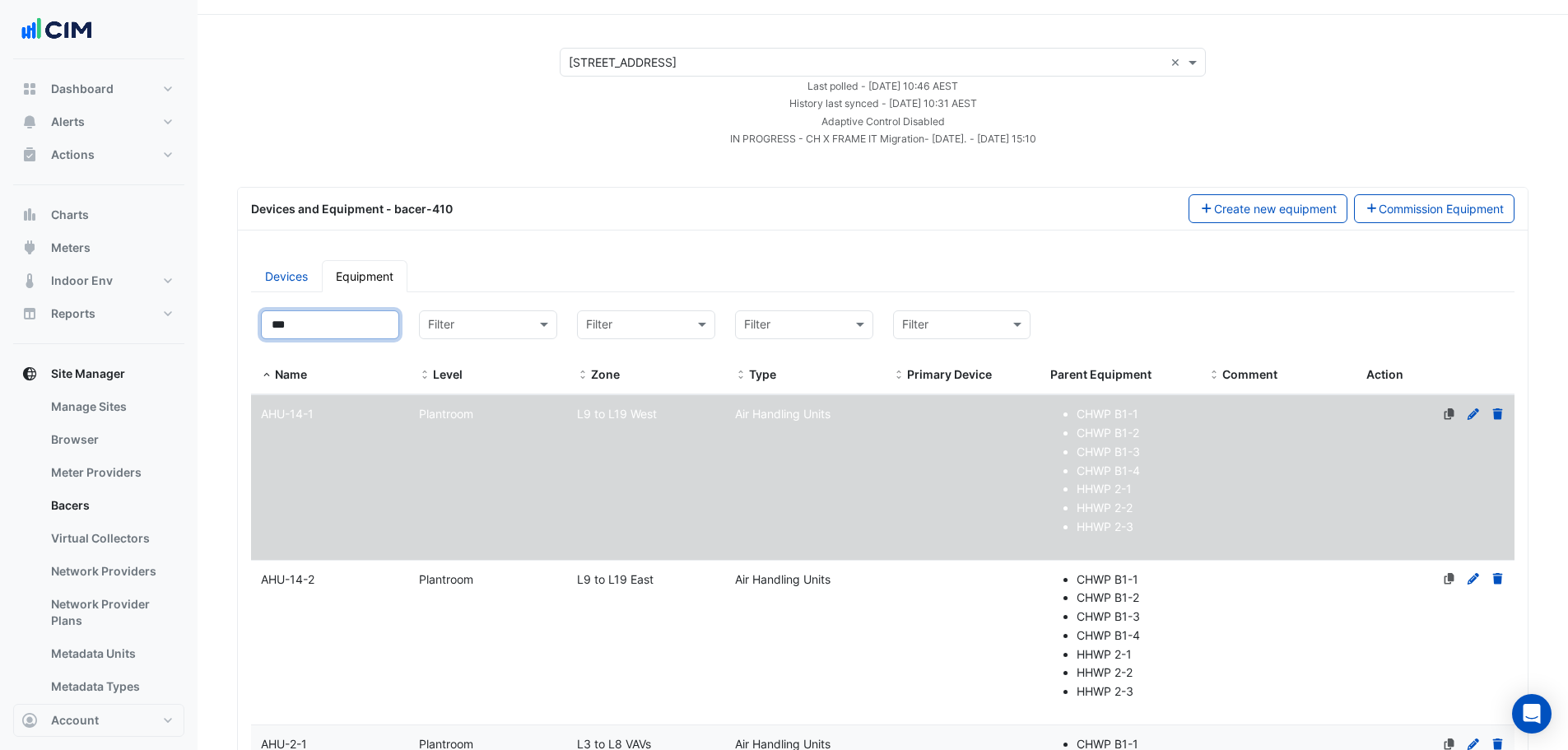
scroll to position [82, 0]
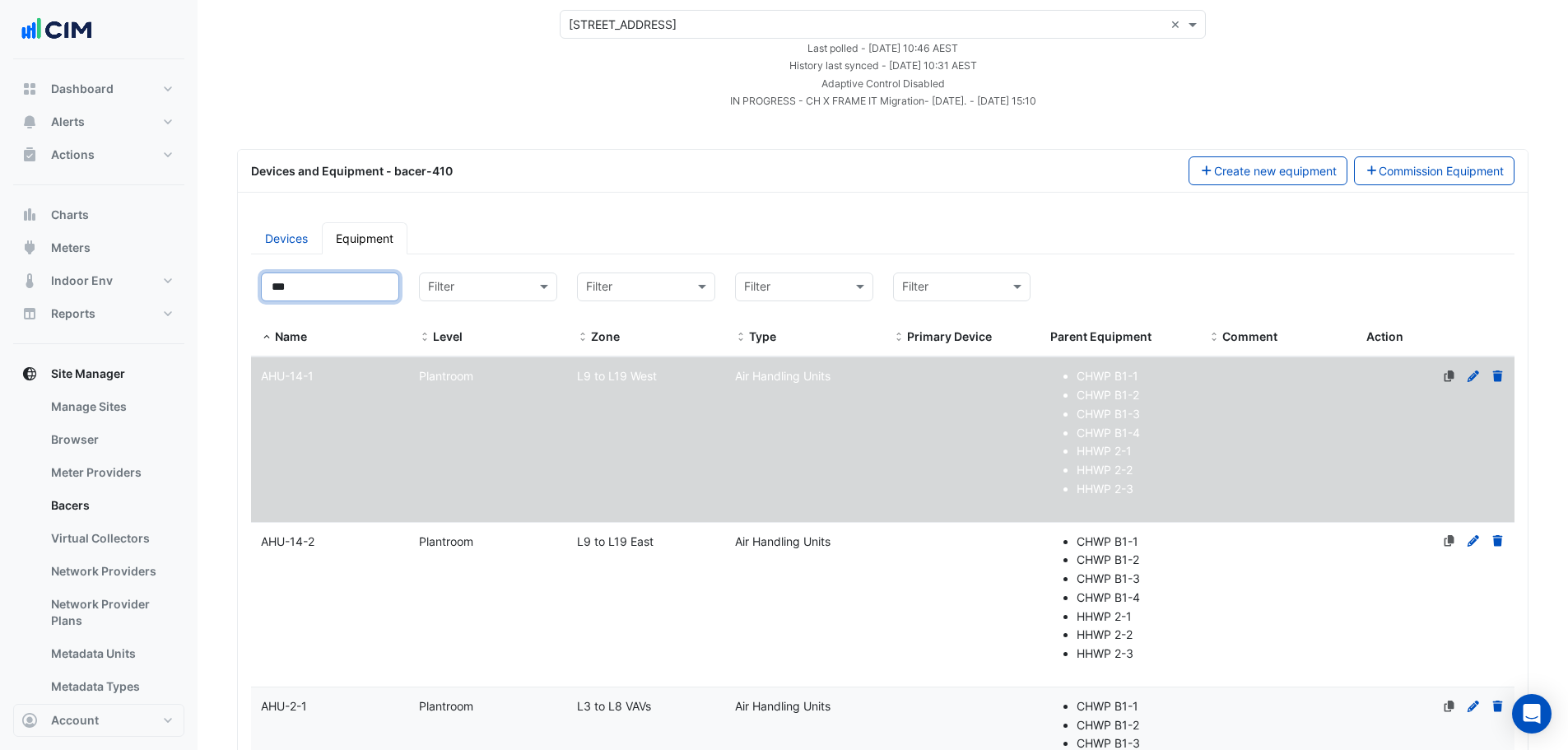
type input "***"
click at [377, 579] on datatable-body-cell "Name AHU-14-2" at bounding box center [330, 605] width 158 height 164
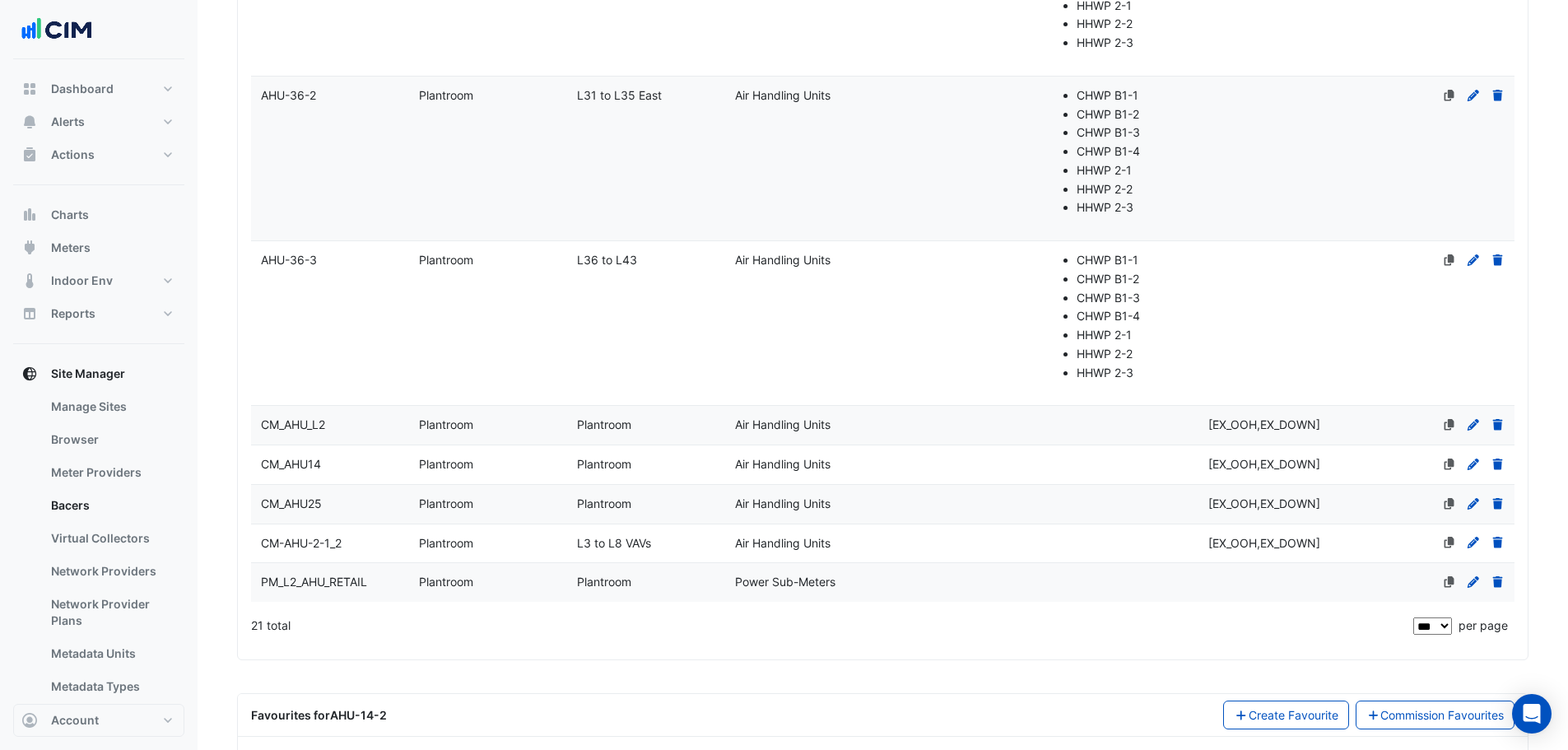
scroll to position [2866, 0]
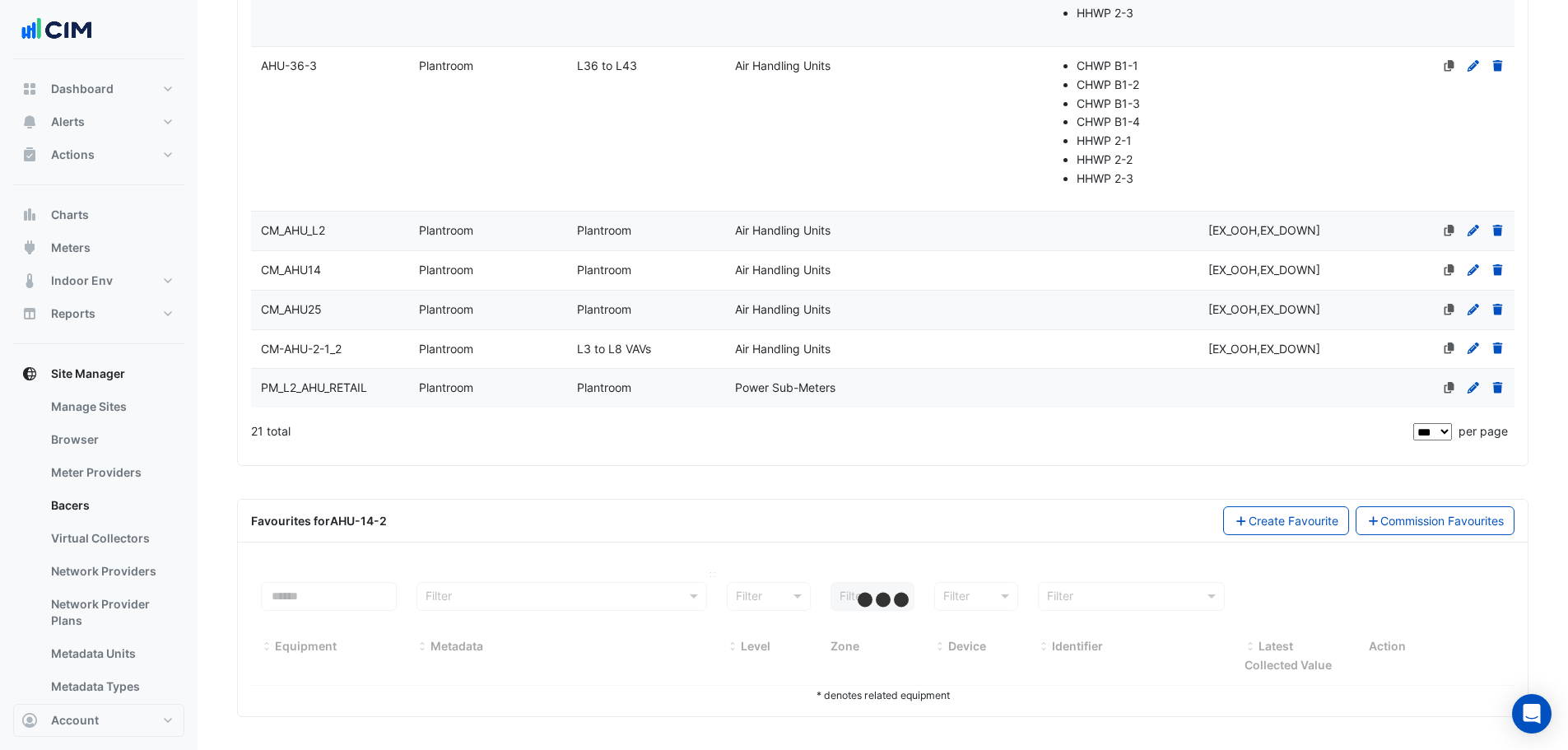
select select "***"
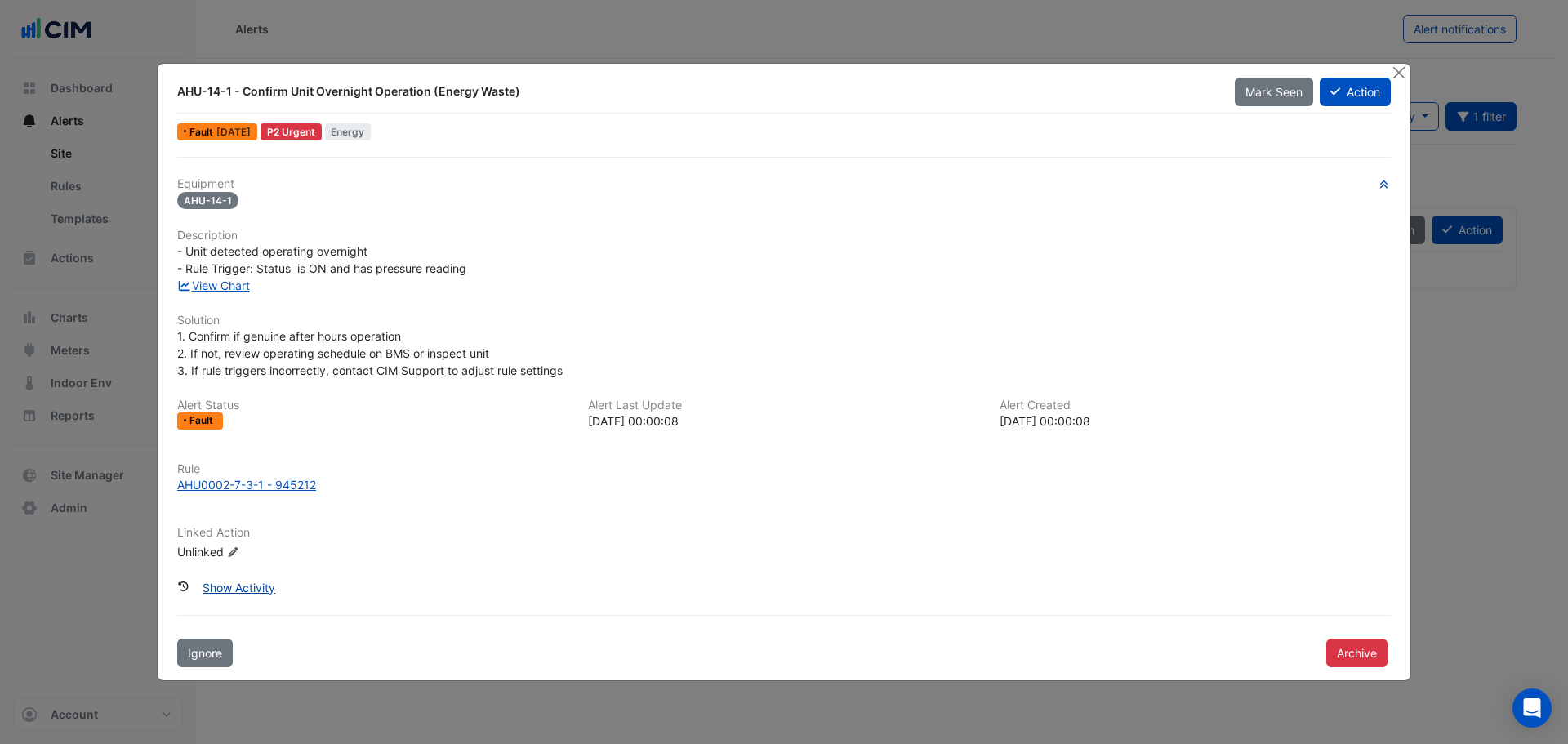
click at [270, 591] on button "Show Activity" at bounding box center [238, 587] width 94 height 28
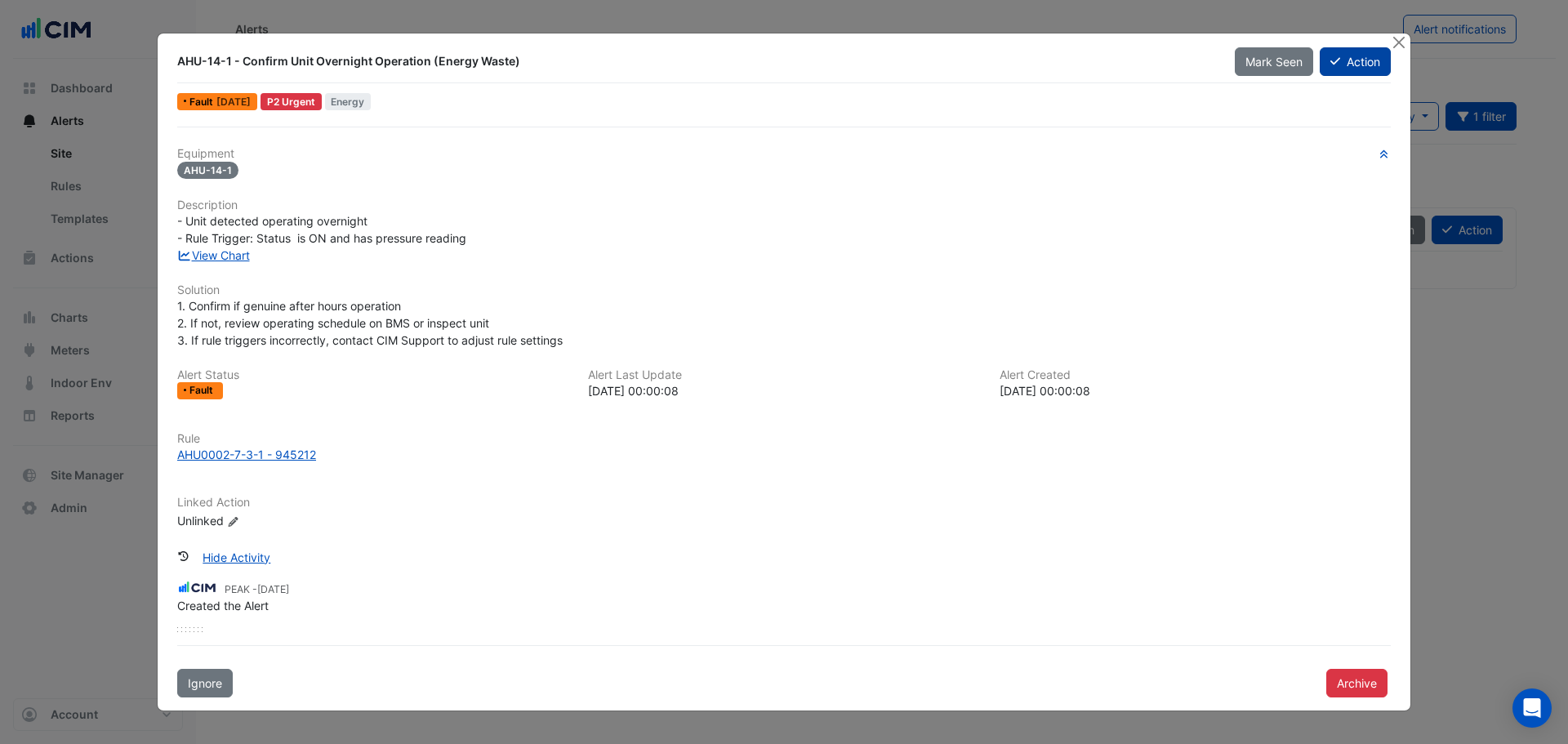
click at [1370, 62] on button "Action" at bounding box center [1354, 61] width 71 height 28
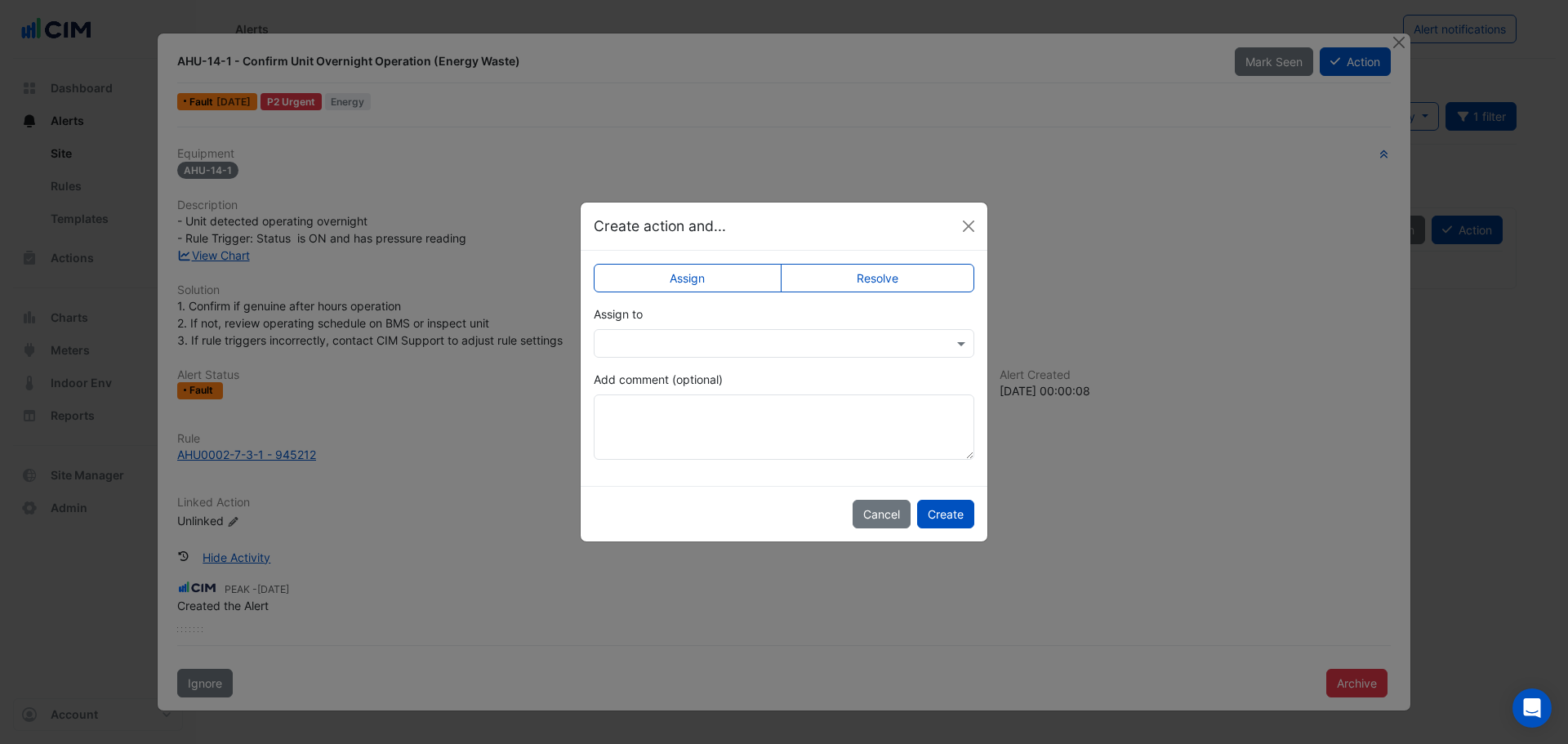
click at [839, 344] on input "text" at bounding box center [767, 344] width 330 height 17
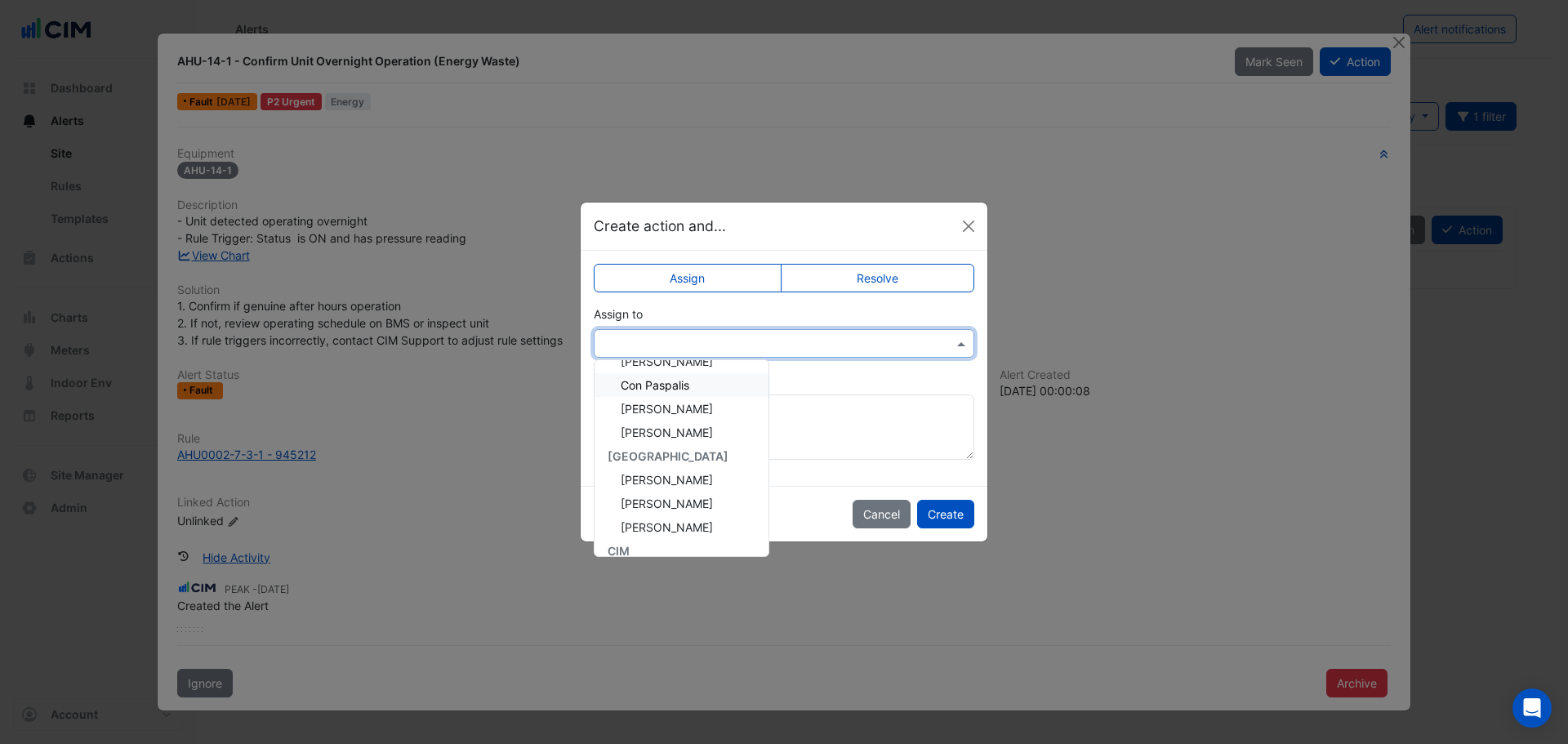
scroll to position [81, 0]
click at [885, 525] on button "Cancel" at bounding box center [881, 514] width 58 height 28
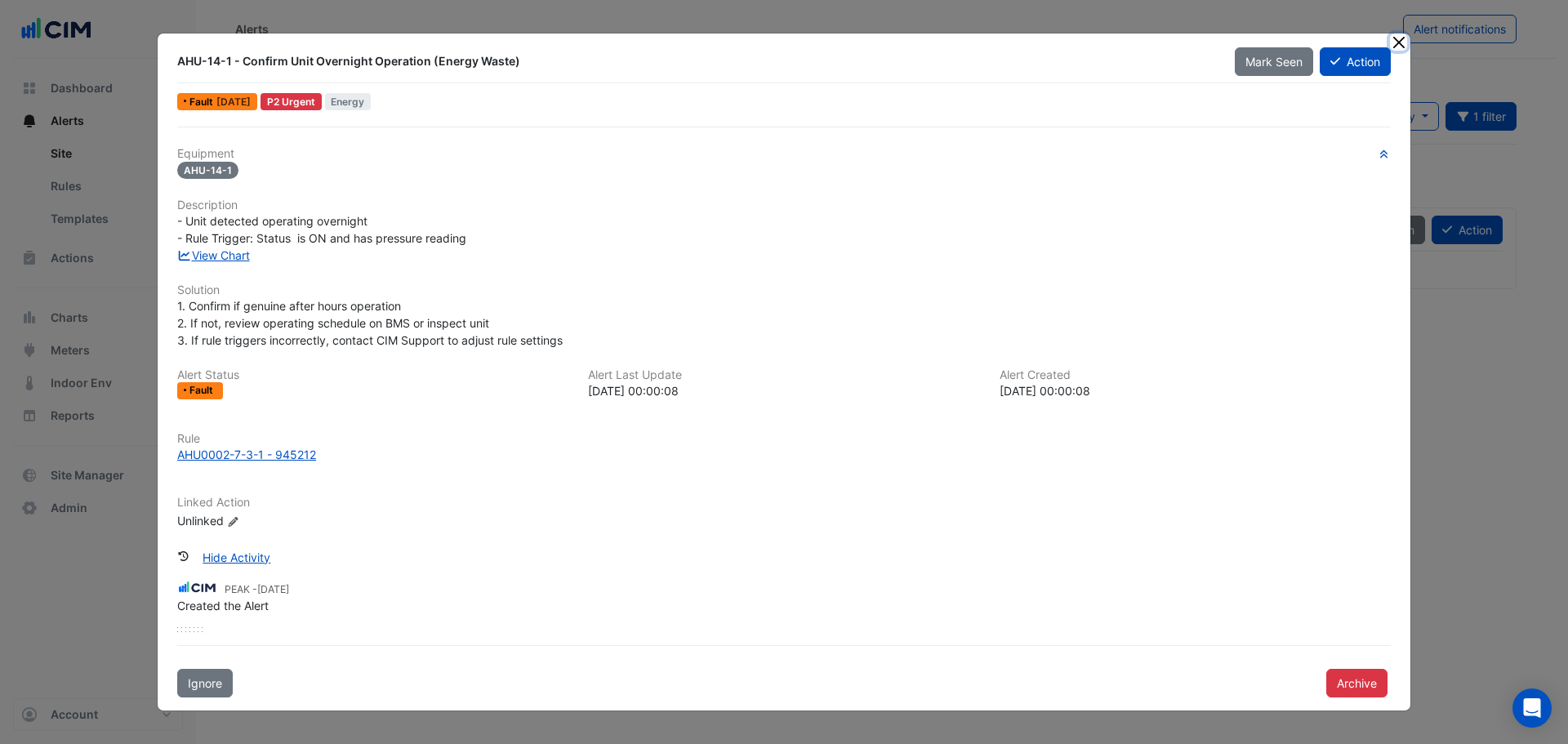
click at [1396, 43] on button "Close" at bounding box center [1398, 42] width 17 height 17
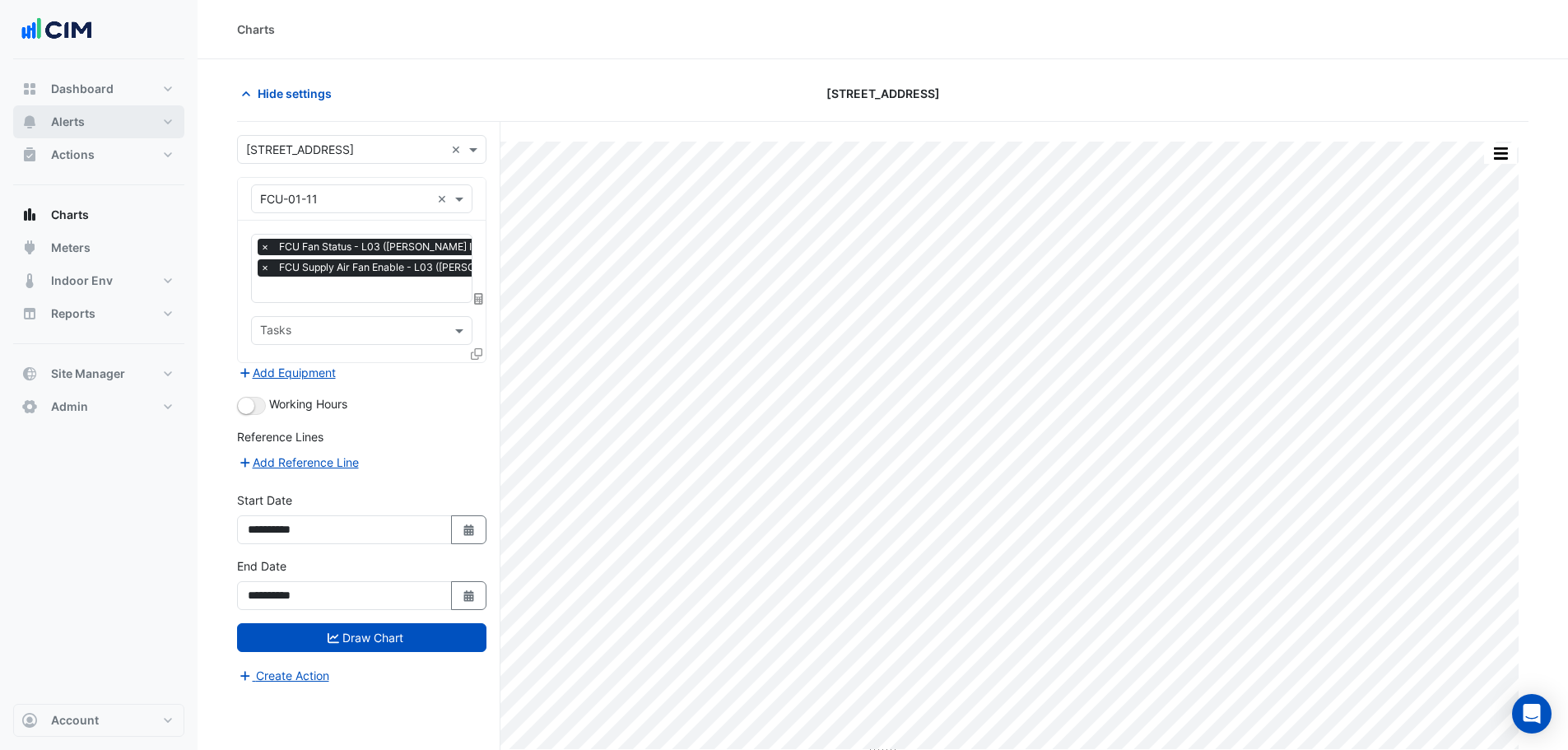
drag, startPoint x: 0, startPoint y: 0, endPoint x: 216, endPoint y: 137, distance: 255.8
click at [84, 129] on span "Alerts" at bounding box center [68, 121] width 33 height 16
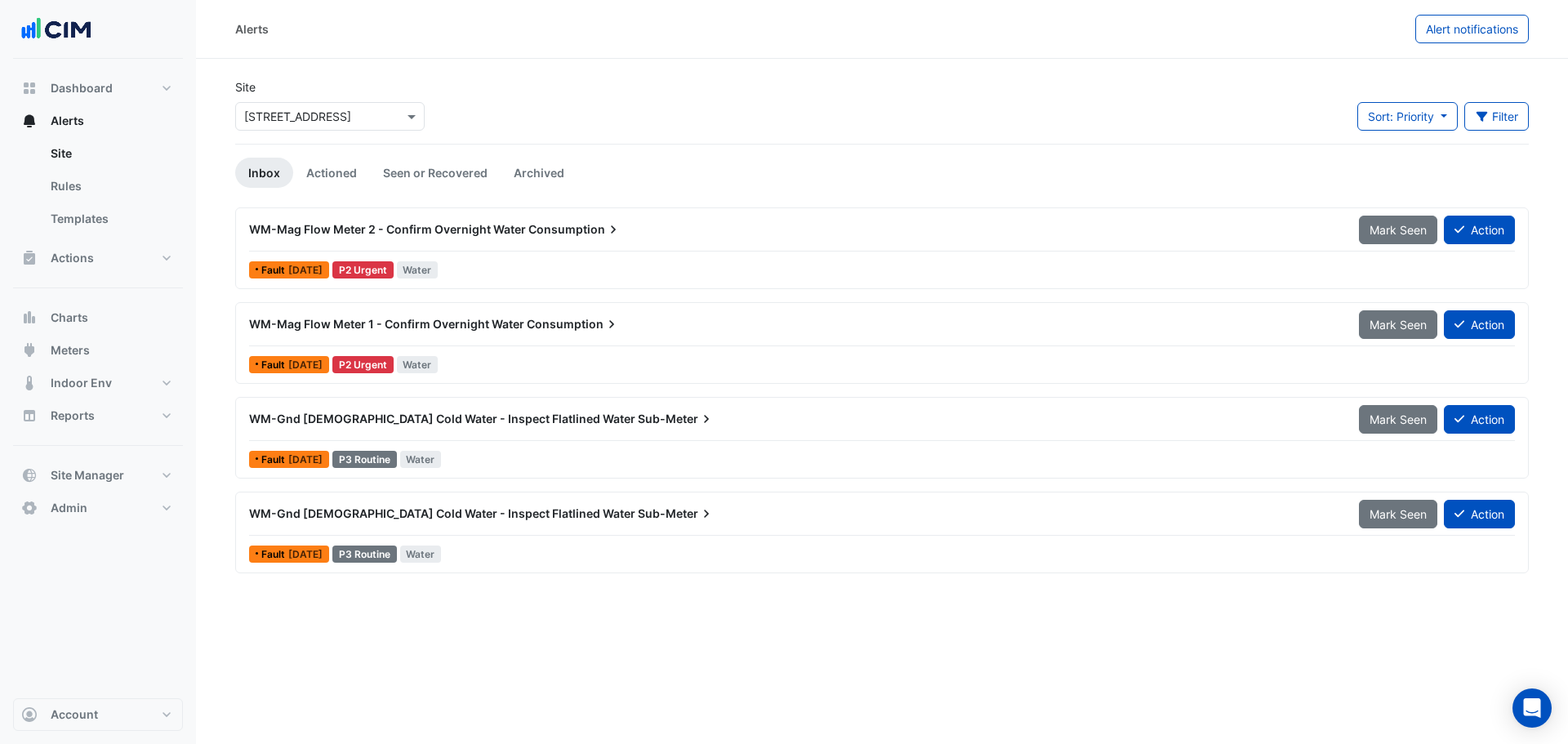
click at [290, 116] on input "text" at bounding box center [313, 117] width 139 height 17
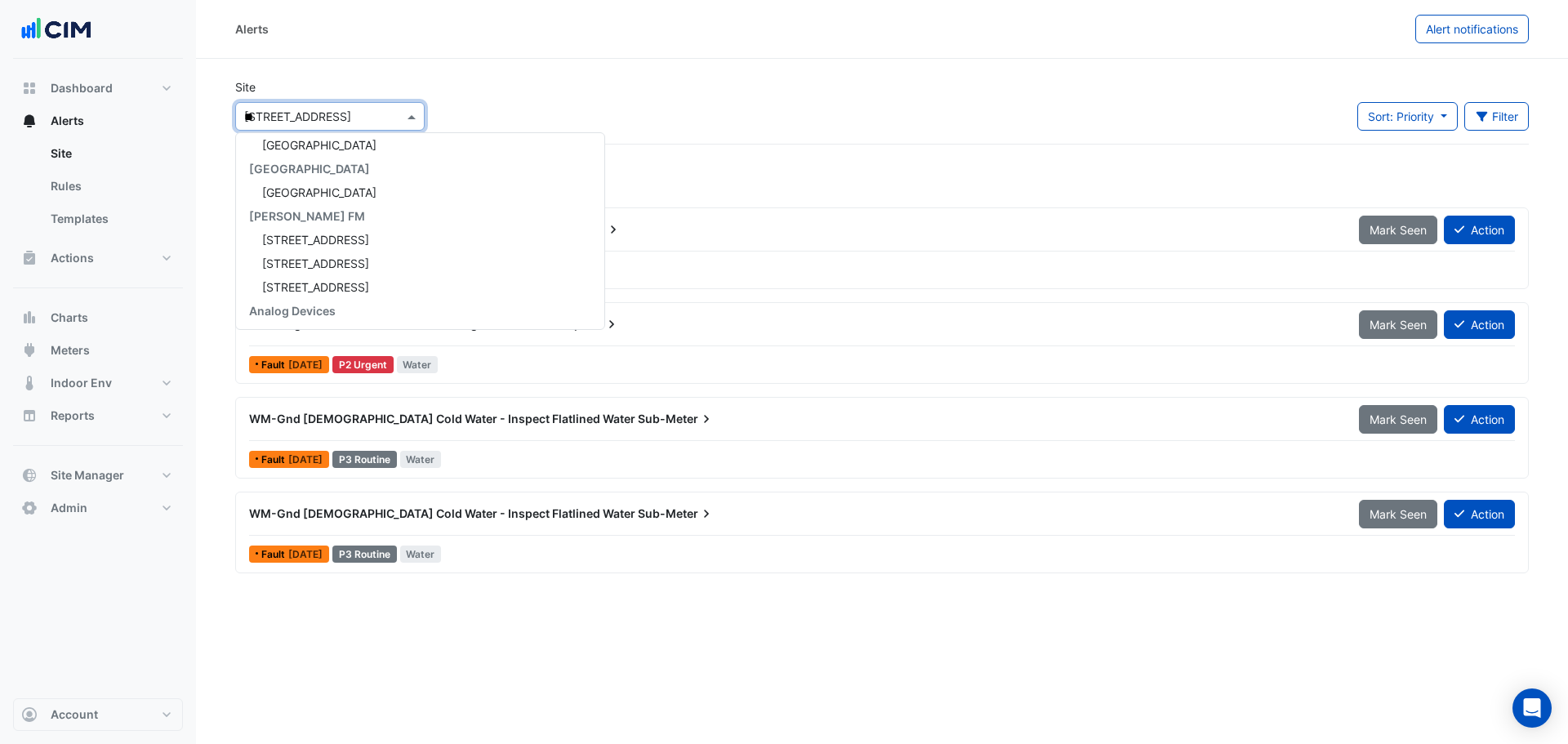
type input "***"
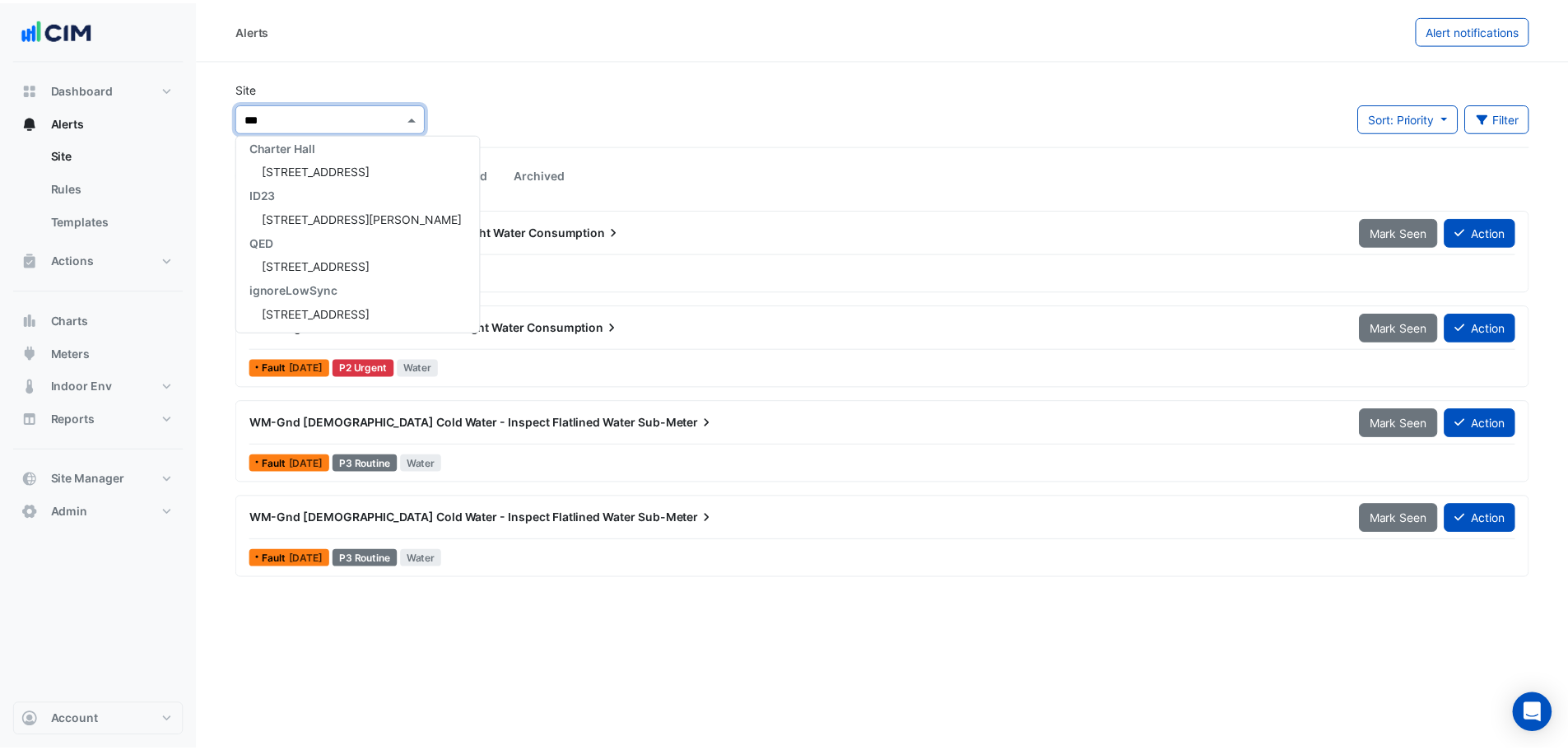
scroll to position [102, 0]
click at [326, 177] on div "[STREET_ADDRESS]" at bounding box center [360, 170] width 245 height 24
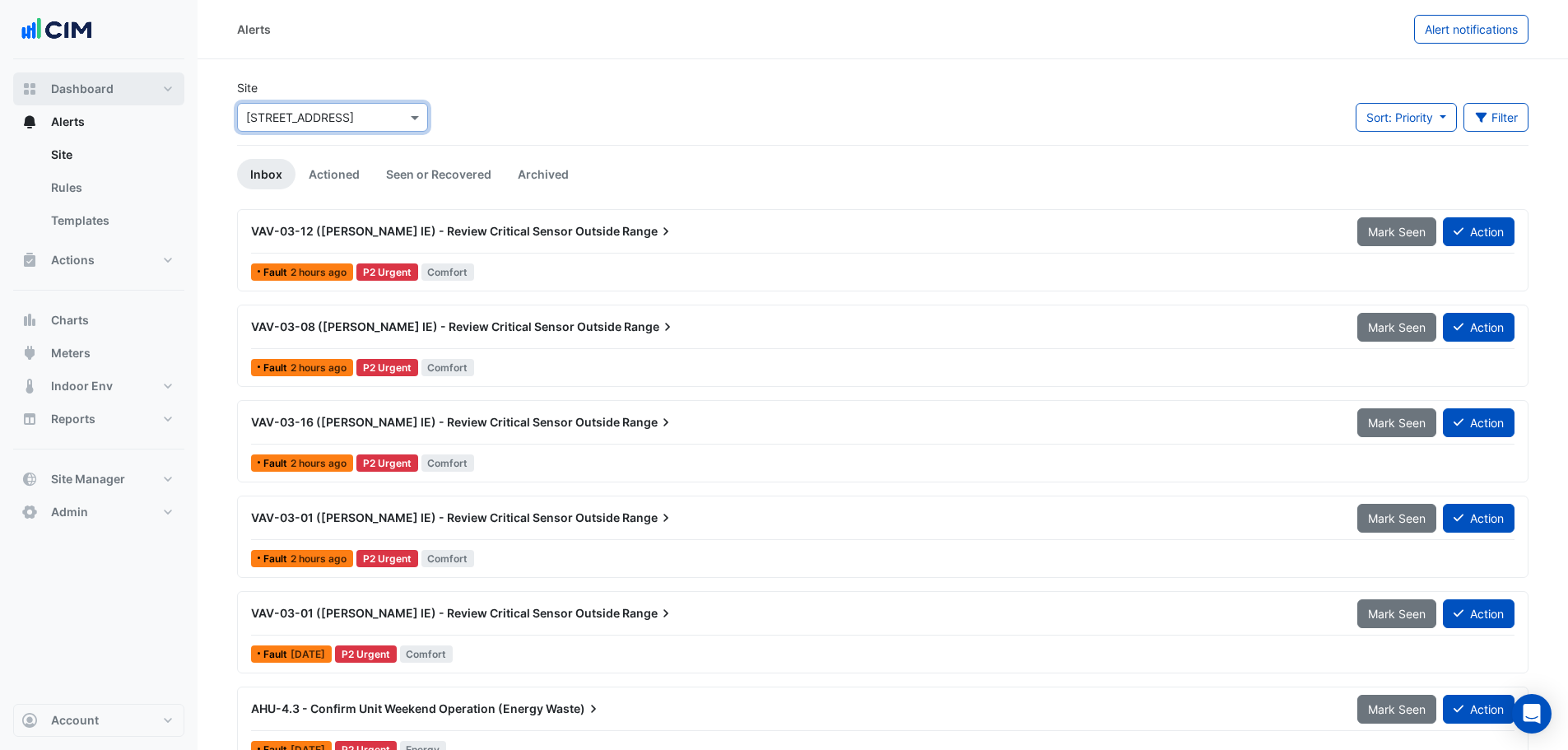
click at [118, 89] on button "Dashboard" at bounding box center [99, 89] width 171 height 33
select select "***"
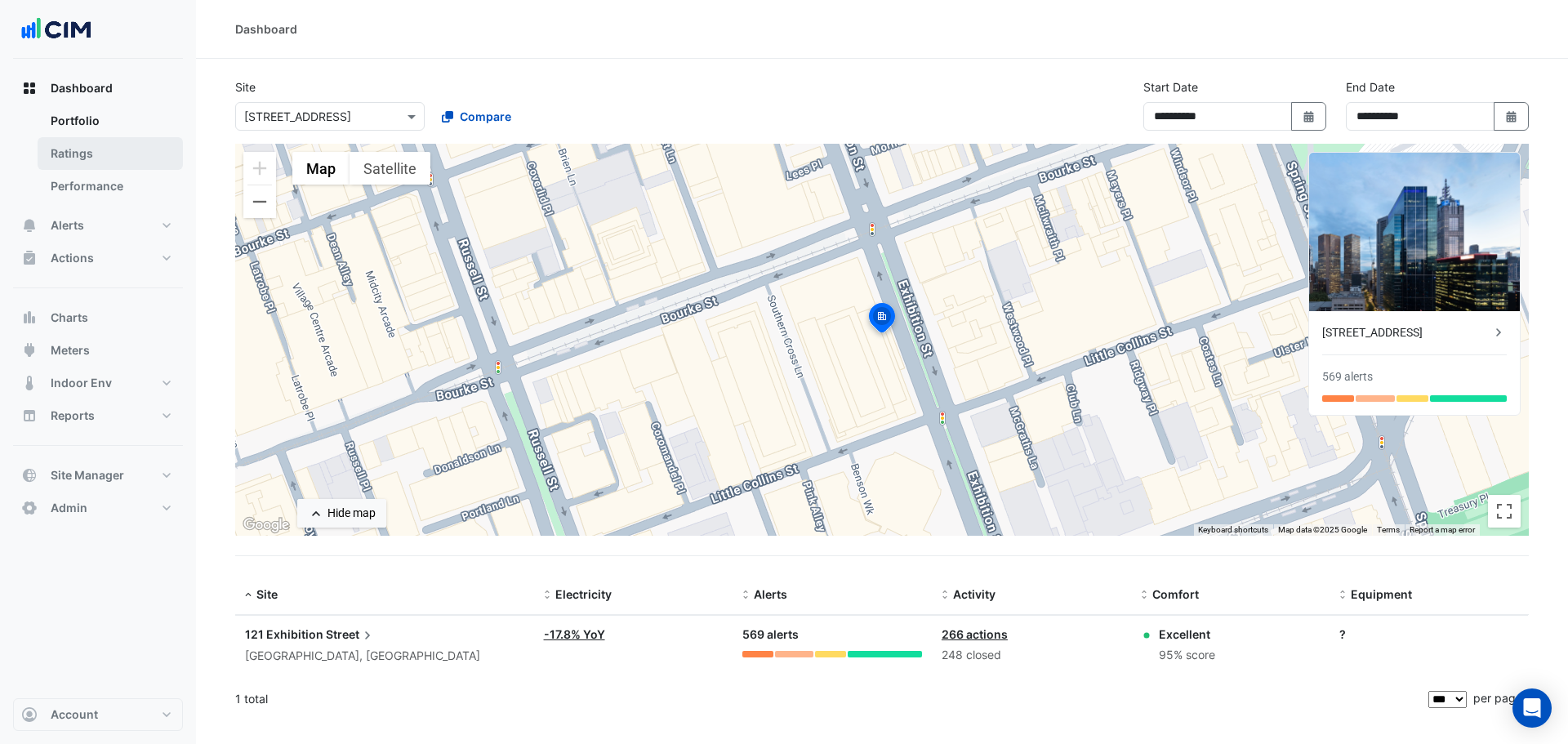
click at [105, 160] on link "Ratings" at bounding box center [111, 153] width 146 height 33
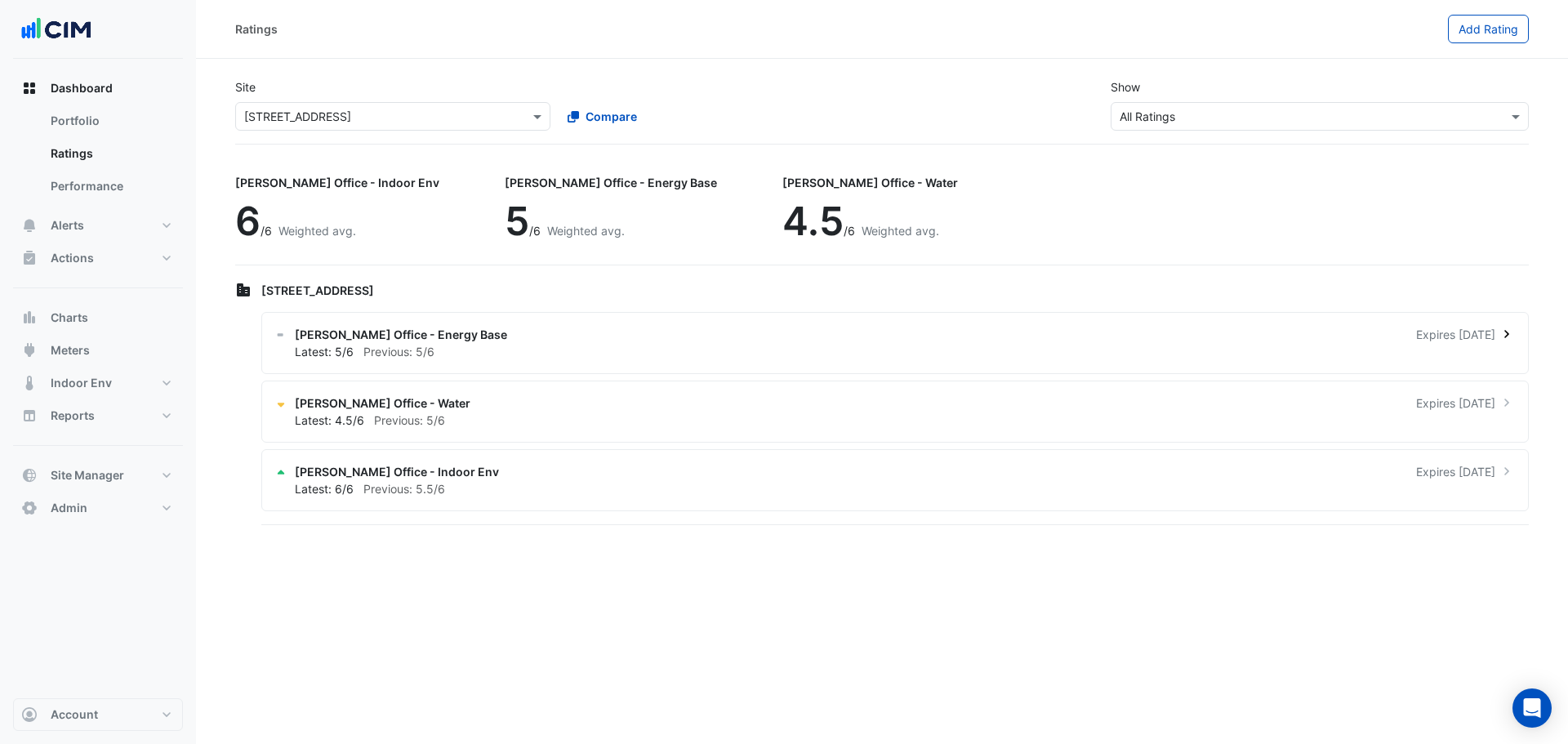
click at [387, 339] on span "[PERSON_NAME] Office - Energy Base" at bounding box center [401, 335] width 213 height 17
drag, startPoint x: 1023, startPoint y: 153, endPoint x: 654, endPoint y: 190, distance: 370.9
click at [1023, 153] on ngb-offcanvas-backdrop at bounding box center [784, 372] width 1568 height 744
click at [123, 191] on link "Performance" at bounding box center [111, 186] width 146 height 33
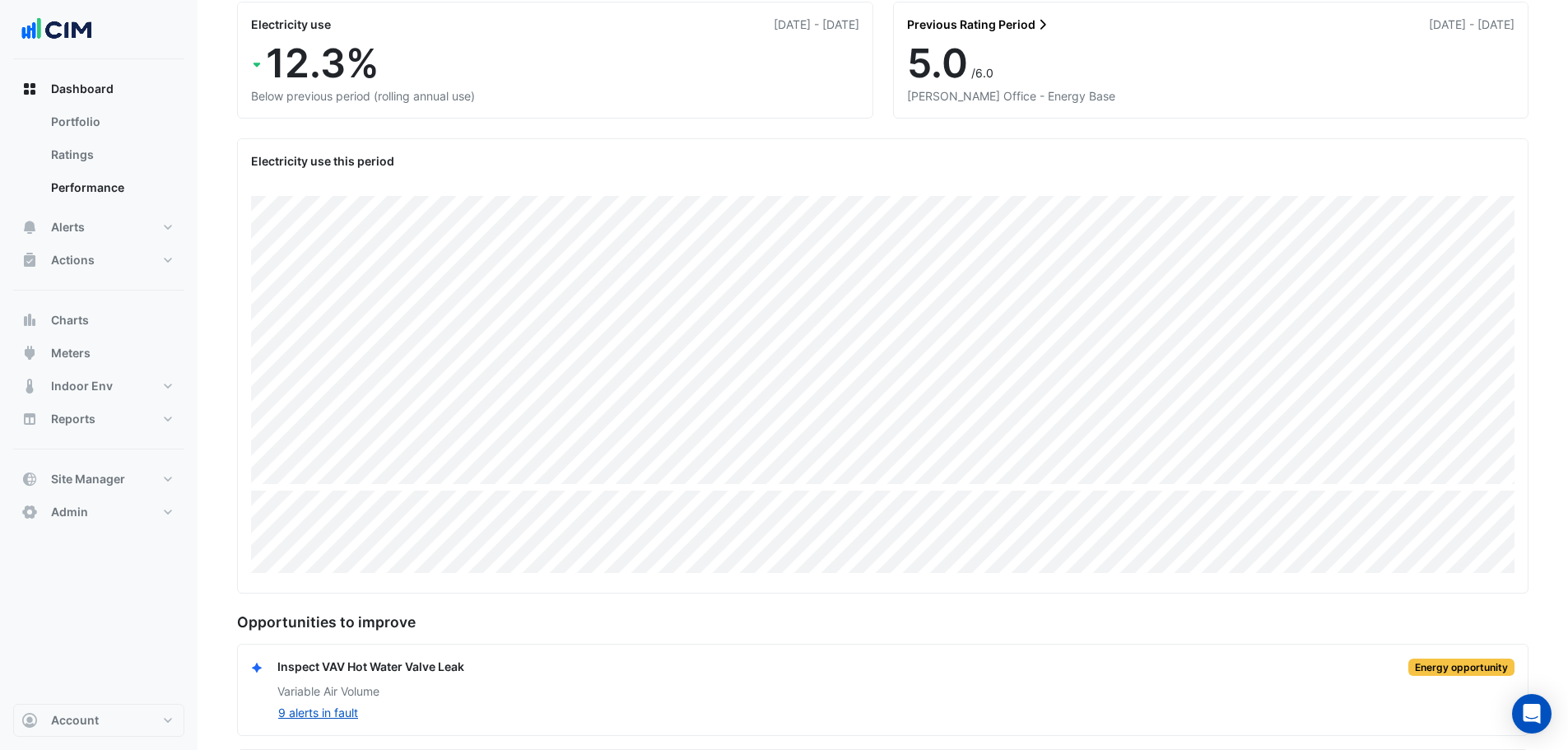
scroll to position [165, 0]
drag, startPoint x: 94, startPoint y: 341, endPoint x: 102, endPoint y: 317, distance: 25.3
click at [94, 341] on button "Meters" at bounding box center [99, 353] width 171 height 33
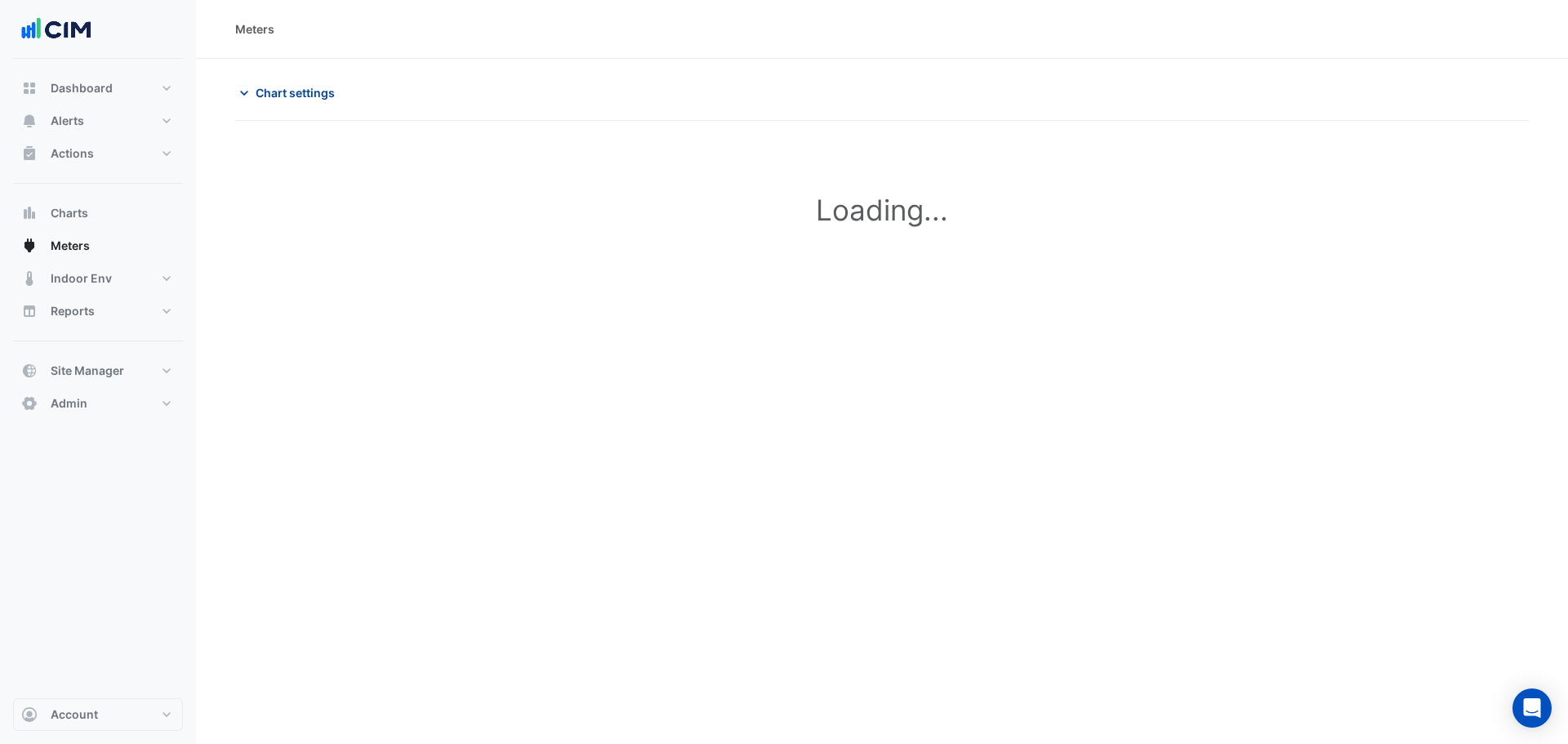
type input "**********"
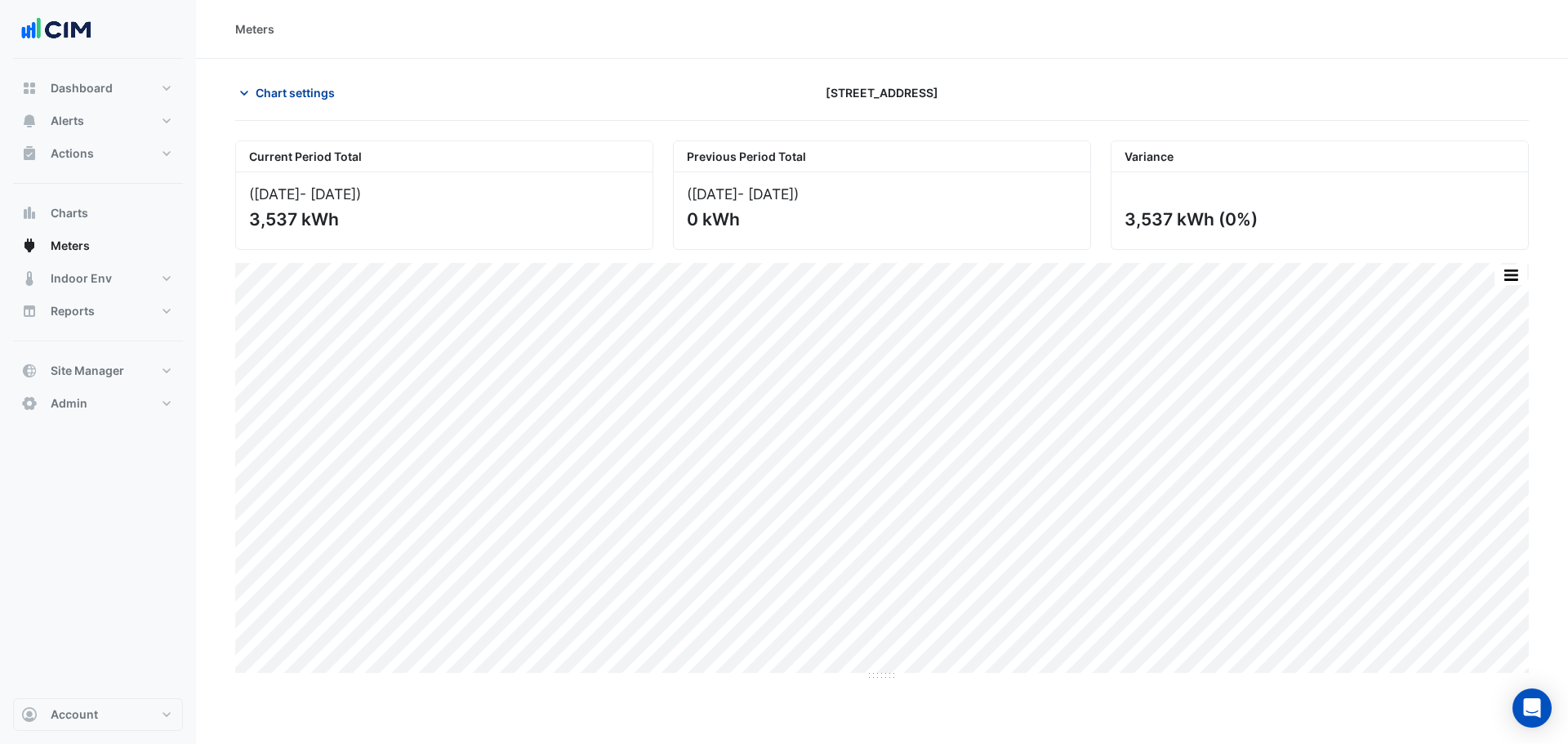
click at [291, 95] on span "Chart settings" at bounding box center [295, 93] width 79 height 17
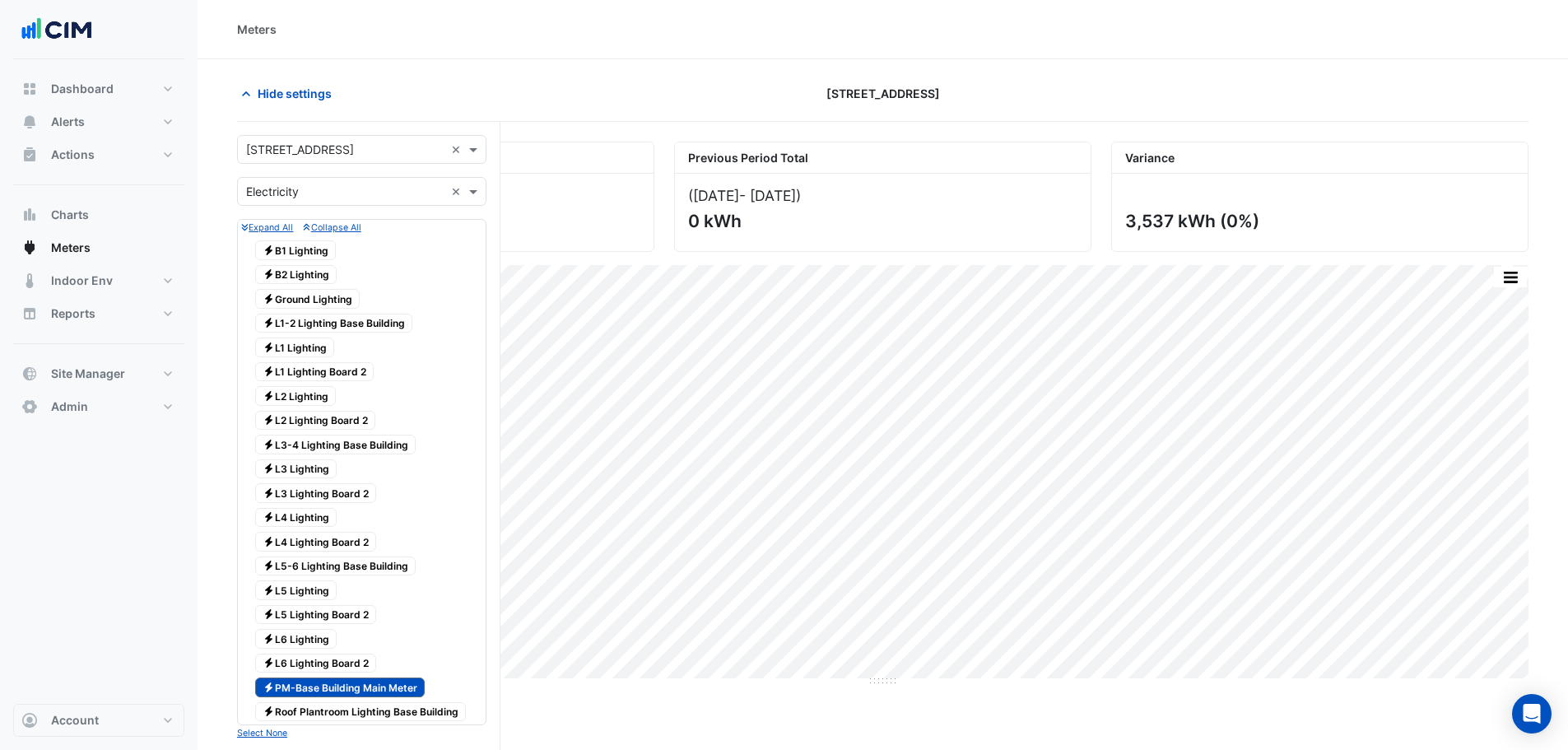
drag, startPoint x: 306, startPoint y: 142, endPoint x: 293, endPoint y: 146, distance: 13.6
click at [305, 142] on input "text" at bounding box center [345, 151] width 198 height 17
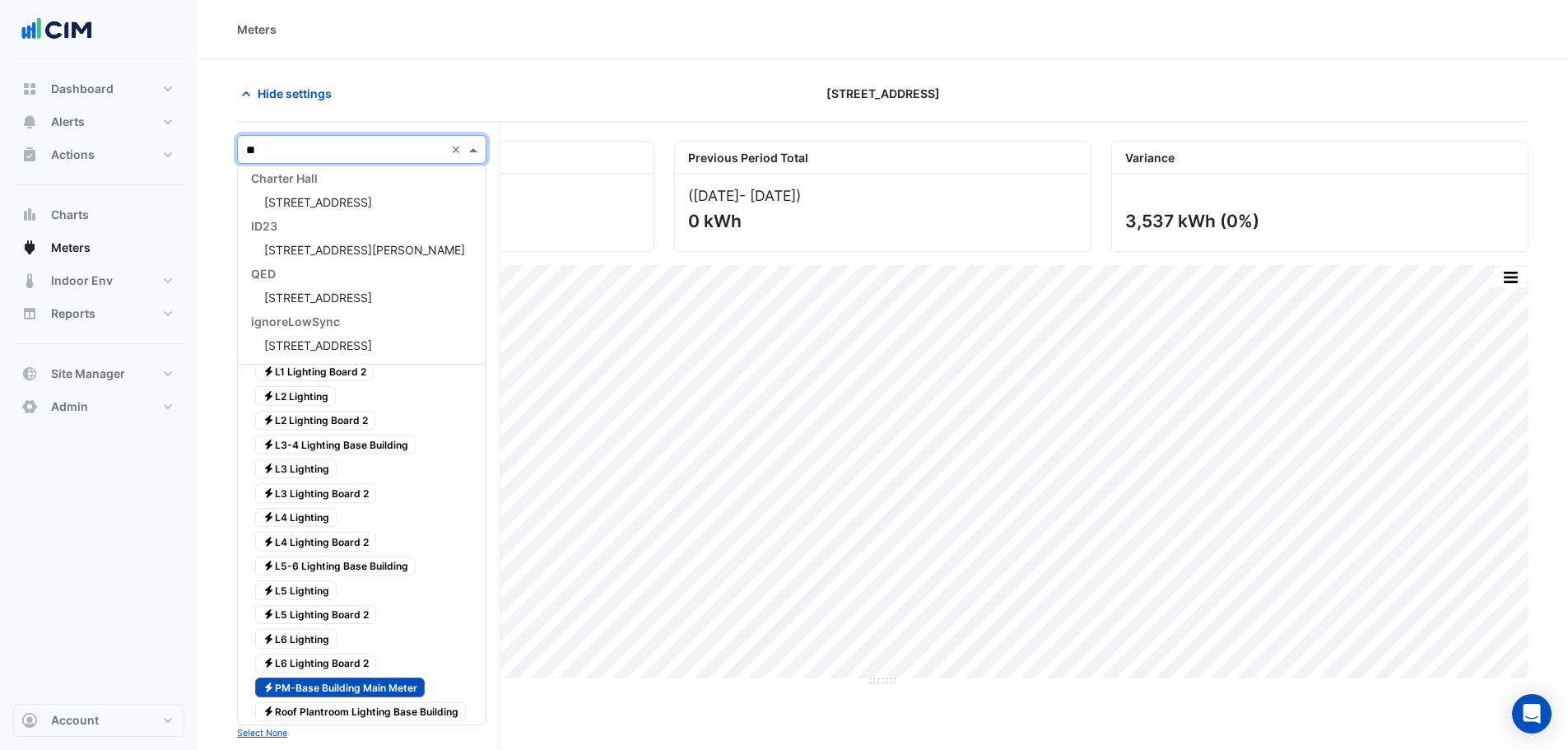
type input "***"
click at [306, 196] on span "[STREET_ADDRESS]" at bounding box center [317, 202] width 108 height 14
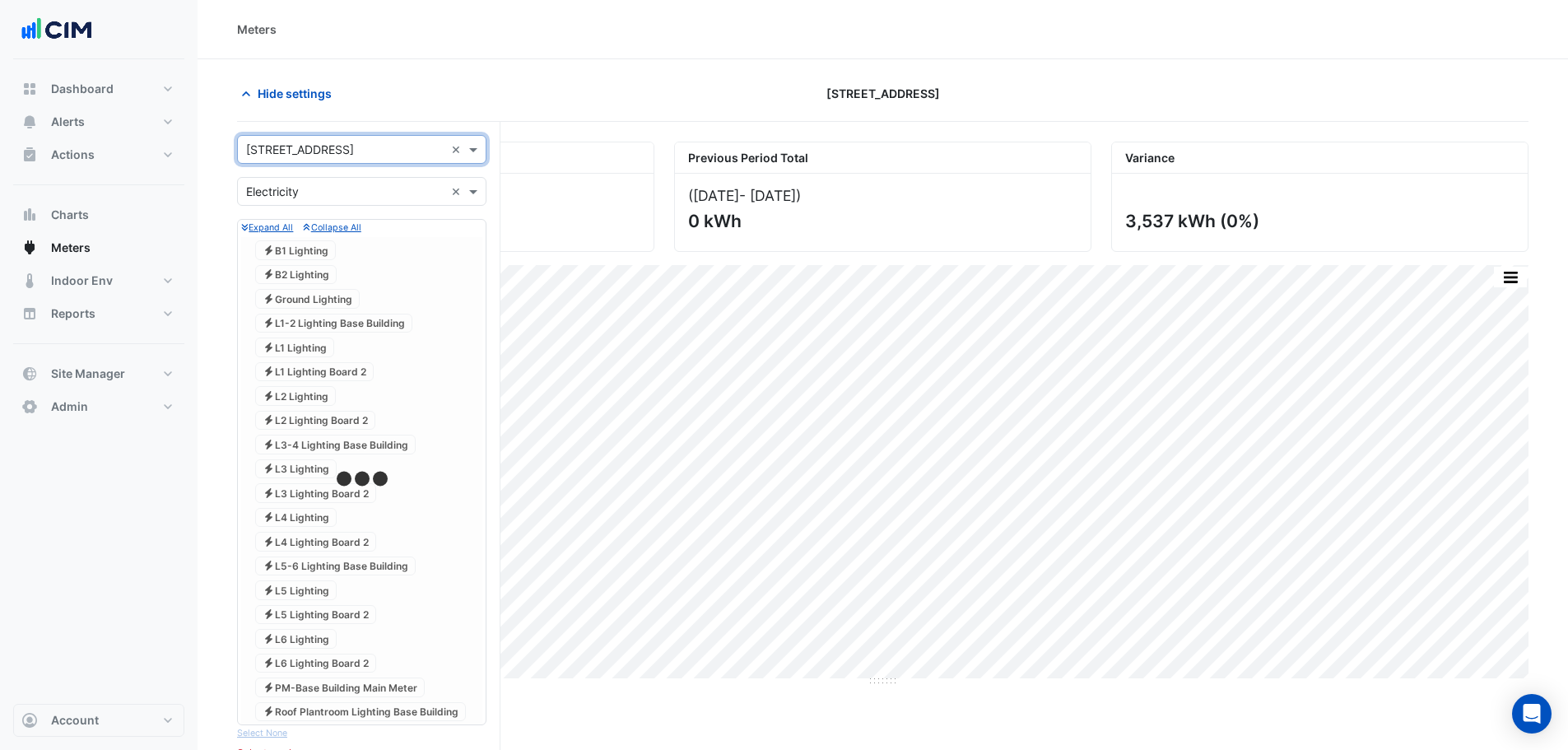
click at [306, 196] on input "text" at bounding box center [345, 193] width 198 height 17
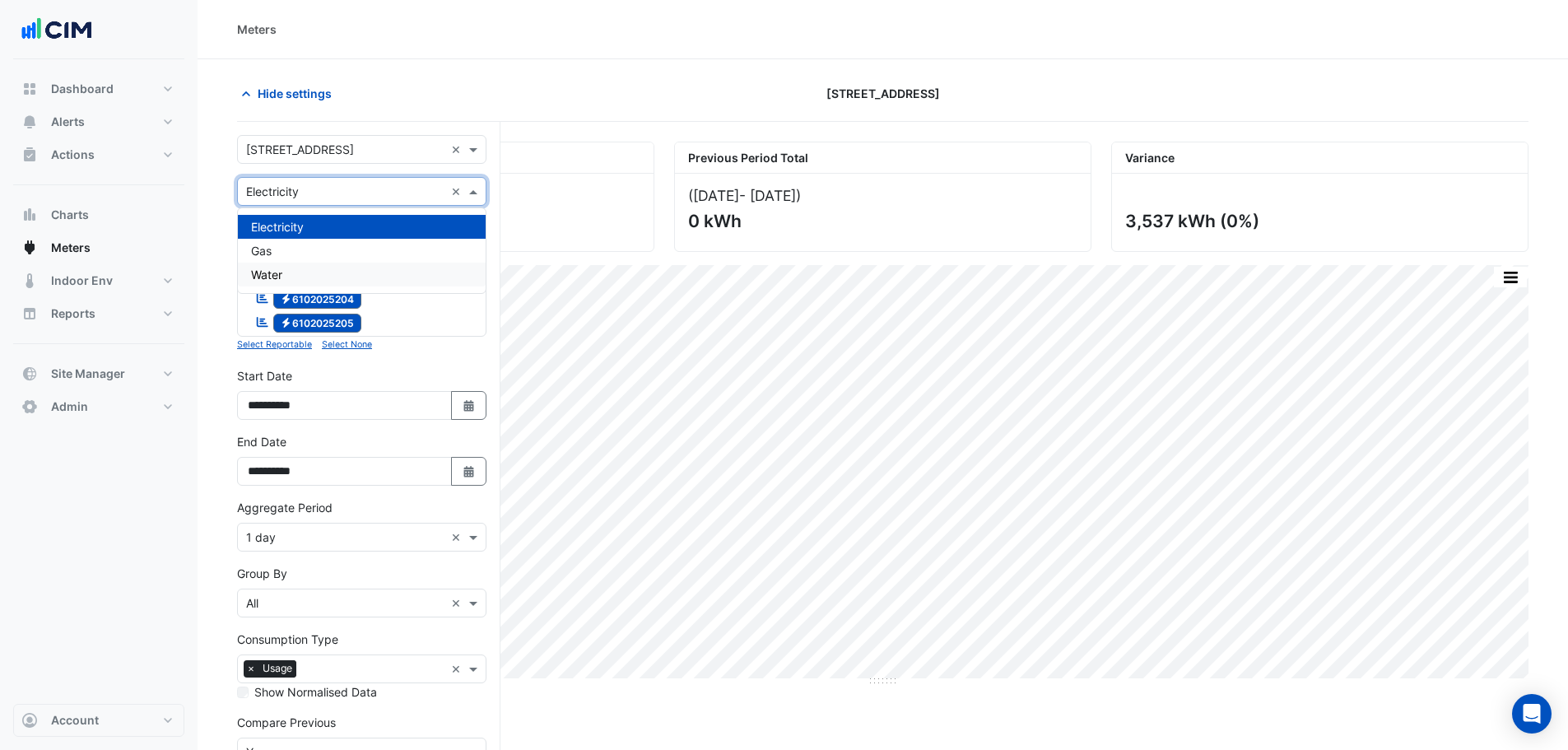
click at [286, 274] on div "Water" at bounding box center [362, 274] width 248 height 24
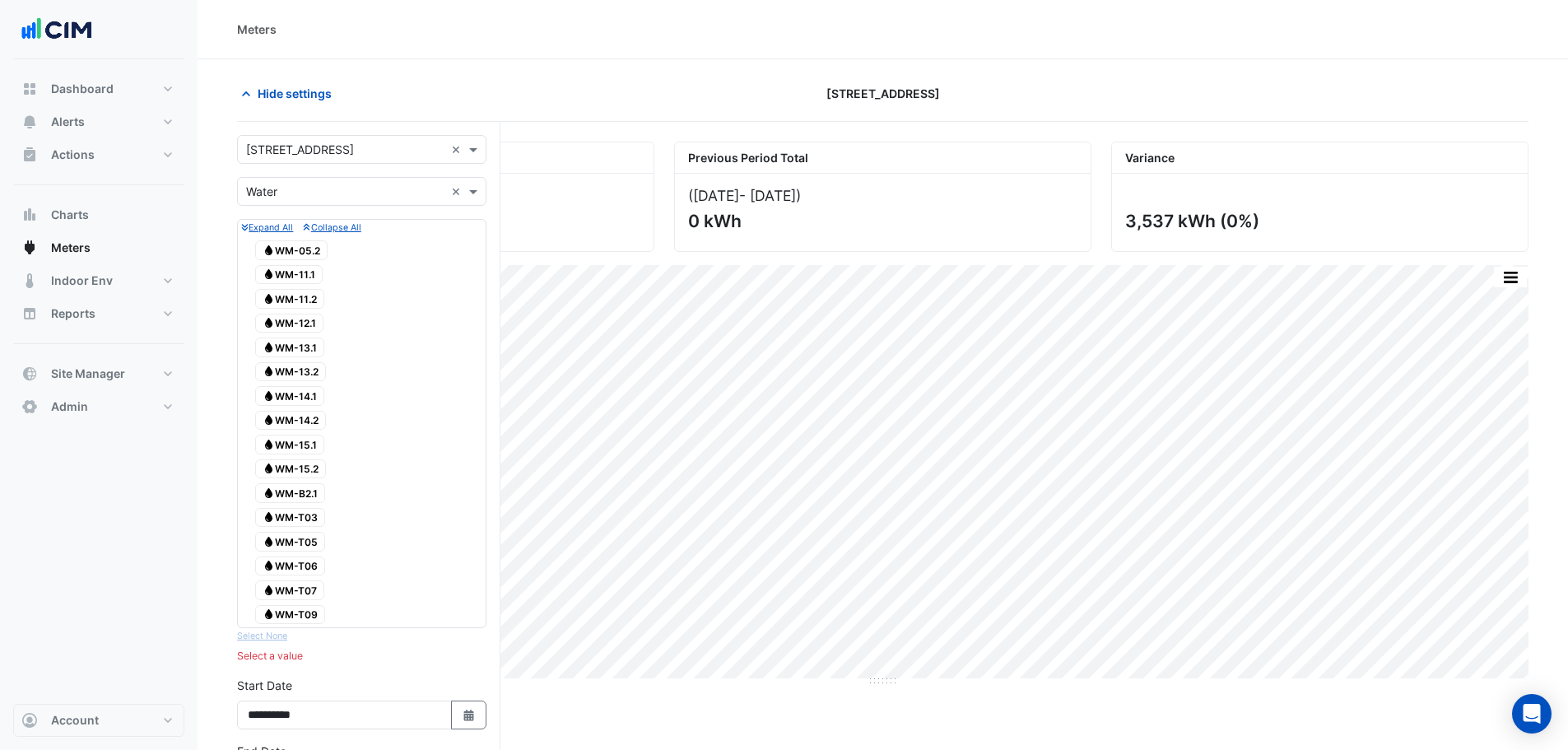
click at [224, 248] on section "Hide settings [STREET_ADDRESS] Current Period Total ([DATE] - [DATE] ) 3,537 kW…" at bounding box center [882, 625] width 1370 height 1132
click at [296, 253] on span "Water WM-05.2" at bounding box center [291, 250] width 72 height 20
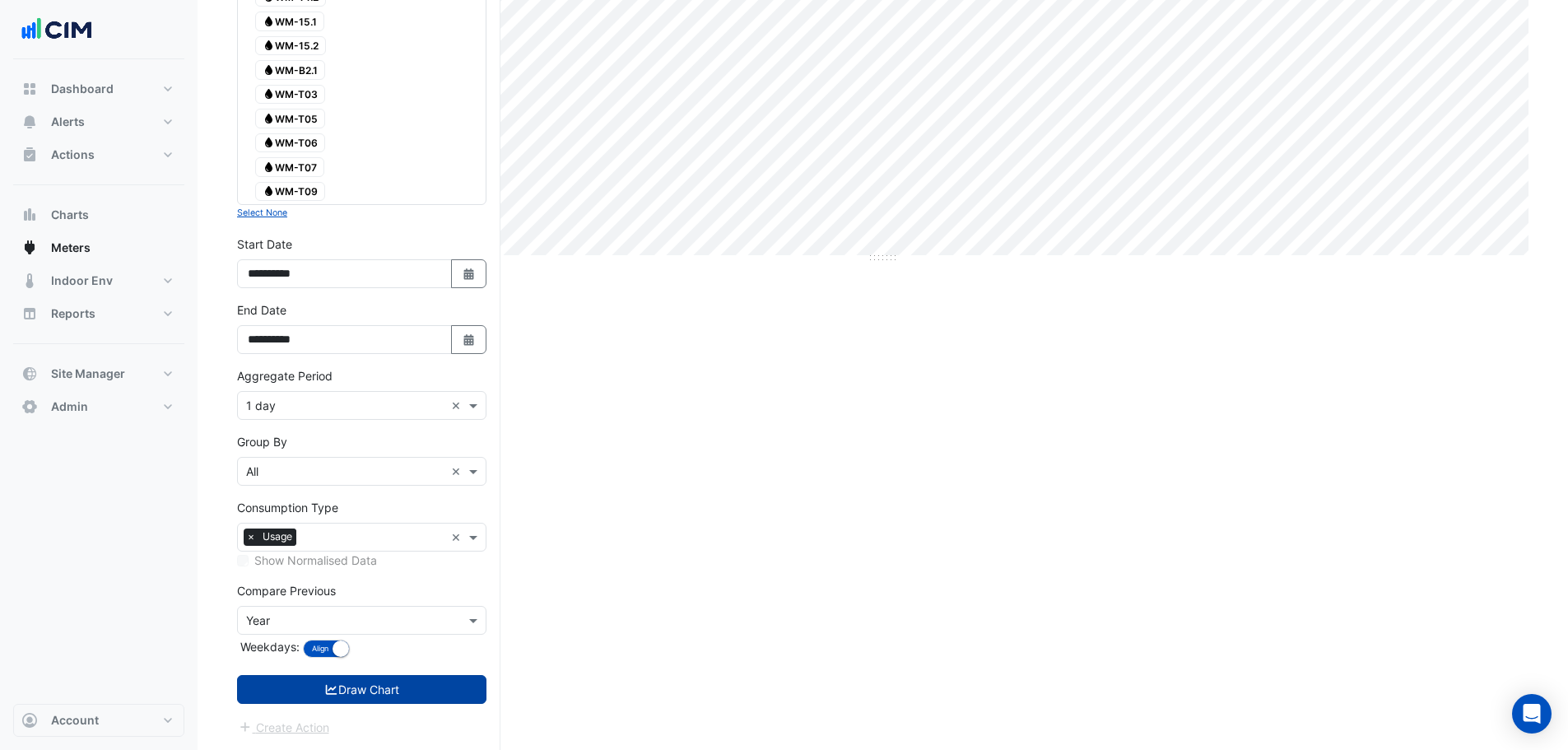
click at [312, 686] on button "Draw Chart" at bounding box center [362, 689] width 250 height 29
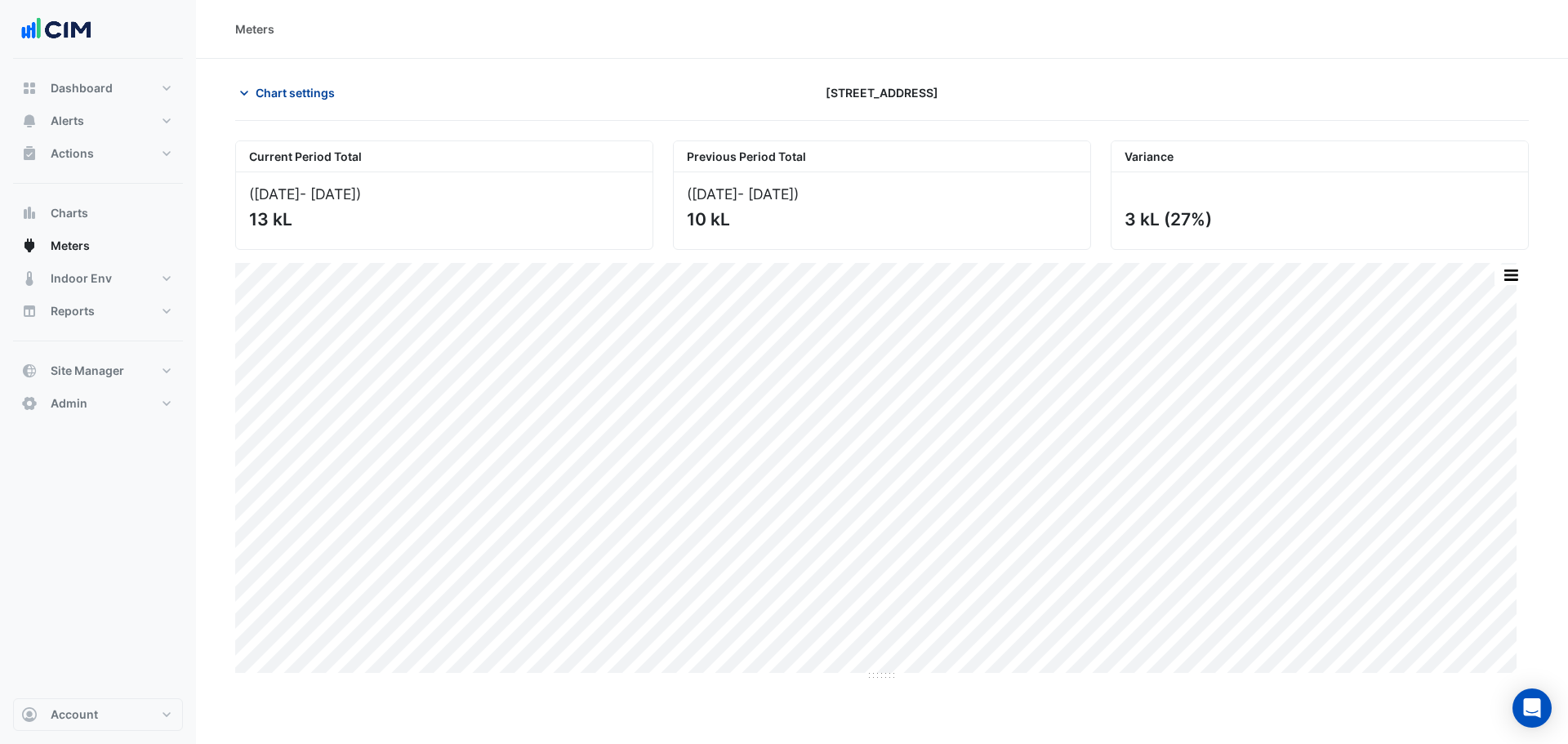
click at [304, 99] on span "Chart settings" at bounding box center [295, 93] width 79 height 17
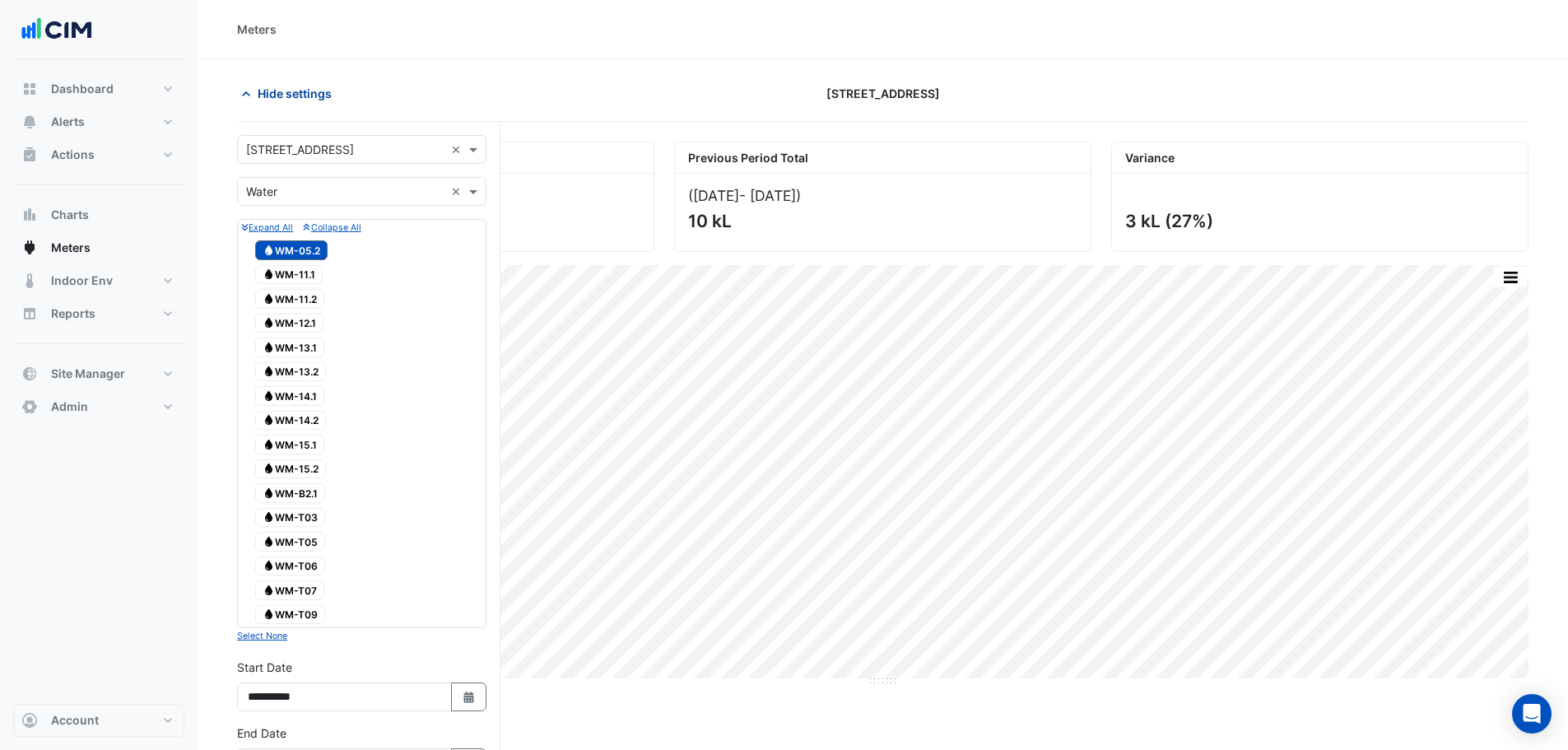
click at [279, 89] on span "Hide settings" at bounding box center [294, 93] width 74 height 17
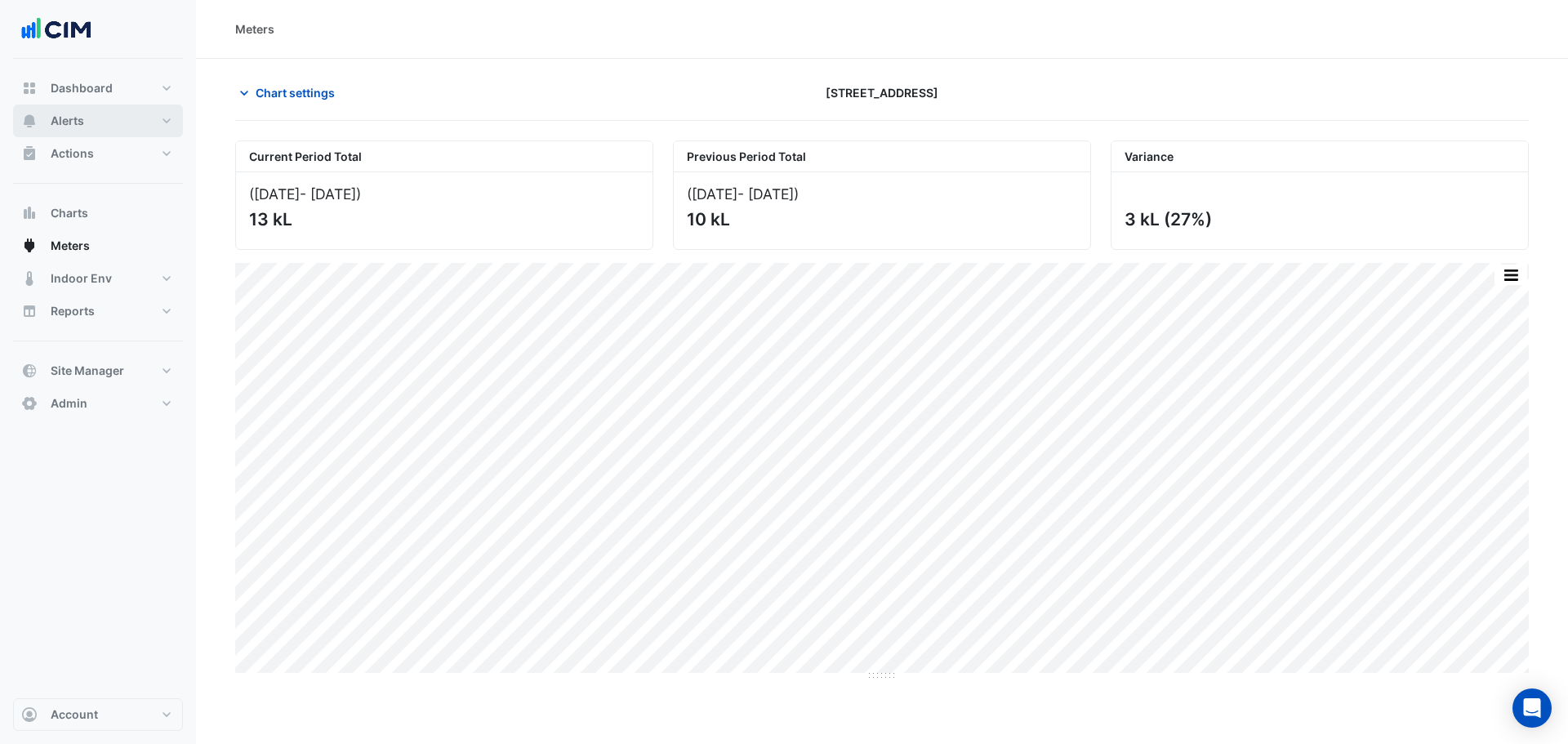
click at [107, 119] on button "Alerts" at bounding box center [98, 121] width 170 height 33
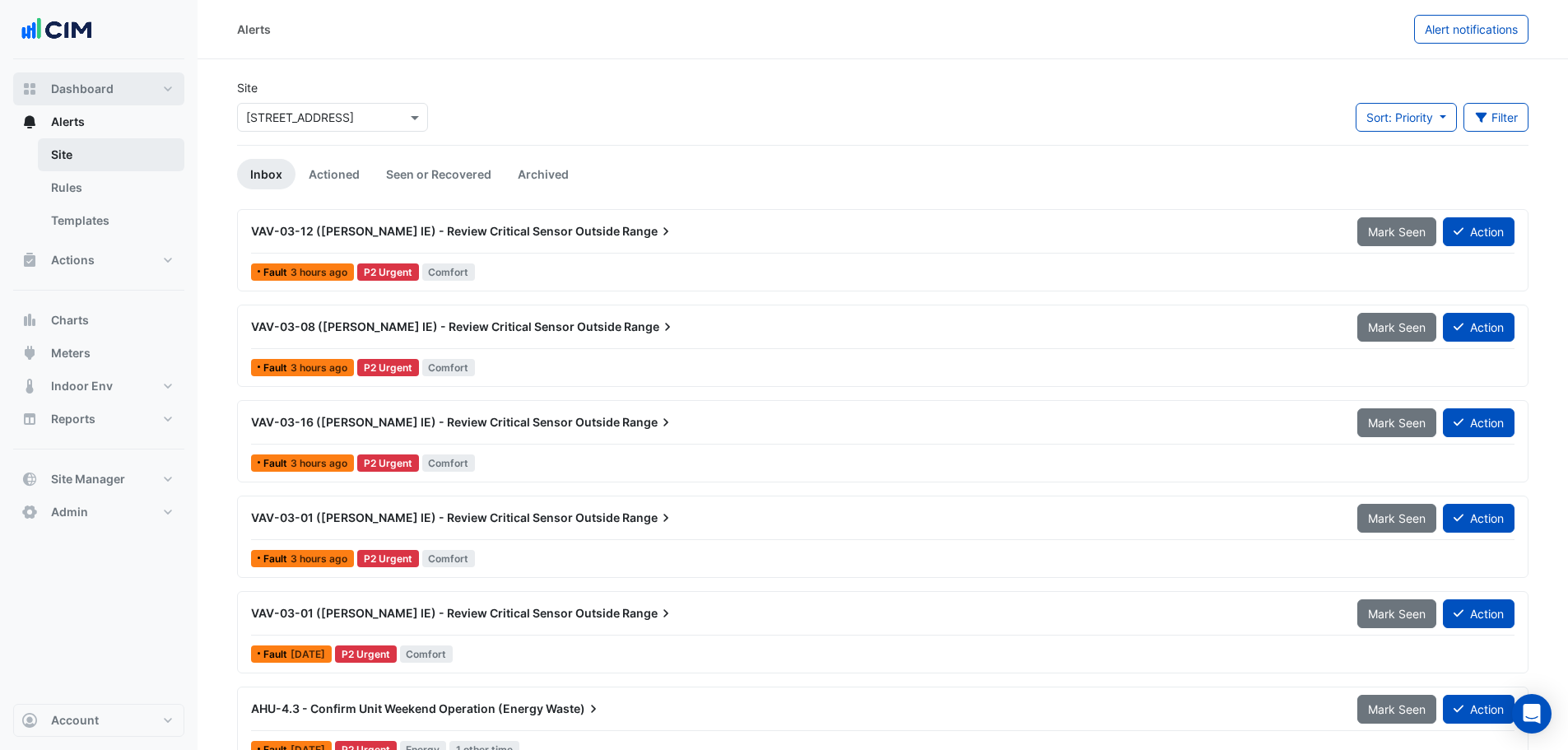
drag, startPoint x: 103, startPoint y: 92, endPoint x: 103, endPoint y: 138, distance: 46.0
click at [103, 92] on span "Dashboard" at bounding box center [83, 89] width 63 height 16
select select "***"
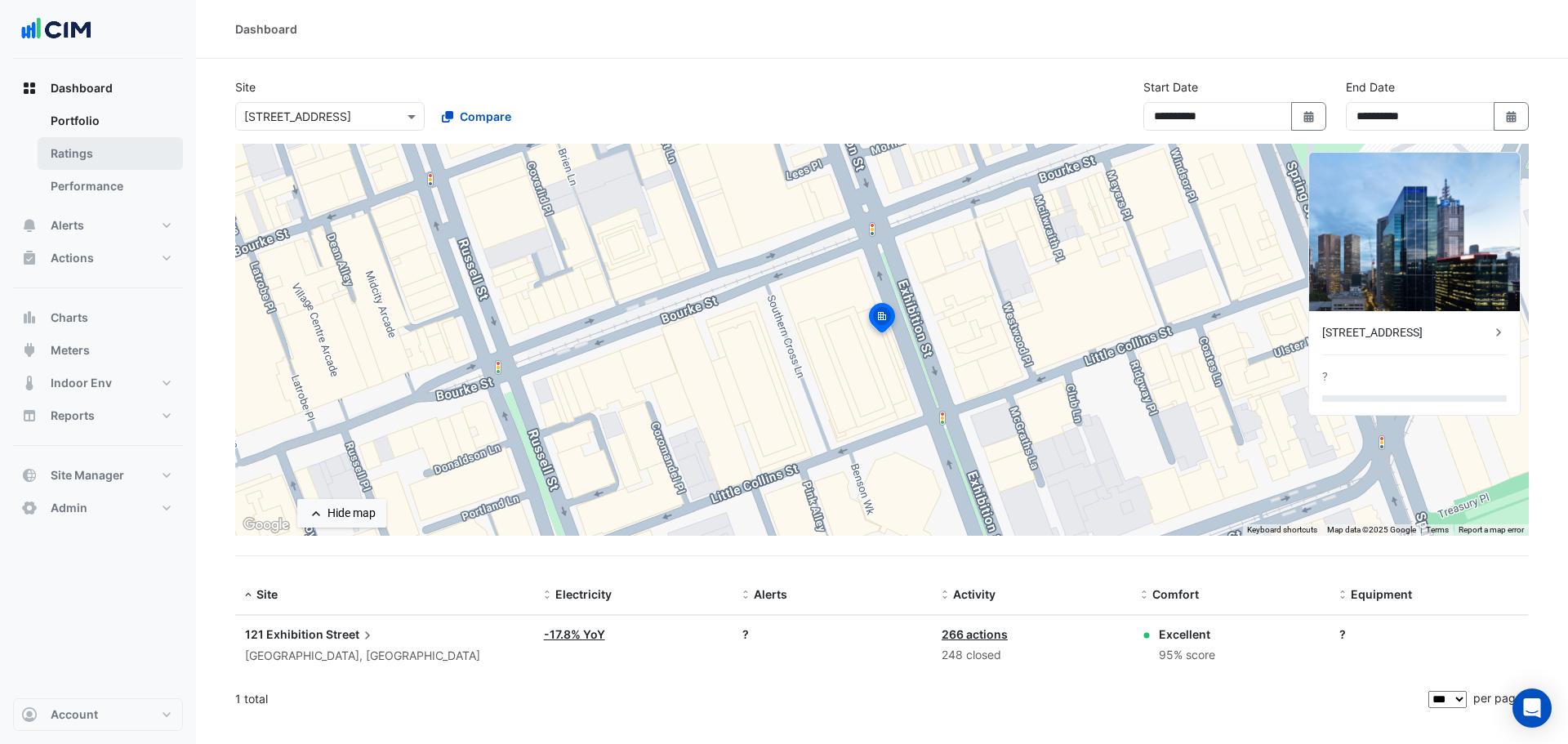
click at [88, 154] on link "Ratings" at bounding box center [111, 153] width 146 height 33
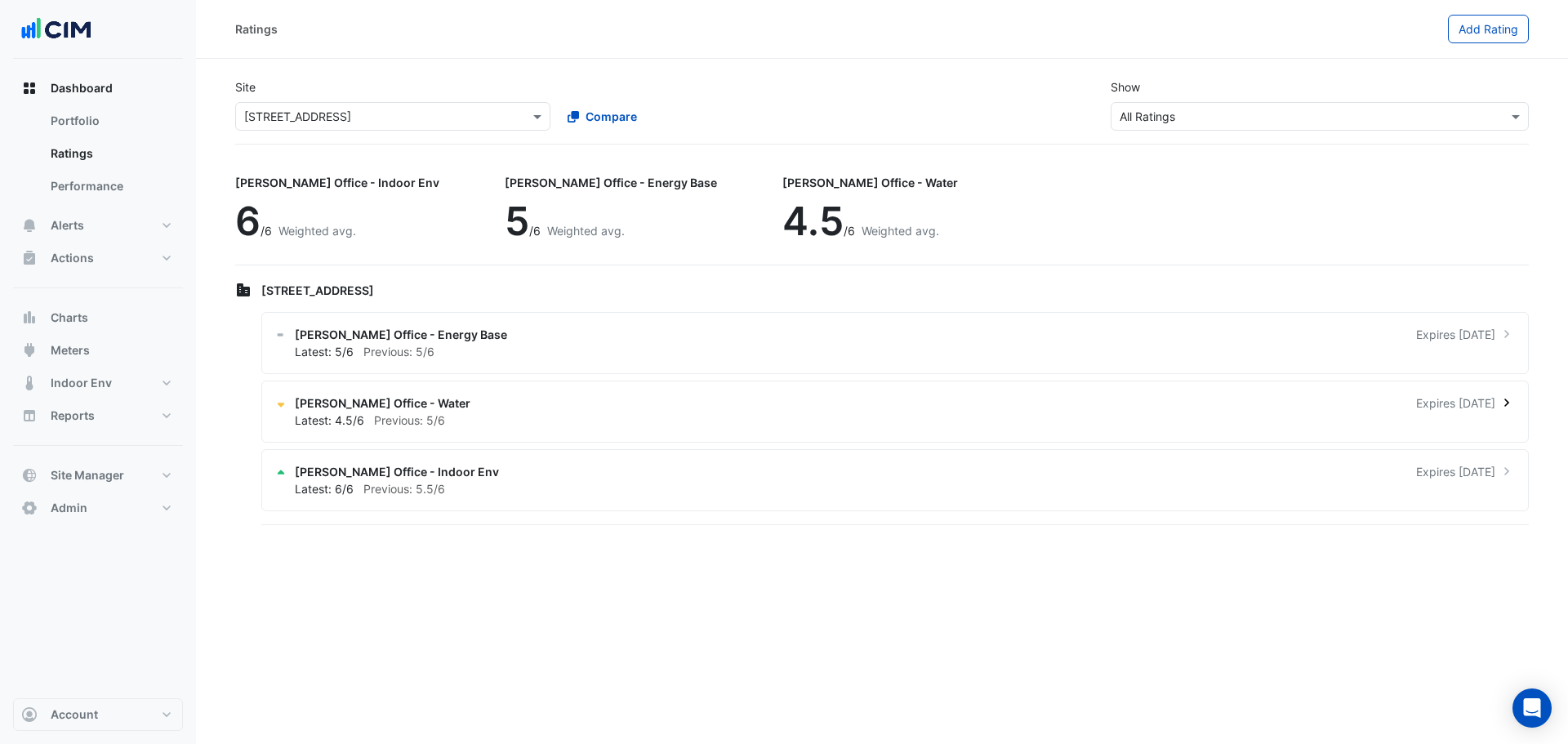
click at [408, 397] on span "[PERSON_NAME] Office - Water" at bounding box center [383, 403] width 176 height 17
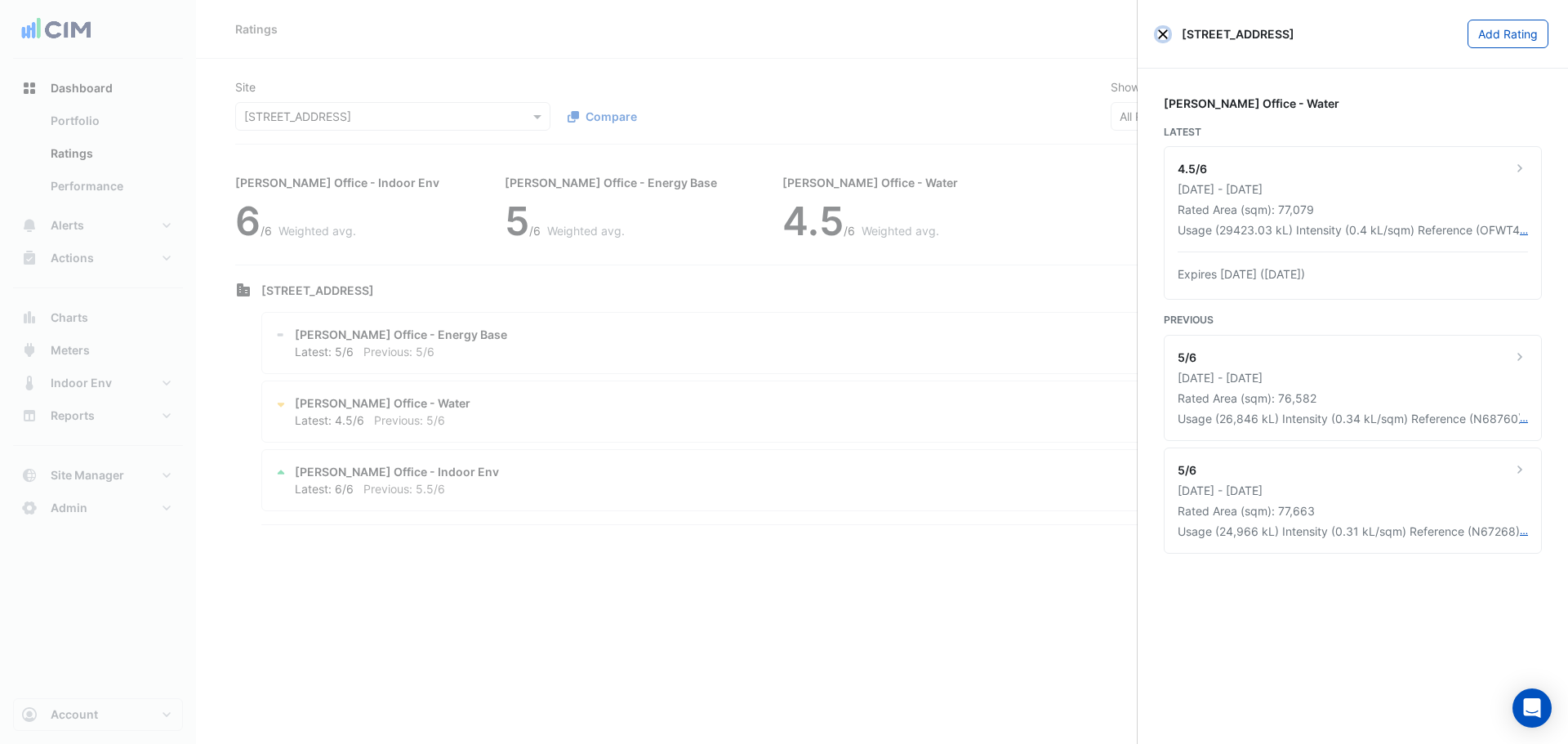
click at [1163, 34] on button "Close" at bounding box center [1163, 34] width 11 height 11
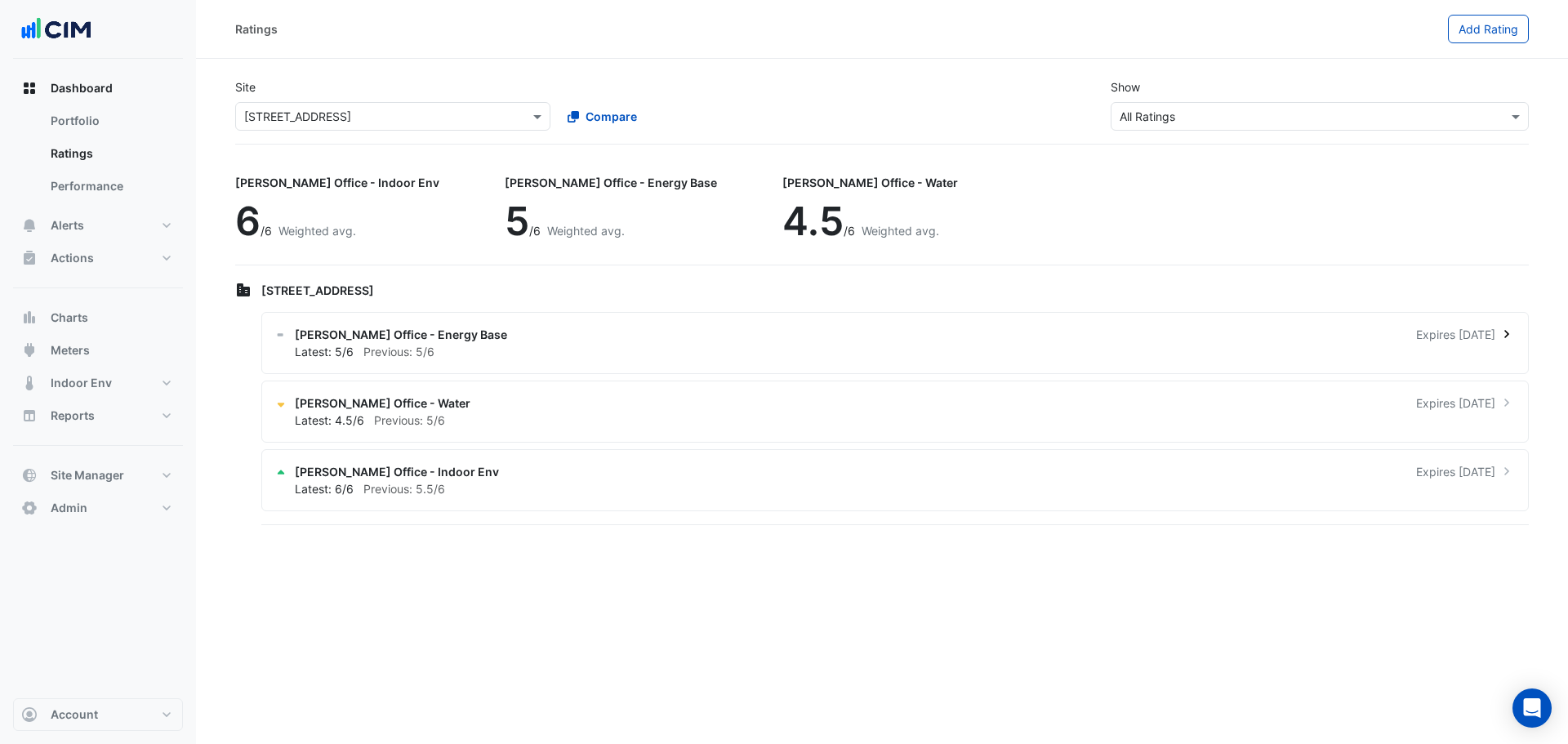
click at [448, 339] on span "[PERSON_NAME] Office - Energy Base" at bounding box center [401, 335] width 213 height 17
click at [209, 267] on ngb-offcanvas-backdrop at bounding box center [784, 372] width 1568 height 744
click at [111, 388] on button "Indoor Env" at bounding box center [98, 383] width 170 height 33
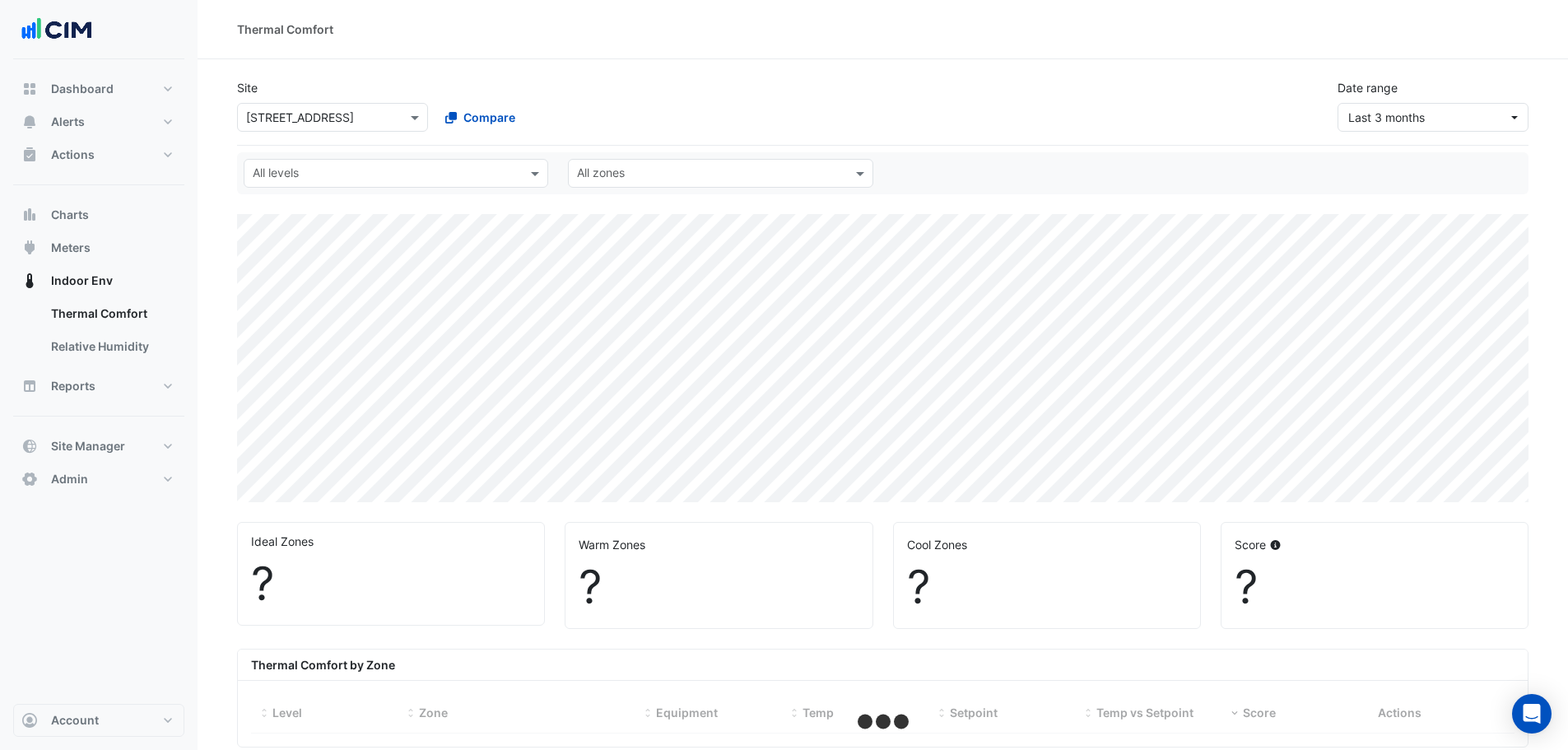
select select "***"
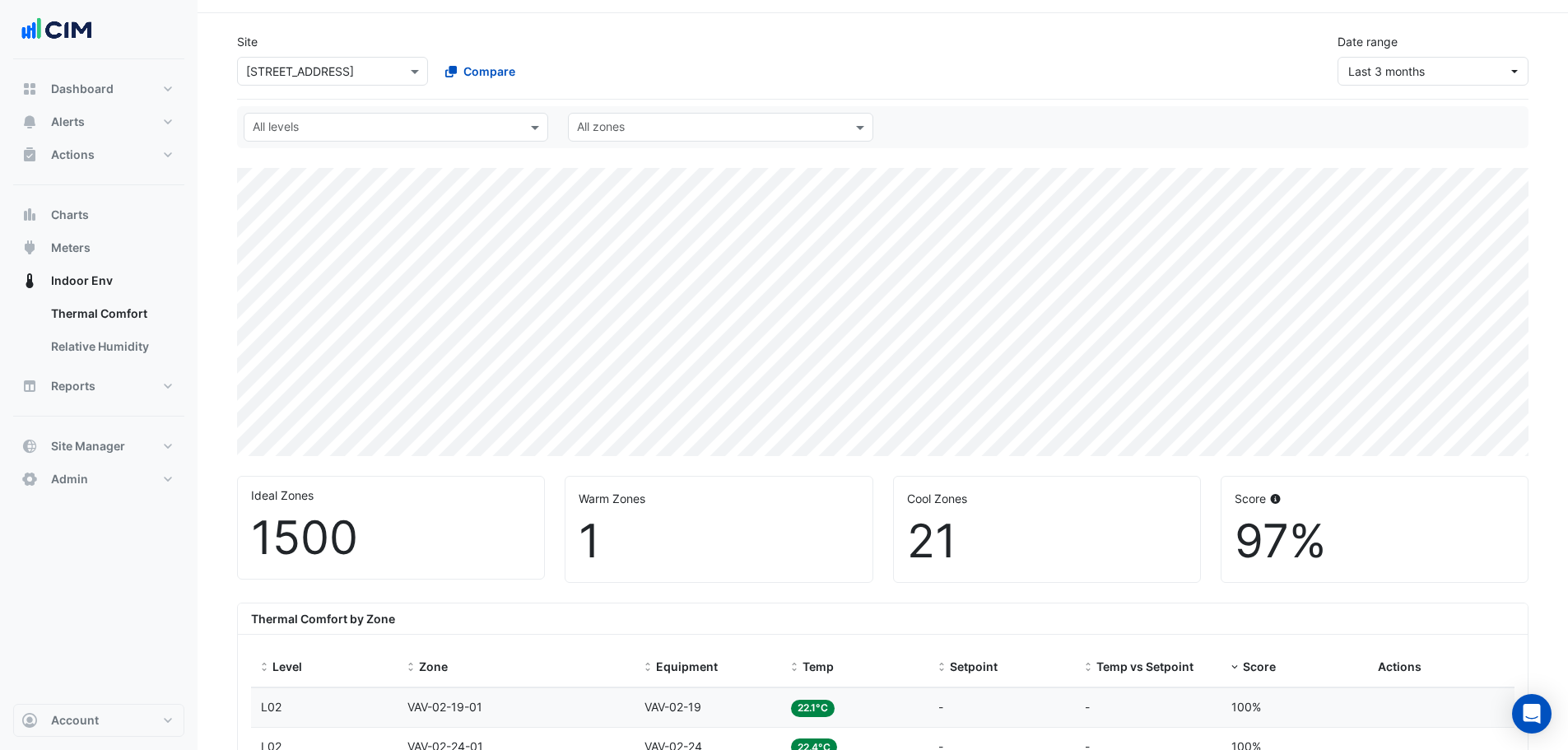
scroll to position [82, 0]
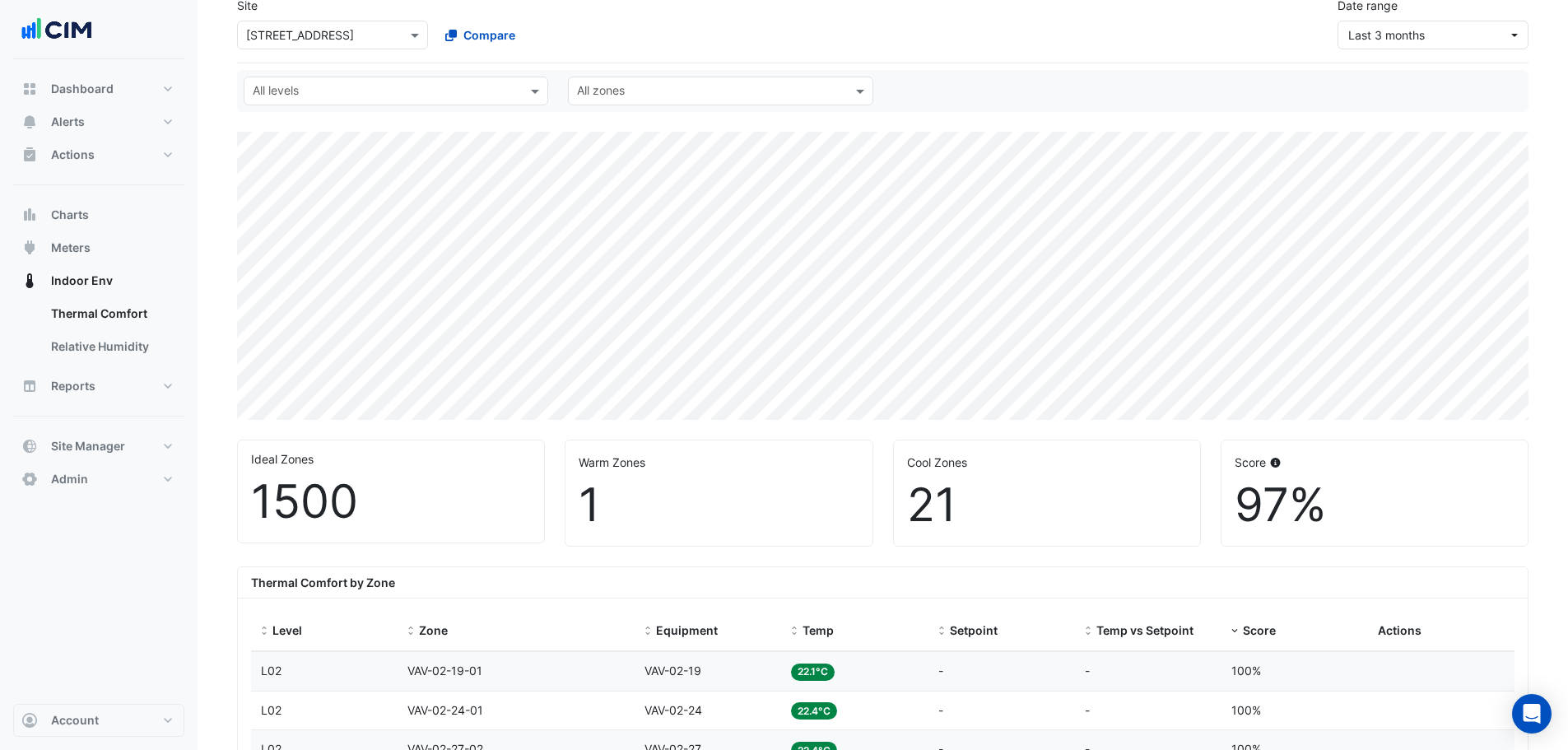
click at [374, 94] on input "text" at bounding box center [386, 92] width 268 height 17
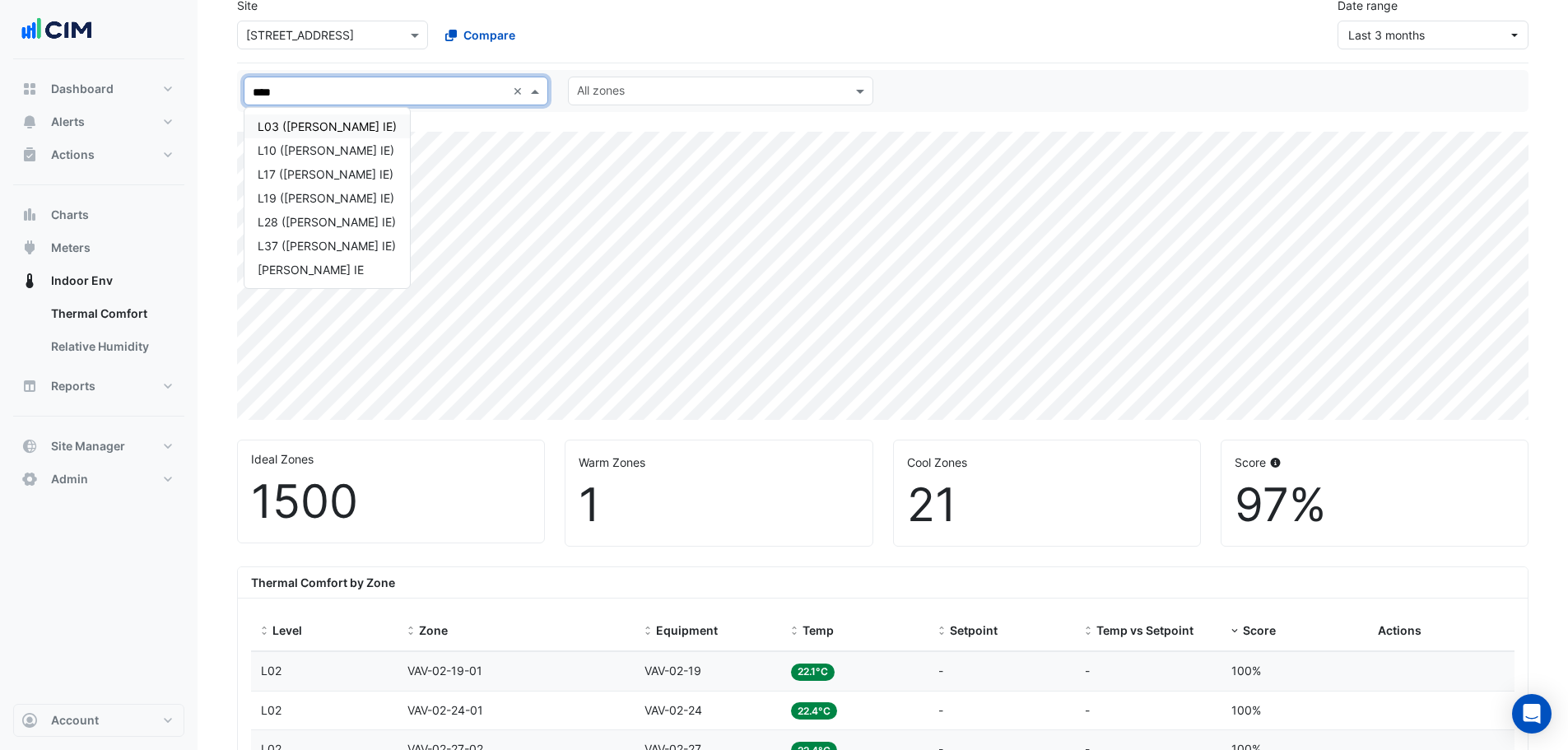
type input "*****"
click at [346, 129] on div "L03 ([PERSON_NAME] IE)" at bounding box center [327, 127] width 139 height 17
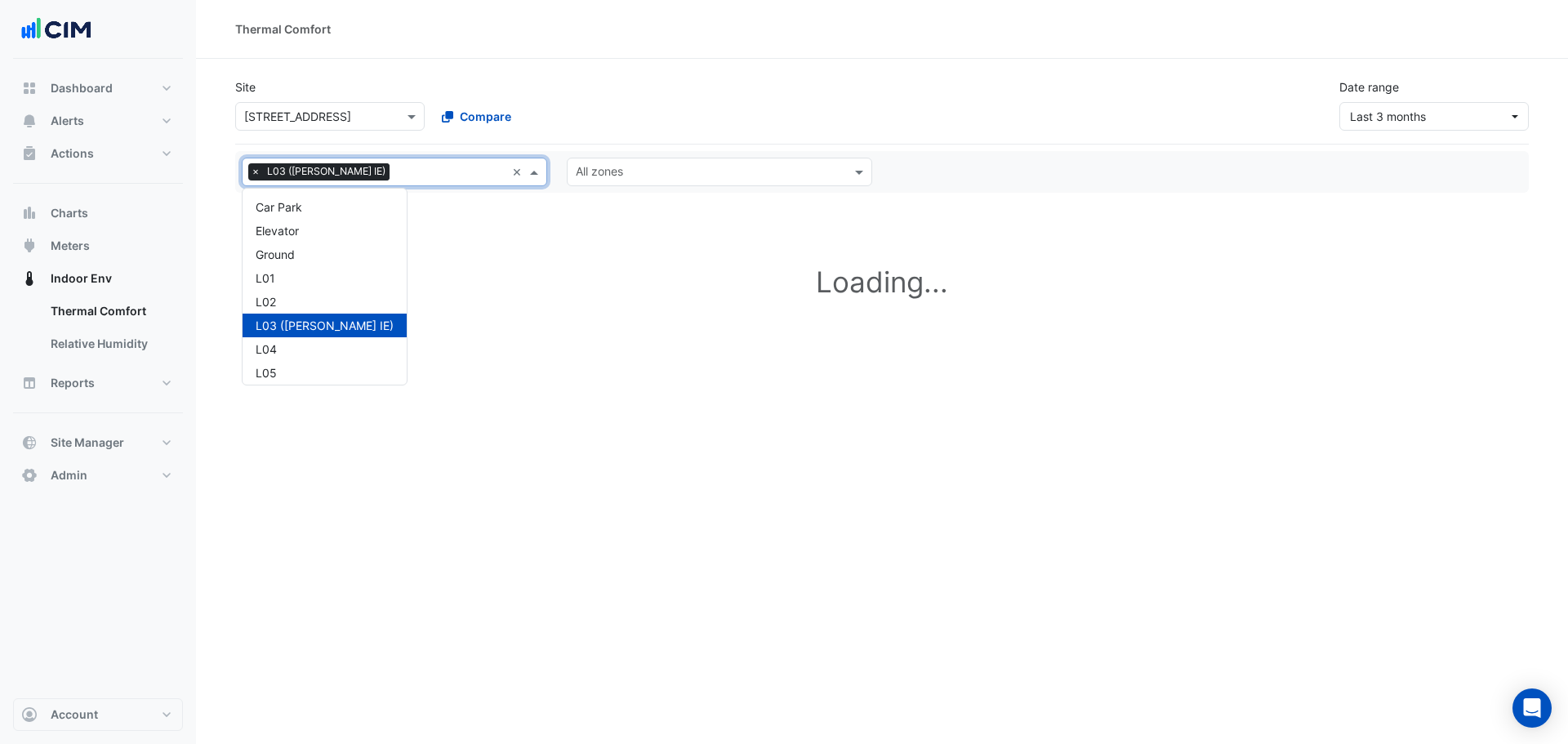
click at [378, 173] on div "All levels × L03 ([PERSON_NAME] IE) ×" at bounding box center [394, 172] width 305 height 28
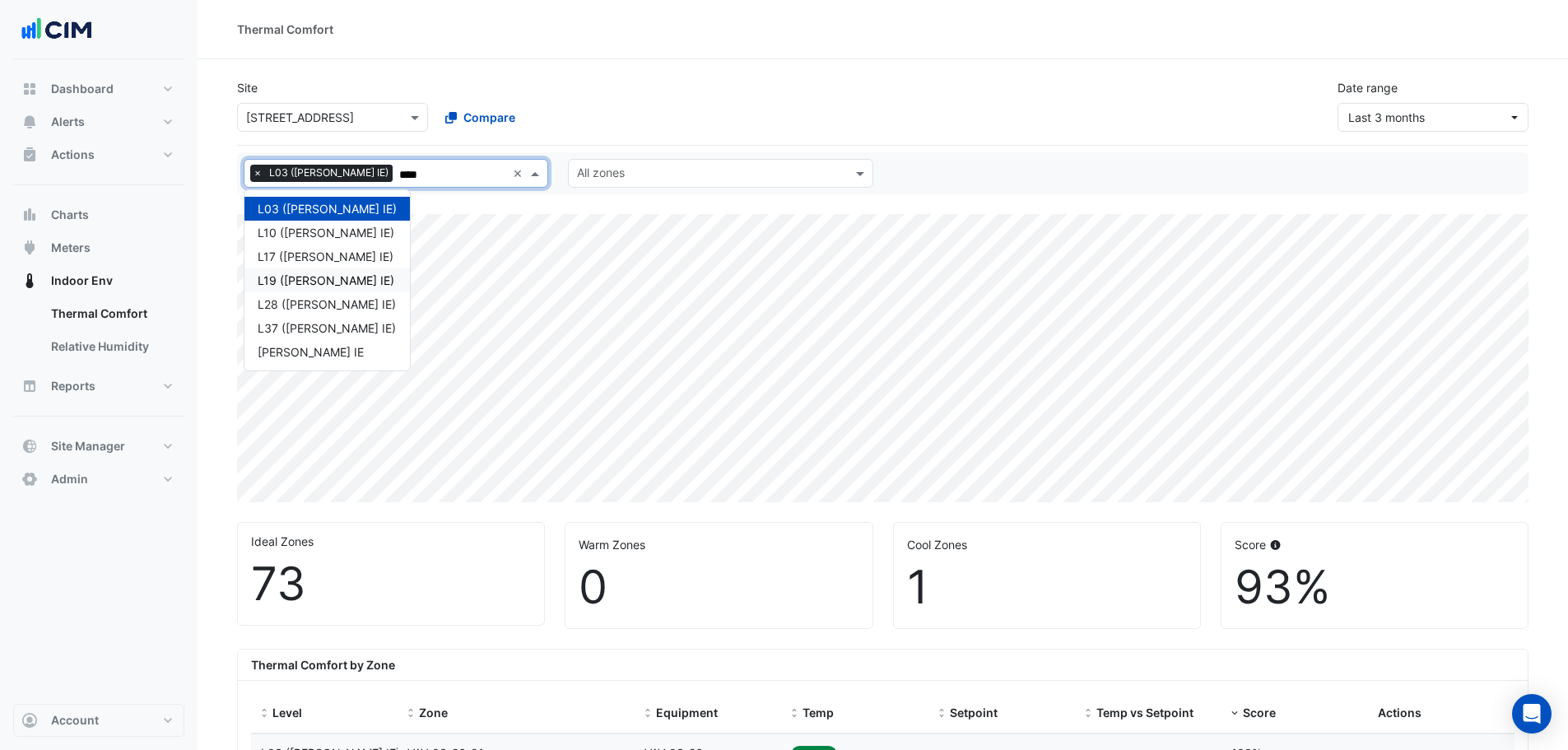
type input "*****"
click at [331, 229] on div "L10 ([PERSON_NAME] IE)" at bounding box center [327, 233] width 139 height 17
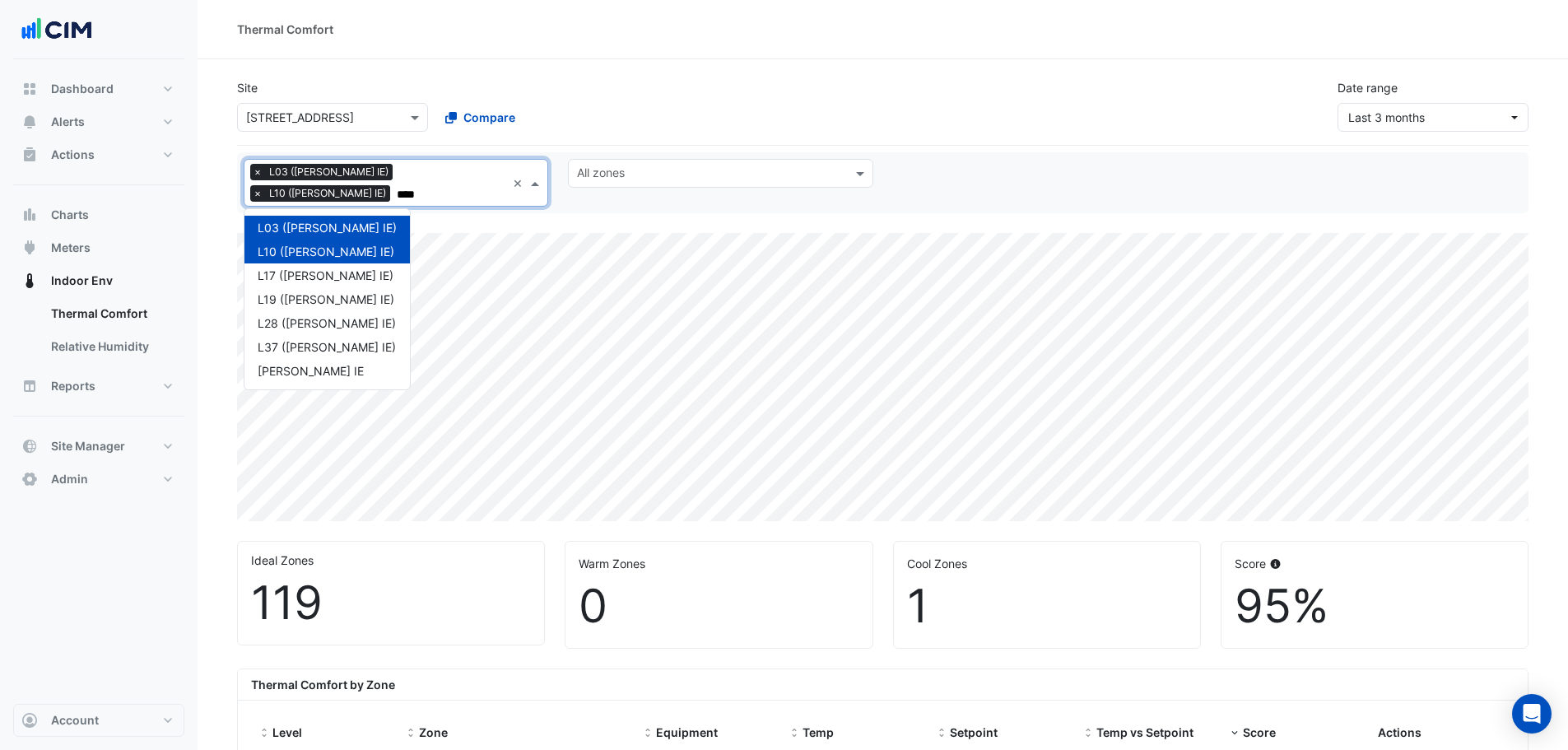
type input "*****"
click at [299, 267] on div "L17 ([PERSON_NAME] IE)" at bounding box center [327, 275] width 139 height 17
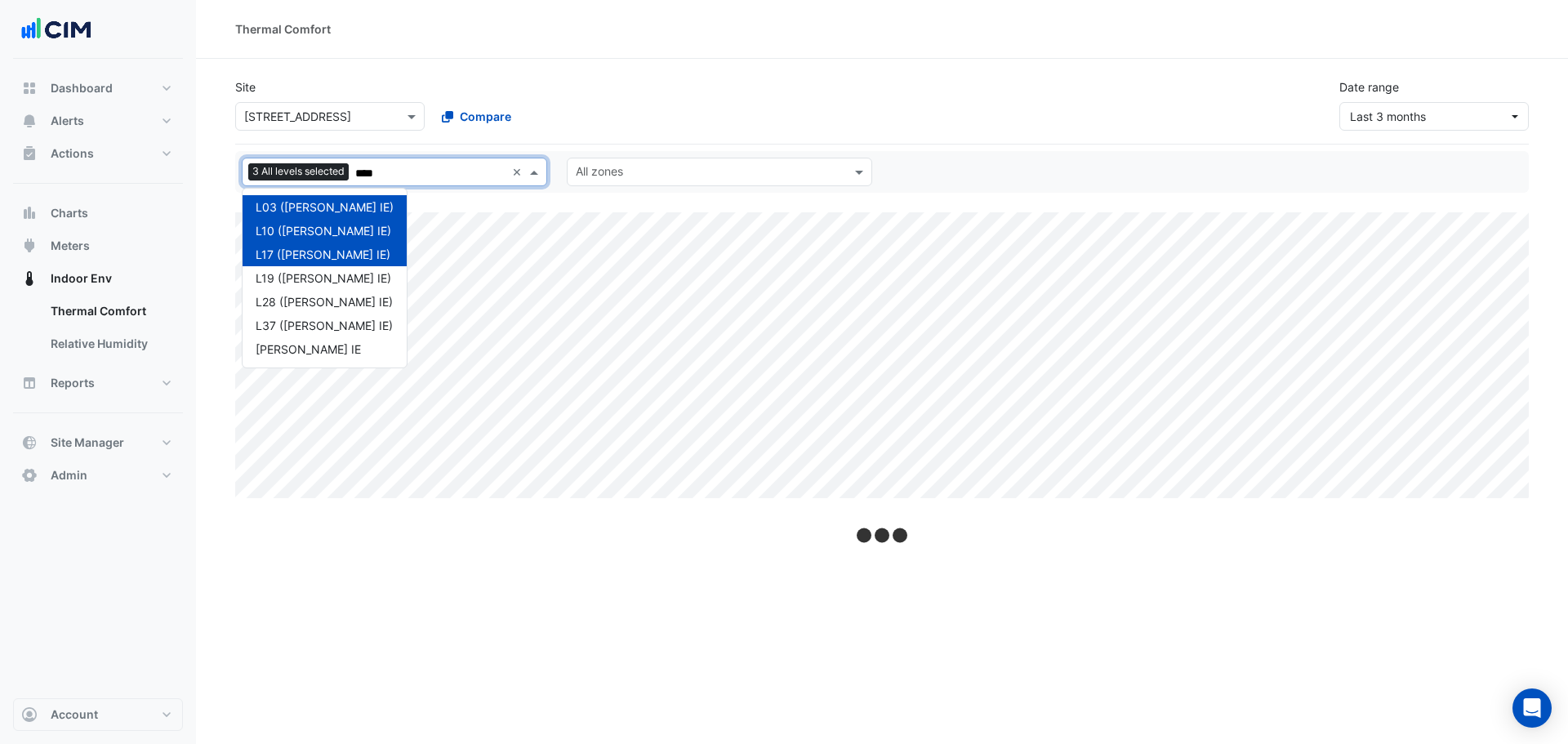
type input "*****"
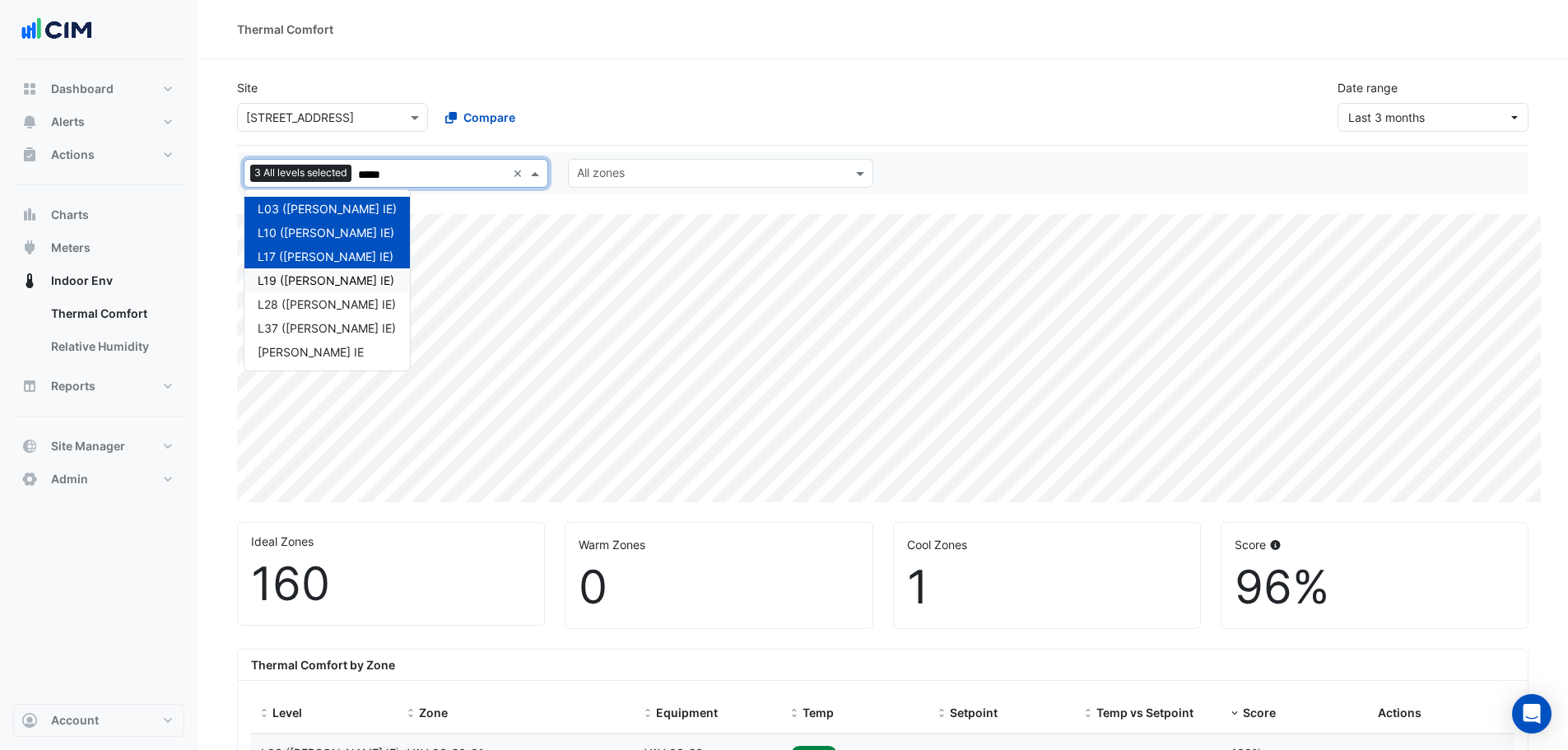
click at [295, 284] on div "L19 ([PERSON_NAME] IE)" at bounding box center [327, 280] width 139 height 17
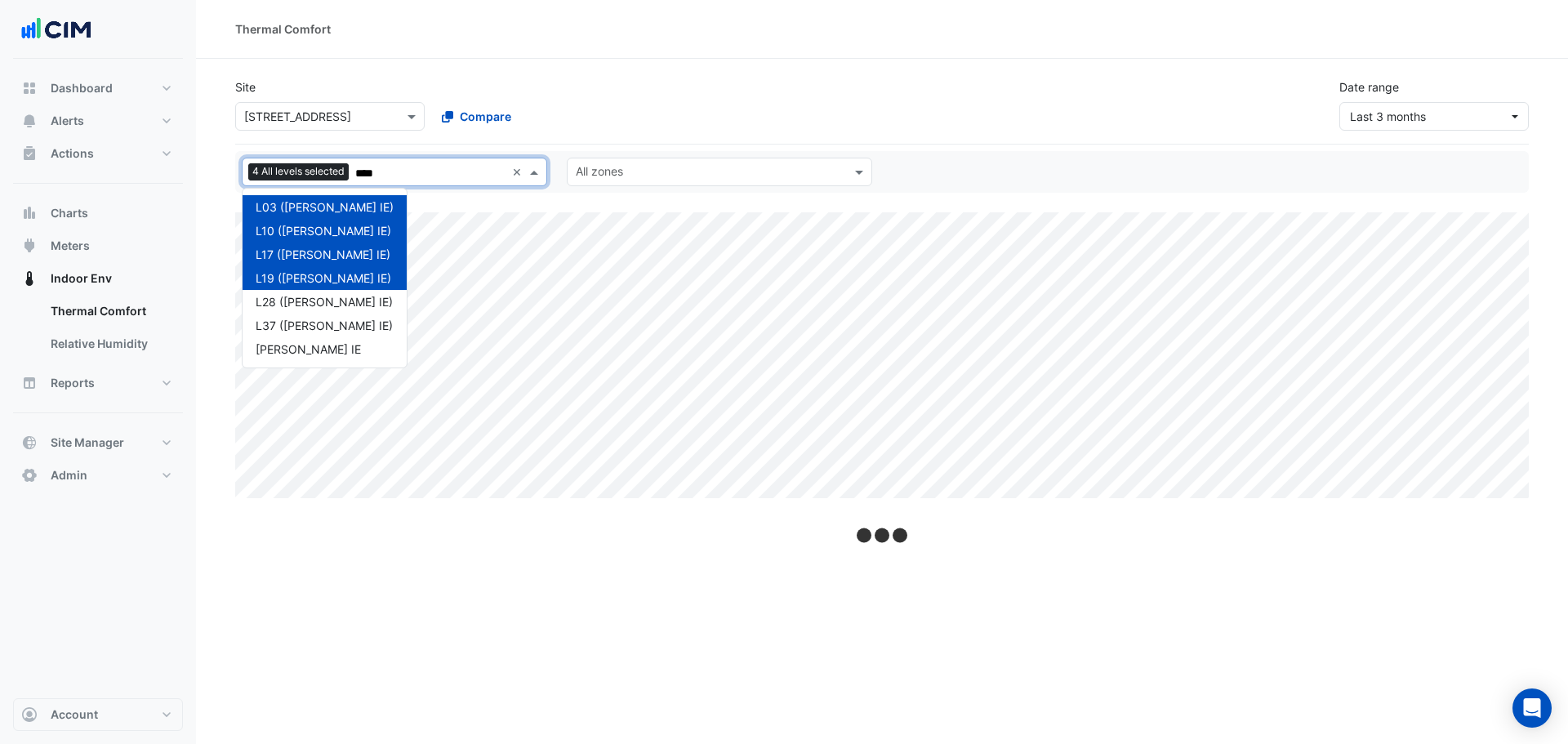
type input "*****"
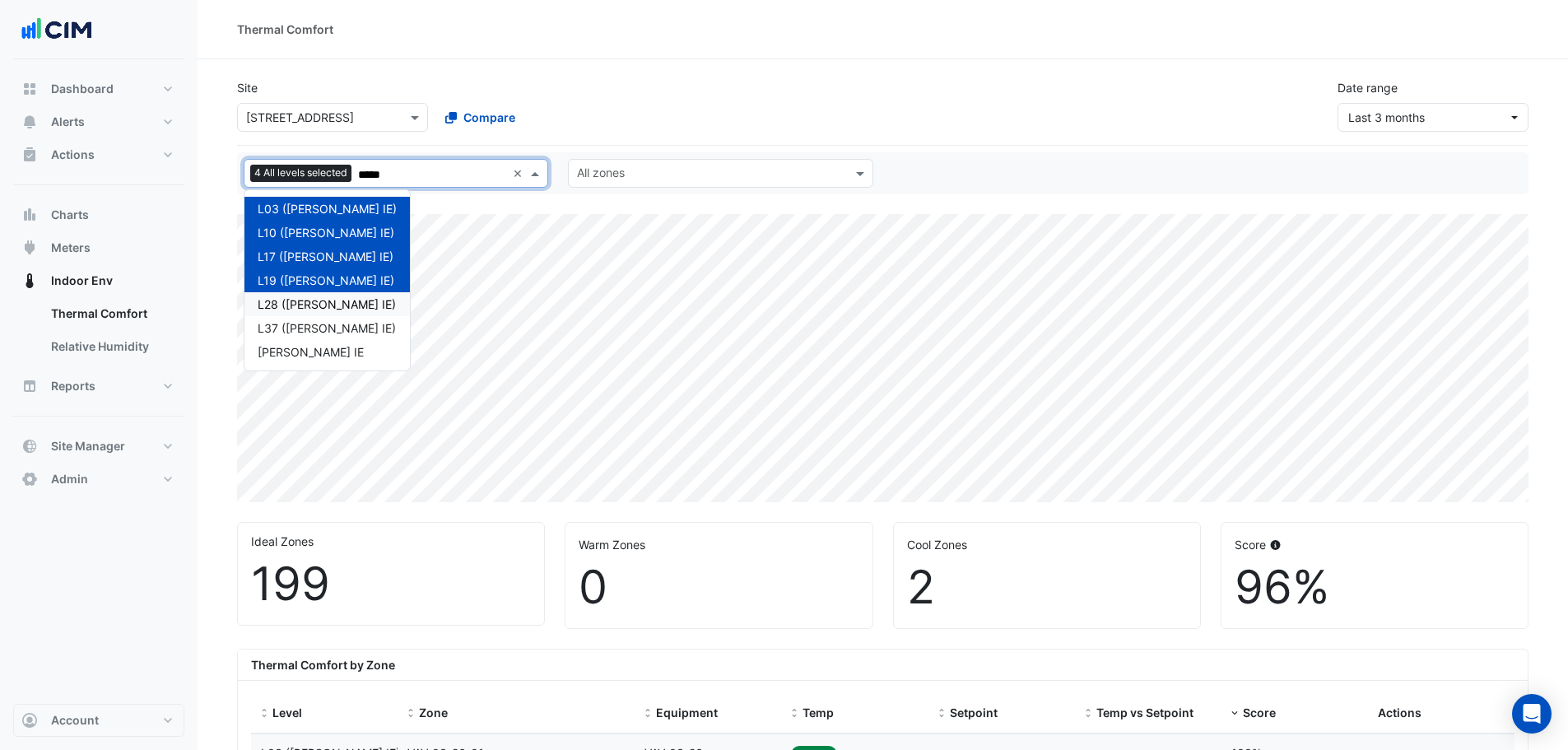
click at [295, 310] on div "L28 ([PERSON_NAME] IE)" at bounding box center [327, 304] width 139 height 17
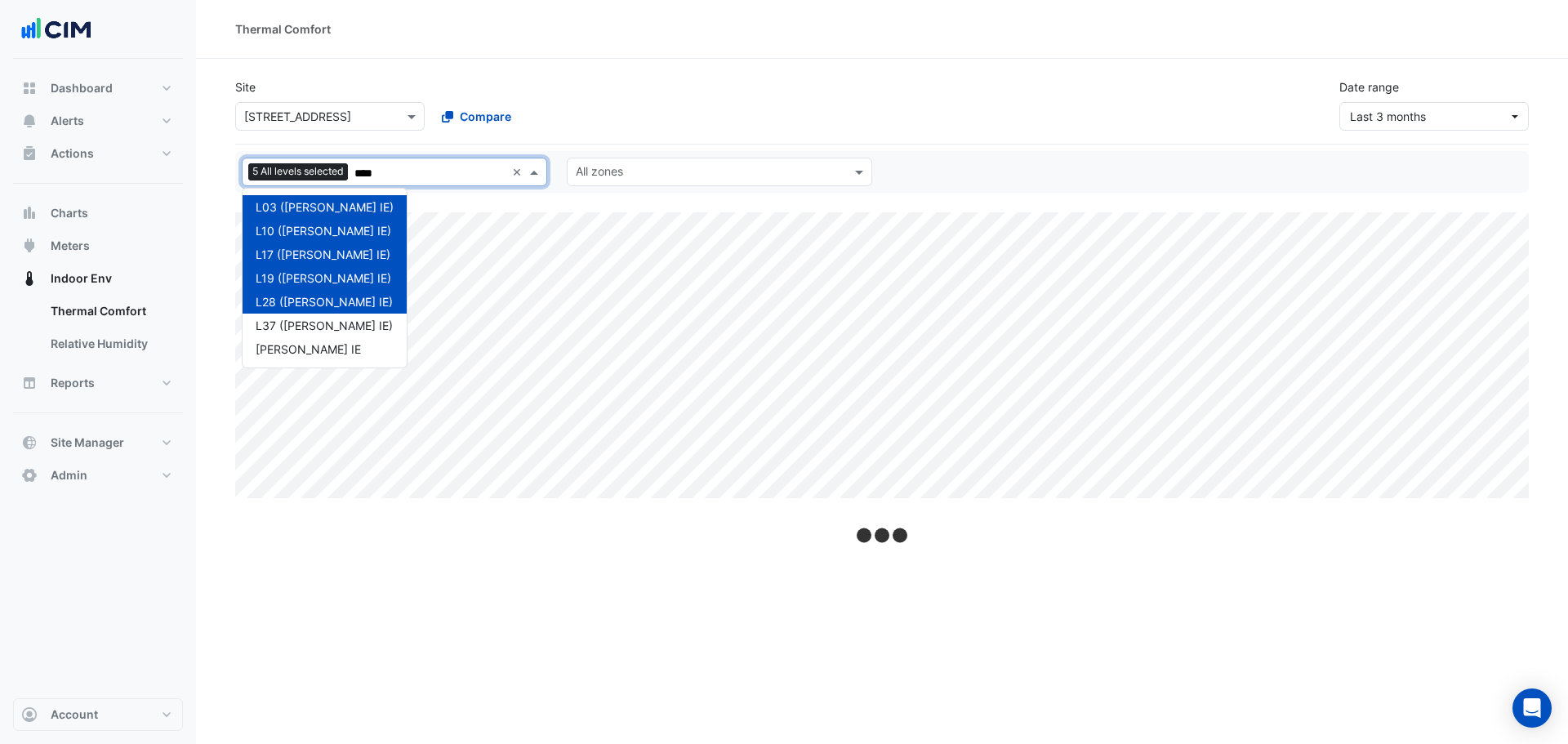
type input "*****"
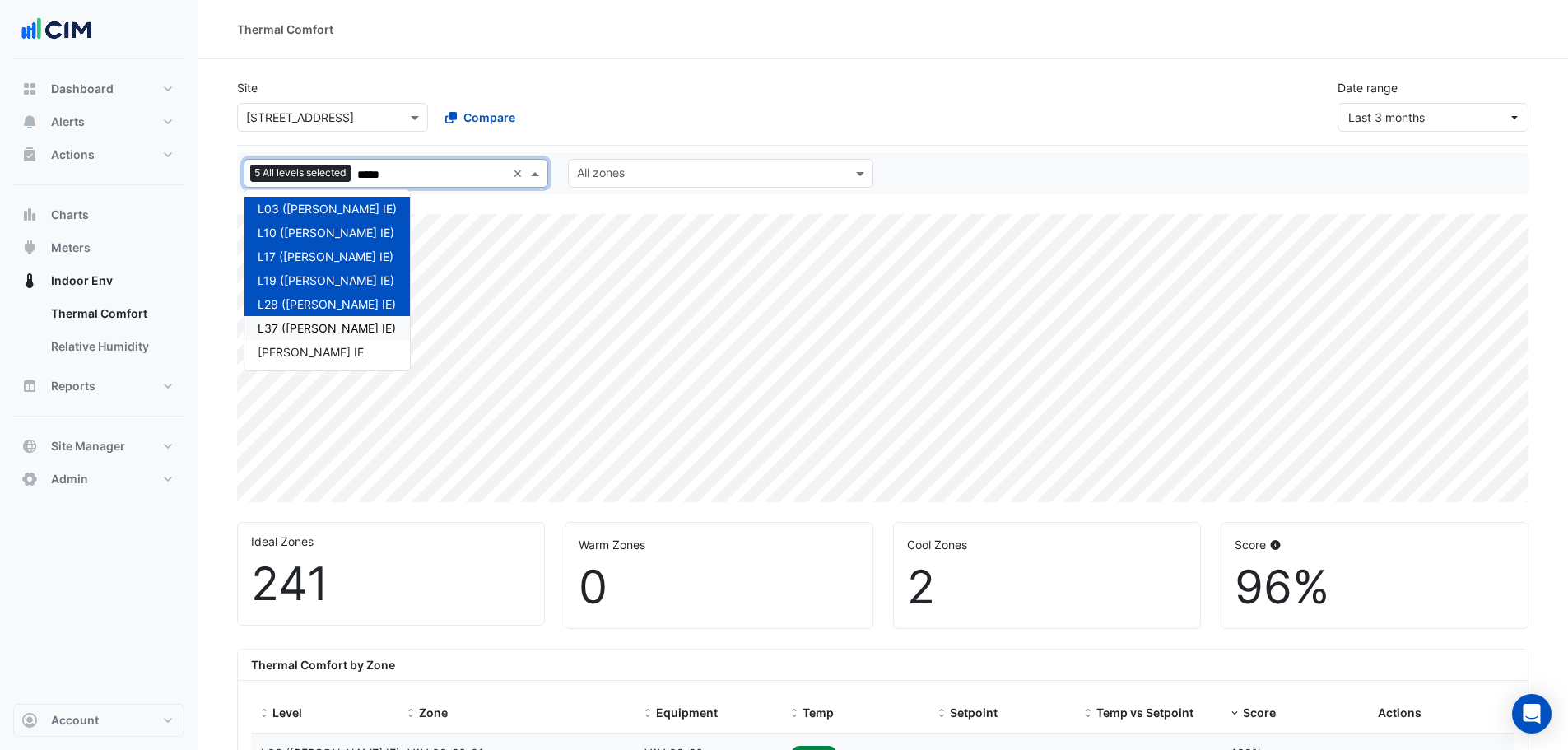
click at [297, 328] on div "L37 ([PERSON_NAME] IE)" at bounding box center [327, 328] width 139 height 17
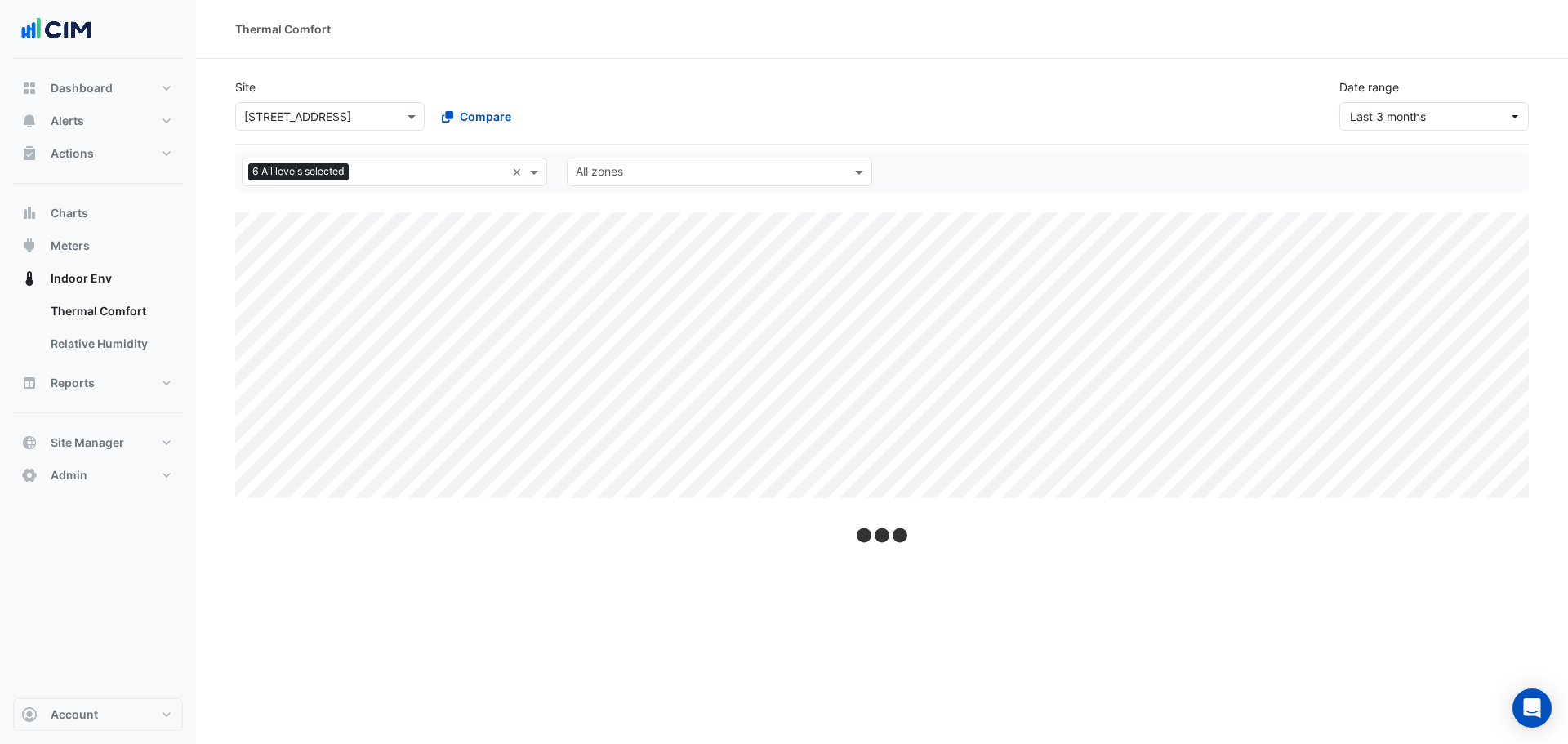
click at [221, 255] on section "Site Select a Site × [STREET_ADDRESS] Compare Date range Last 3 months All leve…" at bounding box center [881, 278] width 1371 height 440
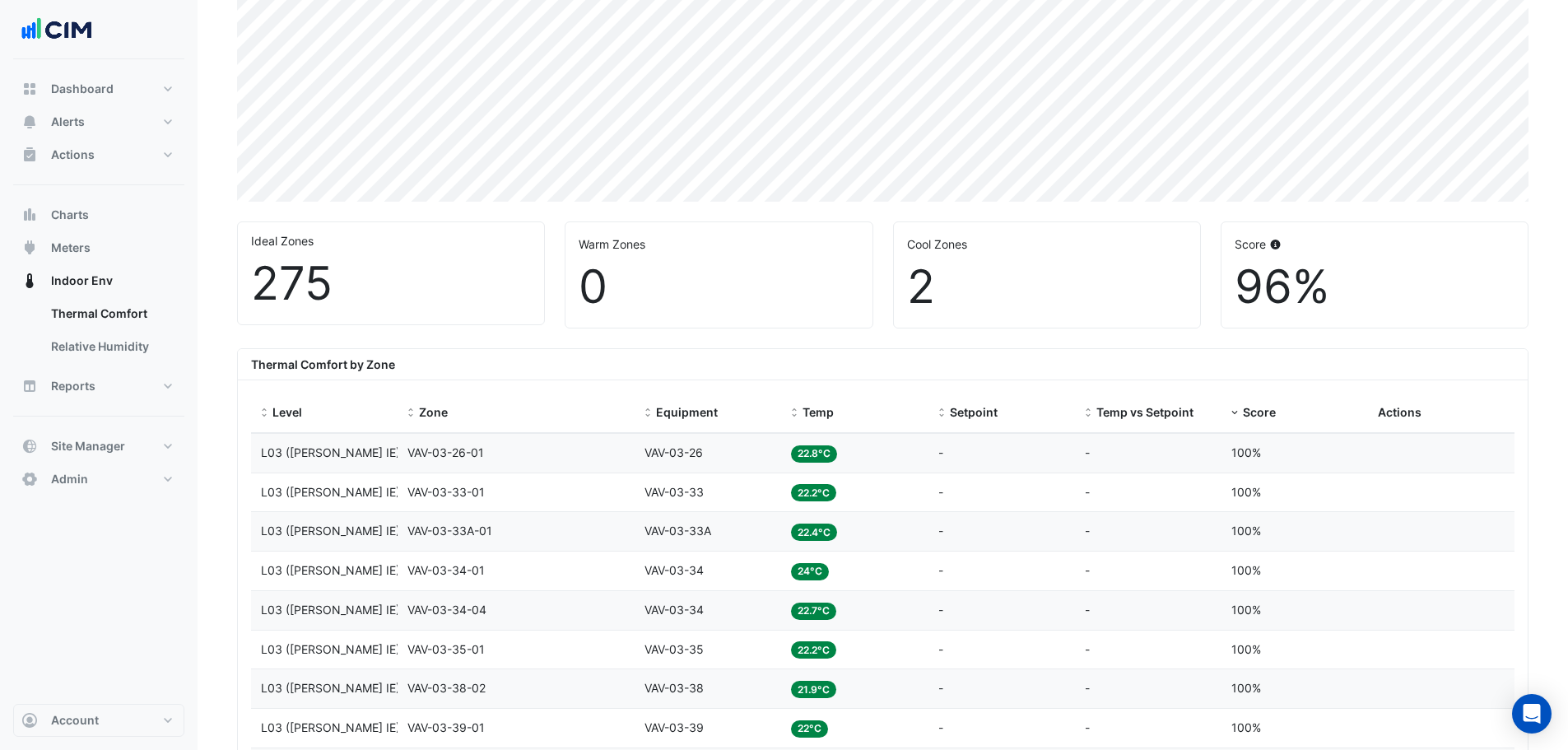
scroll to position [330, 0]
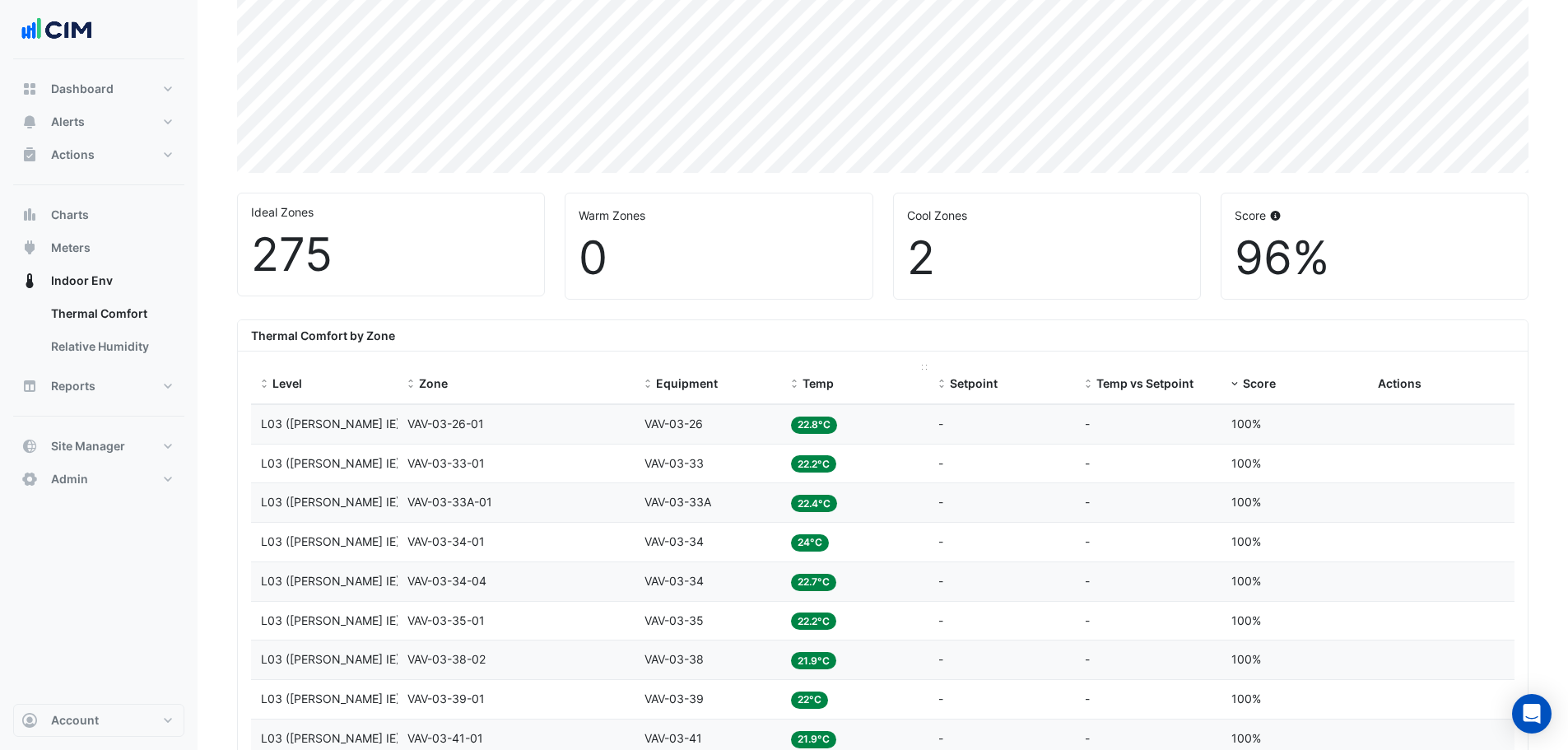
click at [800, 384] on div "Temp" at bounding box center [854, 384] width 127 height 19
click at [536, 463] on div "Zone VAV-03-14-01" at bounding box center [516, 464] width 217 height 19
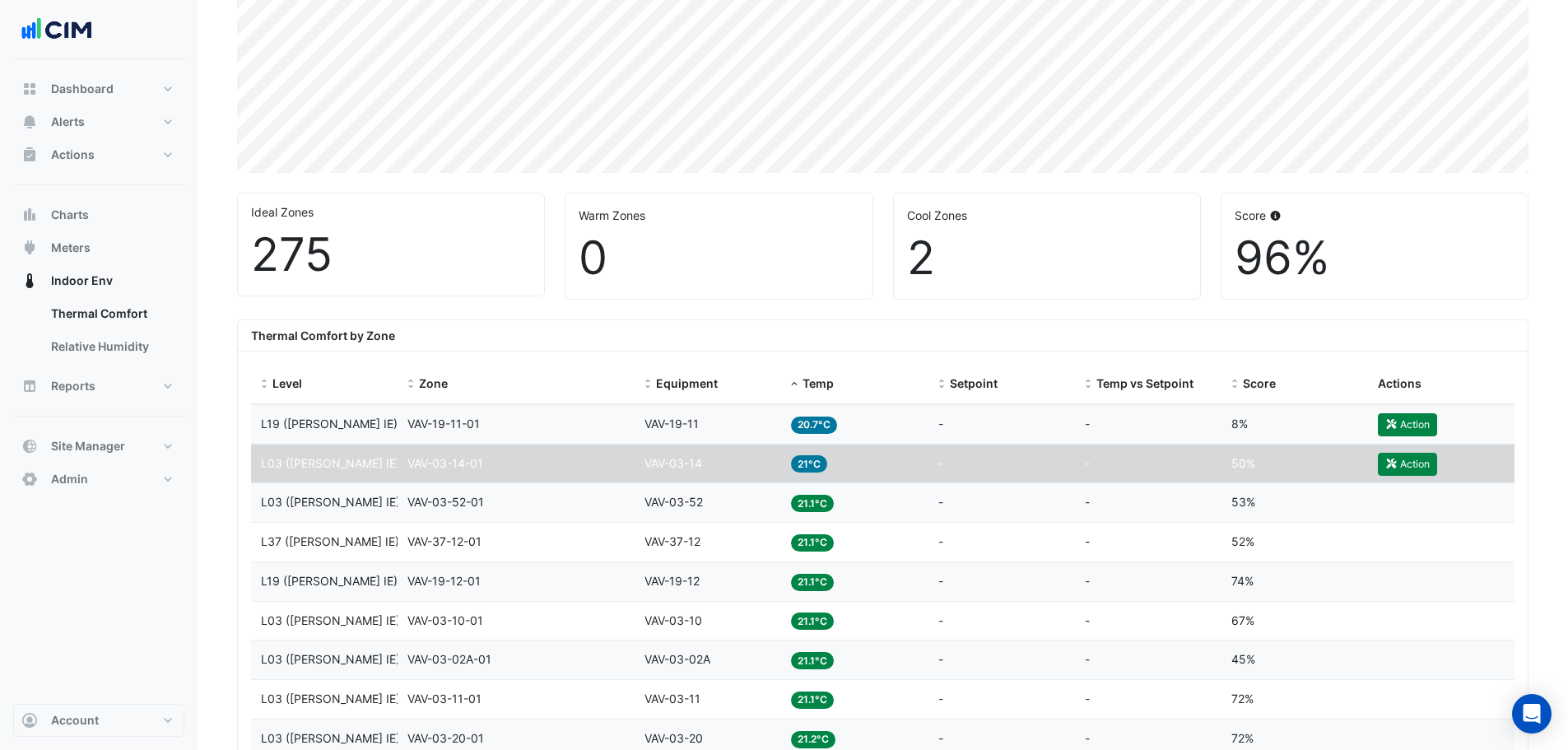
click at [1007, 420] on div "Setpoint -" at bounding box center [1001, 424] width 127 height 19
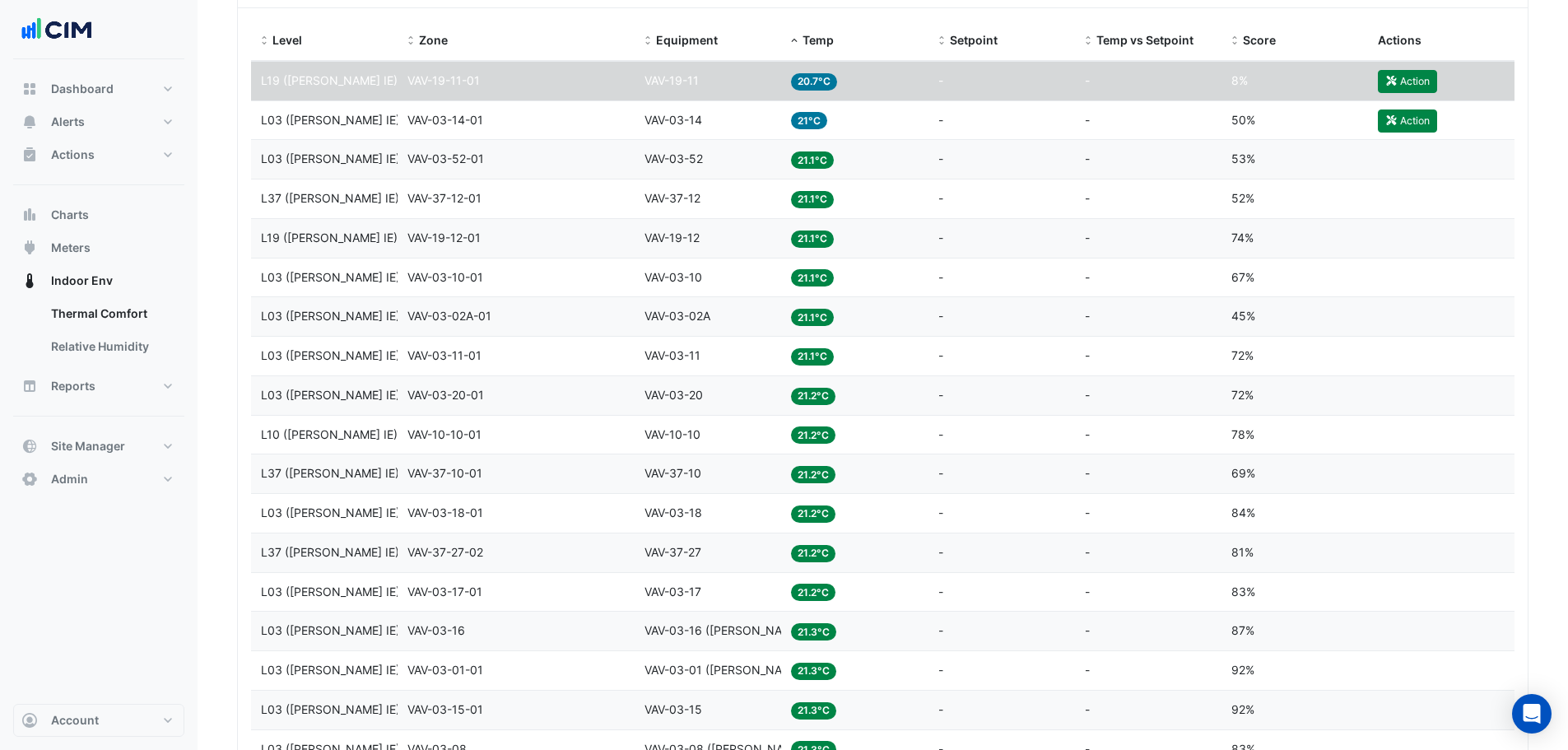
scroll to position [426, 0]
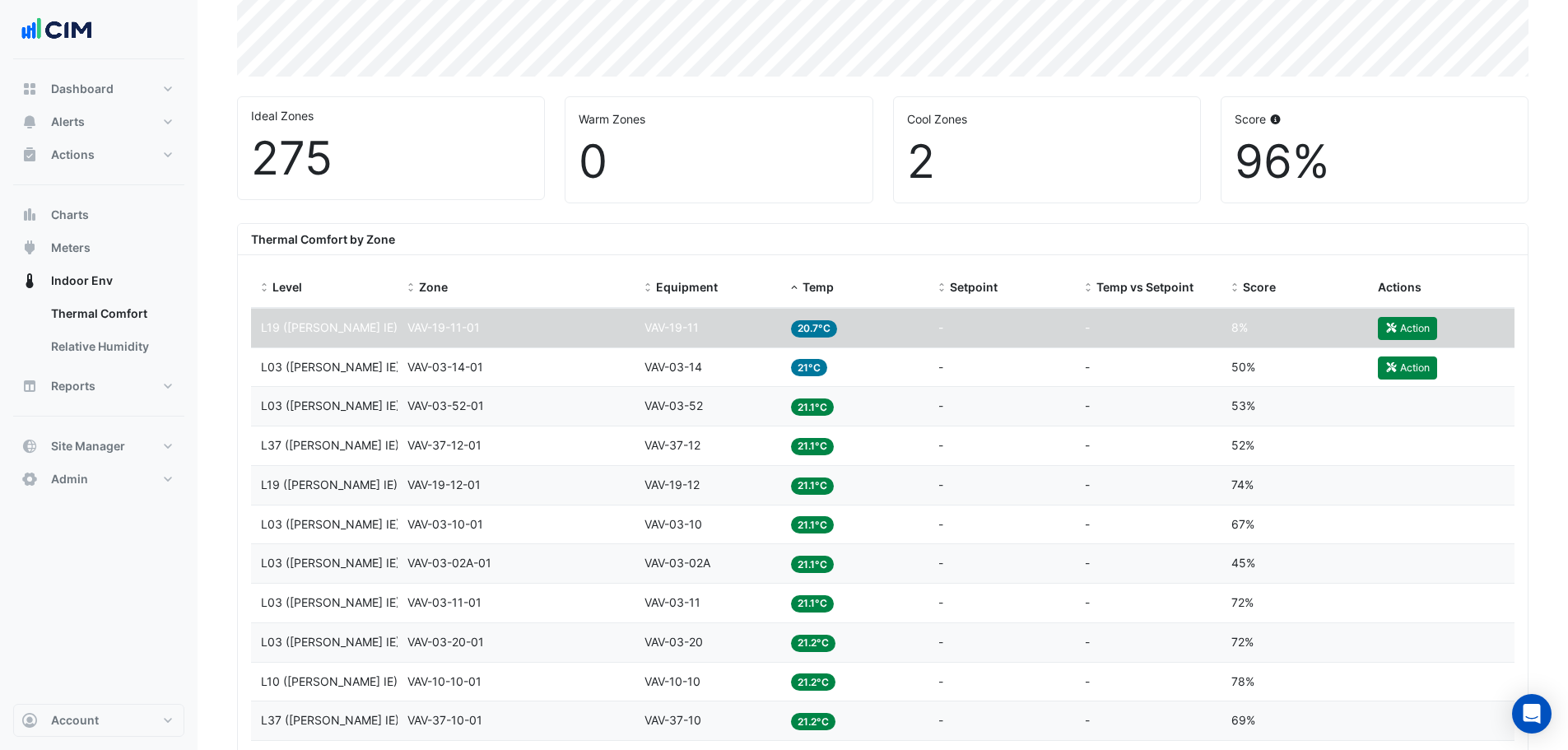
click at [726, 372] on div "Equipment VAV-03-14" at bounding box center [707, 368] width 127 height 19
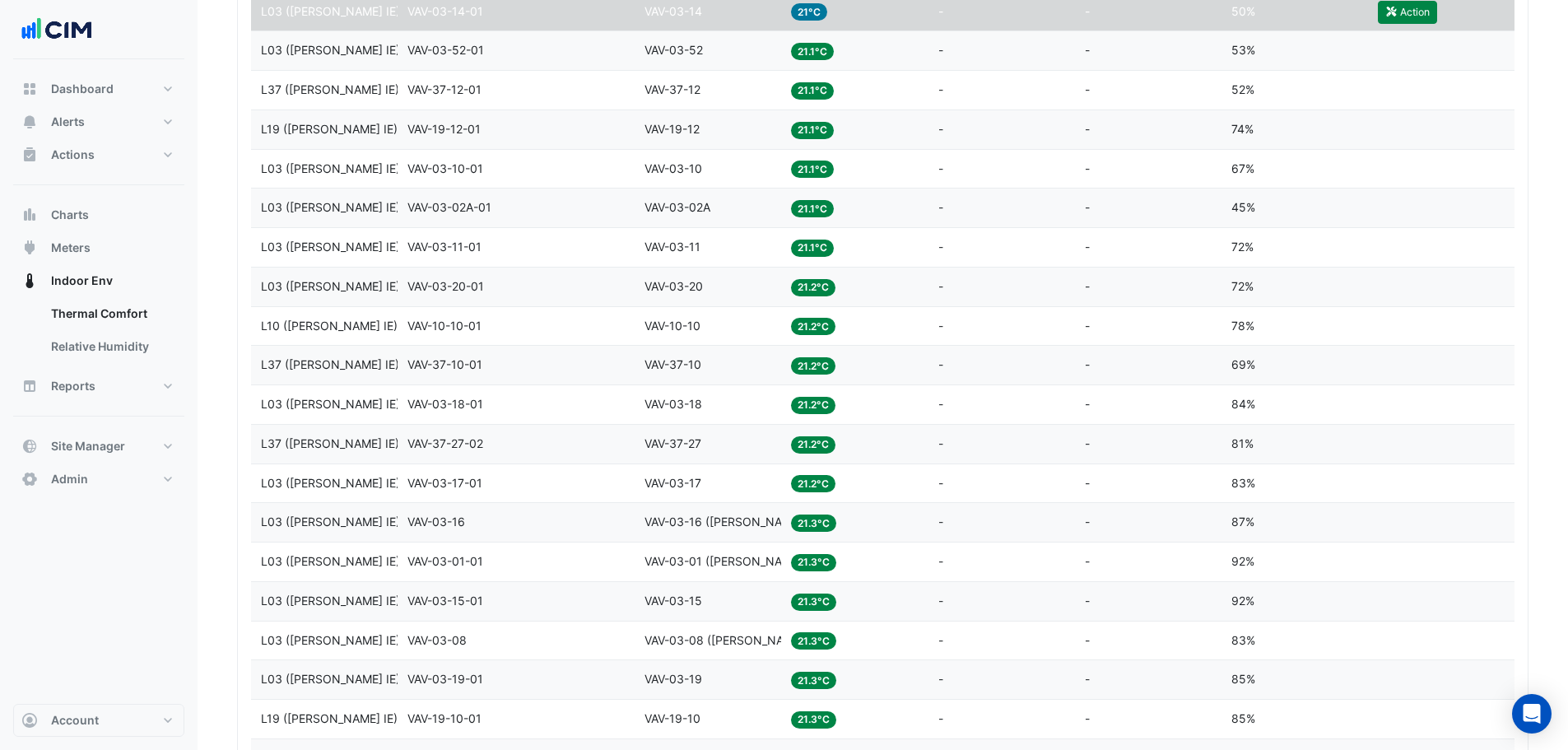
scroll to position [624, 0]
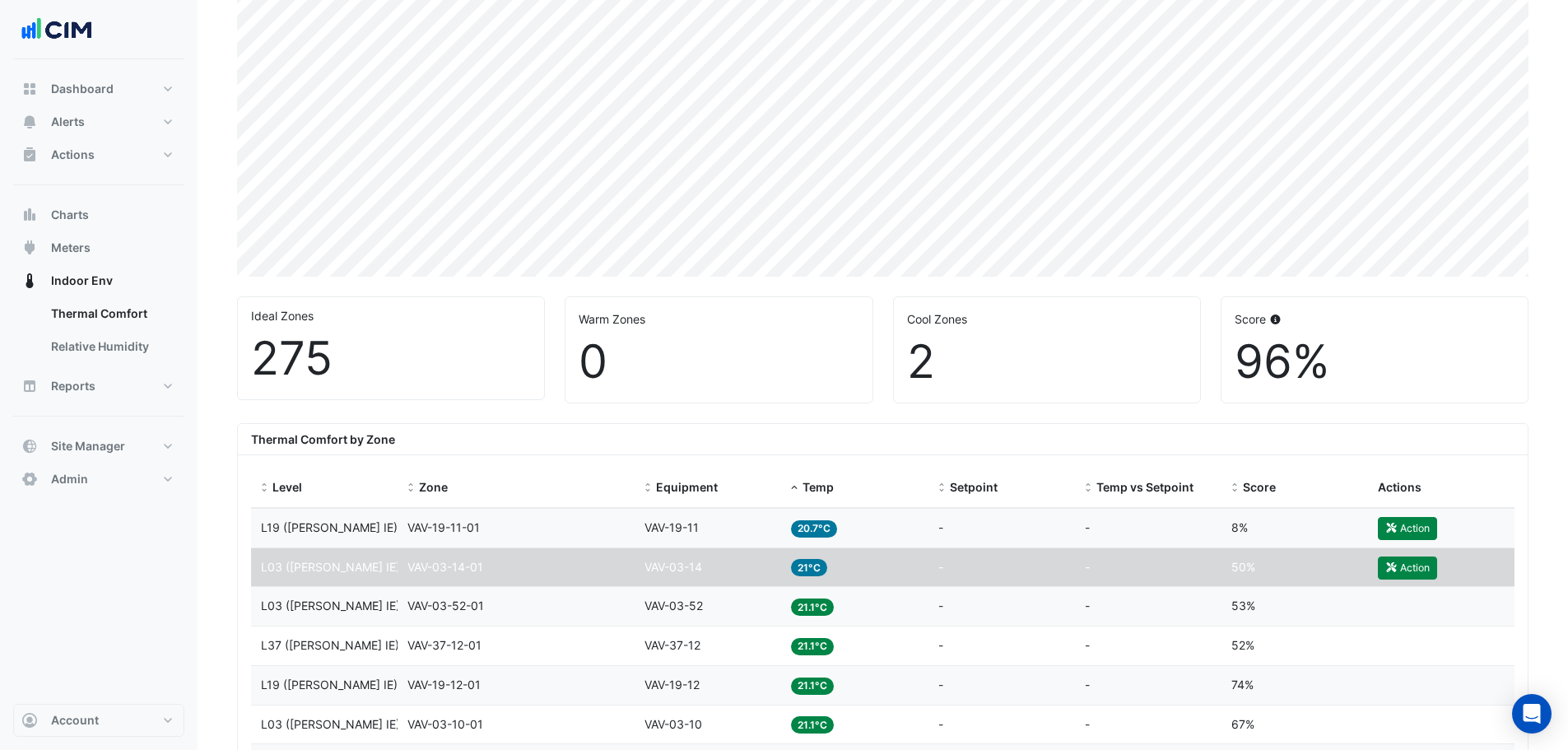
scroll to position [225, 0]
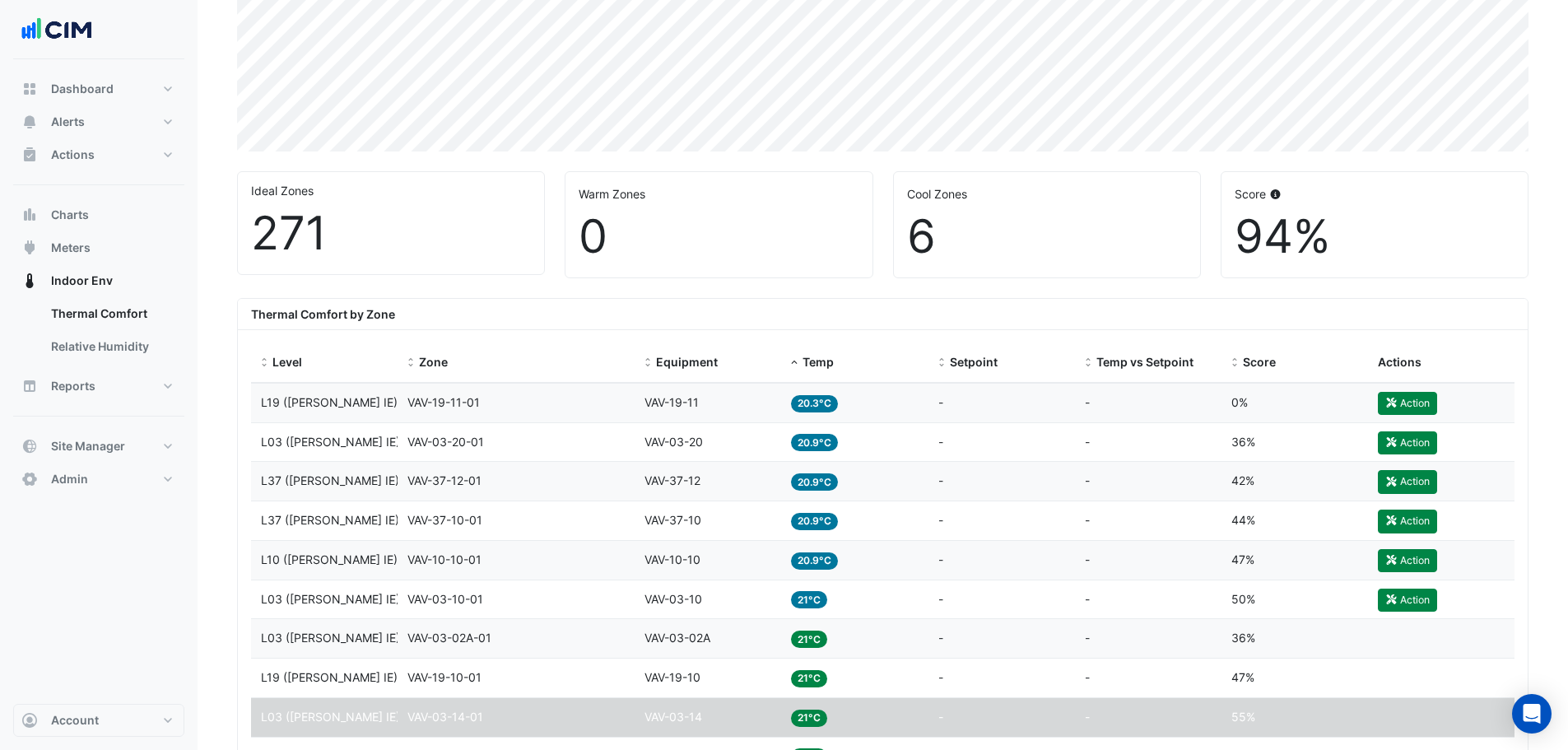
scroll to position [412, 0]
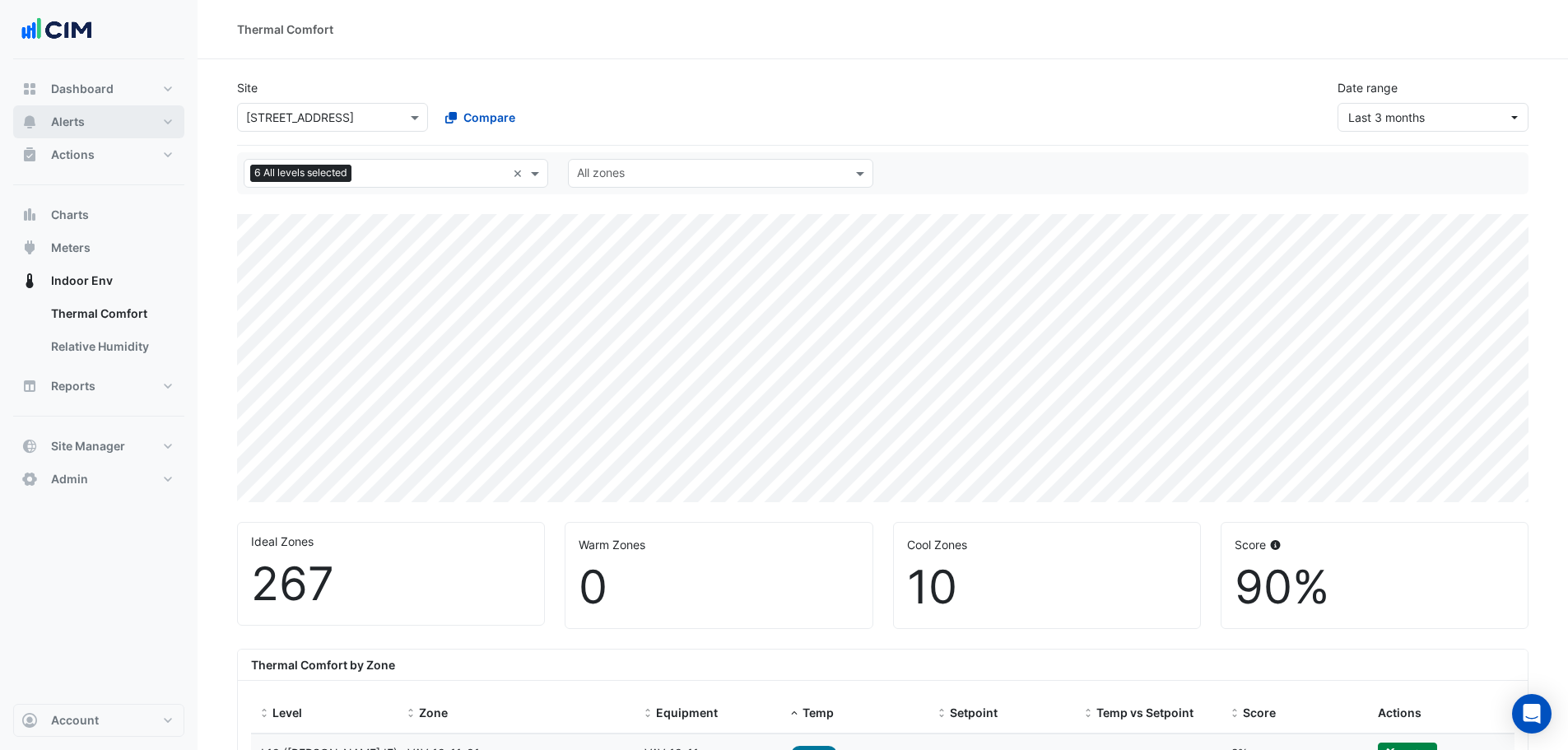
click at [95, 126] on button "Alerts" at bounding box center [99, 122] width 171 height 33
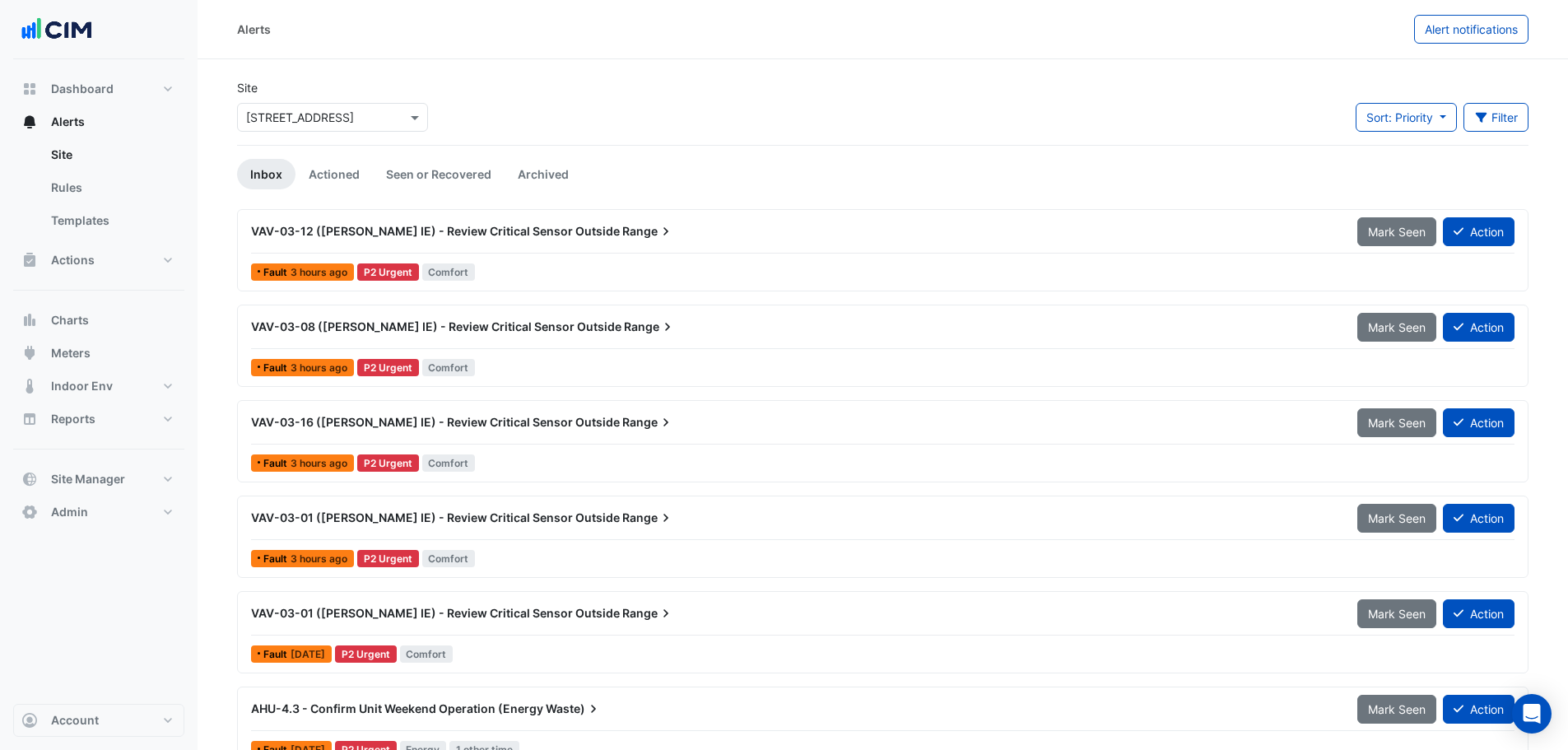
click at [615, 114] on div "Site Select a Site × [STREET_ADDRESS] Sort: Priority Priority Updated Filter Ti…" at bounding box center [882, 111] width 1311 height 66
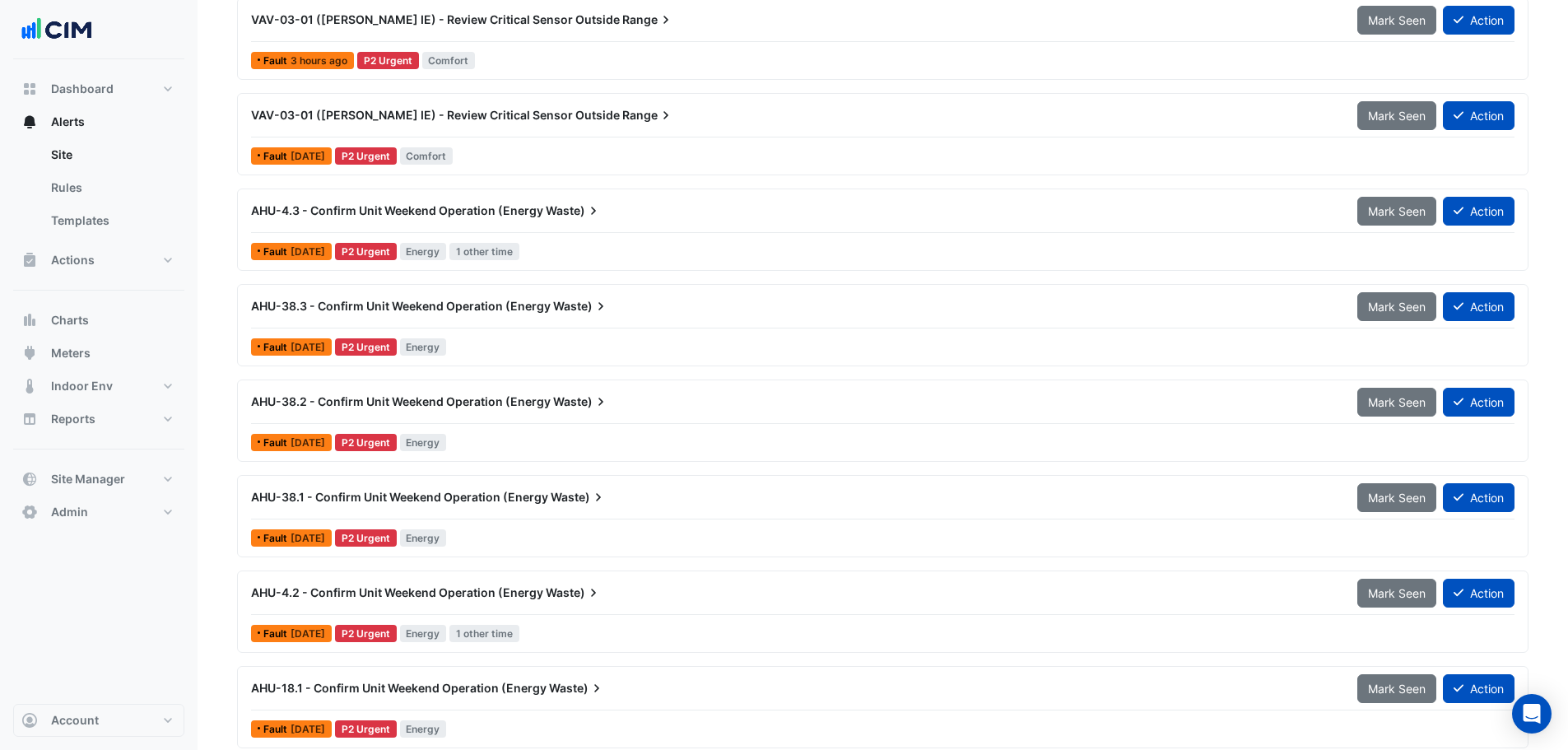
scroll to position [494, 0]
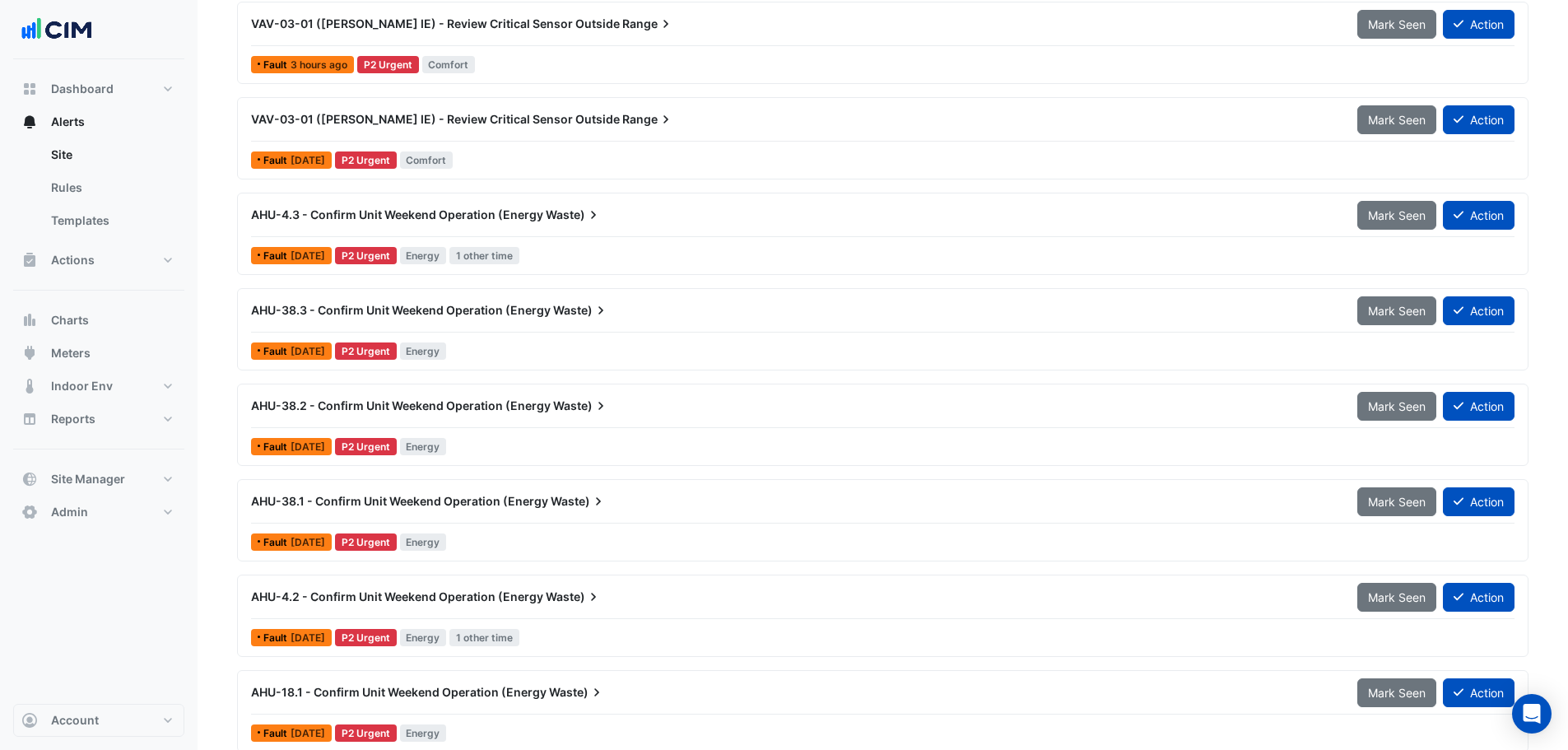
click at [705, 221] on div "AHU-4.3 - Confirm Unit Weekend Operation (Energy Waste)" at bounding box center [794, 214] width 1086 height 16
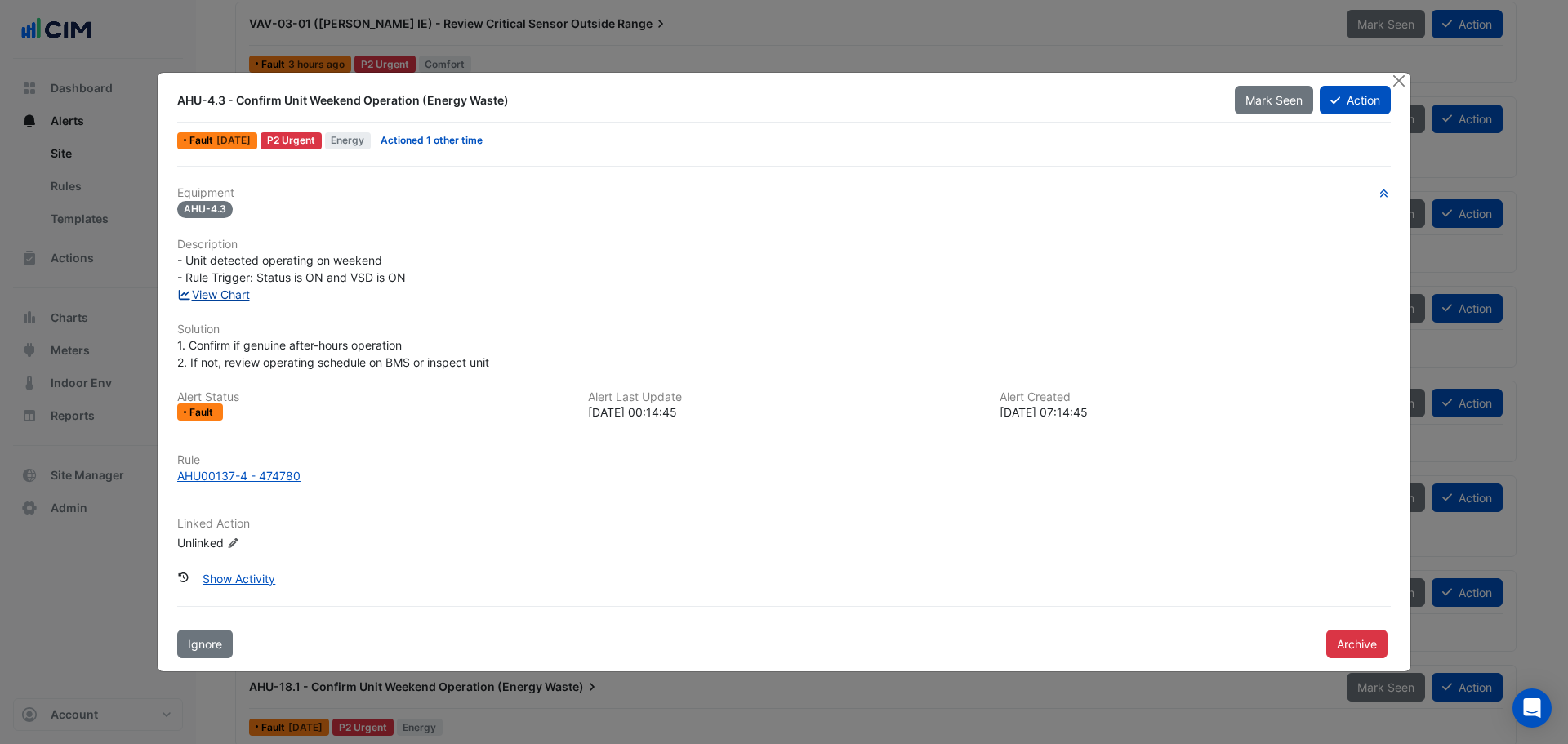
click at [222, 291] on link "View Chart" at bounding box center [213, 294] width 73 height 14
drag, startPoint x: 1400, startPoint y: 76, endPoint x: 1093, endPoint y: 177, distance: 323.2
click at [1400, 78] on button "Close" at bounding box center [1398, 81] width 17 height 17
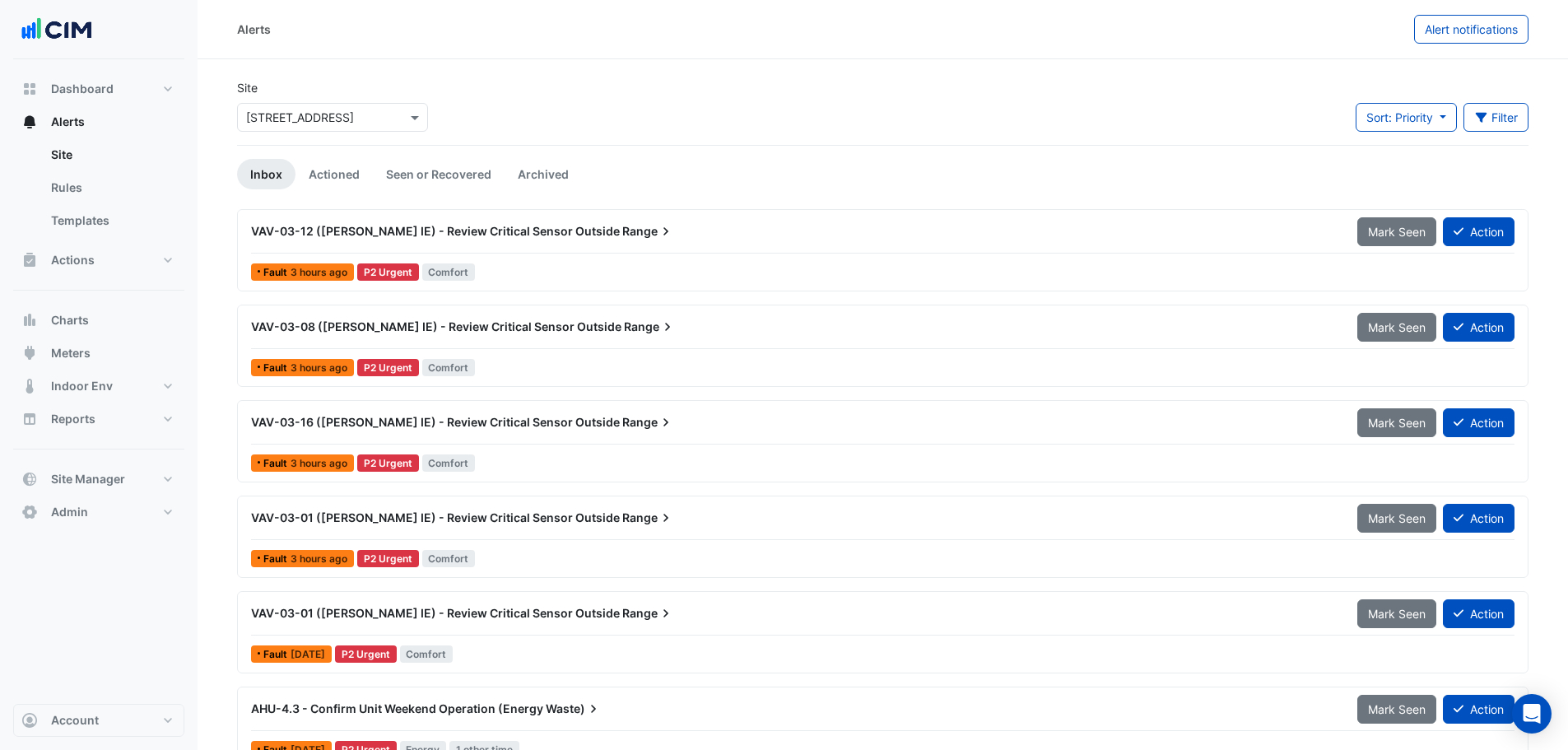
click at [654, 249] on div "VAV-03-12 ([PERSON_NAME] IE) - Review Critical Sensor Outside Range Mark Seen A…" at bounding box center [882, 234] width 1263 height 37
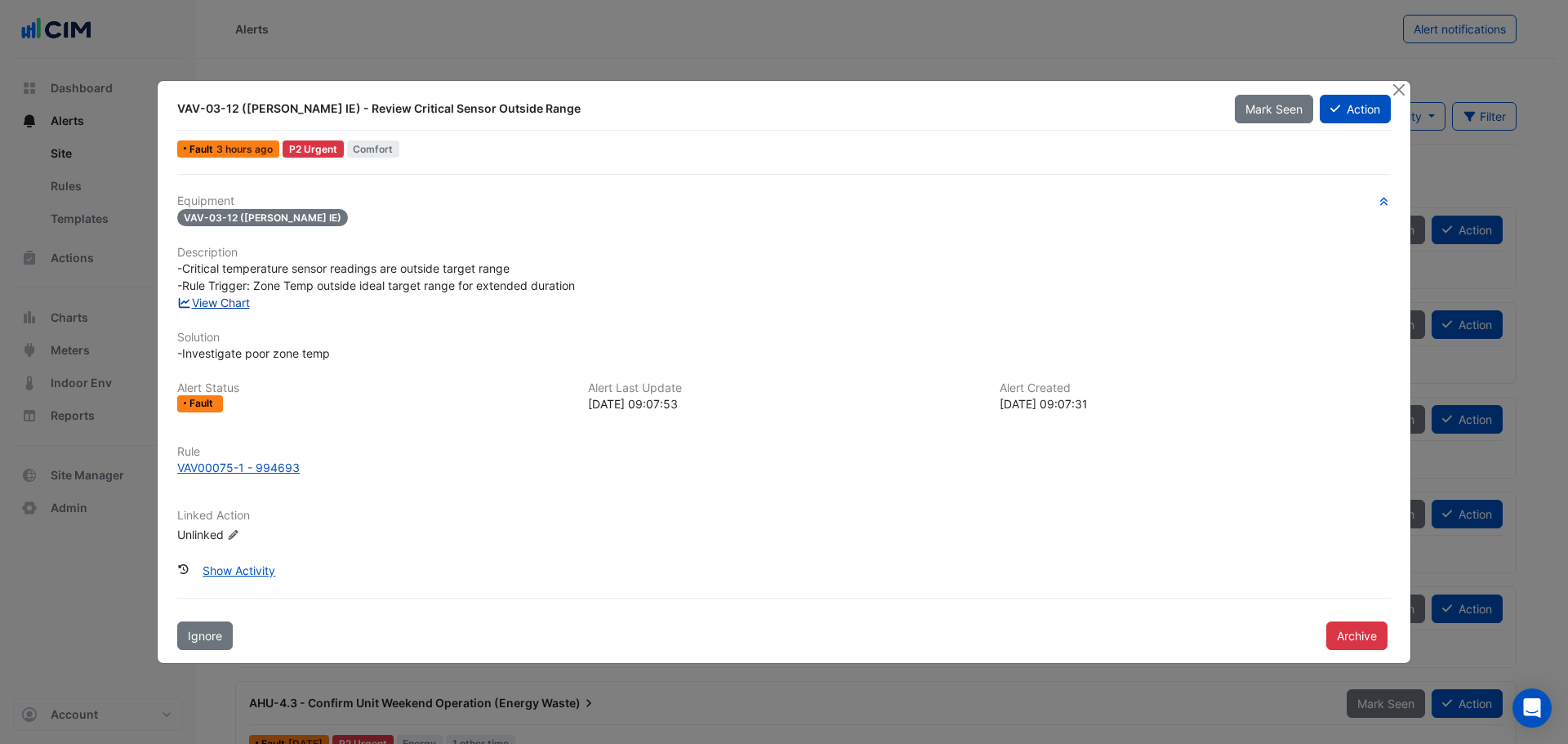
click at [227, 299] on link "View Chart" at bounding box center [213, 303] width 73 height 14
click at [1397, 93] on button "Close" at bounding box center [1398, 90] width 17 height 17
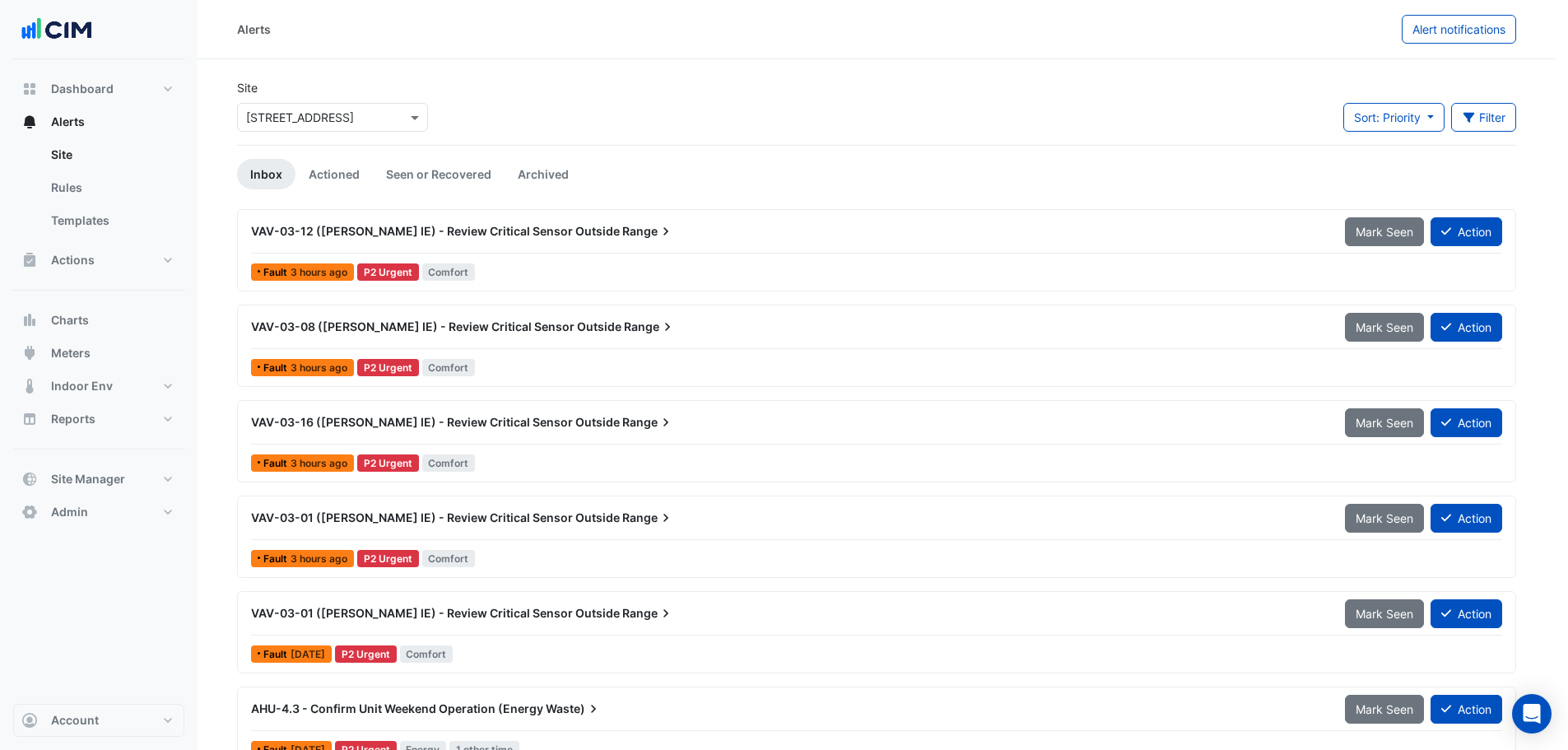
click at [1420, 119] on span "Sort: Priority" at bounding box center [1387, 117] width 67 height 14
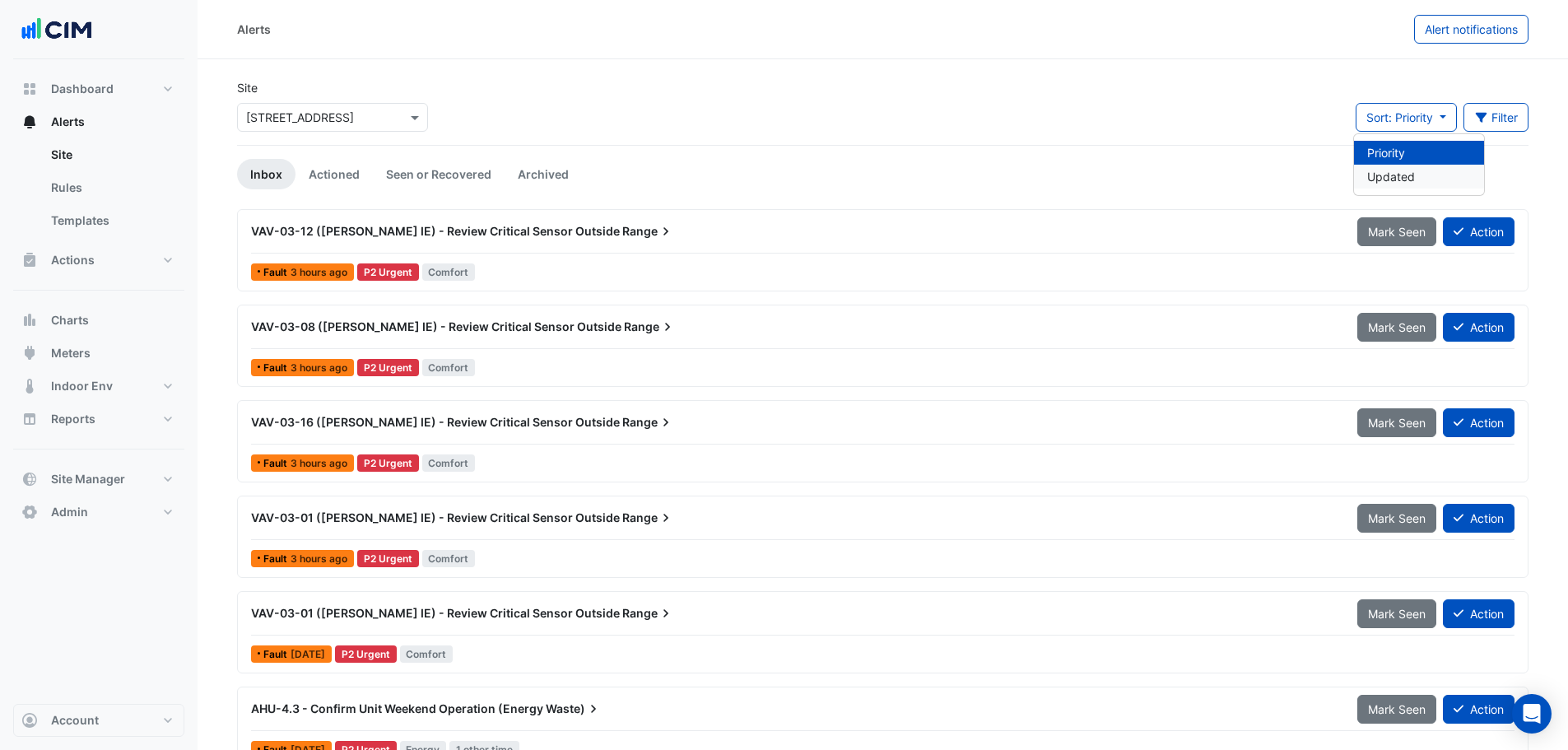
click at [1395, 174] on li "Updated" at bounding box center [1418, 176] width 130 height 24
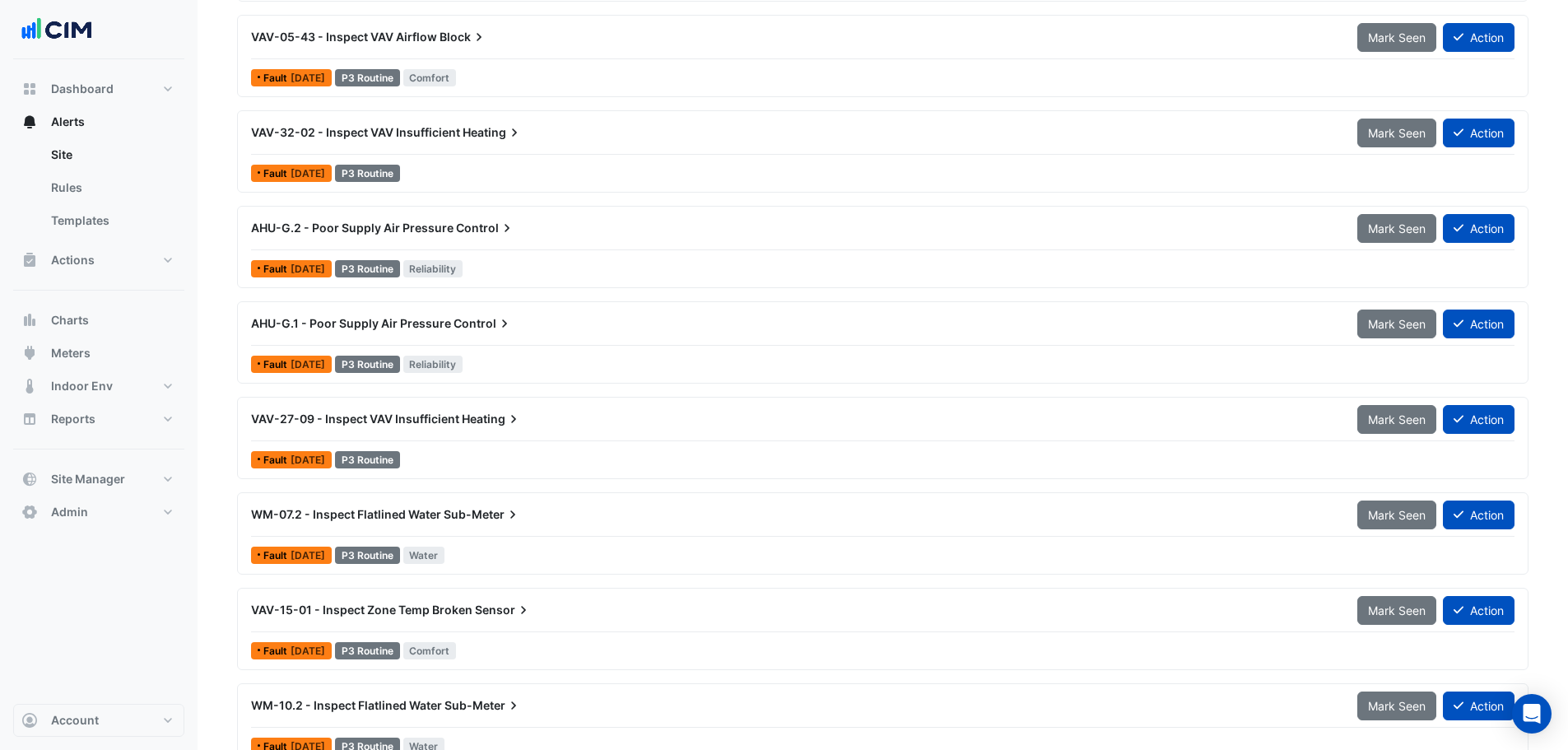
scroll to position [4013, 0]
click at [566, 324] on div "AHU-G.1 - Poor Supply Air Pressure Control" at bounding box center [794, 324] width 1086 height 16
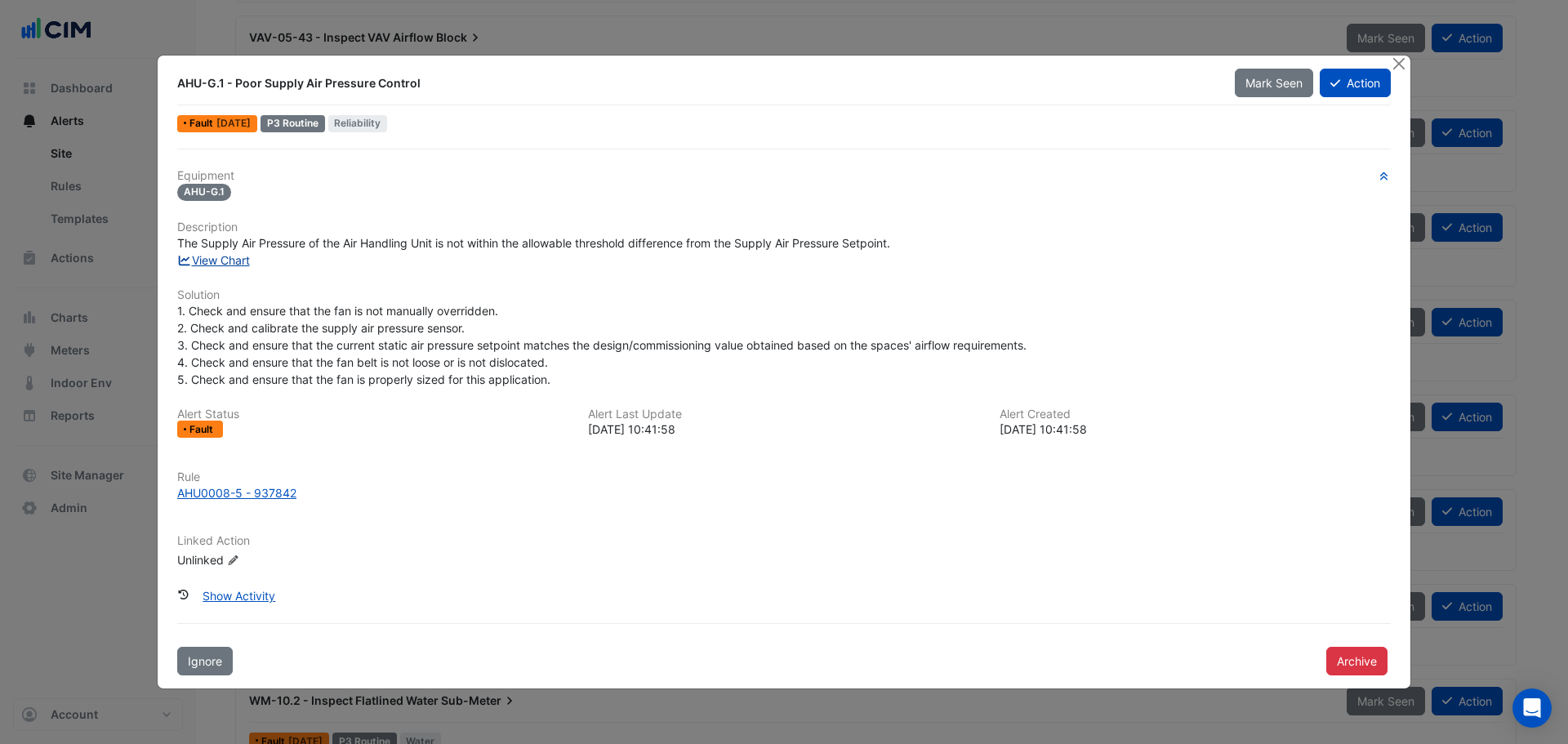
click at [230, 254] on link "View Chart" at bounding box center [213, 260] width 73 height 14
click at [1400, 60] on button "Close" at bounding box center [1398, 64] width 17 height 17
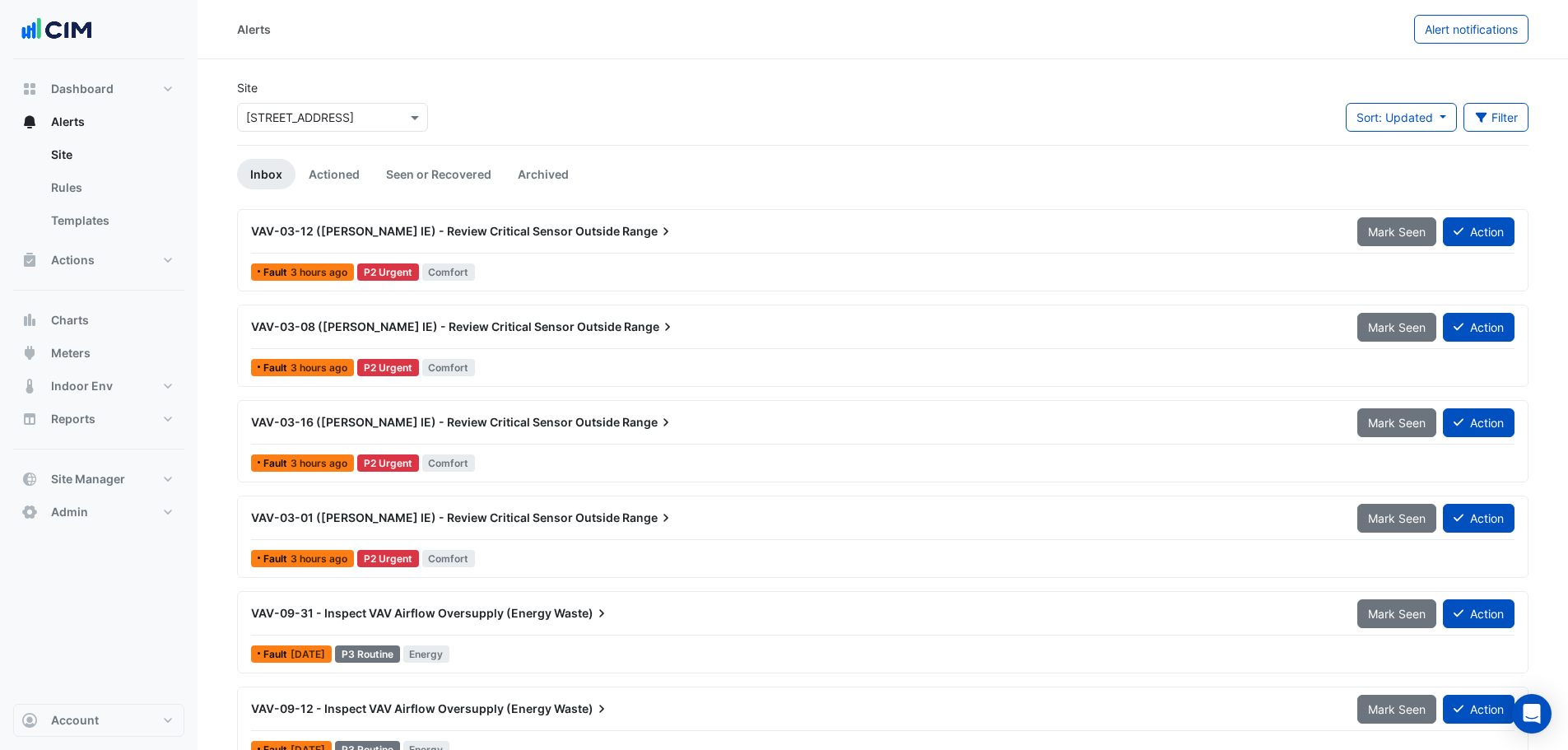
click at [1385, 117] on span "Sort: Updated" at bounding box center [1395, 117] width 76 height 14
click at [1137, 117] on div "Site Select a Site × 121 Exhibition Street Sort: Updated Filter Title Priority …" at bounding box center [882, 111] width 1311 height 66
click at [1492, 121] on button "Filter" at bounding box center [1496, 117] width 66 height 29
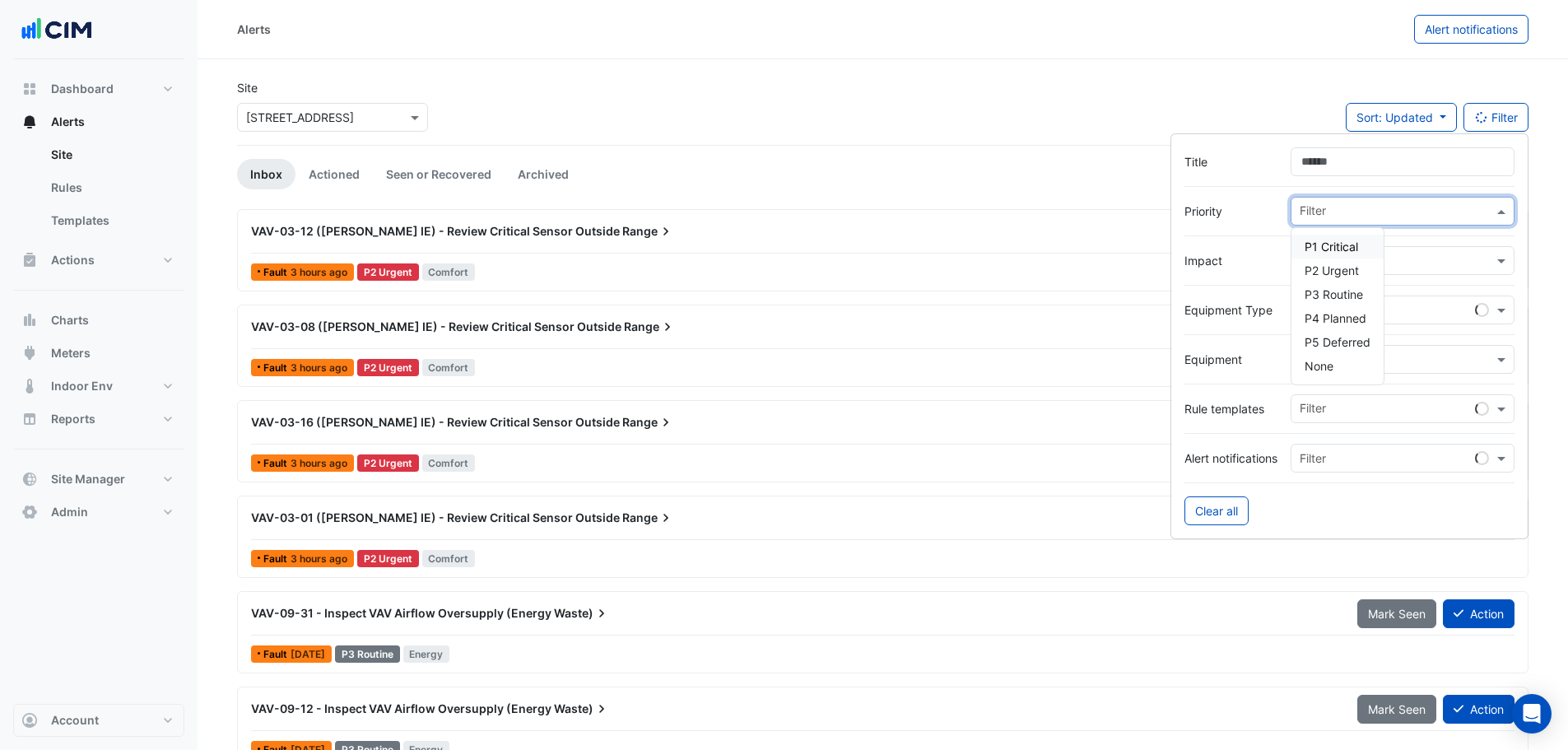
click at [1379, 212] on input "text" at bounding box center [1396, 213] width 193 height 17
click at [1342, 245] on span "P1 Critical" at bounding box center [1331, 246] width 53 height 14
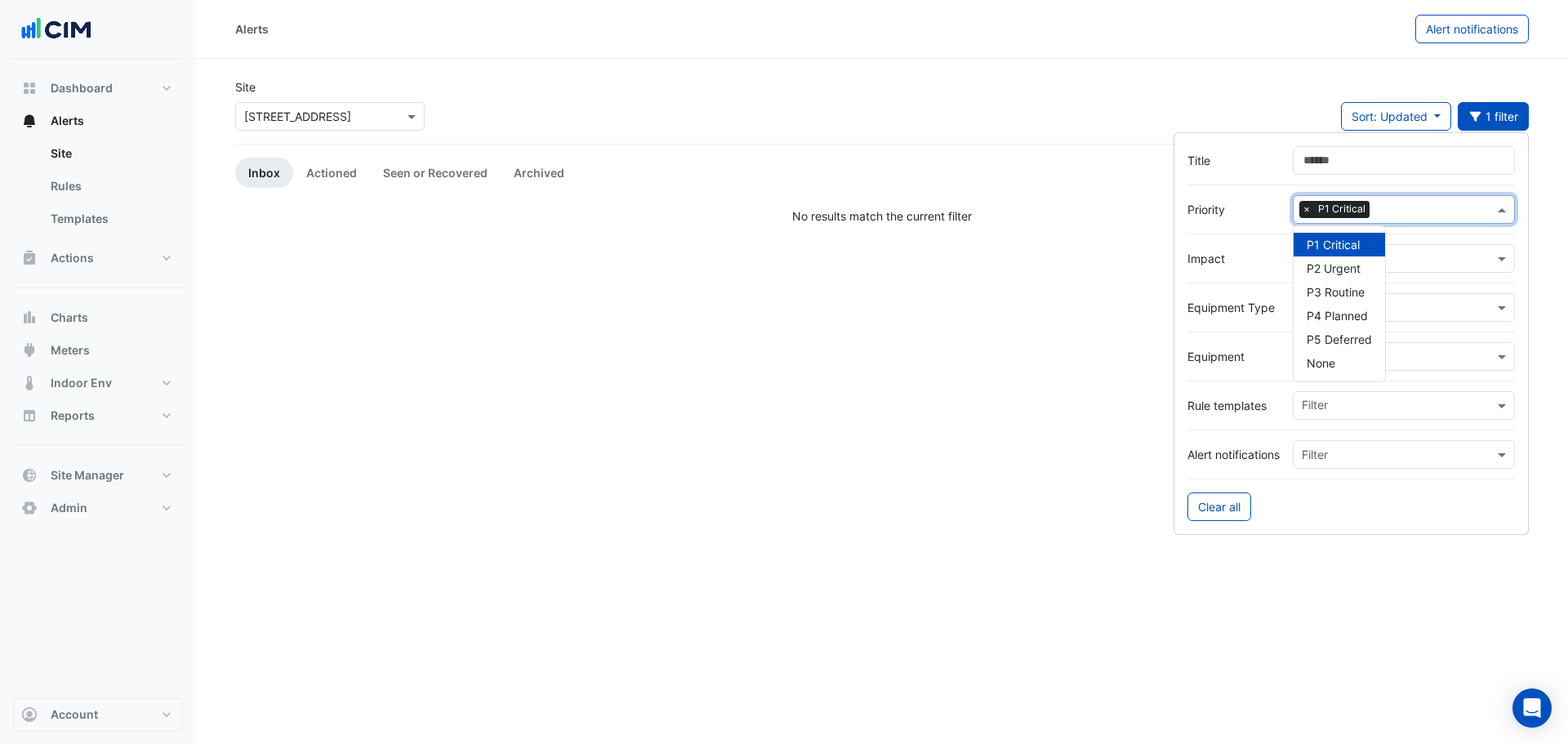
drag, startPoint x: 1414, startPoint y: 194, endPoint x: 1407, endPoint y: 216, distance: 23.1
click at [1410, 213] on form "Title Priority Filter × P1 Critical P1 Critical P2 Urgent P3 Routine P4 Planned…" at bounding box center [1351, 334] width 355 height 403
click at [1408, 196] on div "Filter × P1 Critical" at bounding box center [1403, 209] width 222 height 28
click at [1334, 269] on span "P2 Urgent" at bounding box center [1333, 268] width 54 height 14
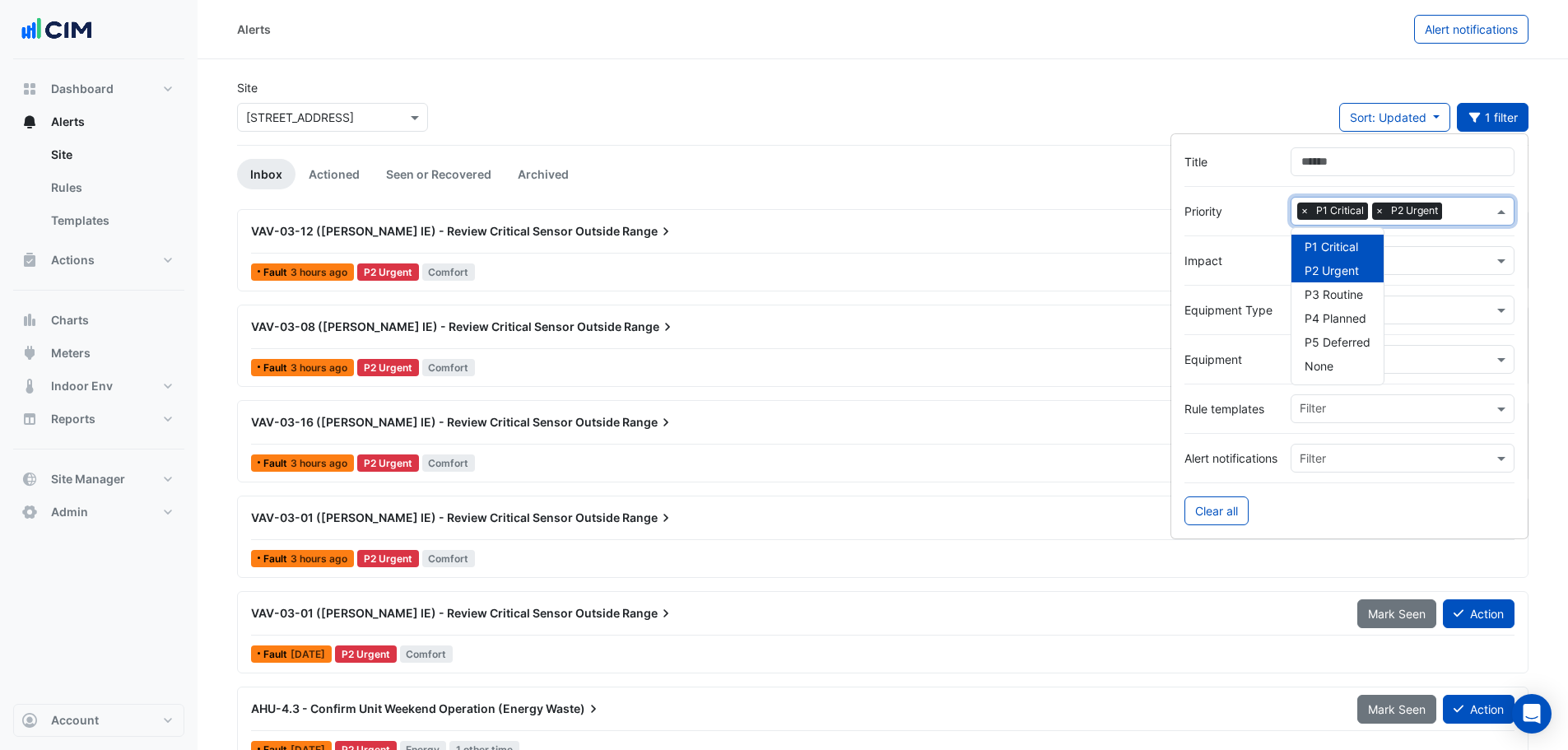
click at [211, 253] on section "Site Select a Site × 121 Exhibition Street Sort: Updated Priority Updated 1 fil…" at bounding box center [882, 653] width 1370 height 1187
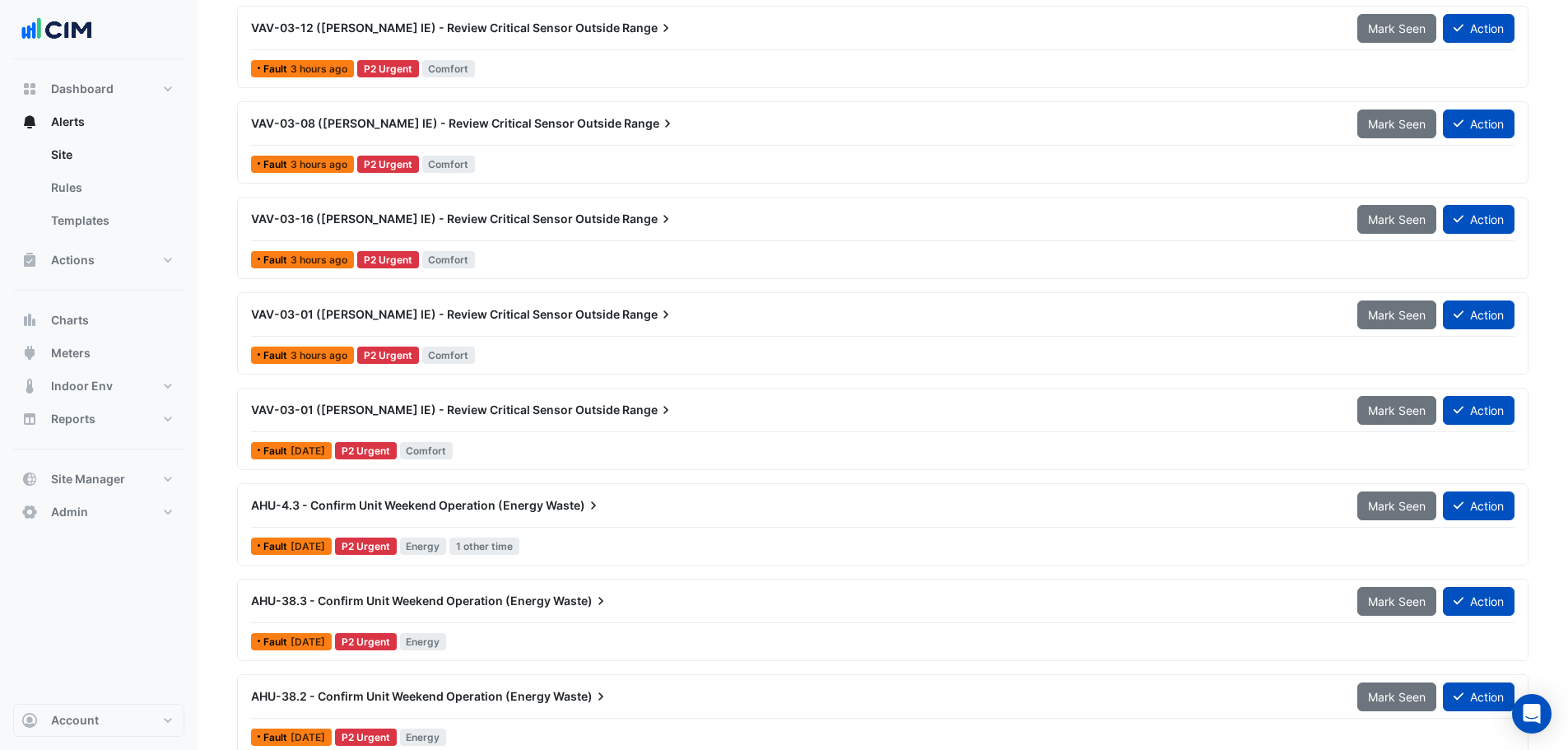
scroll to position [15, 0]
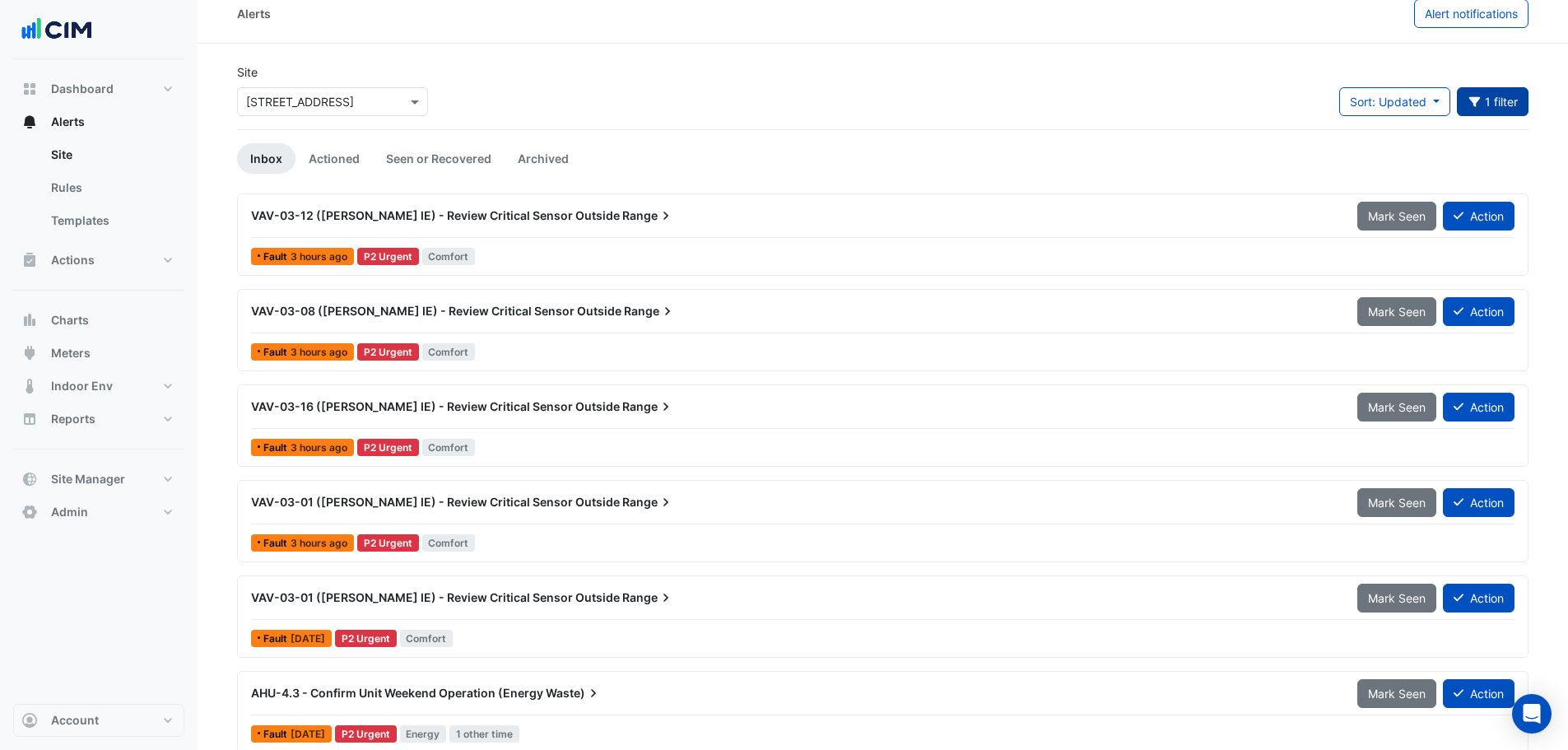
click at [1490, 102] on button "1 filter" at bounding box center [1493, 102] width 72 height 29
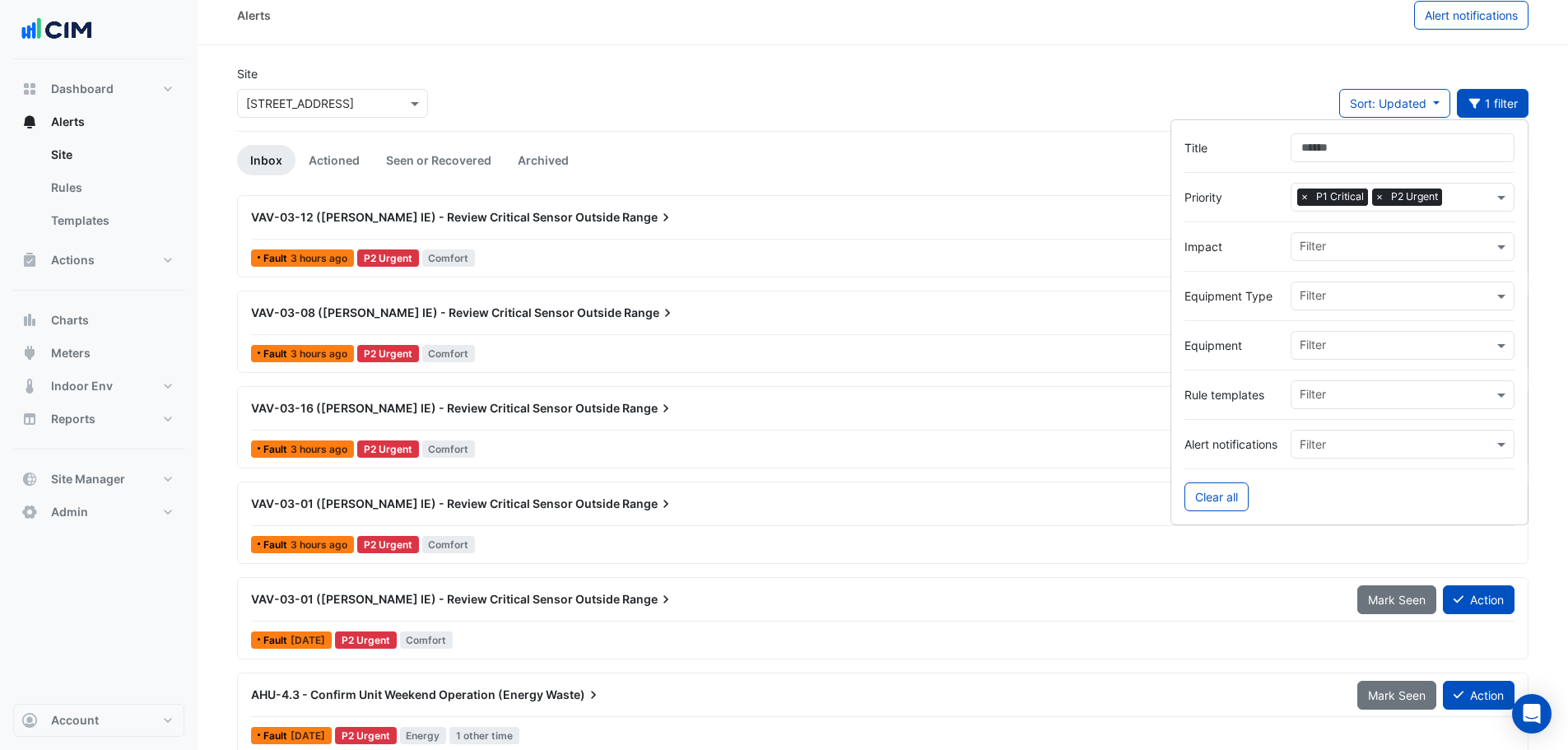
click at [1304, 194] on span "×" at bounding box center [1304, 196] width 15 height 16
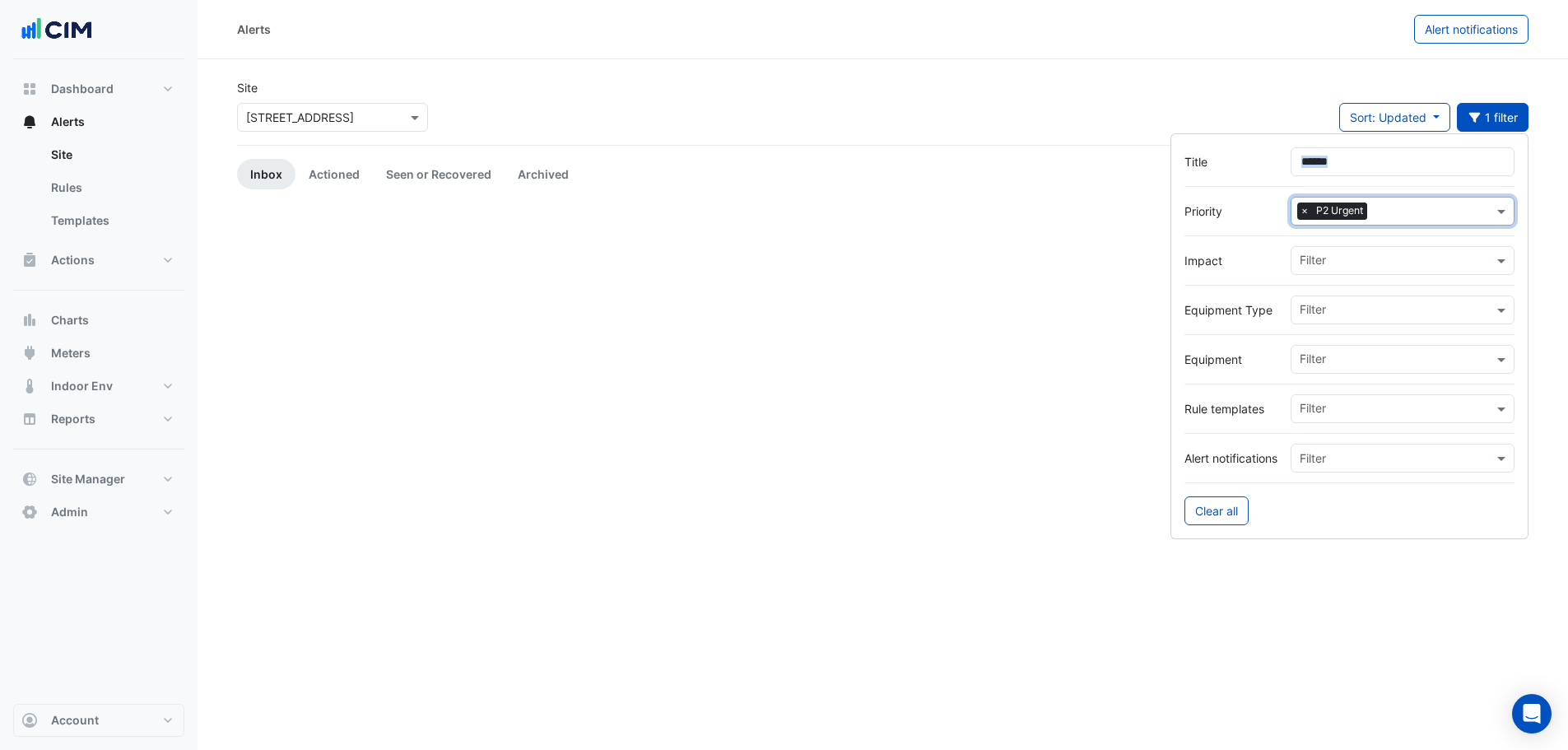
click at [1304, 194] on div at bounding box center [1349, 187] width 330 height 21
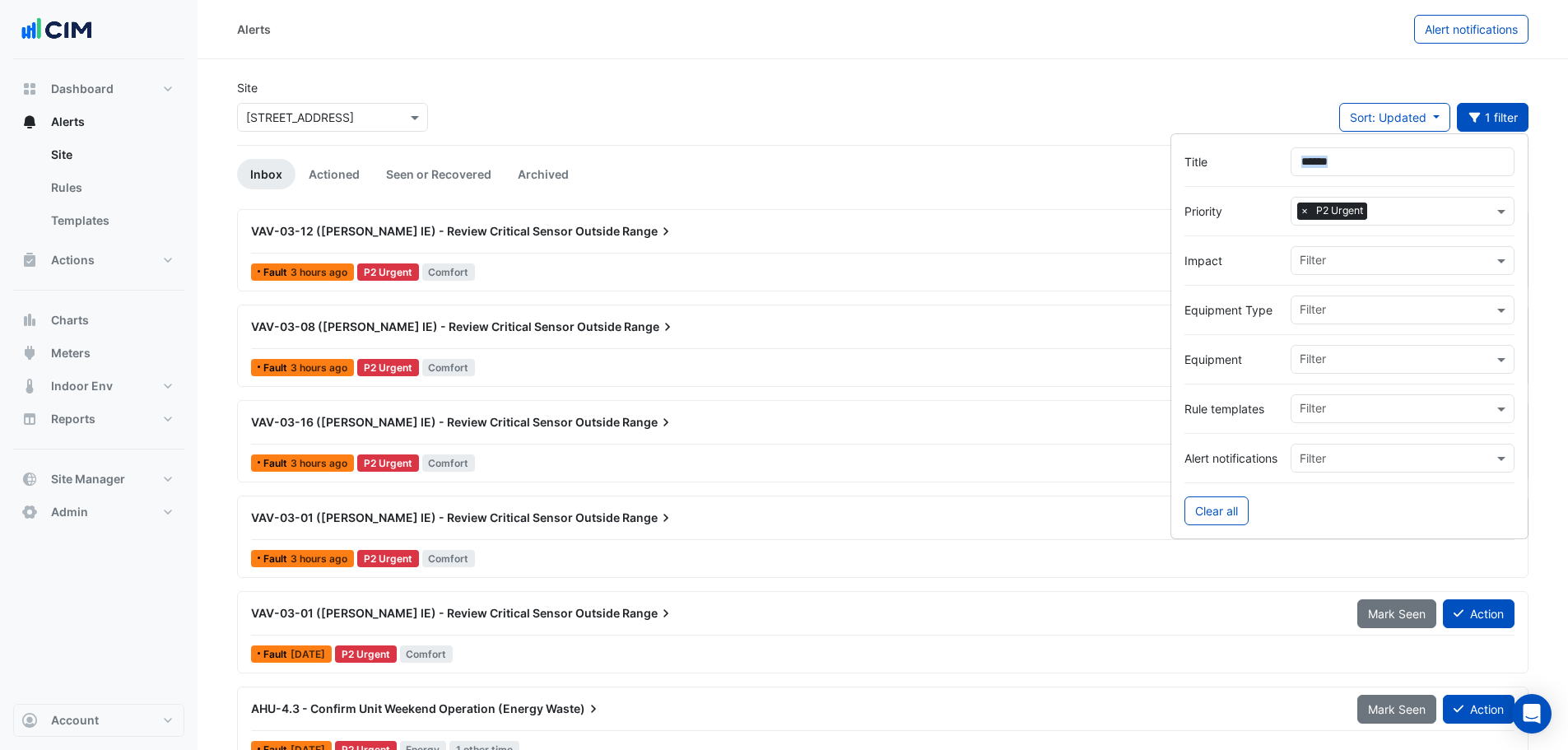
click at [1304, 211] on span "×" at bounding box center [1304, 211] width 15 height 16
click at [970, 117] on div "Site Select a Site × 121 Exhibition Street Sort: Updated Priority Updated Filter" at bounding box center [882, 111] width 1311 height 66
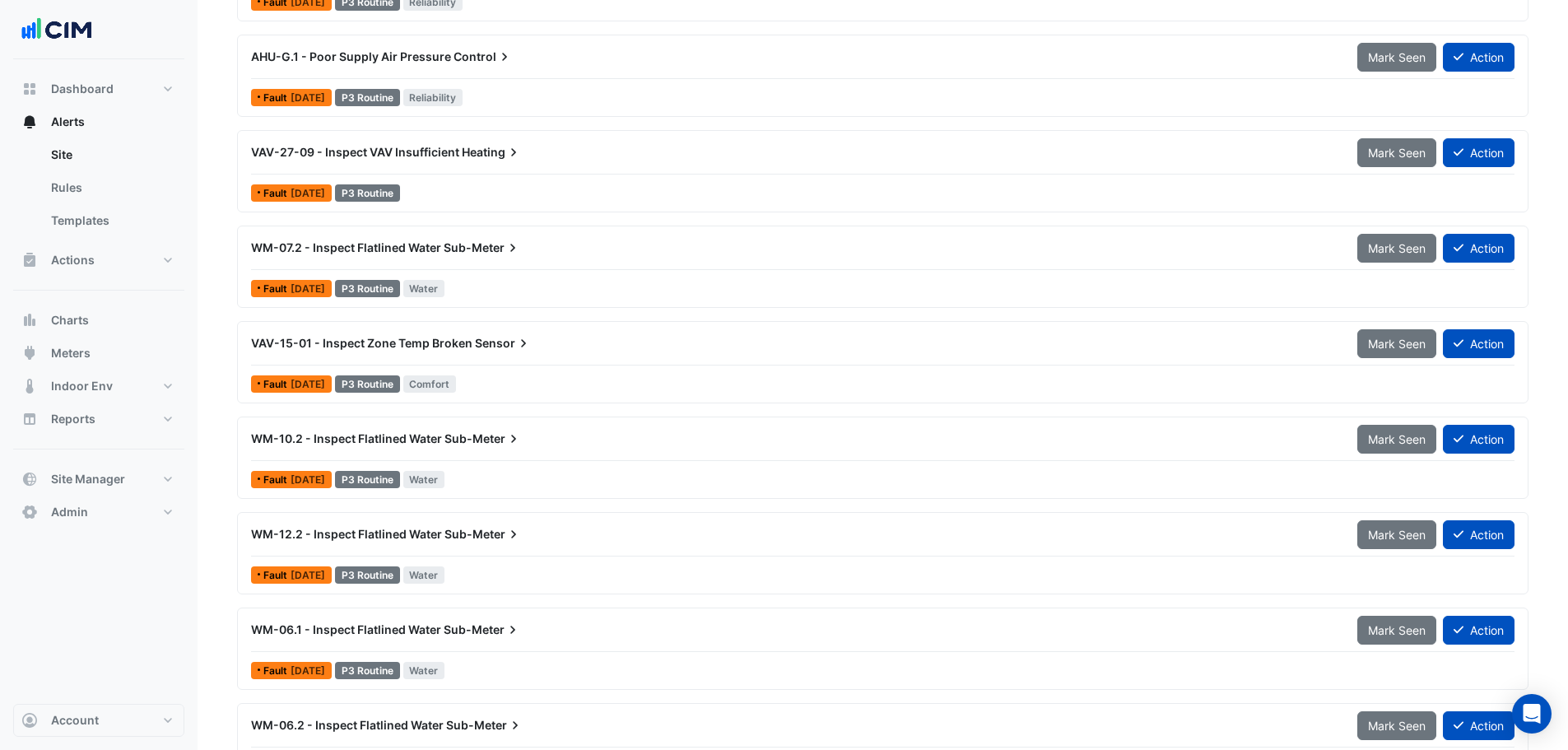
scroll to position [4425, 0]
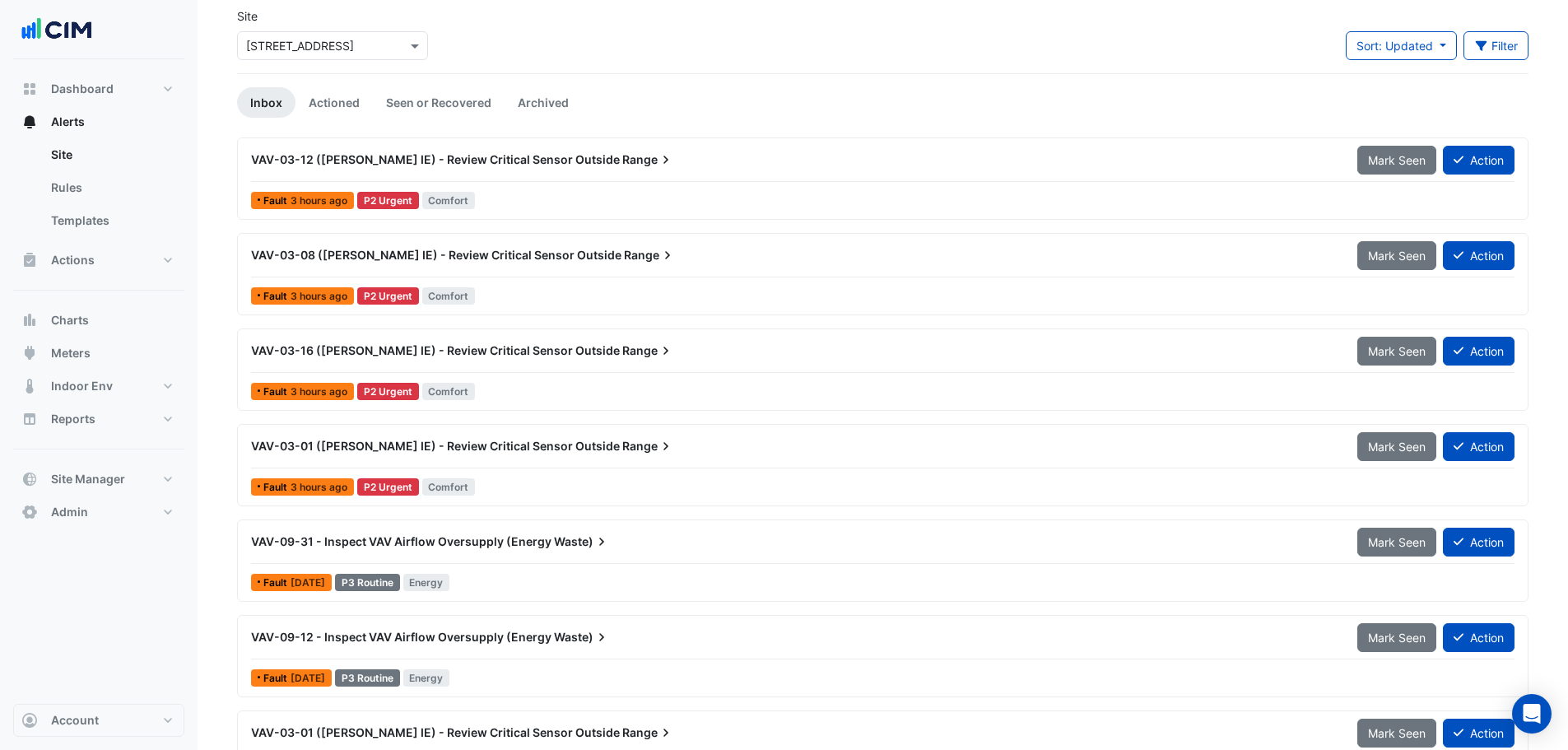
scroll to position [0, 0]
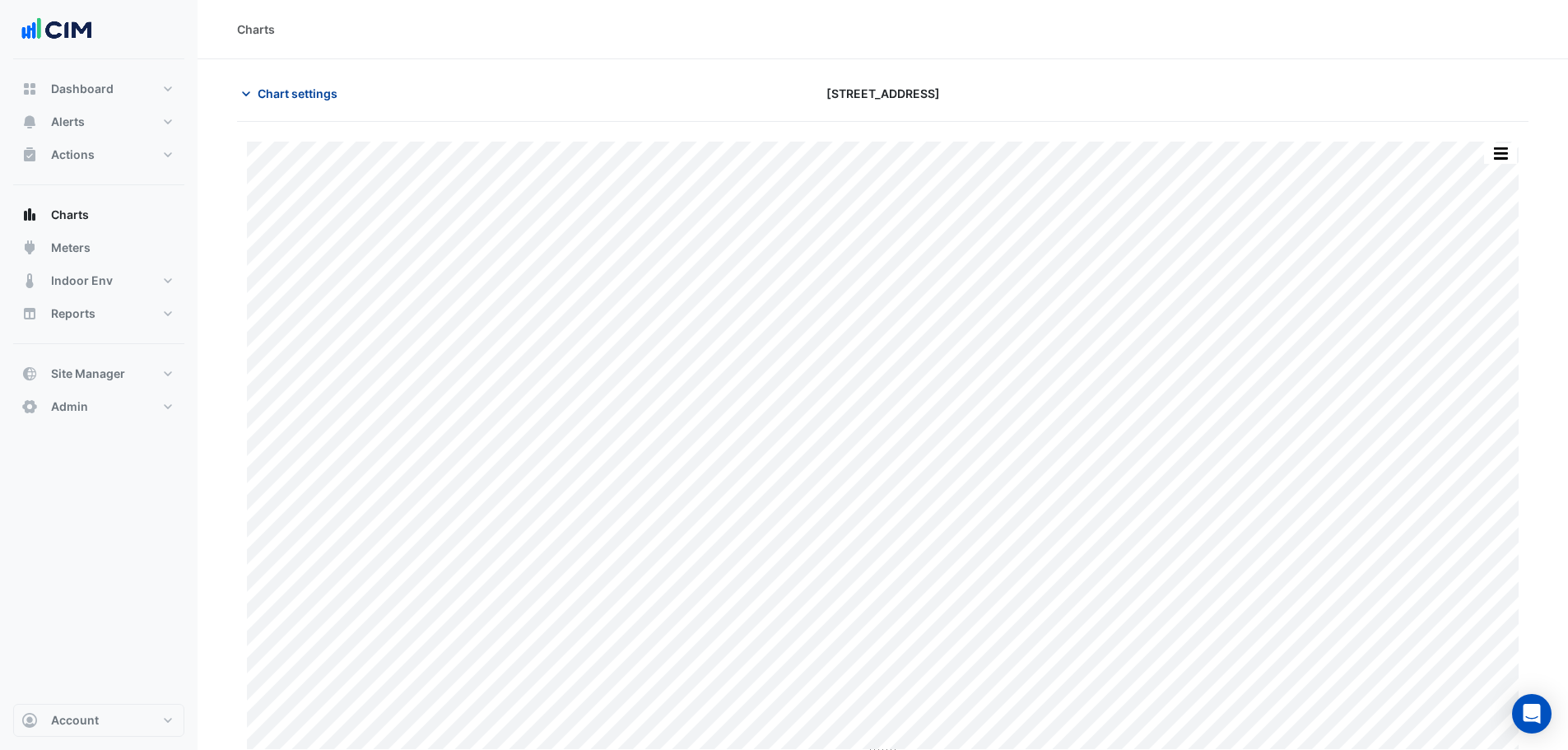
click at [303, 88] on span "Chart settings" at bounding box center [297, 93] width 80 height 17
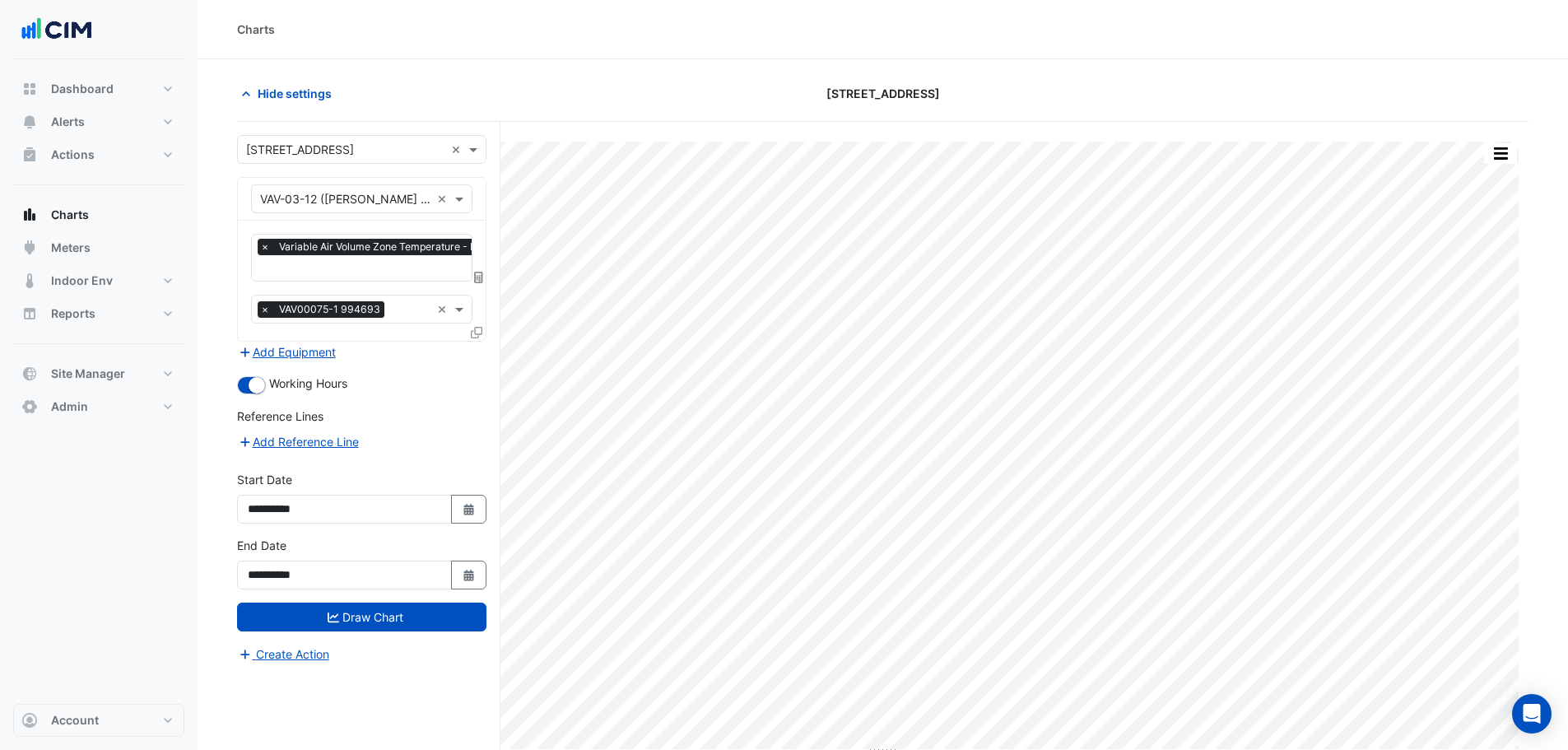
scroll to position [0, 9]
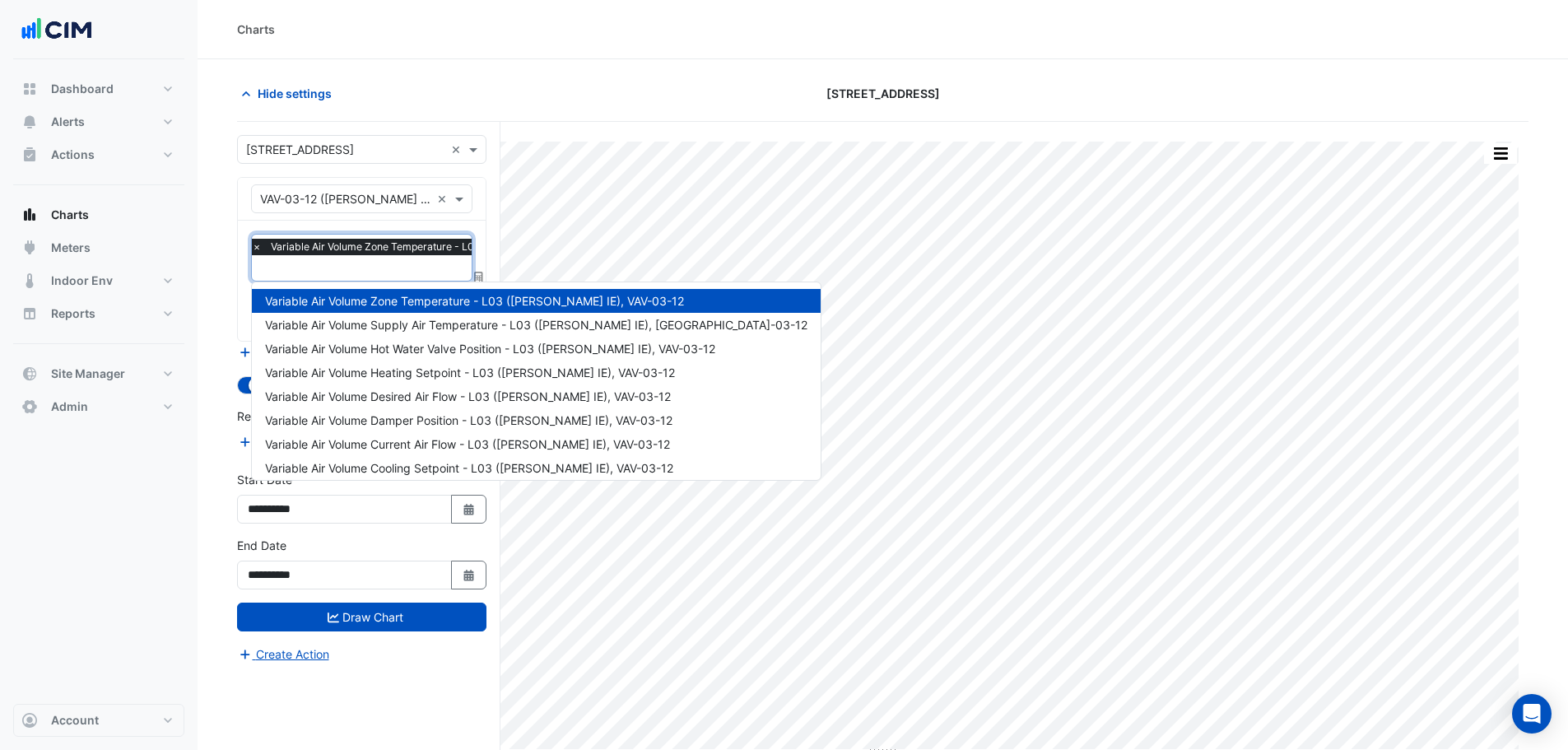
click at [335, 274] on input "text" at bounding box center [448, 270] width 393 height 17
click at [213, 354] on section "Hide settings [STREET_ADDRESS] Print Save as JPEG Save as PNG Pivot Data Table …" at bounding box center [882, 436] width 1370 height 753
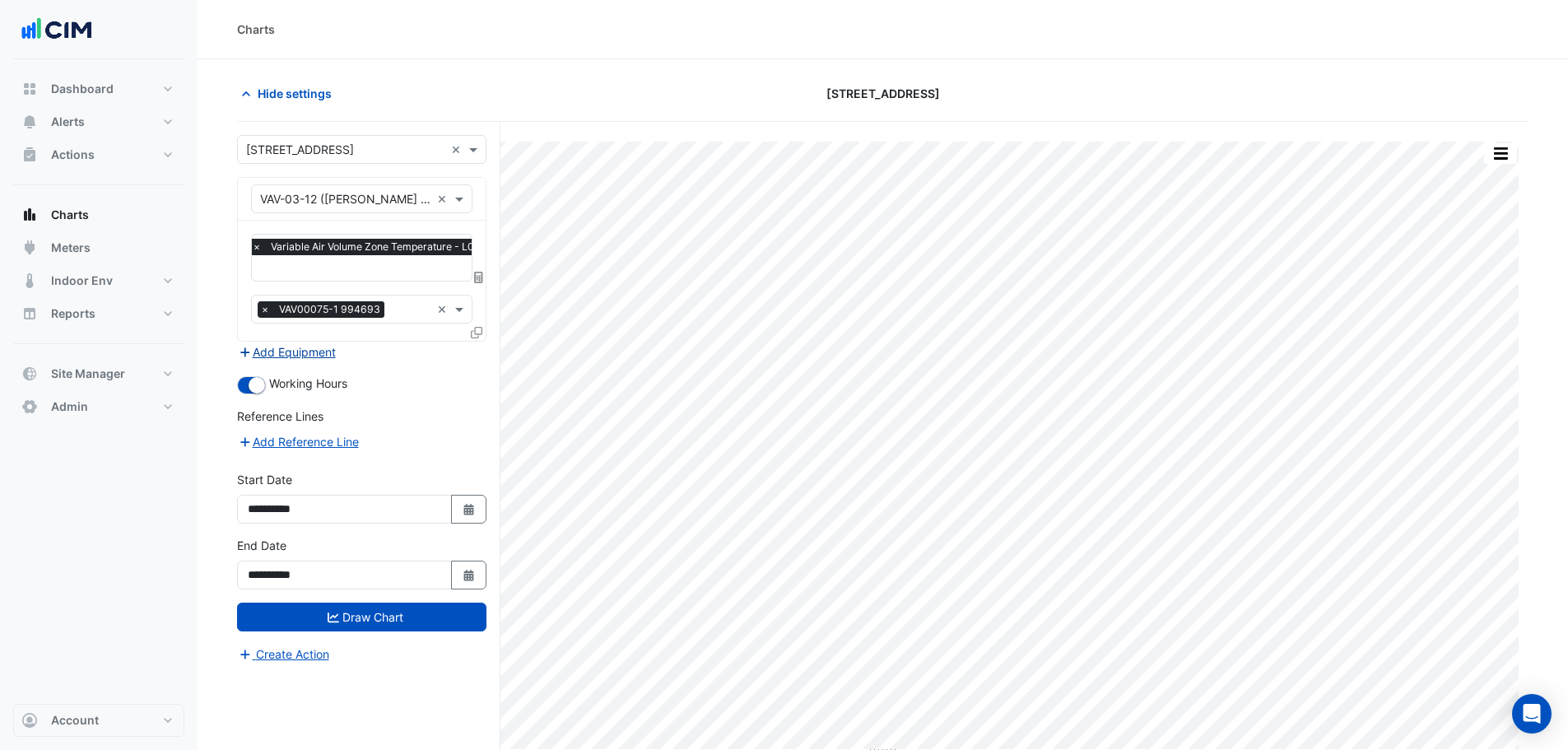
click at [286, 355] on button "Add Equipment" at bounding box center [287, 352] width 100 height 19
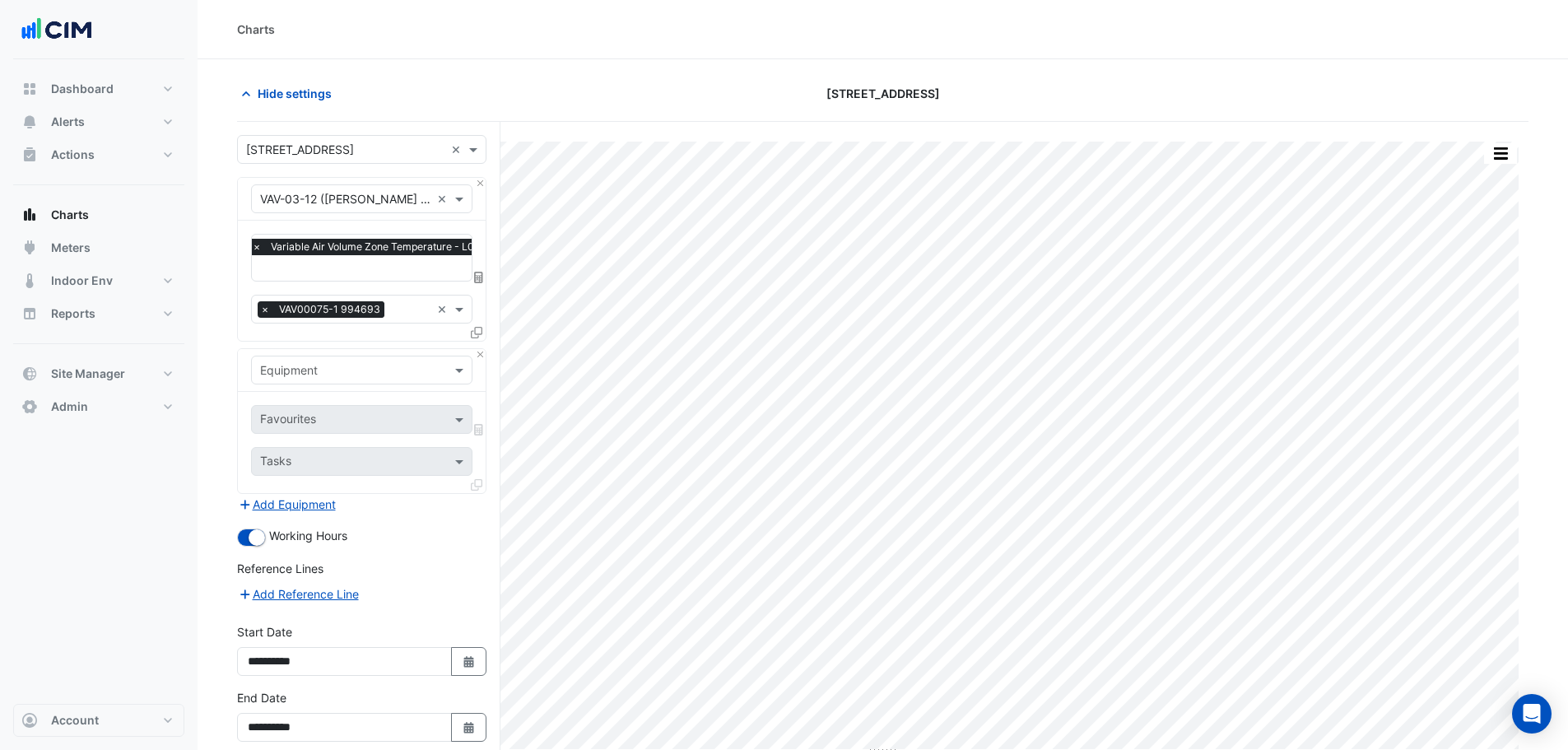
click at [304, 370] on input "text" at bounding box center [345, 371] width 171 height 17
type input "***"
click at [310, 406] on span "Weather" at bounding box center [287, 403] width 45 height 14
click at [312, 417] on input "text" at bounding box center [343, 421] width 166 height 17
type input "****"
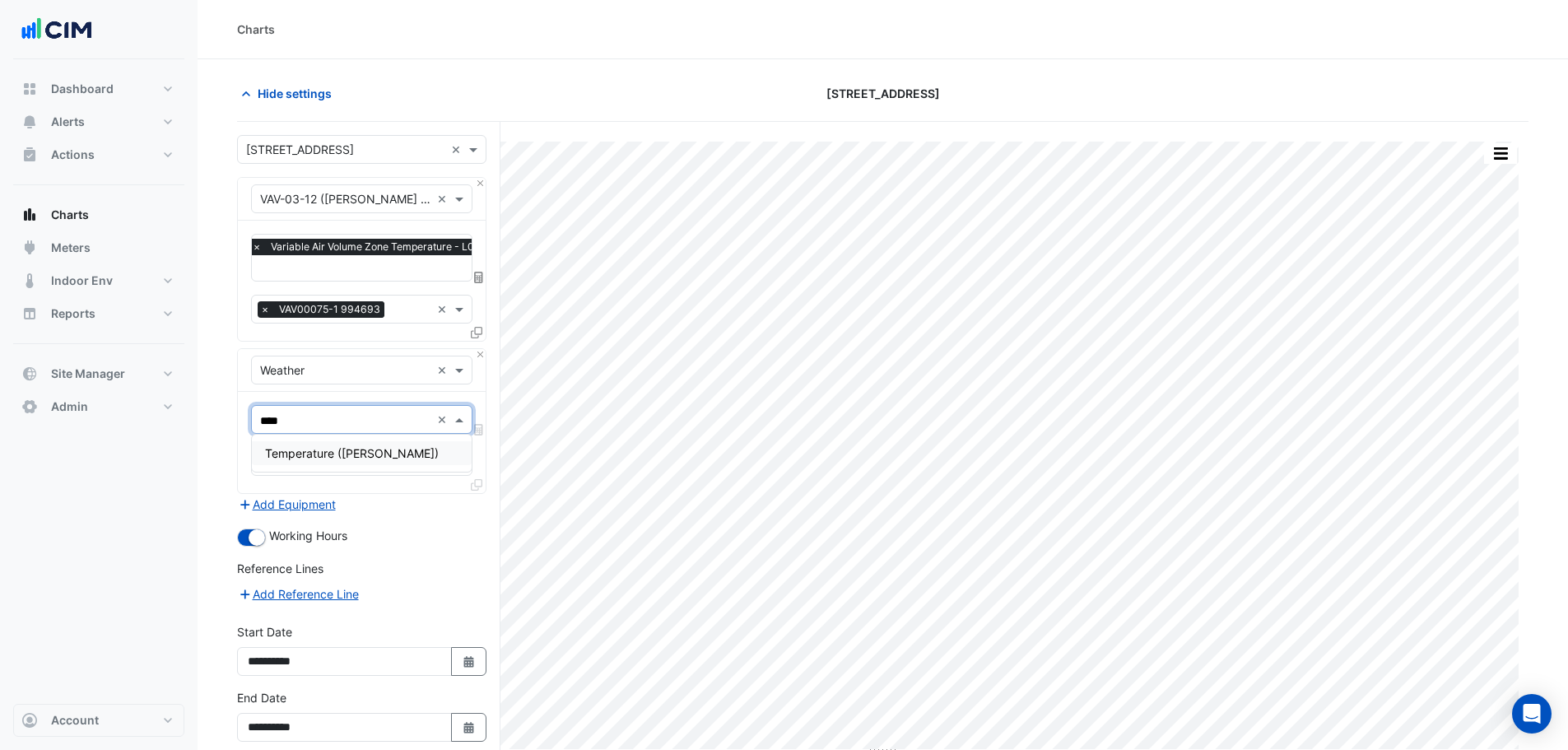
click at [329, 465] on div "Temperature ([PERSON_NAME])" at bounding box center [361, 453] width 220 height 24
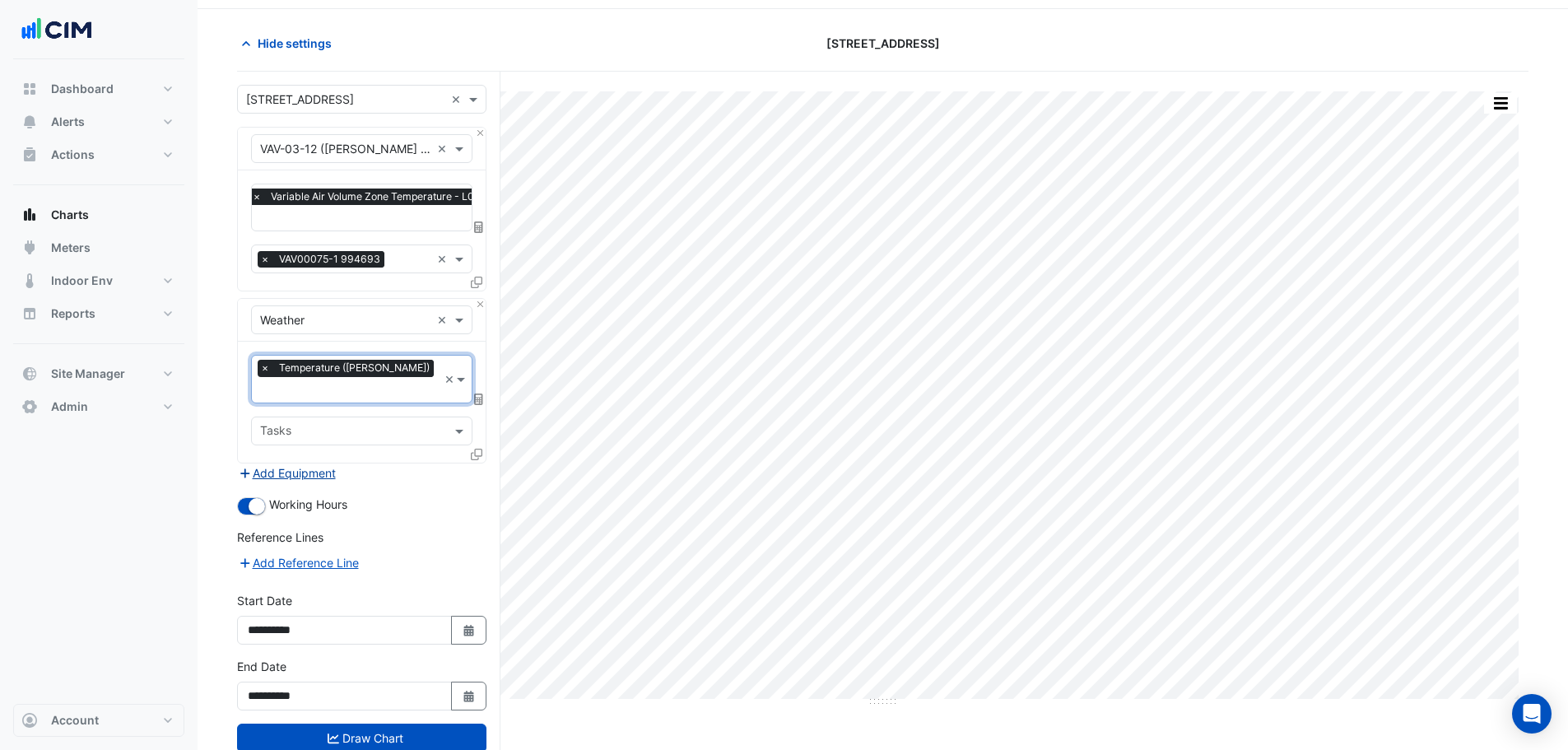
scroll to position [77, 0]
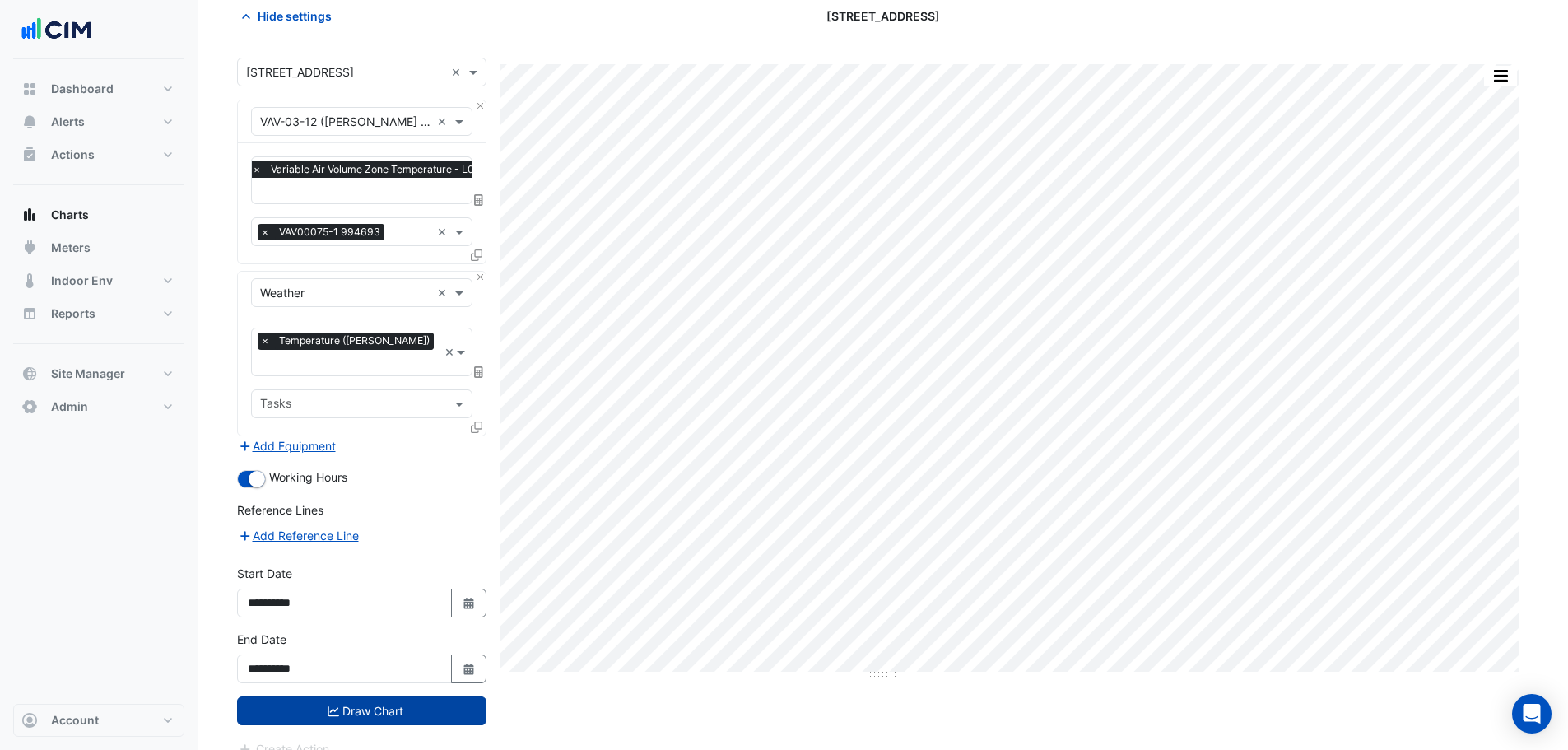
click at [486, 697] on button "Draw Chart" at bounding box center [362, 711] width 250 height 29
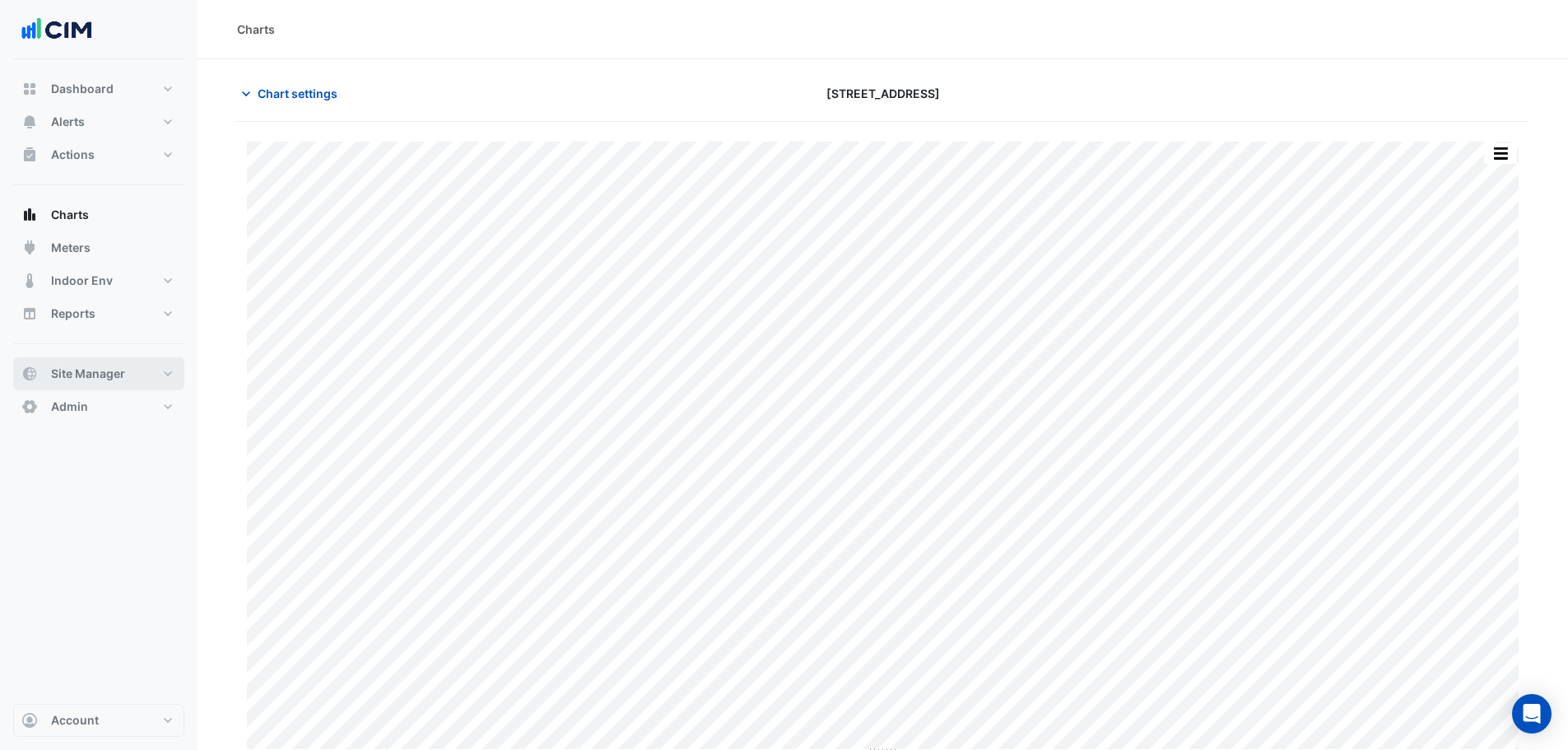
click at [100, 369] on span "Site Manager" at bounding box center [89, 374] width 74 height 16
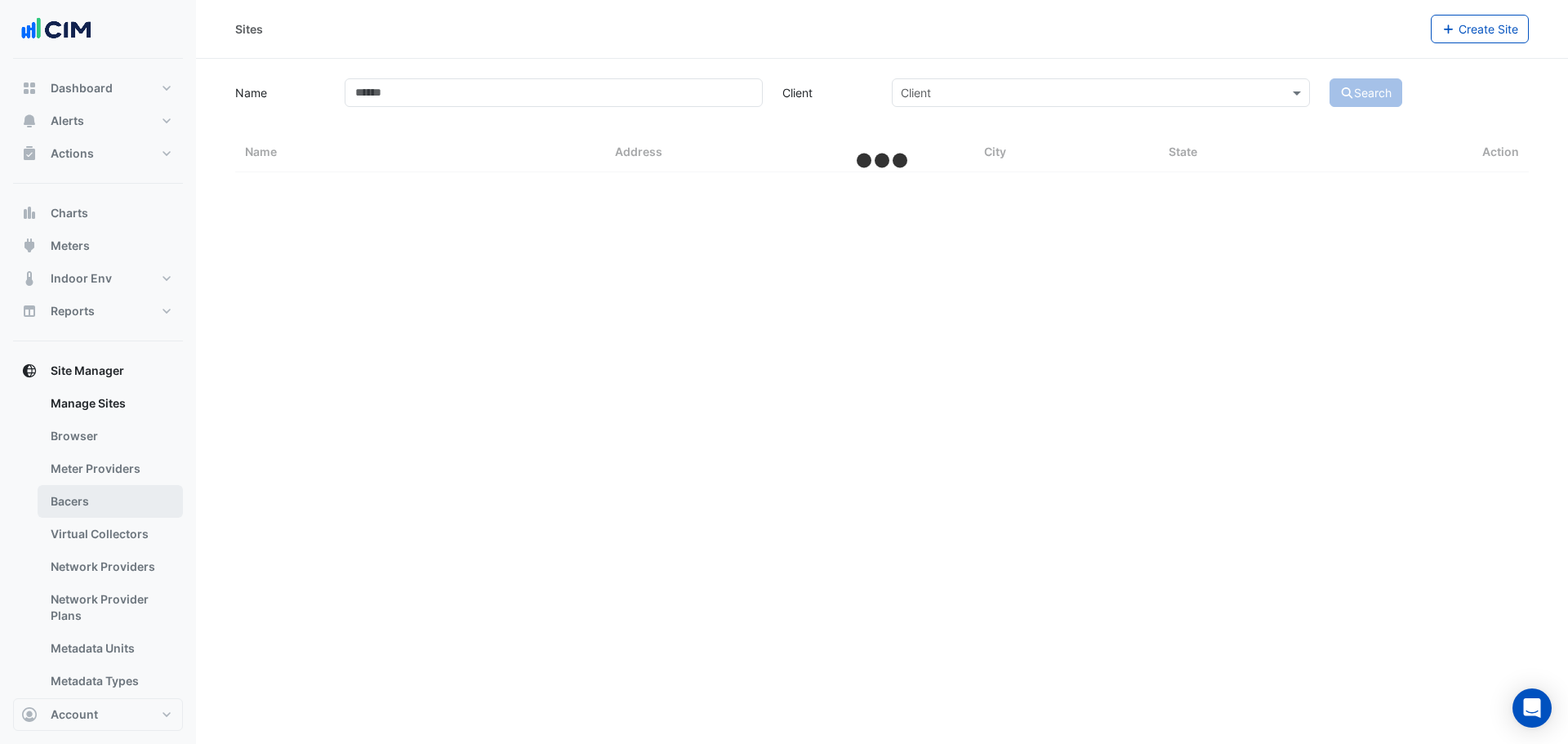
click at [123, 494] on link "Bacers" at bounding box center [111, 501] width 146 height 33
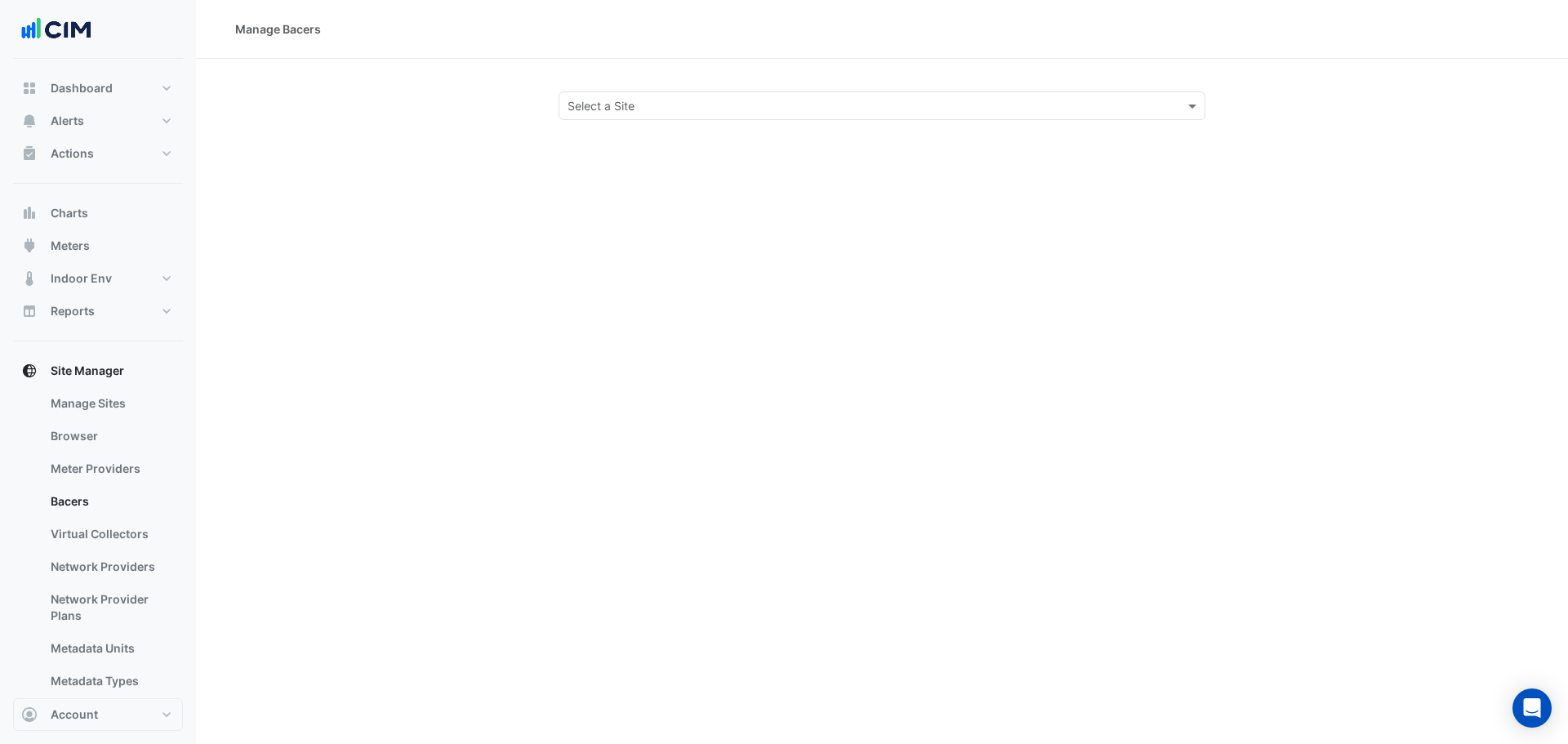
click at [682, 120] on div "Manage Bacers Select a Site" at bounding box center [881, 372] width 1371 height 744
click at [688, 110] on input "text" at bounding box center [865, 107] width 596 height 17
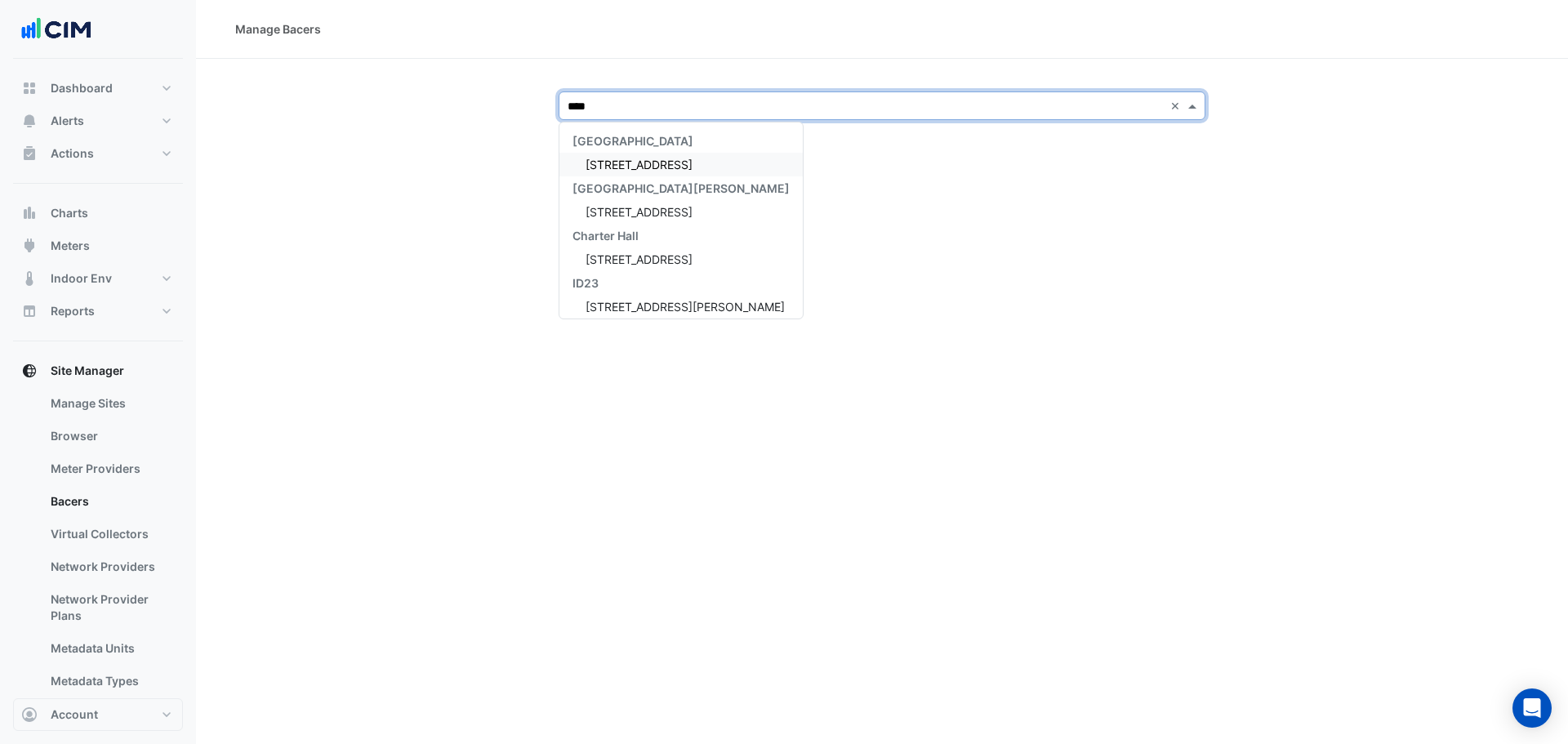
type input "*****"
click at [640, 182] on span "[GEOGRAPHIC_DATA][PERSON_NAME]" at bounding box center [681, 188] width 217 height 14
click at [649, 171] on div "[STREET_ADDRESS]" at bounding box center [681, 164] width 243 height 24
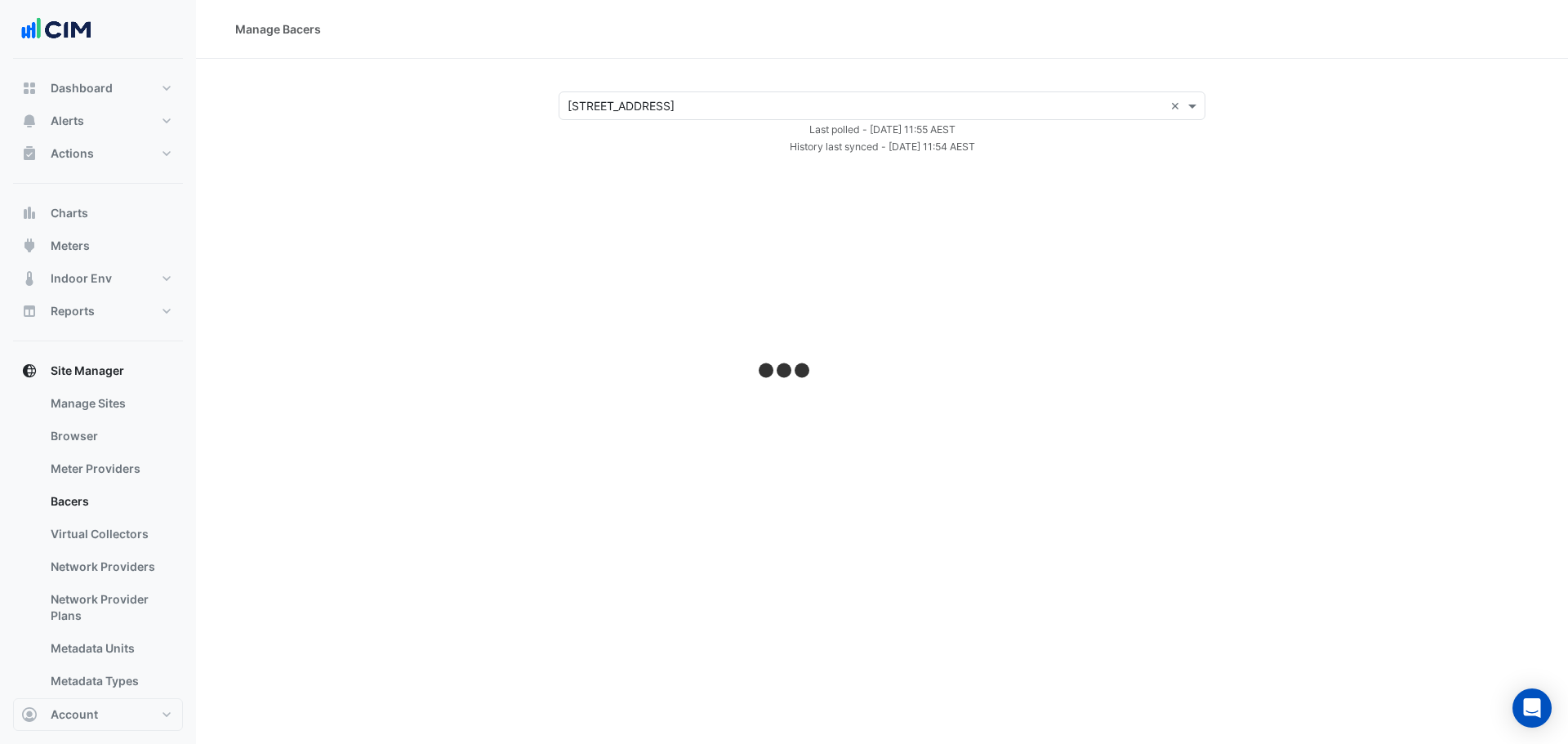
select select "***"
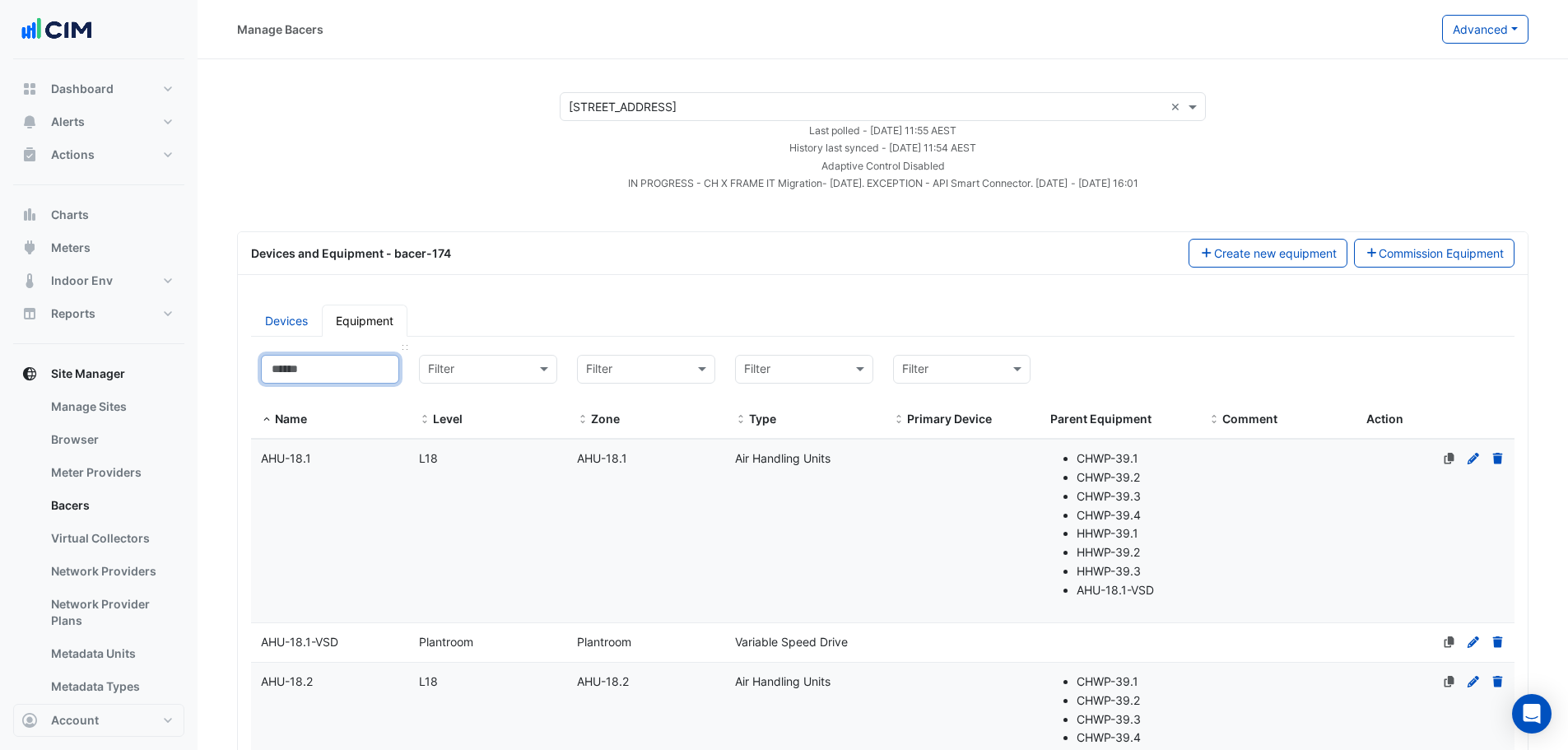
click at [312, 381] on input at bounding box center [330, 369] width 138 height 29
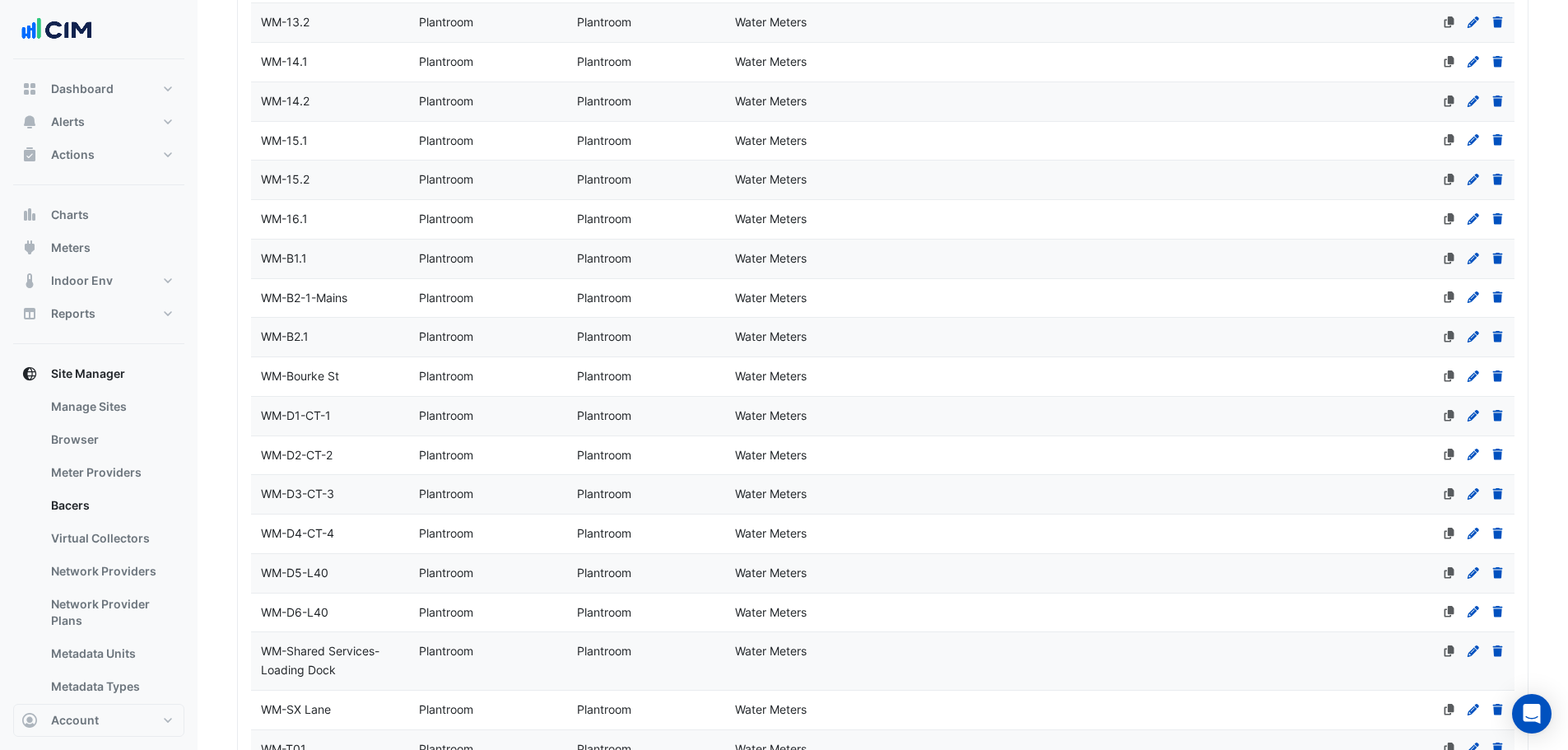
scroll to position [571, 0]
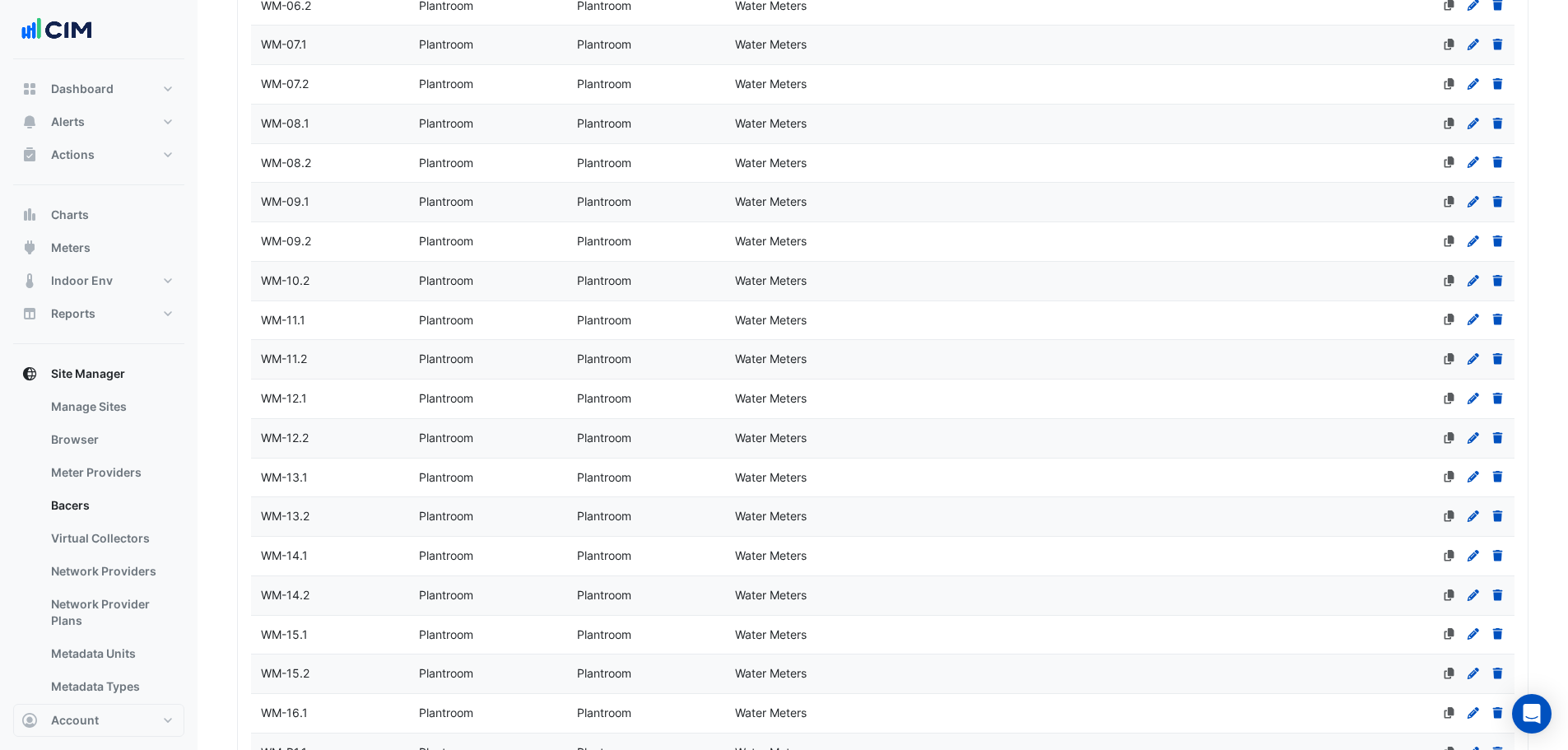
type input "***"
